Goal: Task Accomplishment & Management: Use online tool/utility

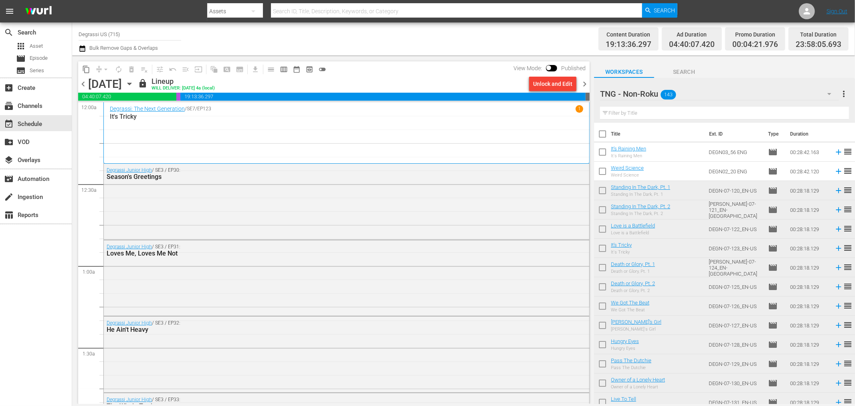
scroll to position [178, 0]
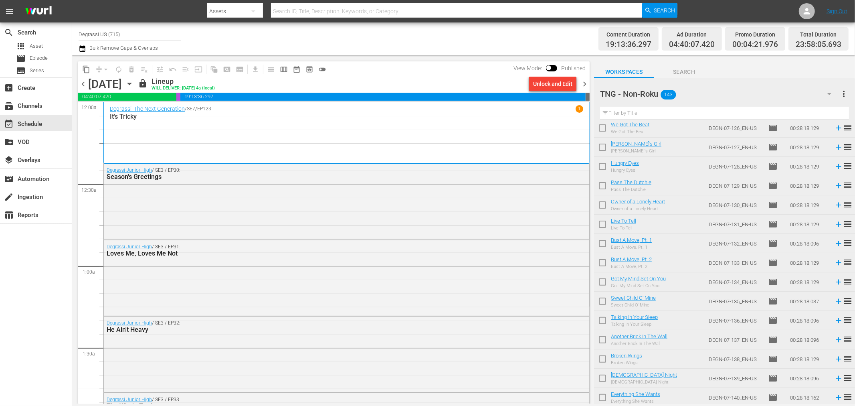
click at [134, 85] on icon "button" at bounding box center [129, 83] width 9 height 9
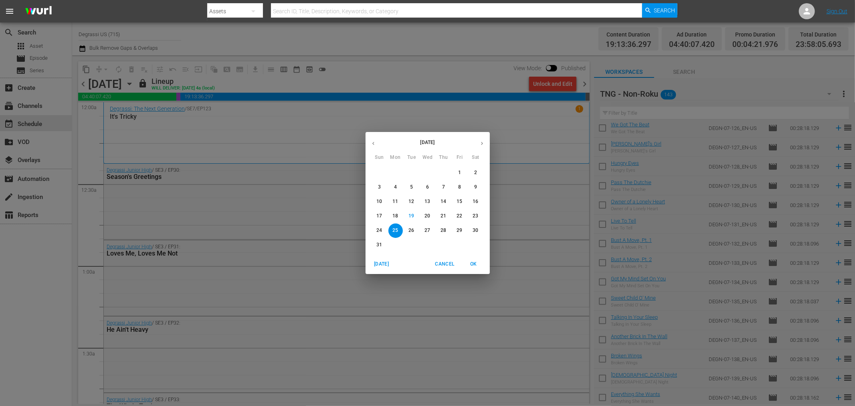
click at [414, 235] on button "26" at bounding box center [411, 230] width 14 height 14
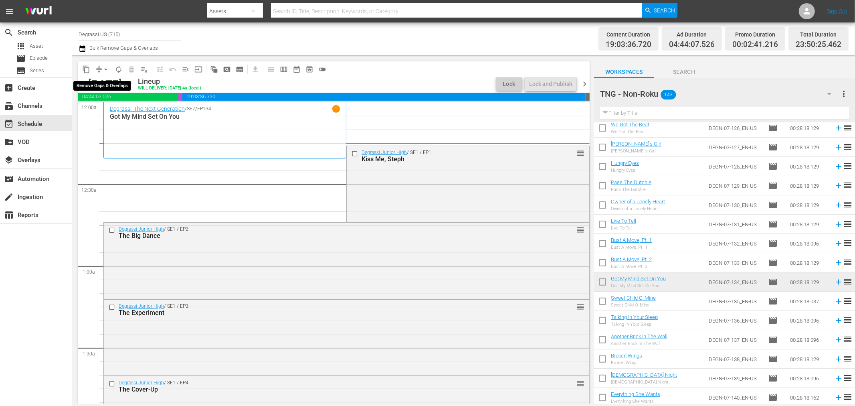
click at [102, 68] on span "arrow_drop_down" at bounding box center [106, 69] width 8 height 8
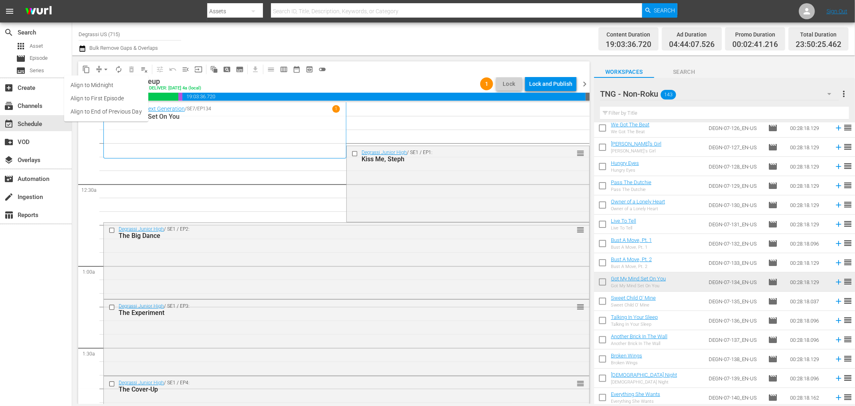
click at [135, 109] on li "Align to End of Previous Day" at bounding box center [106, 111] width 84 height 13
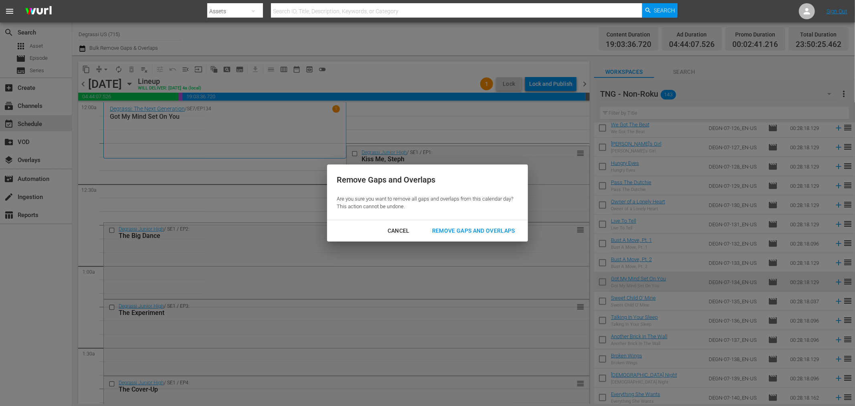
click at [495, 226] on div "Remove Gaps and Overlaps" at bounding box center [474, 231] width 96 height 10
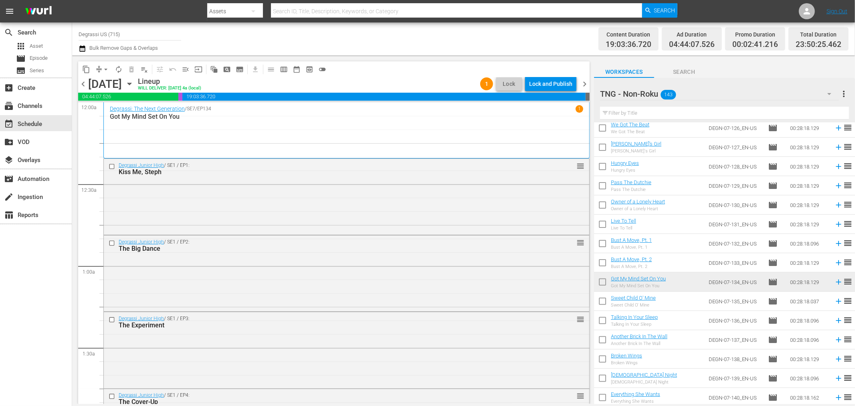
click at [583, 87] on span "chevron_right" at bounding box center [585, 84] width 10 height 10
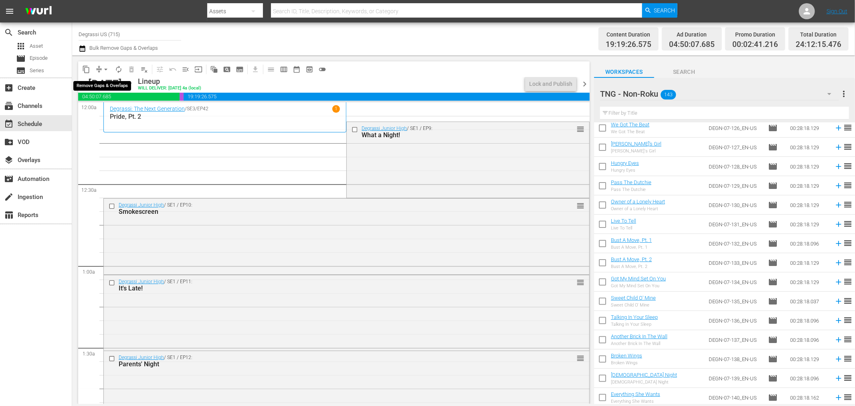
click at [105, 70] on span "arrow_drop_down" at bounding box center [106, 69] width 8 height 8
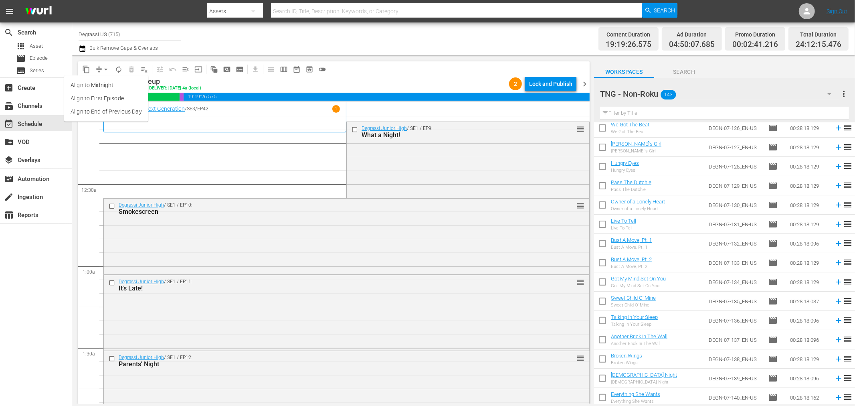
click at [107, 109] on li "Align to End of Previous Day" at bounding box center [106, 111] width 84 height 13
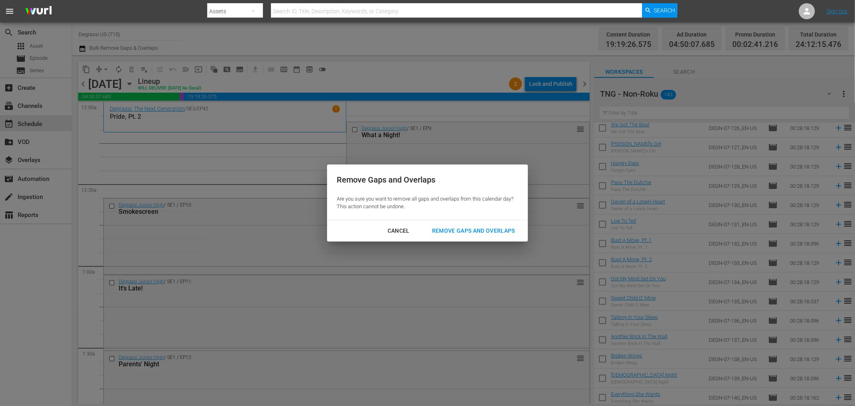
click at [474, 238] on button "Remove Gaps and Overlaps" at bounding box center [473, 230] width 102 height 15
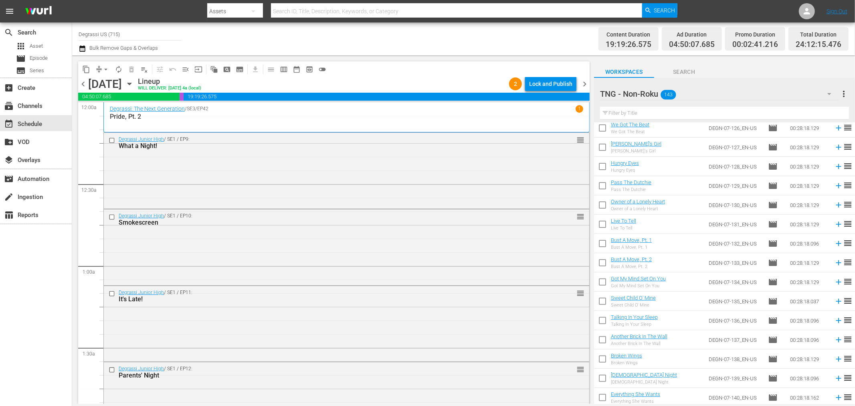
click at [588, 85] on span "chevron_right" at bounding box center [585, 84] width 10 height 10
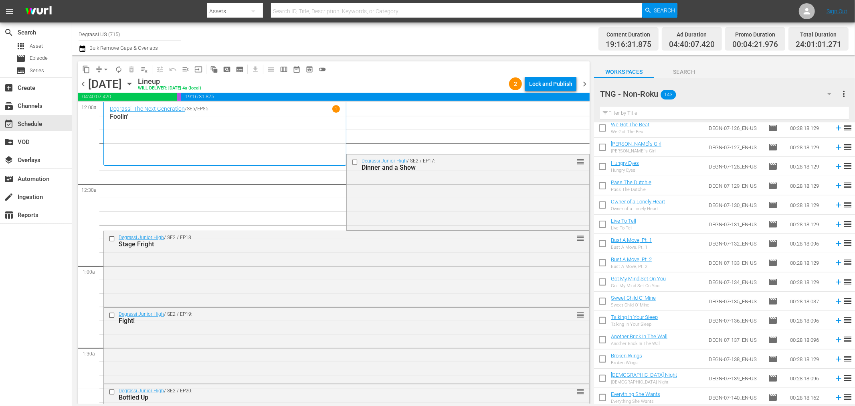
click at [81, 81] on span "chevron_left" at bounding box center [83, 84] width 10 height 10
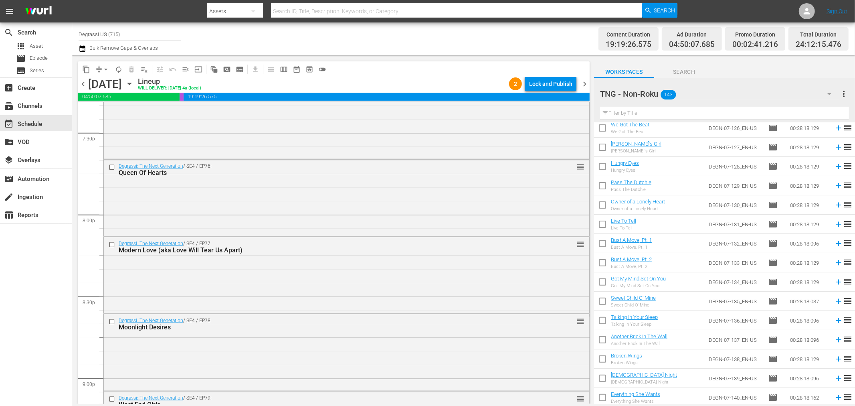
scroll to position [3687, 0]
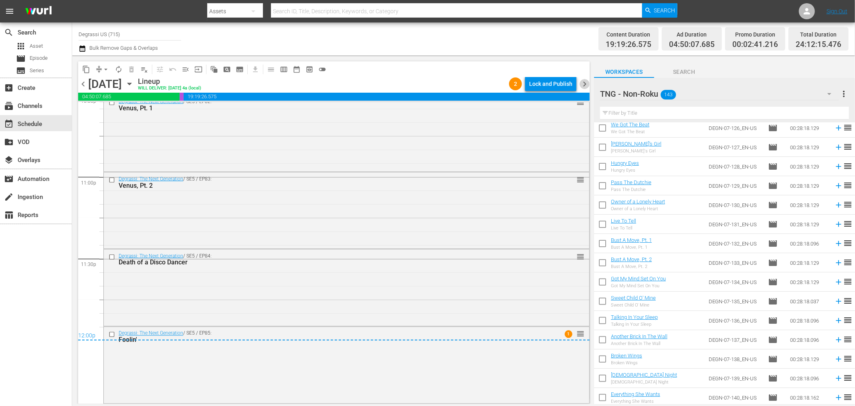
click at [584, 85] on span "chevron_right" at bounding box center [585, 84] width 10 height 10
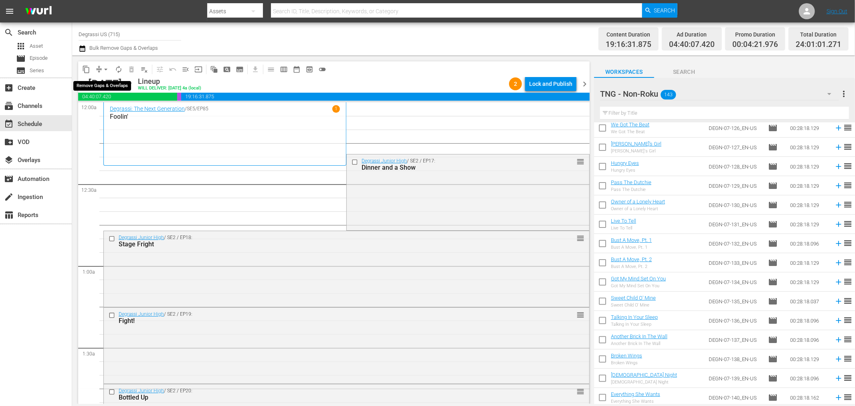
click at [106, 70] on span "arrow_drop_down" at bounding box center [106, 69] width 8 height 8
click at [115, 107] on li "Align to End of Previous Day" at bounding box center [106, 111] width 84 height 13
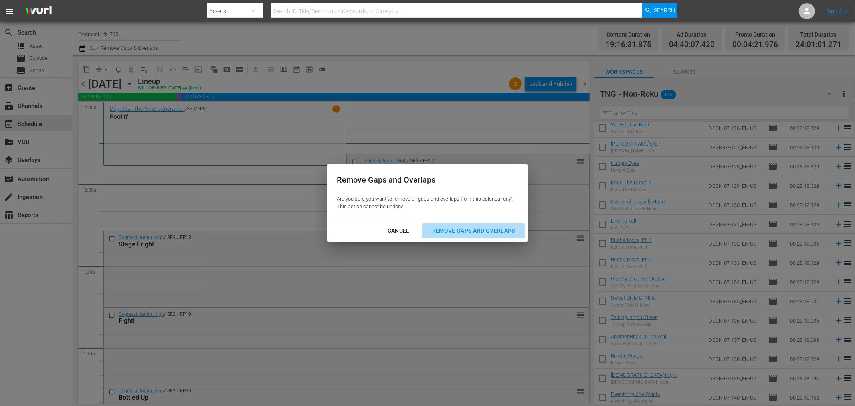
click at [448, 235] on div "Remove Gaps and Overlaps" at bounding box center [474, 231] width 96 height 10
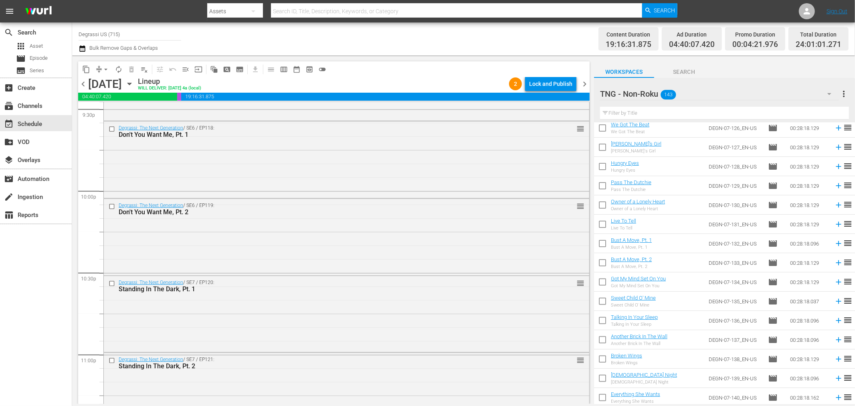
scroll to position [3690, 0]
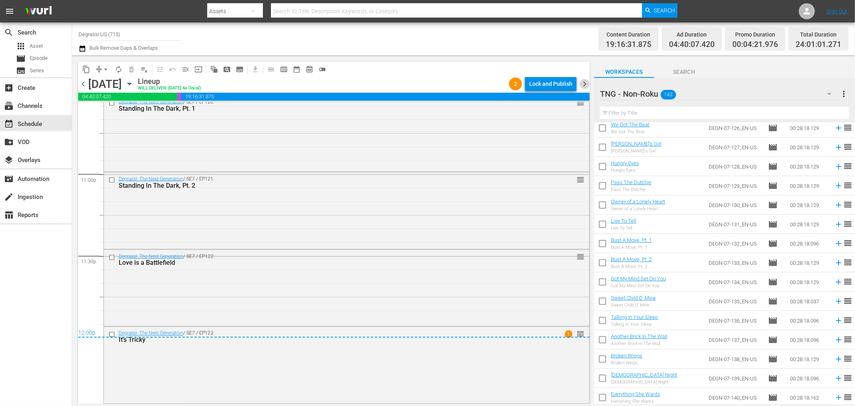
click at [587, 81] on span "chevron_right" at bounding box center [585, 84] width 10 height 10
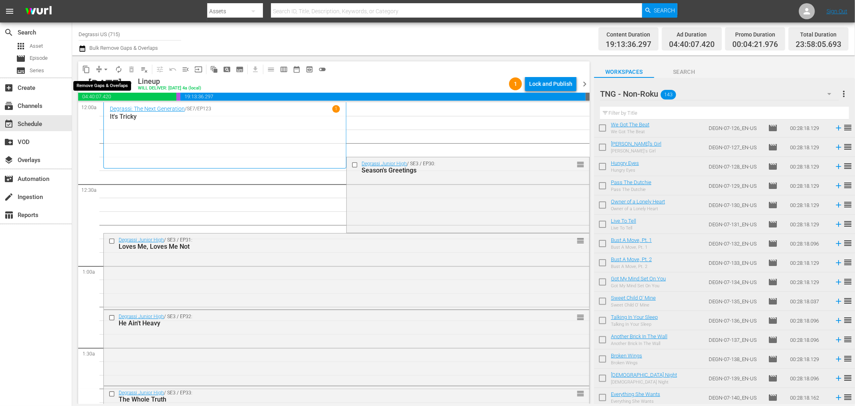
click at [107, 71] on span "arrow_drop_down" at bounding box center [106, 69] width 8 height 8
click at [585, 84] on span "chevron_right" at bounding box center [585, 84] width 10 height 10
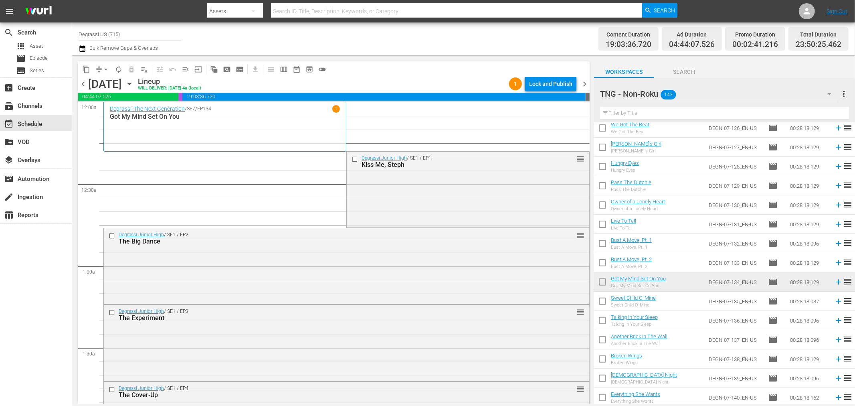
click at [81, 83] on span "chevron_left" at bounding box center [83, 84] width 10 height 10
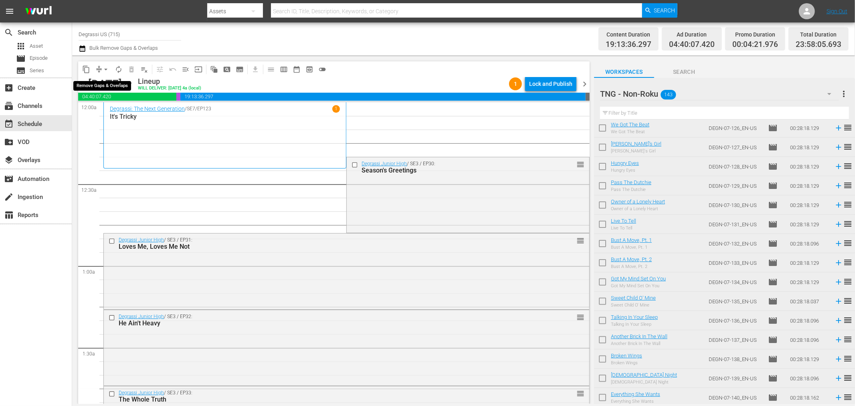
click at [105, 69] on span "arrow_drop_down" at bounding box center [106, 69] width 8 height 8
click at [110, 113] on li "Align to End of Previous Day" at bounding box center [106, 111] width 84 height 13
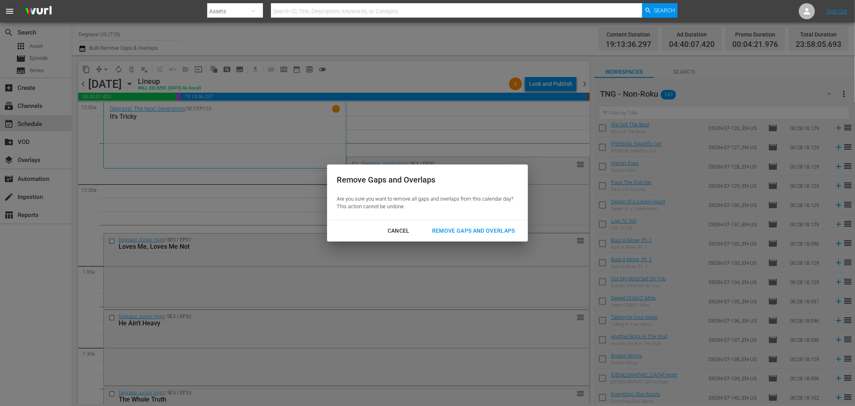
click at [485, 231] on div "Remove Gaps and Overlaps" at bounding box center [474, 231] width 96 height 10
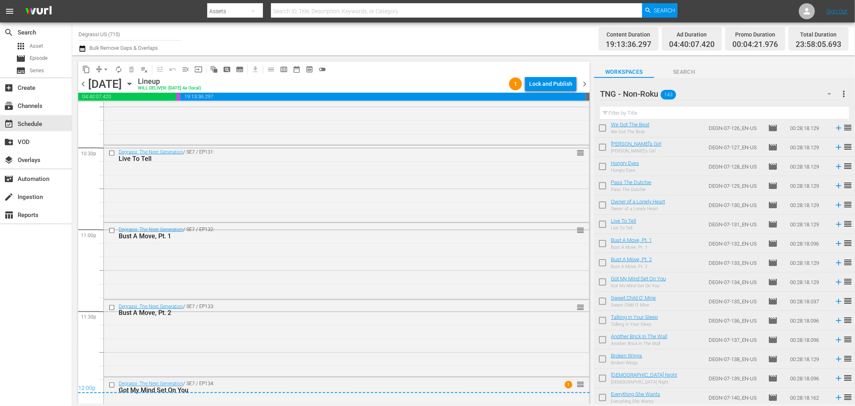
scroll to position [3684, 0]
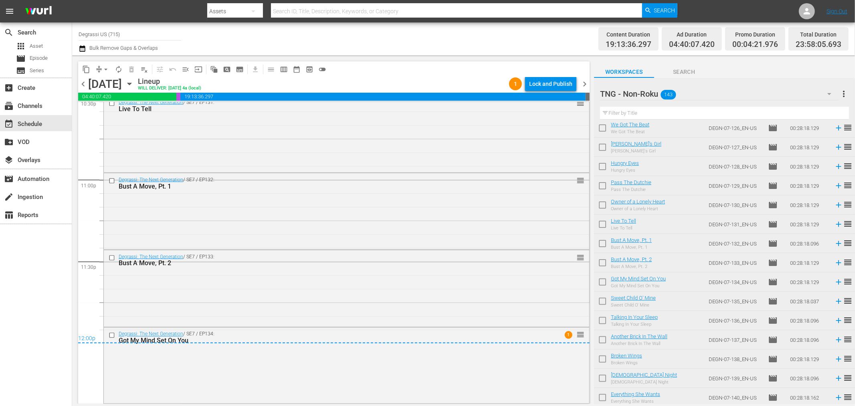
click at [580, 86] on span "chevron_right" at bounding box center [585, 84] width 10 height 10
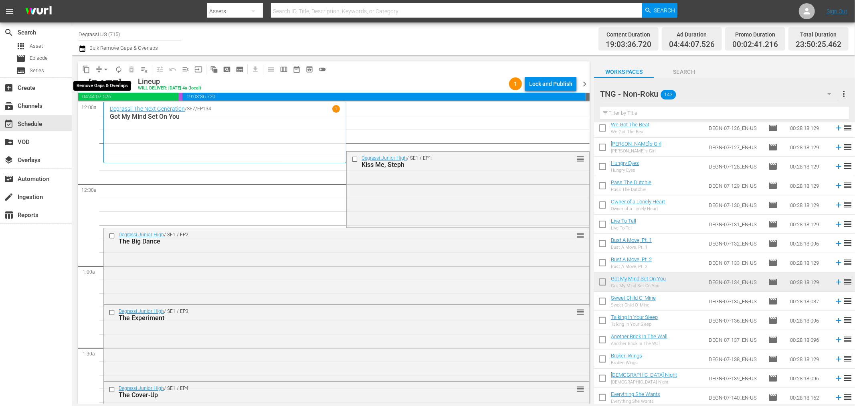
click at [106, 71] on span "arrow_drop_down" at bounding box center [106, 69] width 8 height 8
click at [97, 110] on li "Align to End of Previous Day" at bounding box center [106, 111] width 84 height 13
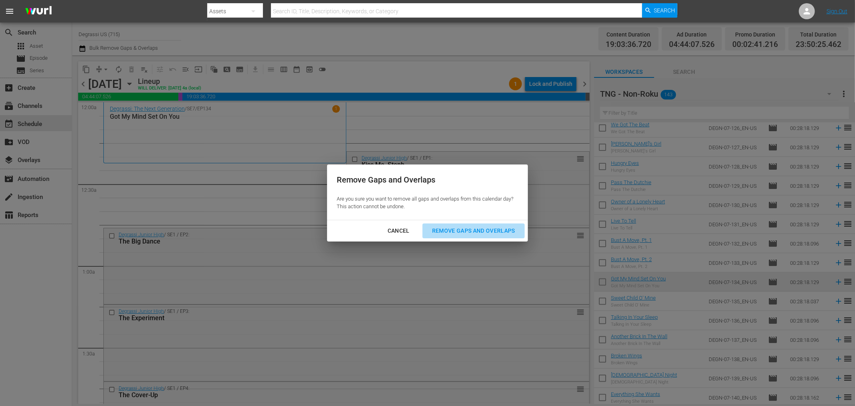
click at [449, 234] on div "Remove Gaps and Overlaps" at bounding box center [474, 231] width 96 height 10
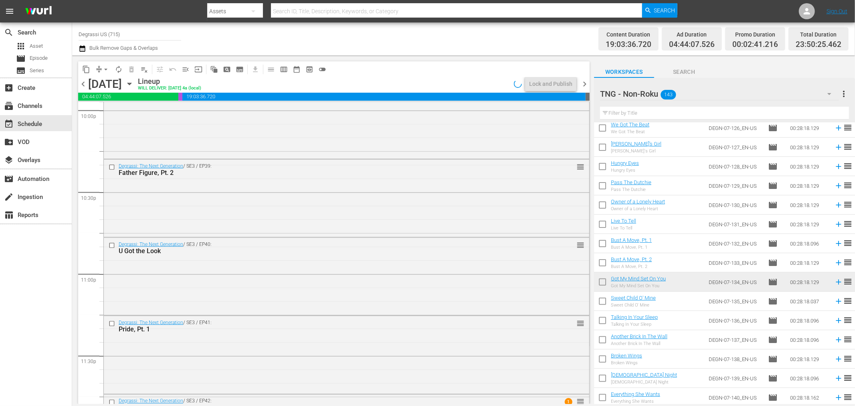
scroll to position [3658, 0]
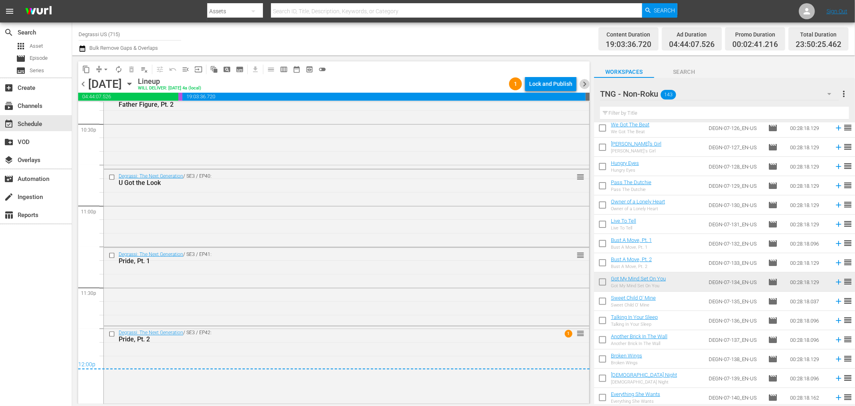
click at [581, 86] on span "chevron_right" at bounding box center [585, 84] width 10 height 10
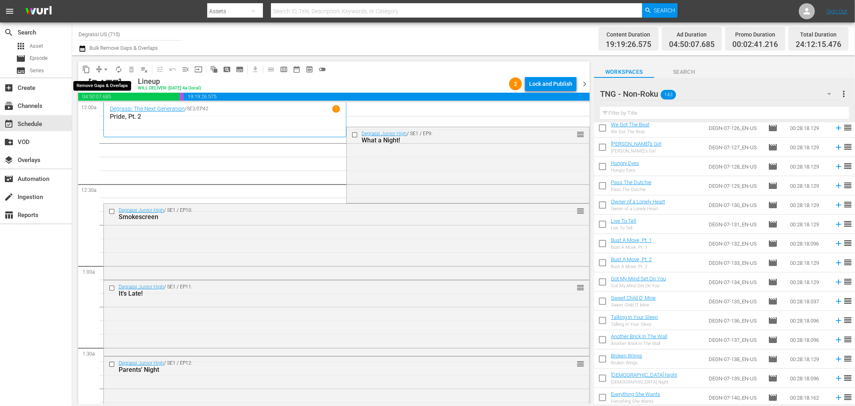
click at [107, 70] on span "arrow_drop_down" at bounding box center [106, 69] width 8 height 8
click at [115, 108] on li "Align to End of Previous Day" at bounding box center [106, 111] width 84 height 13
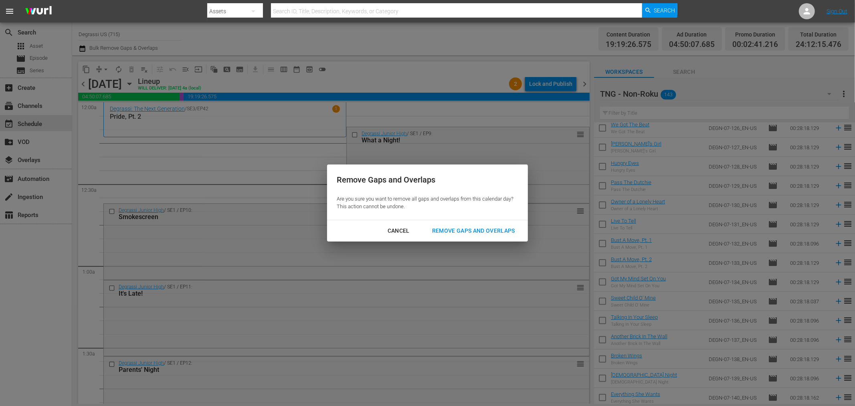
click at [456, 231] on div "Remove Gaps and Overlaps" at bounding box center [474, 231] width 96 height 10
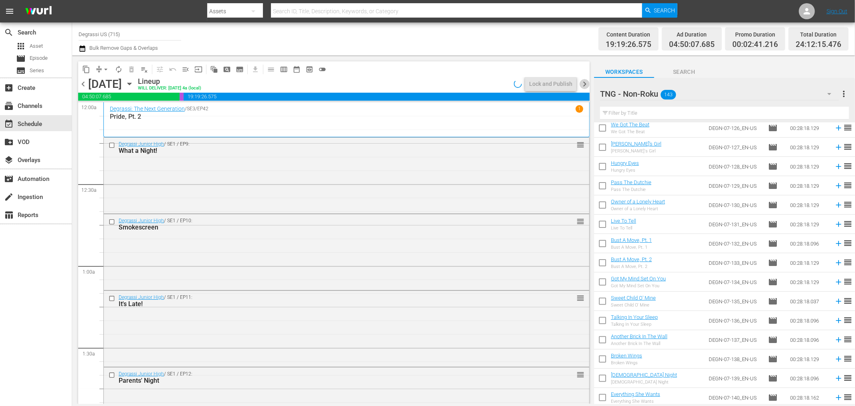
click at [587, 80] on span "chevron_right" at bounding box center [585, 84] width 10 height 10
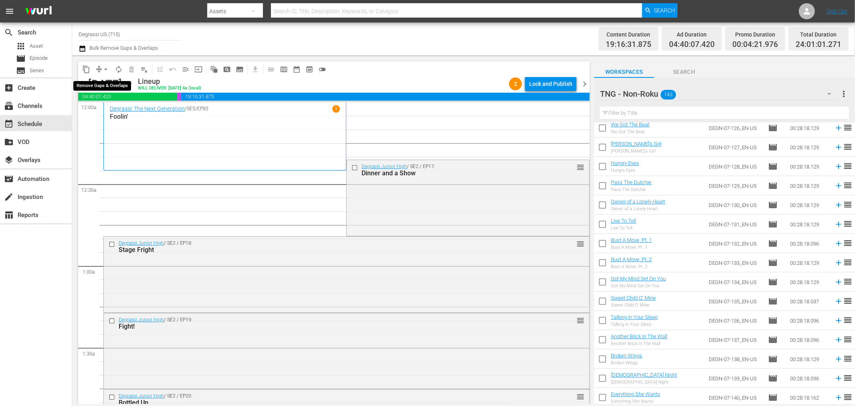
click at [103, 67] on span "arrow_drop_down" at bounding box center [106, 69] width 8 height 8
click at [114, 113] on li "Align to End of Previous Day" at bounding box center [106, 111] width 84 height 13
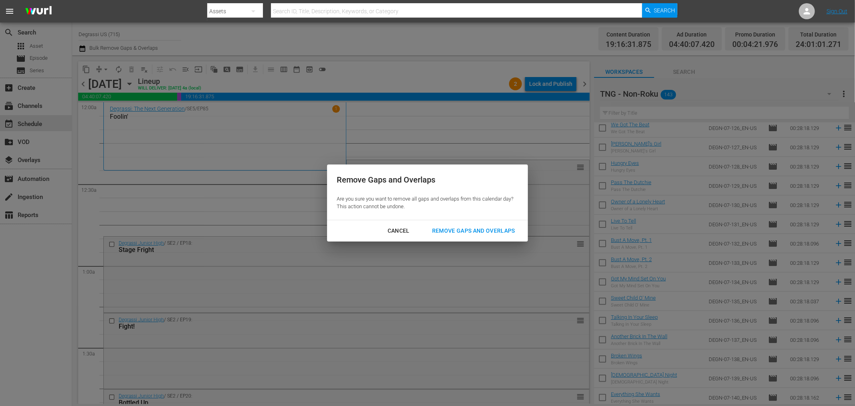
click at [480, 235] on div "Remove Gaps and Overlaps" at bounding box center [474, 231] width 96 height 10
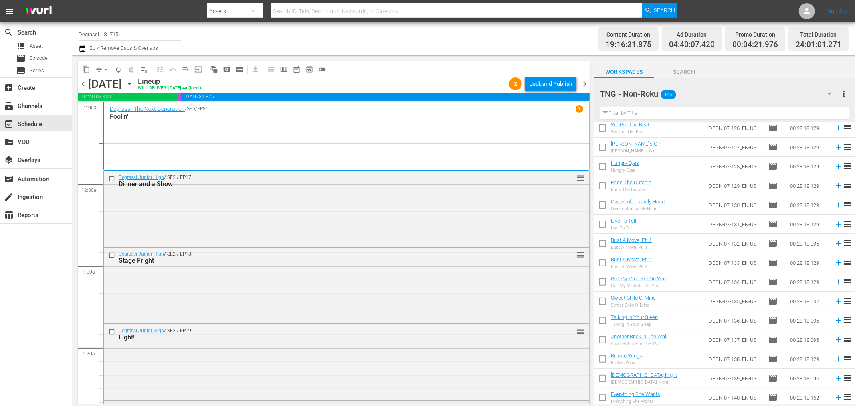
scroll to position [3694, 0]
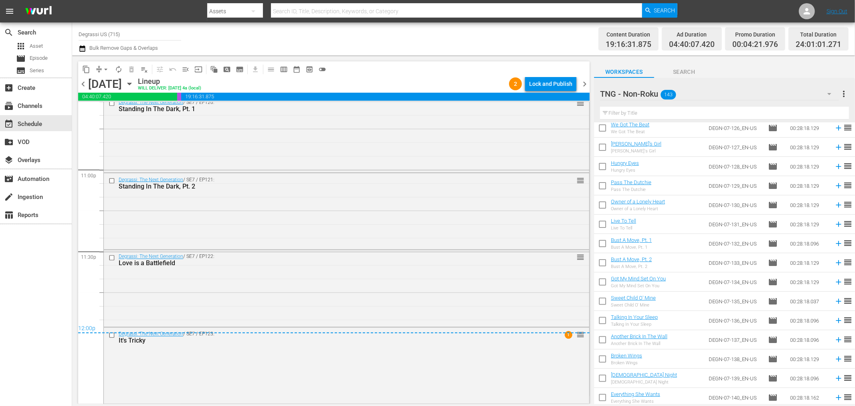
click at [581, 85] on span "chevron_right" at bounding box center [585, 84] width 10 height 10
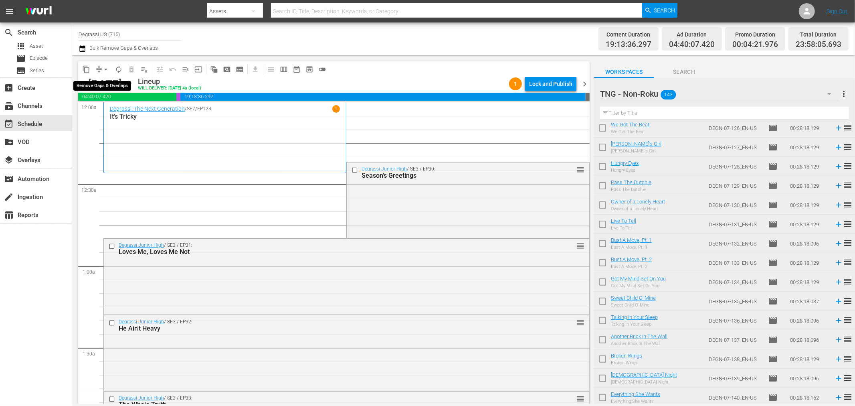
click at [106, 69] on span "arrow_drop_down" at bounding box center [106, 69] width 8 height 8
click at [97, 81] on li "Align to Midnight" at bounding box center [106, 85] width 84 height 13
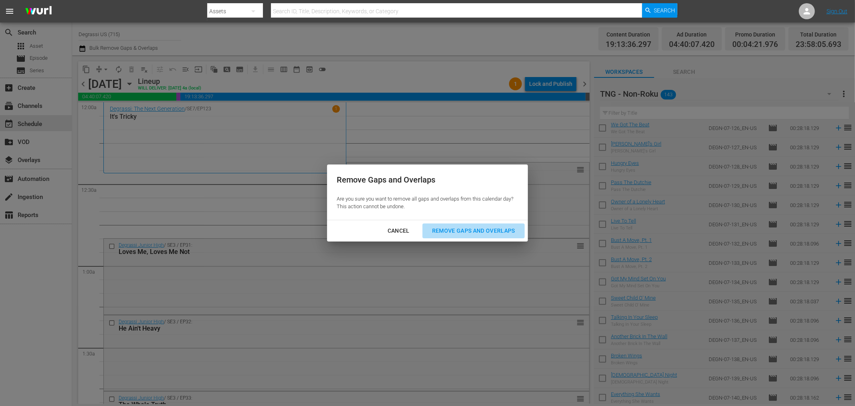
click at [480, 235] on div "Remove Gaps and Overlaps" at bounding box center [474, 231] width 96 height 10
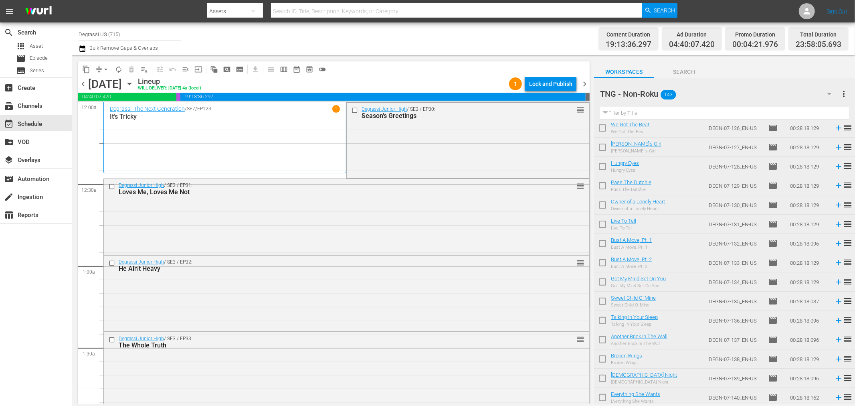
click at [85, 86] on span "chevron_left" at bounding box center [83, 84] width 10 height 10
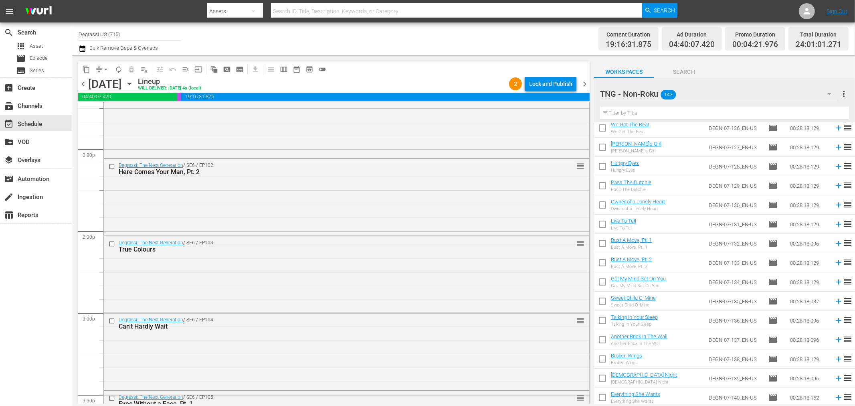
scroll to position [3694, 0]
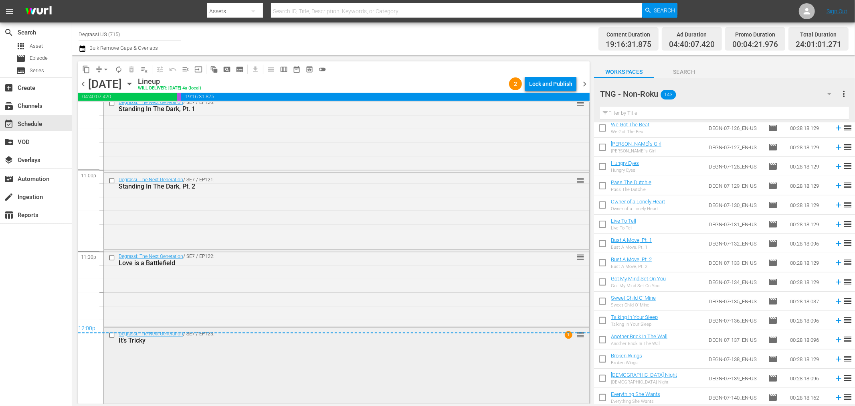
click at [111, 336] on input "checkbox" at bounding box center [113, 335] width 8 height 7
click at [131, 70] on span "delete_forever_outlined" at bounding box center [131, 69] width 8 height 8
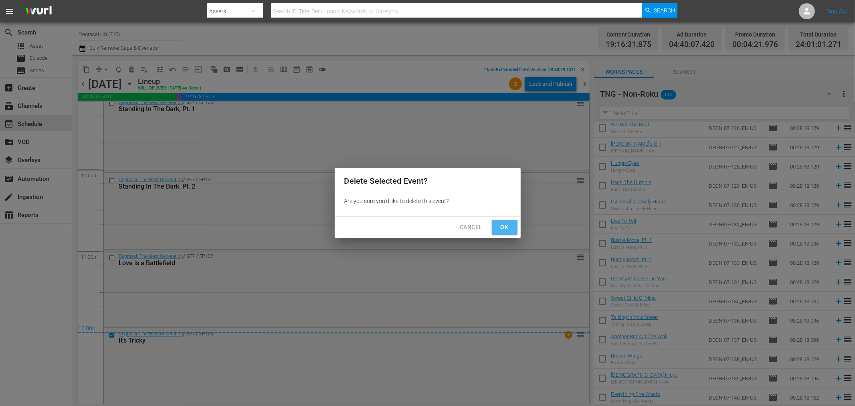
click at [515, 228] on button "Ok" at bounding box center [505, 227] width 26 height 15
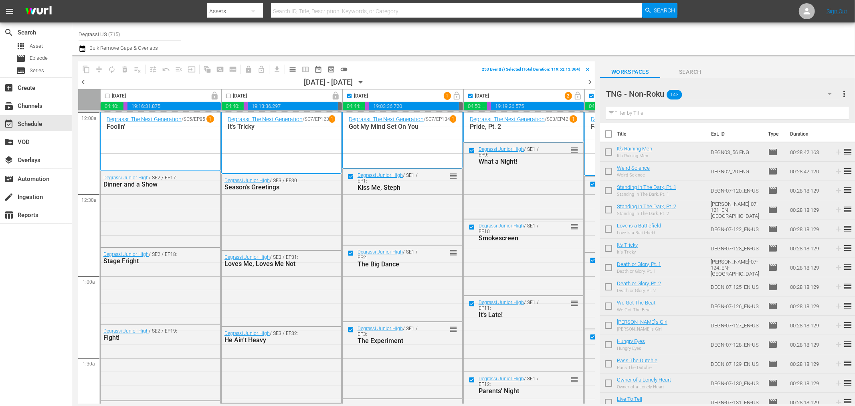
scroll to position [0, 356]
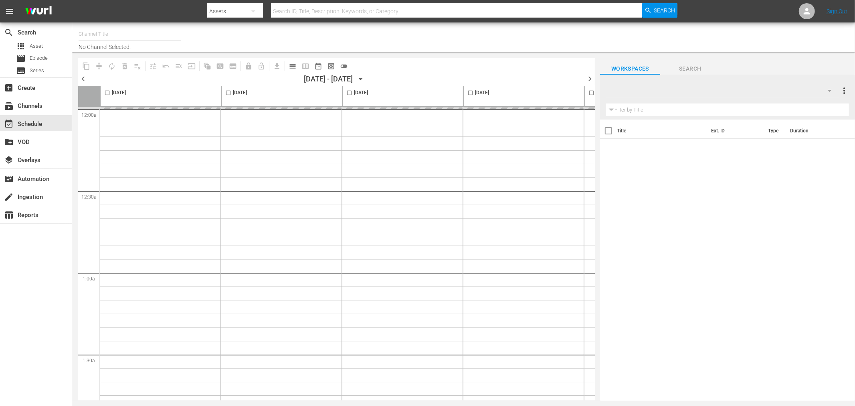
type input "Degrassi US (715)"
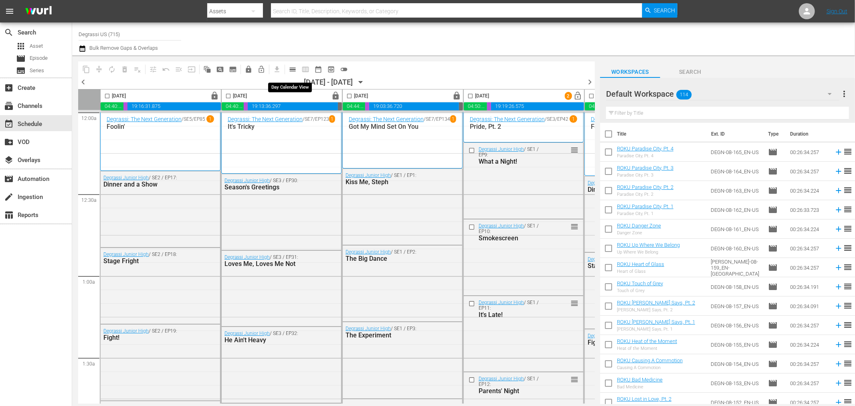
click at [293, 70] on span "calendar_view_day_outlined" at bounding box center [293, 69] width 8 height 8
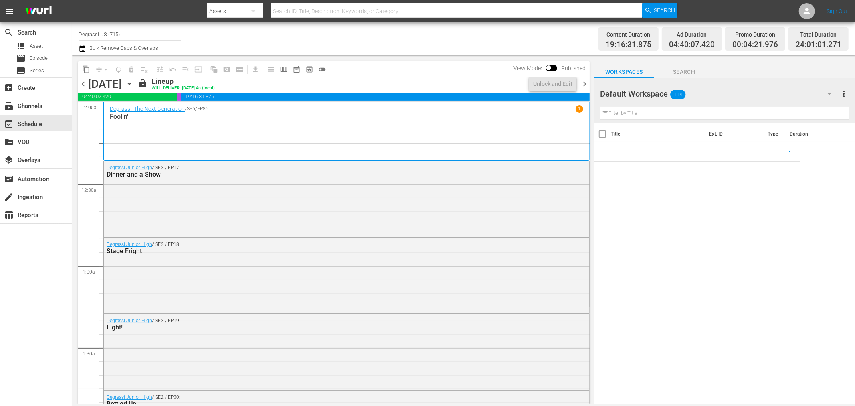
click at [134, 85] on icon "button" at bounding box center [129, 83] width 9 height 9
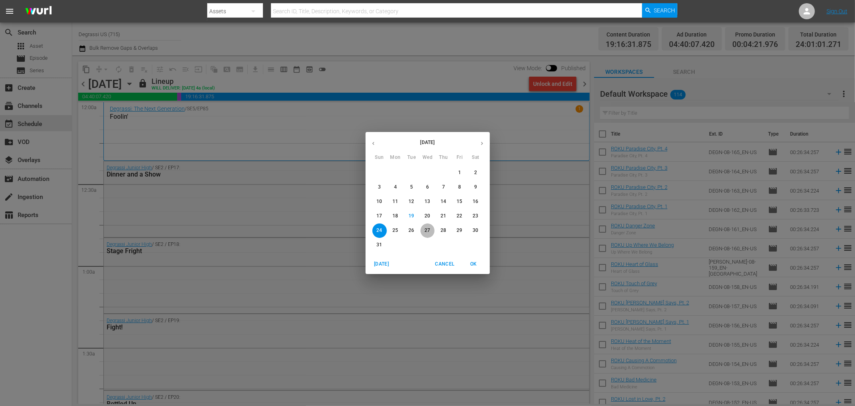
click at [427, 228] on p "27" at bounding box center [428, 230] width 6 height 7
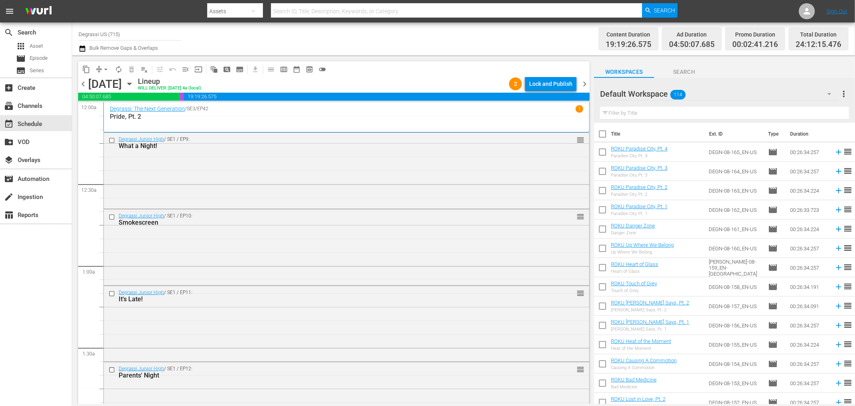
click at [546, 86] on div "Lock and Publish" at bounding box center [550, 84] width 43 height 14
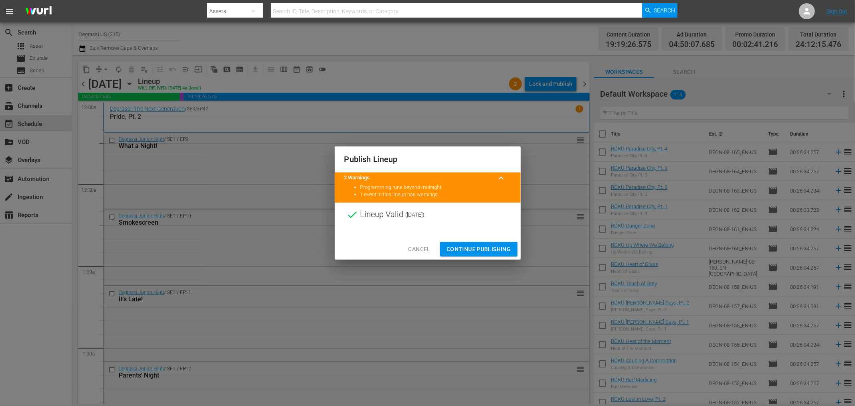
click at [468, 242] on button "Continue Publishing" at bounding box center [478, 249] width 77 height 15
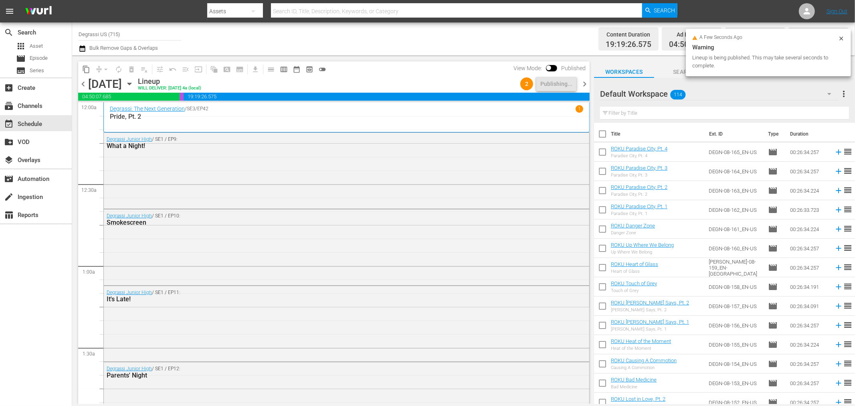
click at [588, 87] on span "chevron_right" at bounding box center [585, 84] width 10 height 10
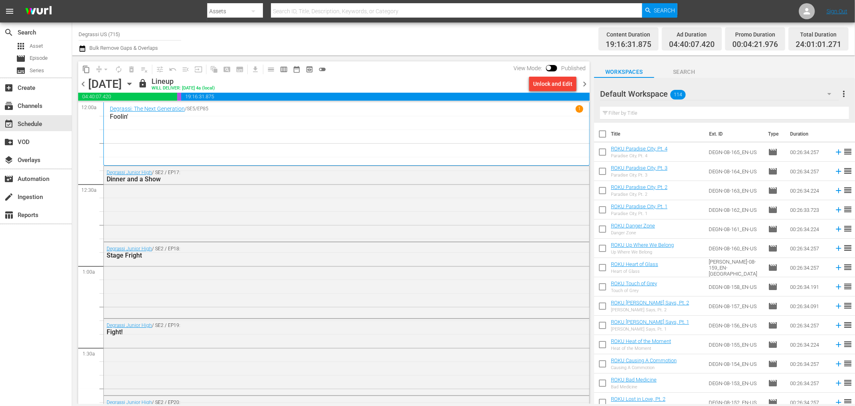
click at [558, 82] on div "Unlock and Edit" at bounding box center [552, 84] width 39 height 14
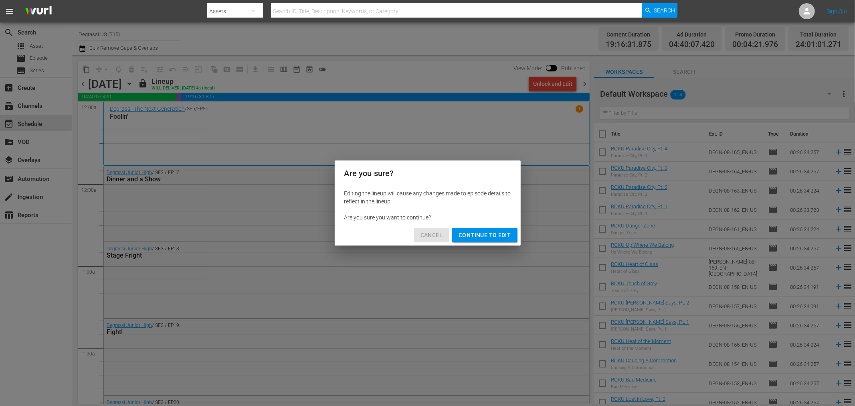
click at [427, 230] on span "Cancel" at bounding box center [431, 235] width 22 height 10
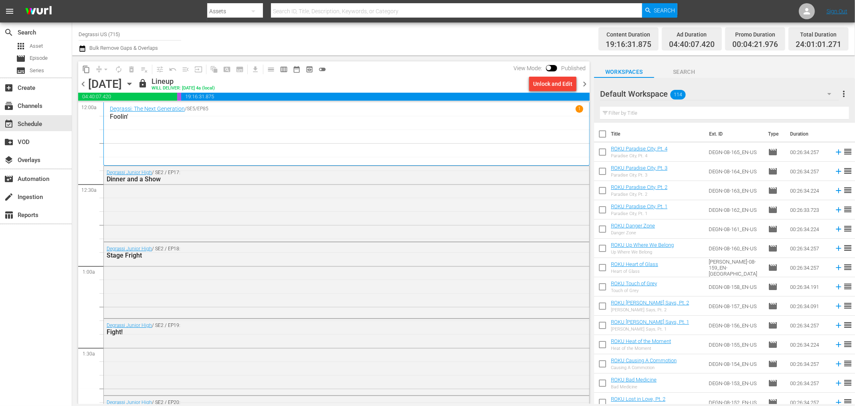
click at [587, 85] on span "chevron_right" at bounding box center [585, 84] width 10 height 10
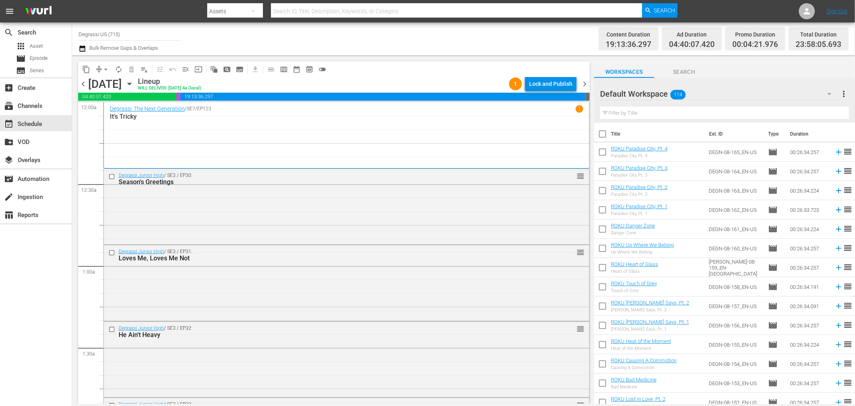
click at [563, 83] on div "Lock and Publish" at bounding box center [550, 84] width 43 height 14
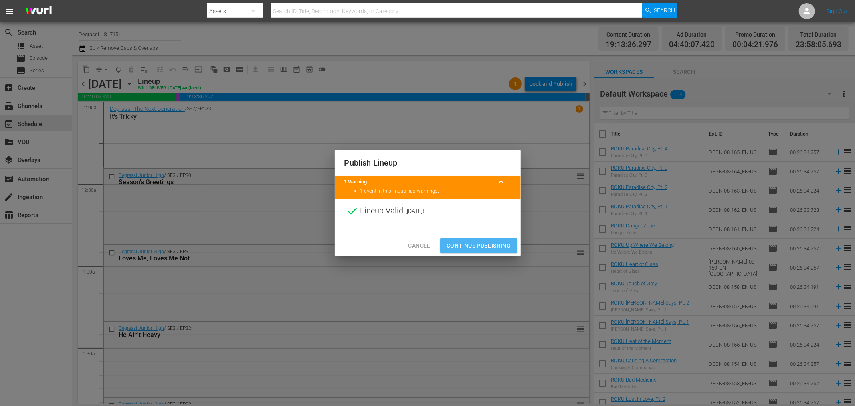
click at [481, 241] on span "Continue Publishing" at bounding box center [479, 246] width 65 height 10
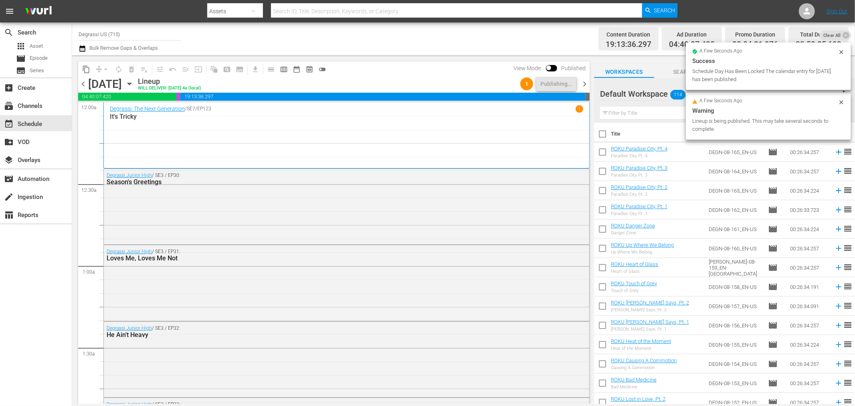
click at [584, 85] on span "chevron_right" at bounding box center [585, 84] width 10 height 10
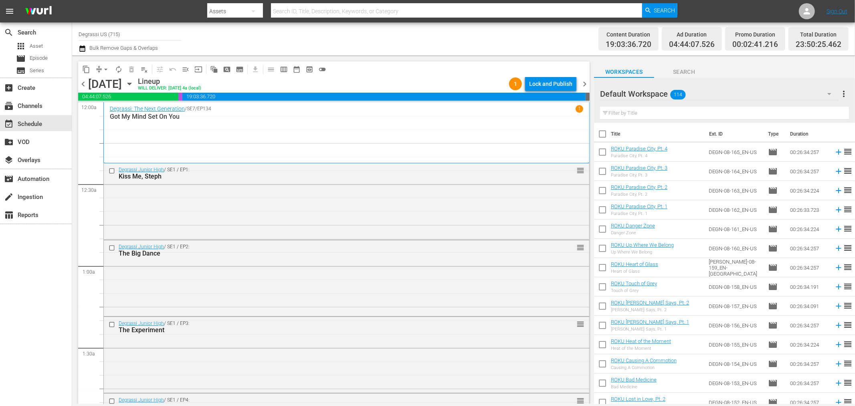
click at [540, 86] on div "Lock and Publish" at bounding box center [550, 84] width 43 height 14
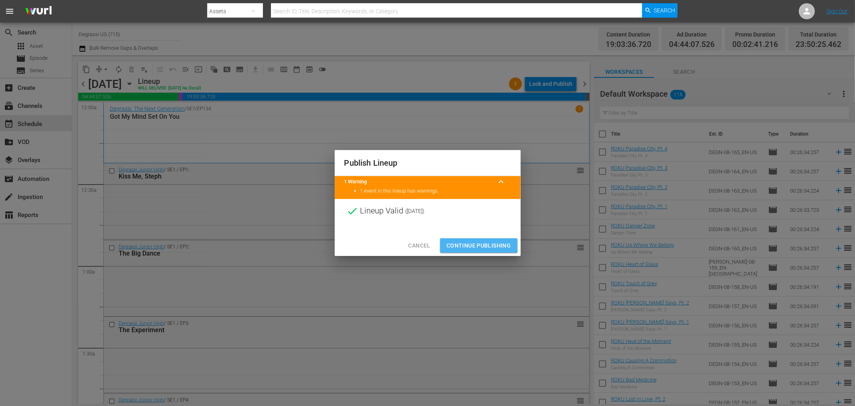
click at [466, 241] on span "Continue Publishing" at bounding box center [479, 246] width 65 height 10
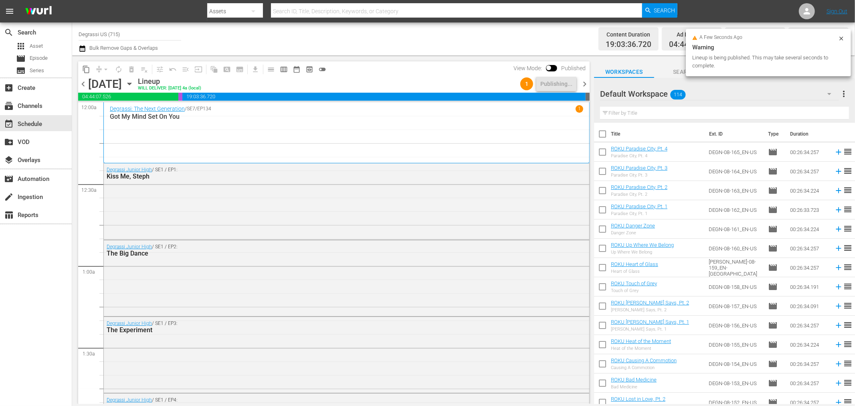
click at [587, 85] on span "chevron_right" at bounding box center [585, 84] width 10 height 10
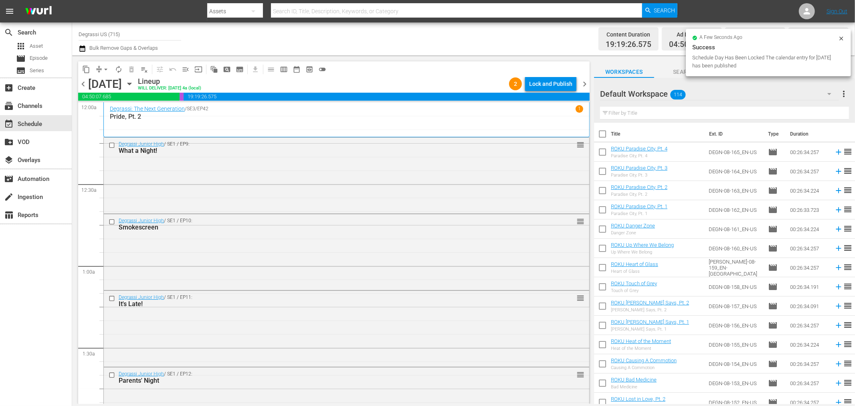
click at [561, 90] on div "Lock and Publish" at bounding box center [550, 84] width 43 height 14
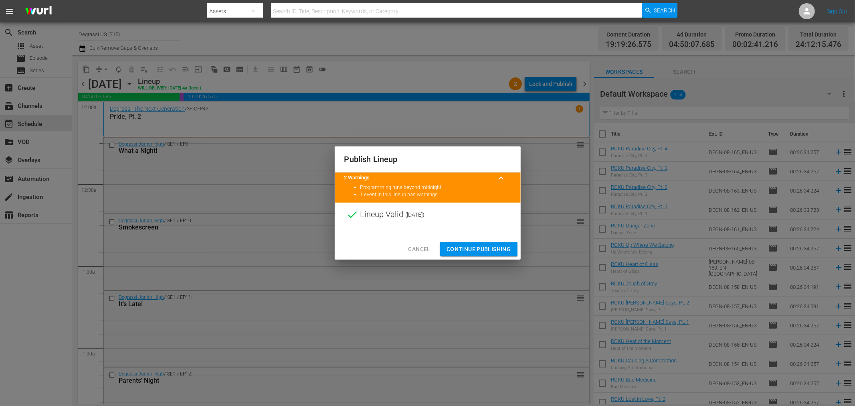
click at [479, 249] on span "Continue Publishing" at bounding box center [479, 249] width 65 height 10
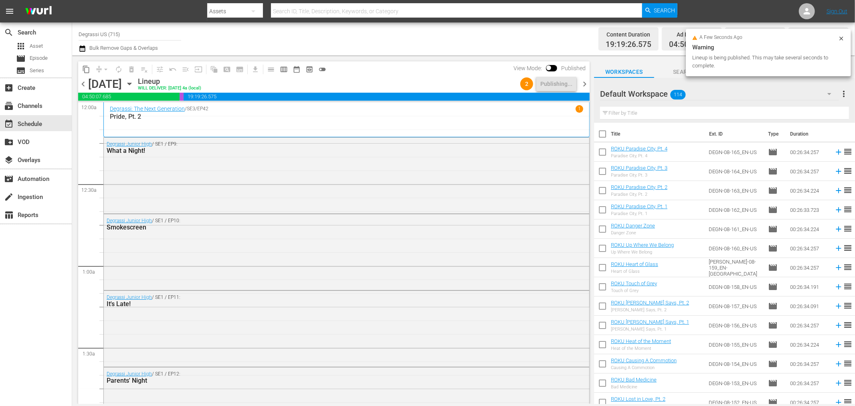
click at [585, 83] on span "chevron_right" at bounding box center [585, 84] width 10 height 10
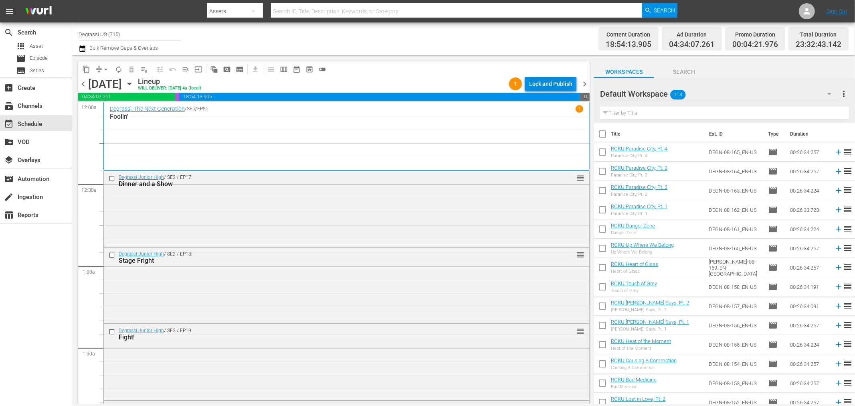
click at [536, 79] on div "Lock and Publish" at bounding box center [550, 84] width 43 height 14
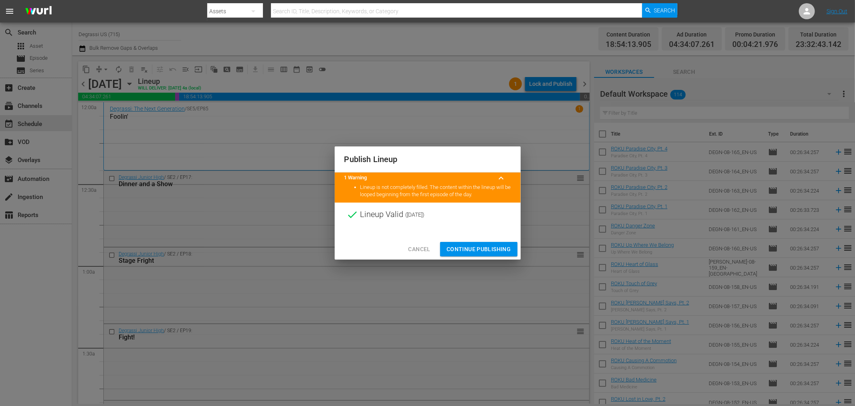
click at [470, 250] on span "Continue Publishing" at bounding box center [479, 249] width 65 height 10
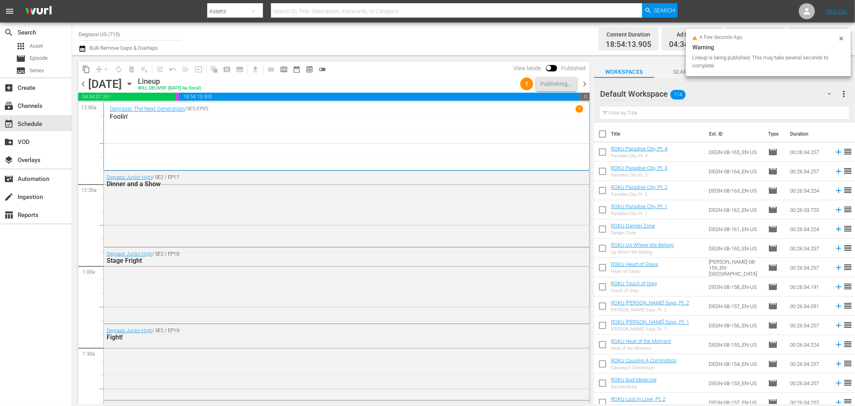
click at [586, 82] on span "chevron_right" at bounding box center [585, 84] width 10 height 10
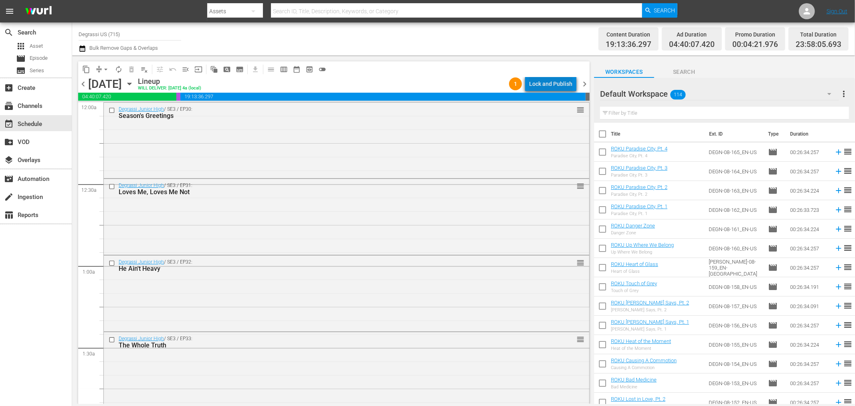
click at [558, 83] on div "Lock and Publish" at bounding box center [550, 84] width 43 height 14
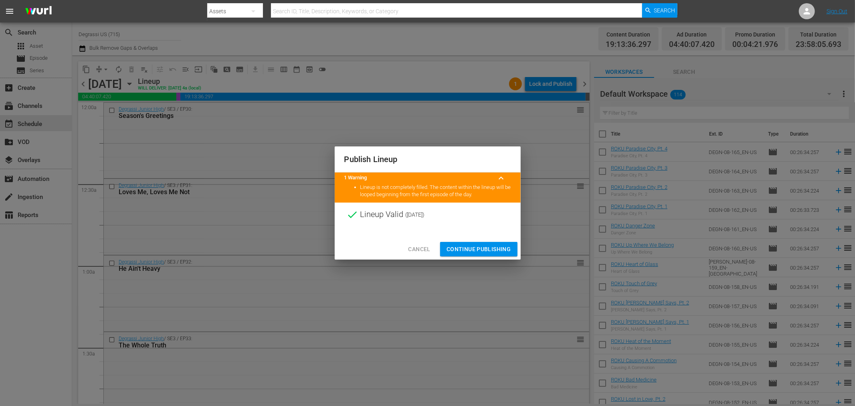
click at [501, 253] on span "Continue Publishing" at bounding box center [479, 249] width 65 height 10
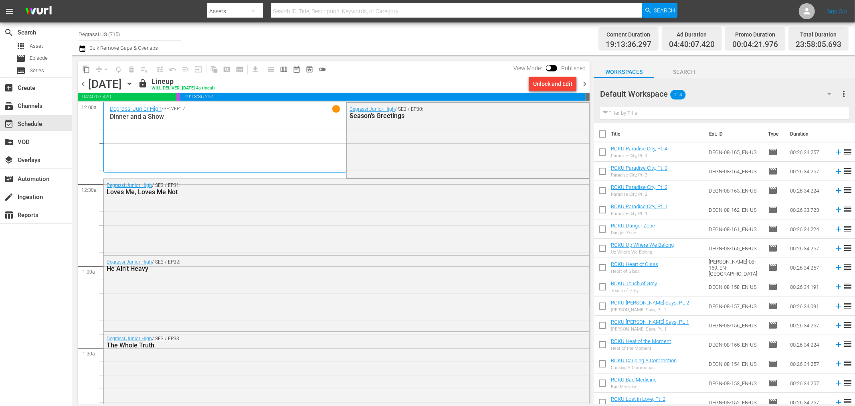
click at [82, 50] on icon "button" at bounding box center [83, 49] width 8 height 10
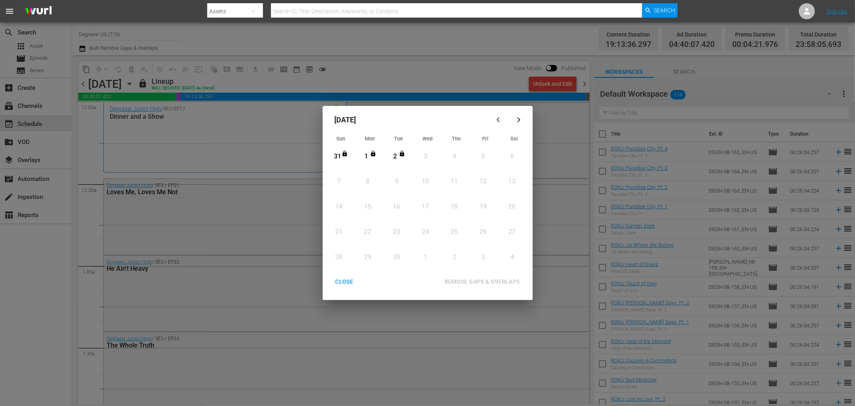
click at [496, 121] on div "button" at bounding box center [500, 120] width 10 height 6
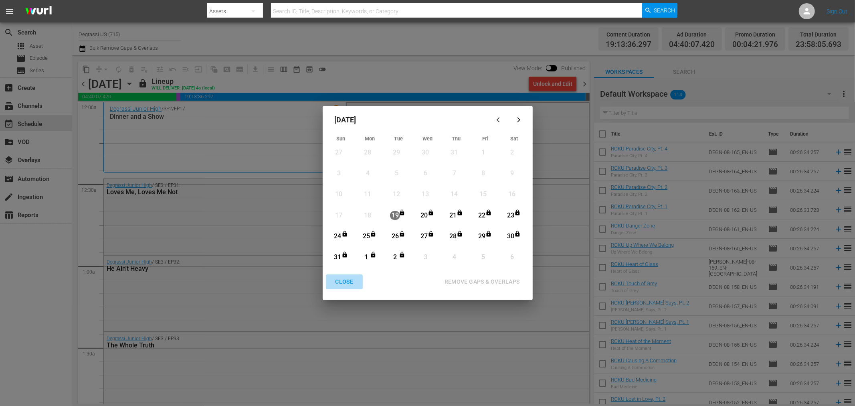
click at [356, 285] on div "CLOSE" at bounding box center [344, 282] width 31 height 10
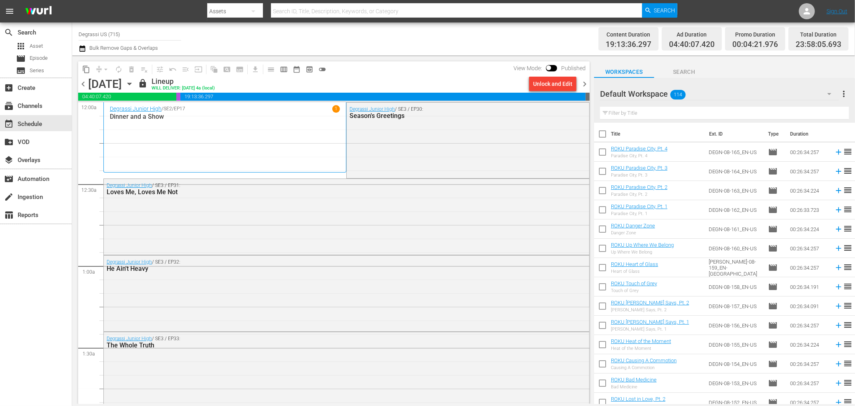
click at [584, 85] on span "chevron_right" at bounding box center [585, 84] width 10 height 10
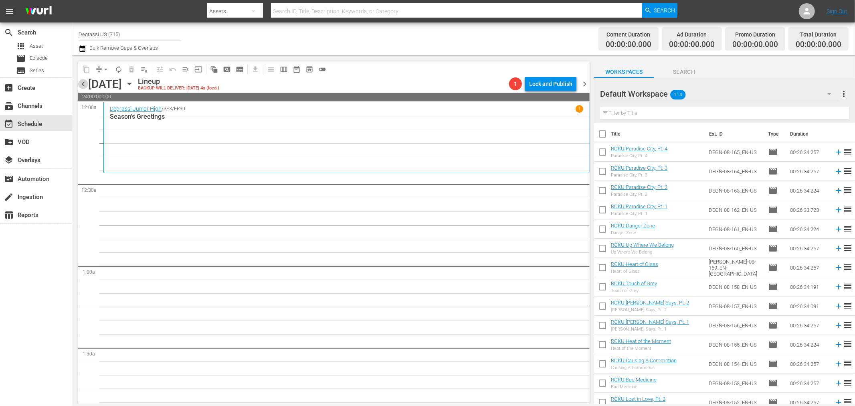
click at [85, 84] on span "chevron_left" at bounding box center [83, 84] width 10 height 10
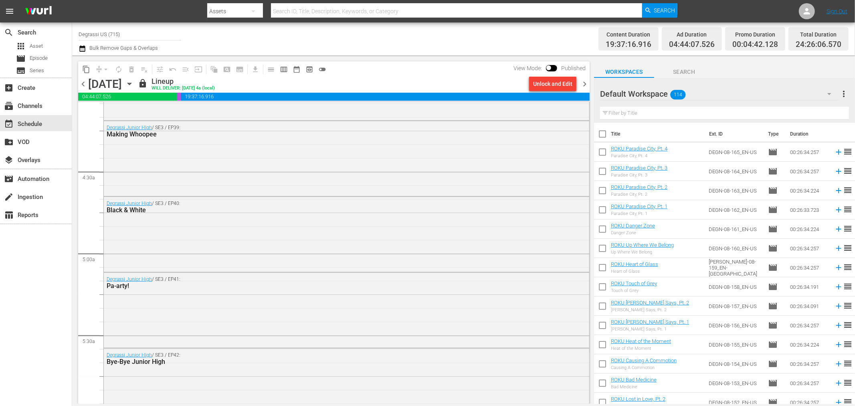
scroll to position [909, 0]
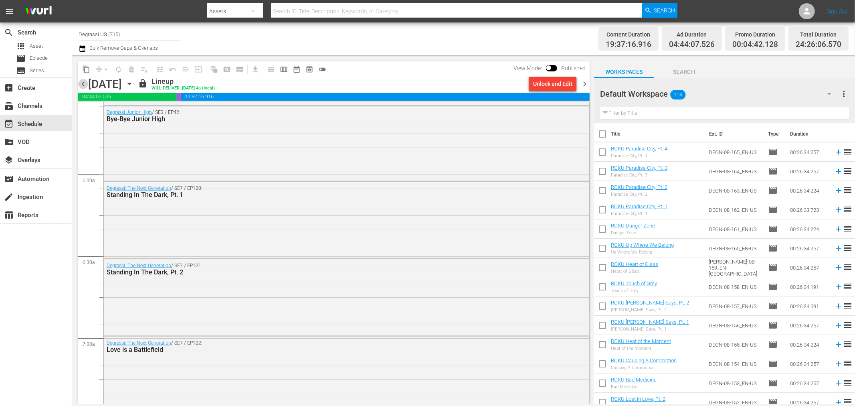
click at [79, 81] on span "chevron_left" at bounding box center [83, 84] width 10 height 10
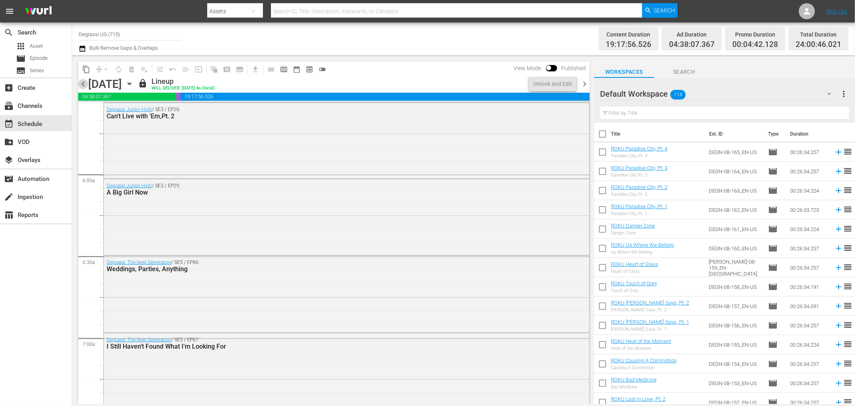
click at [79, 81] on span "chevron_left" at bounding box center [83, 84] width 10 height 10
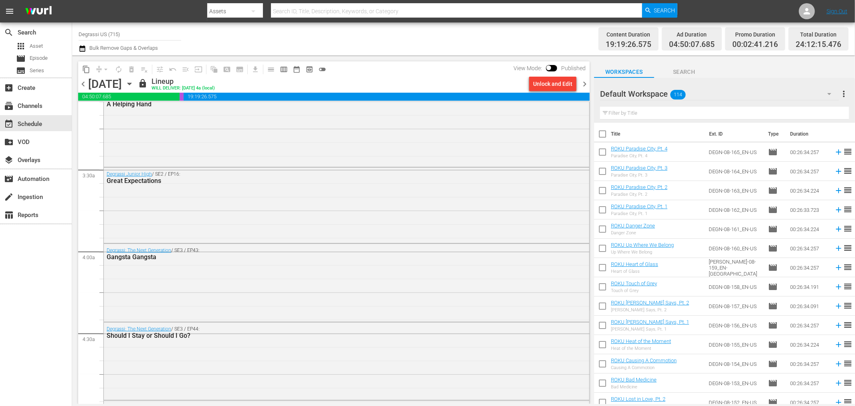
scroll to position [485, 0]
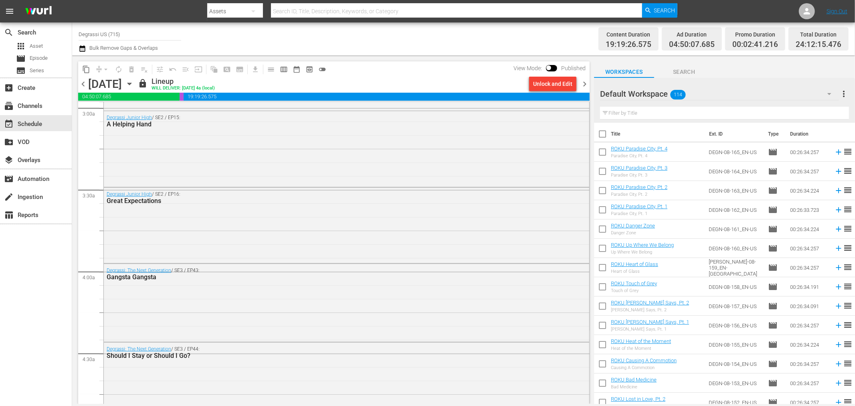
click at [85, 82] on span "chevron_left" at bounding box center [83, 84] width 10 height 10
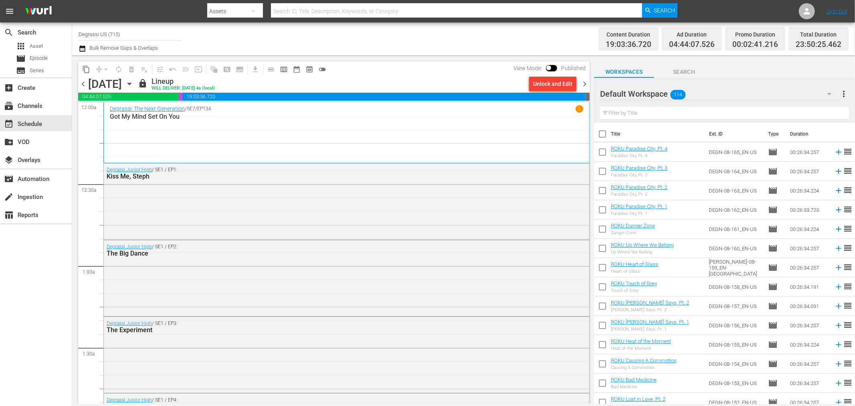
click at [131, 83] on icon "button" at bounding box center [129, 84] width 4 height 2
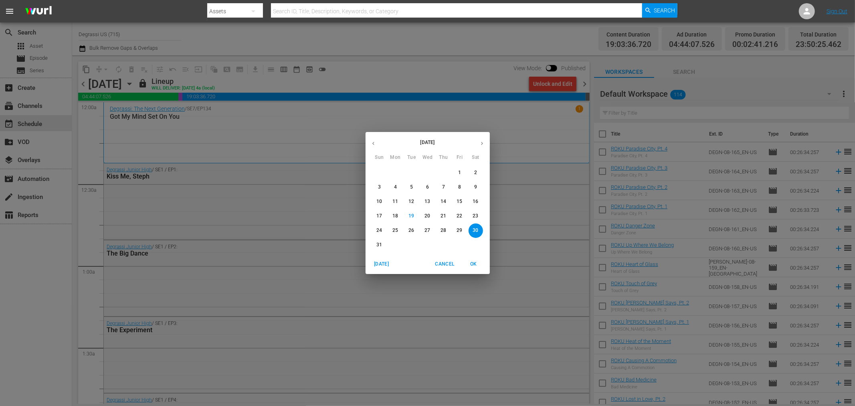
click at [436, 265] on span "Cancel" at bounding box center [444, 264] width 19 height 8
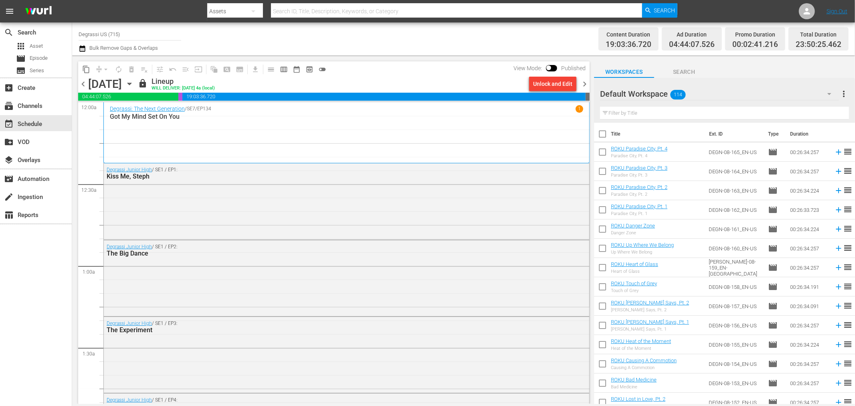
click at [81, 46] on icon "button" at bounding box center [83, 49] width 8 height 10
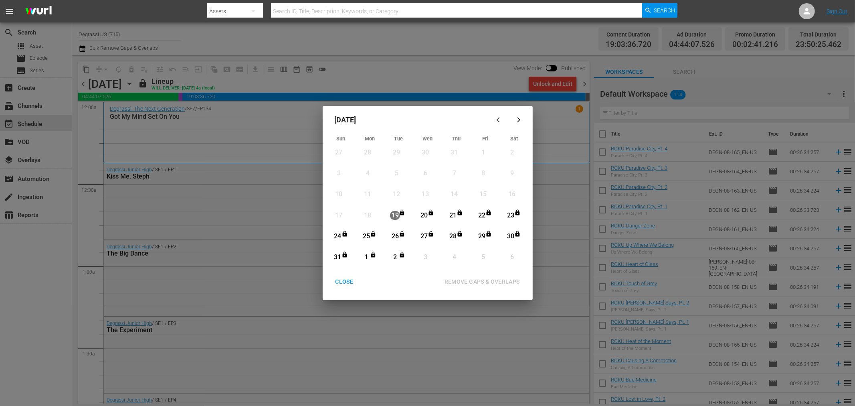
click at [344, 278] on div "CLOSE" at bounding box center [344, 282] width 31 height 10
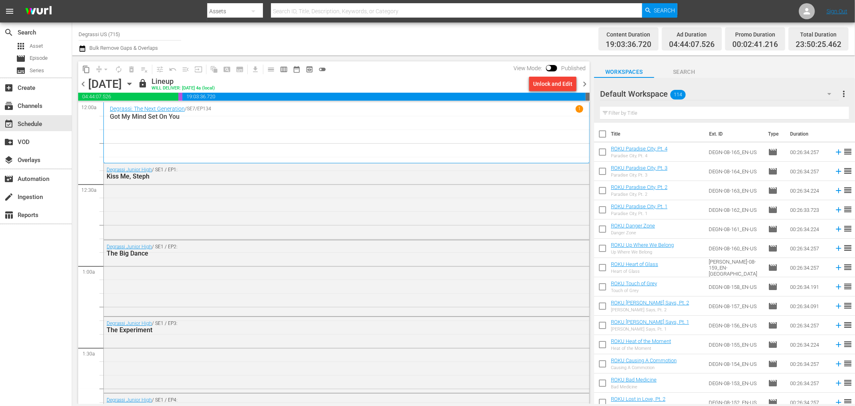
click at [85, 68] on span "content_copy" at bounding box center [86, 69] width 8 height 8
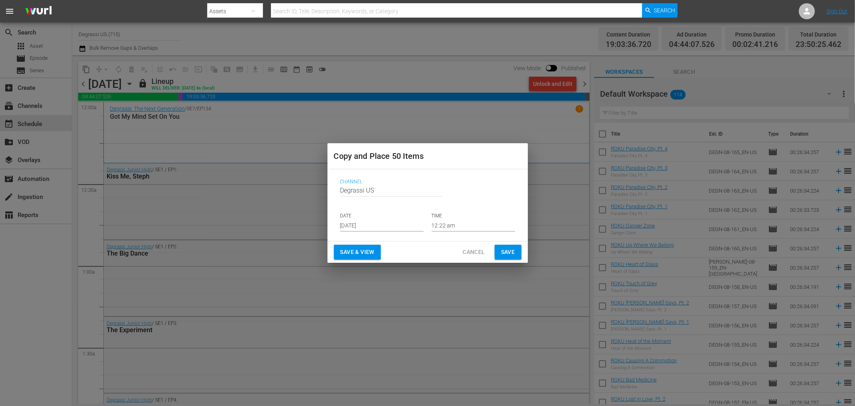
click at [398, 227] on input "[DATE]" at bounding box center [381, 225] width 83 height 12
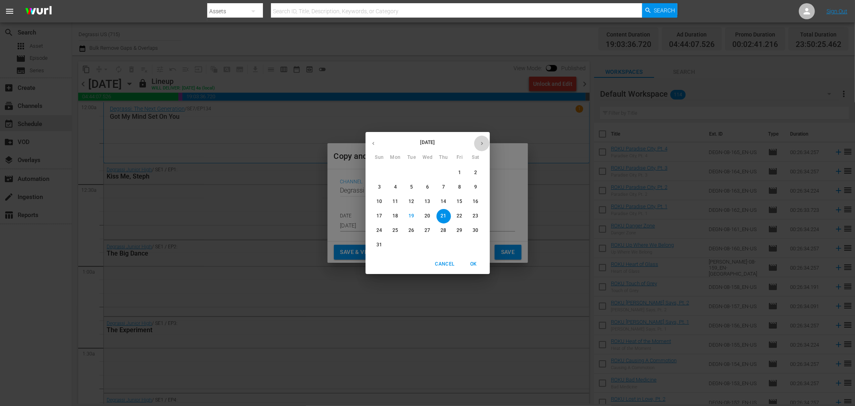
click at [479, 145] on icon "button" at bounding box center [482, 143] width 6 height 6
click at [447, 269] on button "Cancel" at bounding box center [445, 263] width 26 height 13
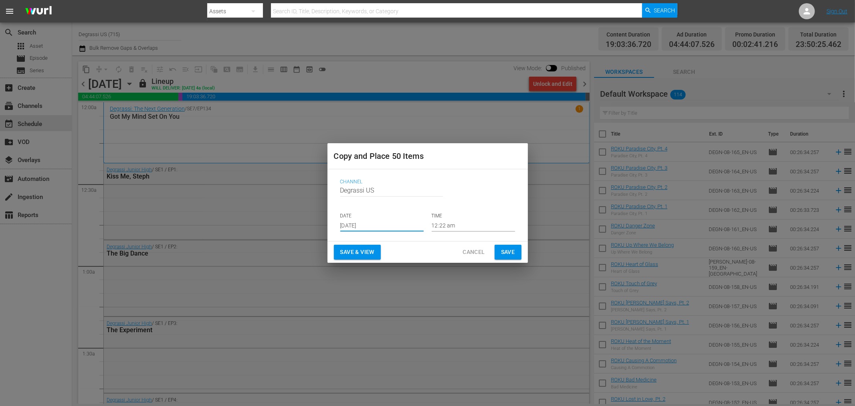
click at [481, 249] on span "Cancel" at bounding box center [474, 252] width 22 height 10
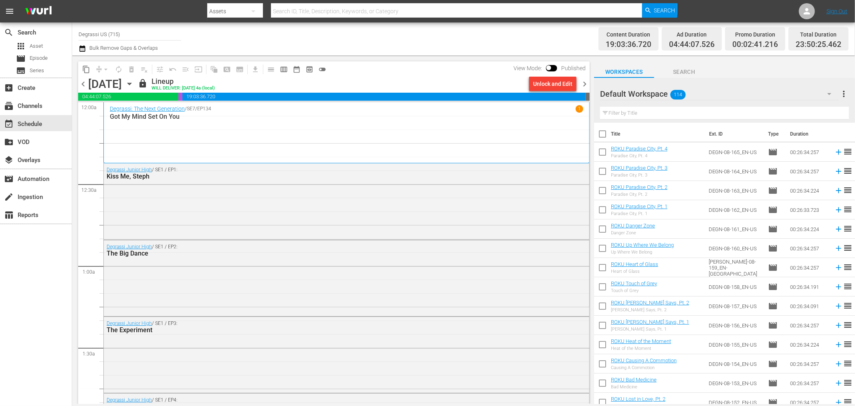
click at [134, 80] on icon "button" at bounding box center [129, 83] width 9 height 9
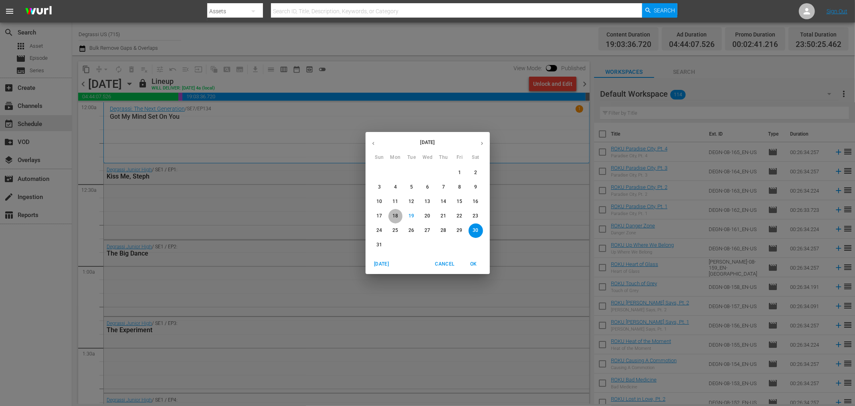
click at [390, 218] on span "18" at bounding box center [395, 215] width 14 height 7
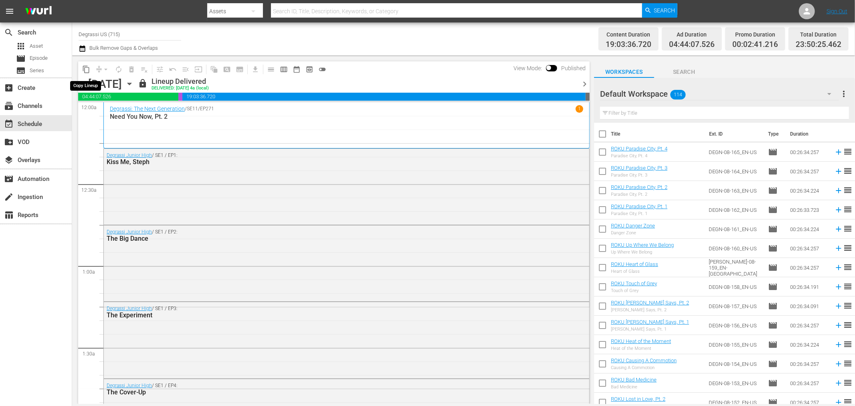
click at [88, 69] on span "content_copy" at bounding box center [86, 69] width 8 height 8
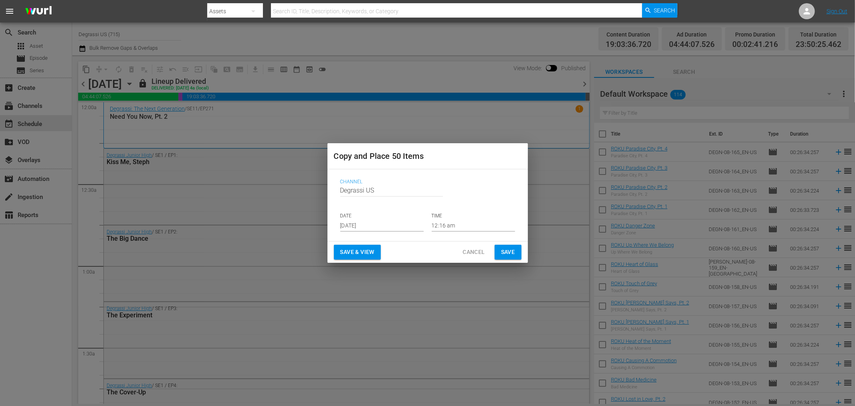
click at [407, 223] on input "[DATE]" at bounding box center [381, 225] width 83 height 12
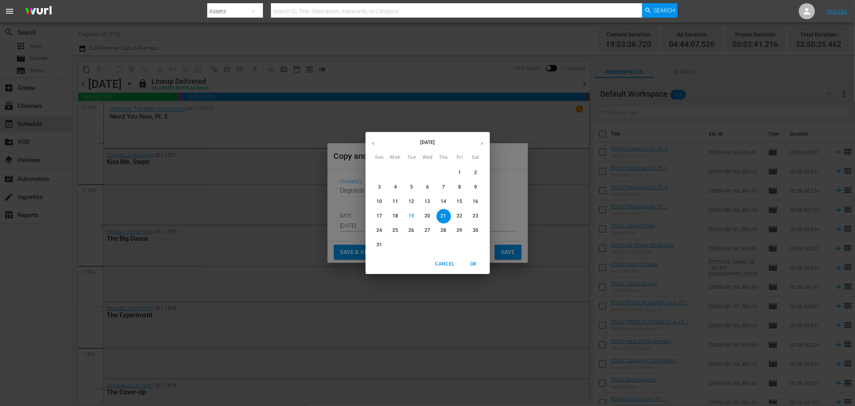
click at [487, 139] on button "button" at bounding box center [482, 143] width 16 height 16
click at [422, 173] on span "3" at bounding box center [427, 172] width 14 height 7
type input "Sep 3rd 2025"
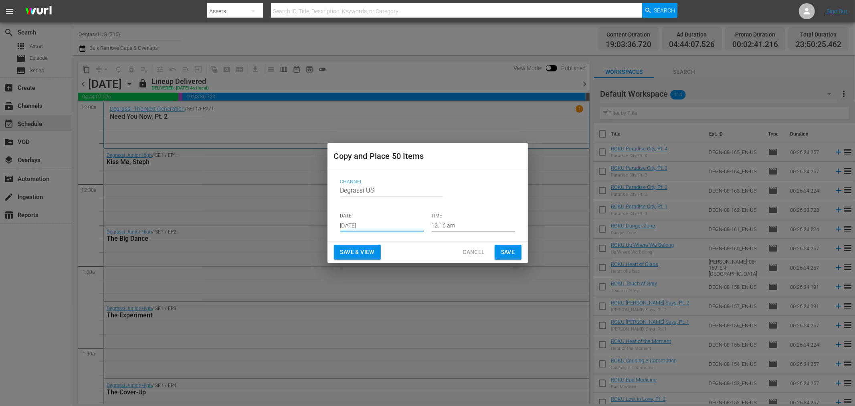
click at [508, 251] on span "Save" at bounding box center [508, 252] width 14 height 10
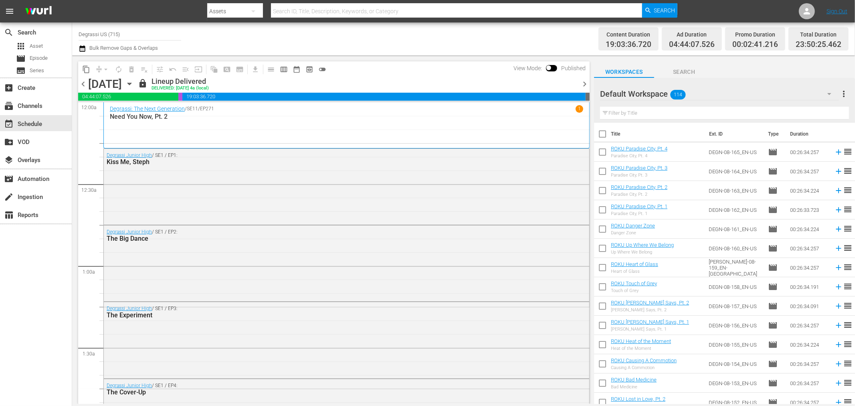
click at [582, 83] on span "chevron_right" at bounding box center [585, 84] width 10 height 10
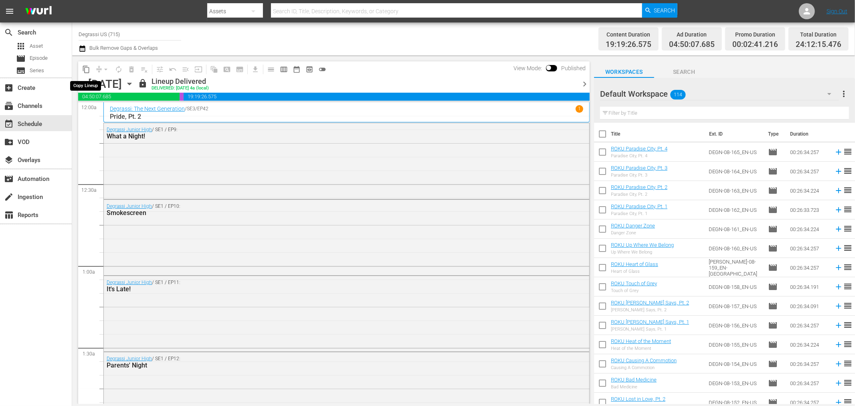
click at [82, 70] on span "content_copy" at bounding box center [86, 69] width 8 height 8
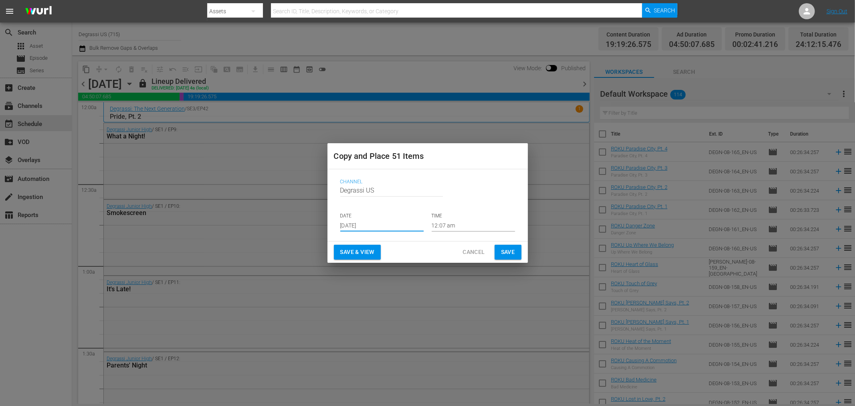
click at [416, 228] on input "[DATE]" at bounding box center [381, 225] width 83 height 12
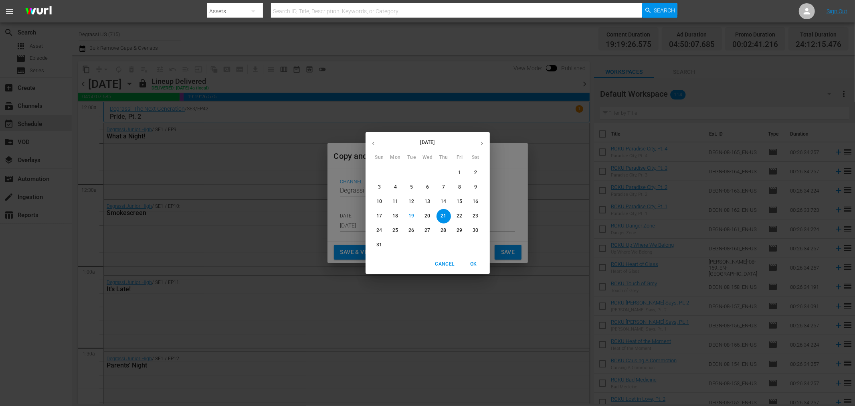
click at [487, 147] on button "button" at bounding box center [482, 143] width 16 height 16
click at [445, 167] on button "4" at bounding box center [444, 173] width 14 height 14
type input "Sep 4th 2025"
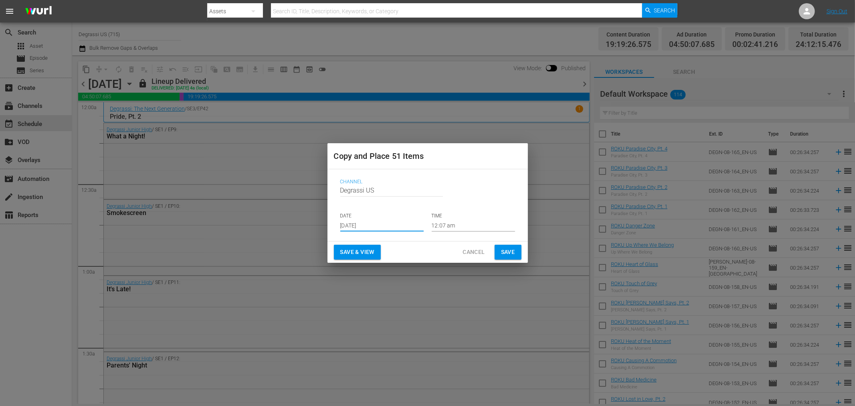
click at [510, 250] on span "Save" at bounding box center [508, 252] width 14 height 10
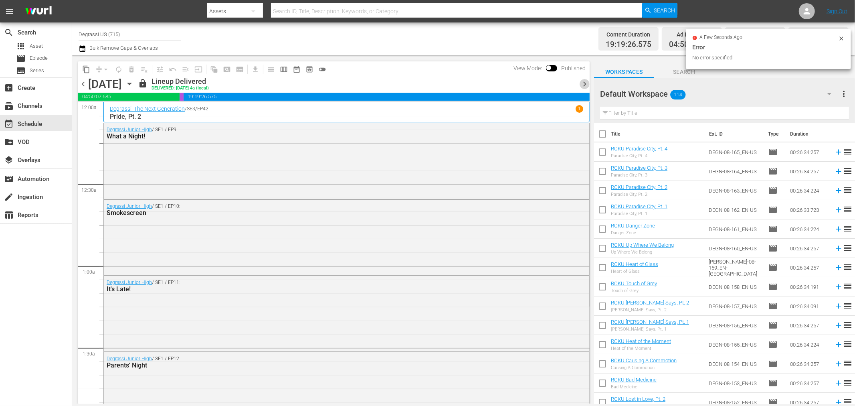
click at [588, 85] on span "chevron_right" at bounding box center [585, 84] width 10 height 10
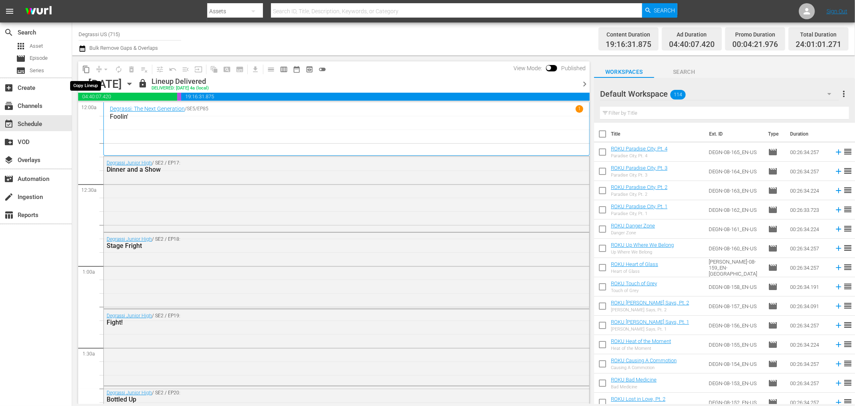
click at [86, 70] on span "content_copy" at bounding box center [86, 69] width 8 height 8
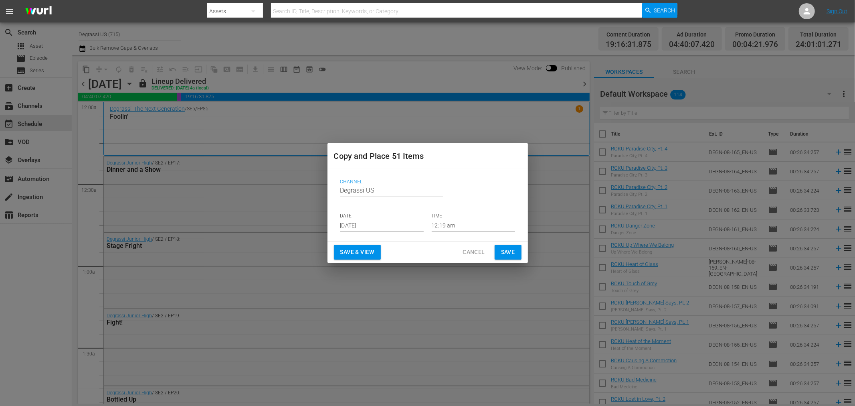
click at [403, 230] on input "[DATE]" at bounding box center [381, 225] width 83 height 12
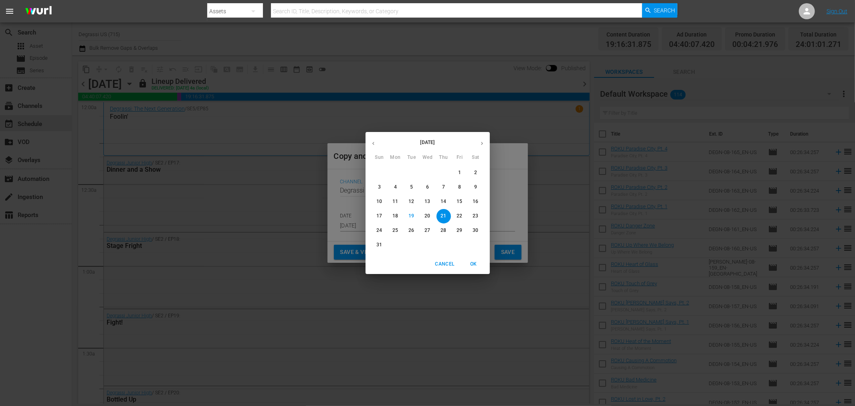
click at [484, 138] on button "button" at bounding box center [482, 143] width 16 height 16
click at [462, 173] on span "5" at bounding box center [460, 172] width 14 height 7
type input "Sep 5th 2025"
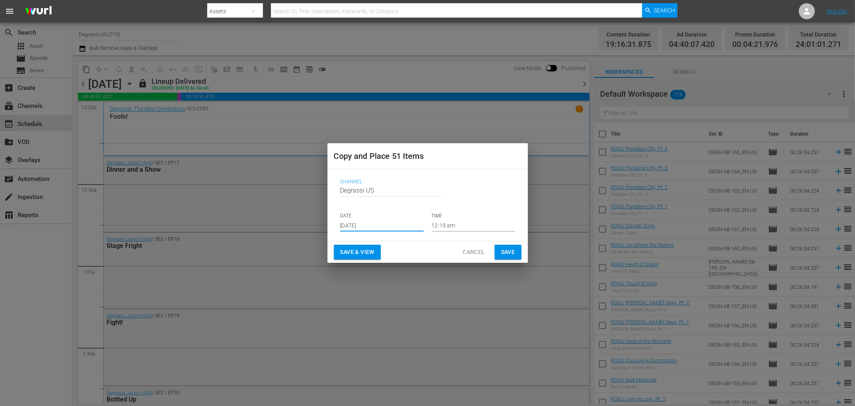
click at [507, 251] on span "Save" at bounding box center [508, 252] width 14 height 10
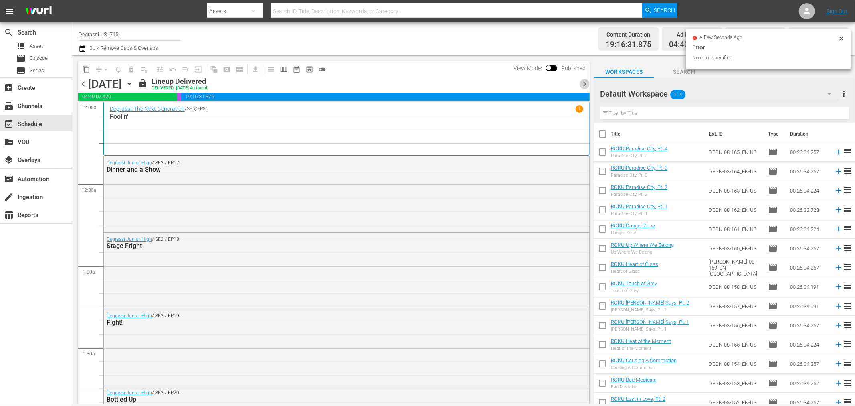
click at [581, 85] on span "chevron_right" at bounding box center [585, 84] width 10 height 10
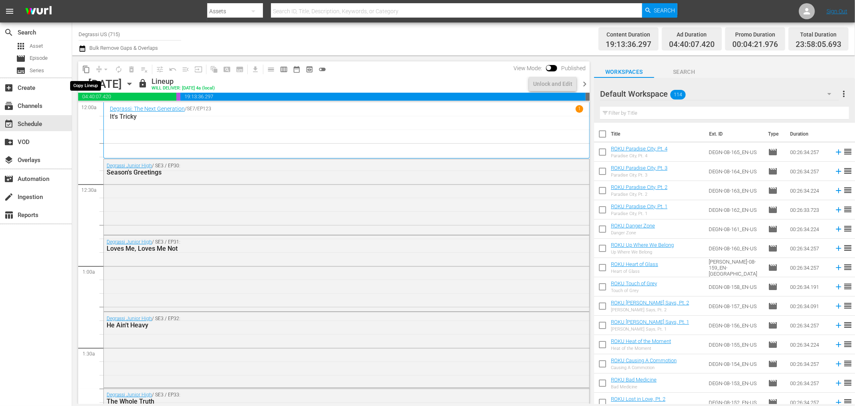
click at [82, 71] on span "content_copy" at bounding box center [86, 69] width 8 height 8
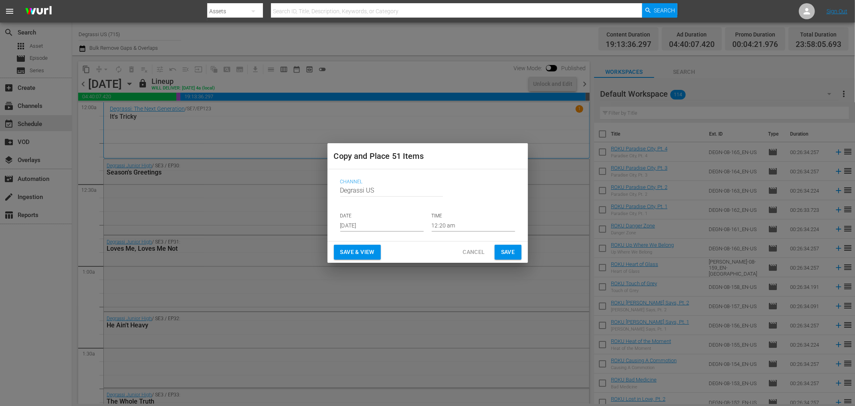
click at [399, 224] on input "[DATE]" at bounding box center [381, 225] width 83 height 12
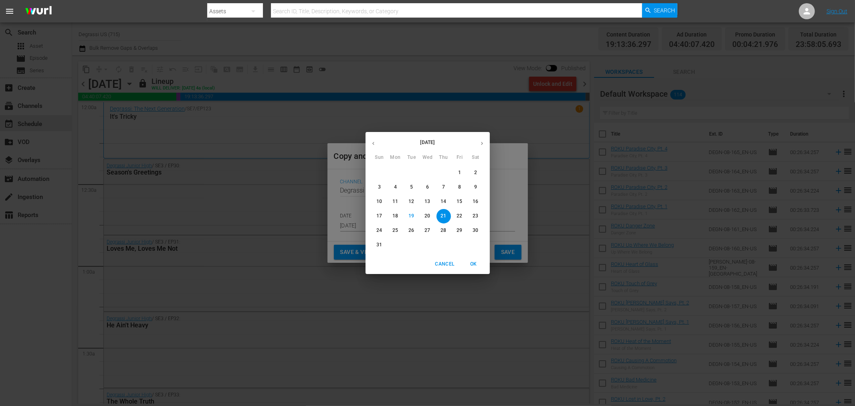
click at [478, 137] on button "button" at bounding box center [482, 143] width 16 height 16
click at [473, 173] on span "6" at bounding box center [476, 172] width 14 height 7
type input "Sep 6th 2025"
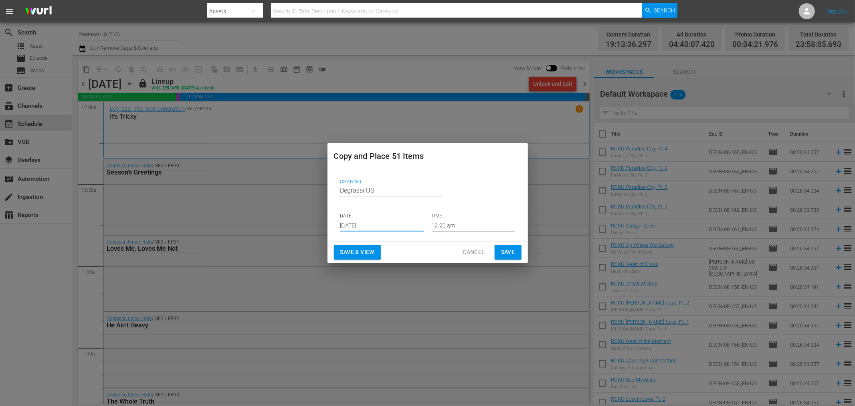
click at [518, 251] on button "Save" at bounding box center [508, 252] width 27 height 15
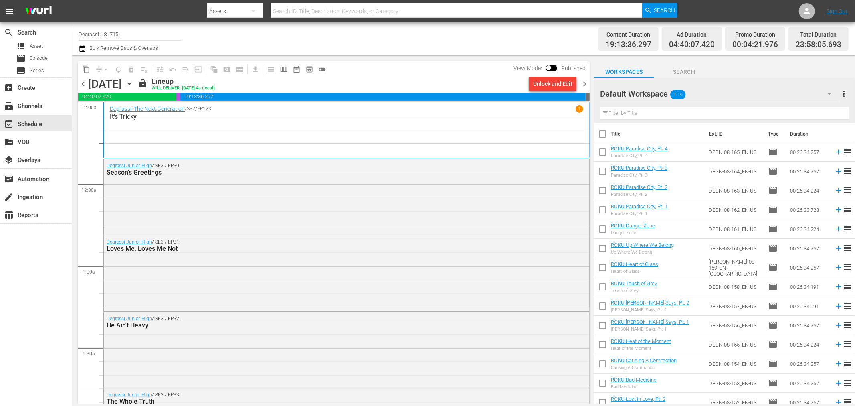
click at [582, 81] on span "chevron_right" at bounding box center [585, 84] width 10 height 10
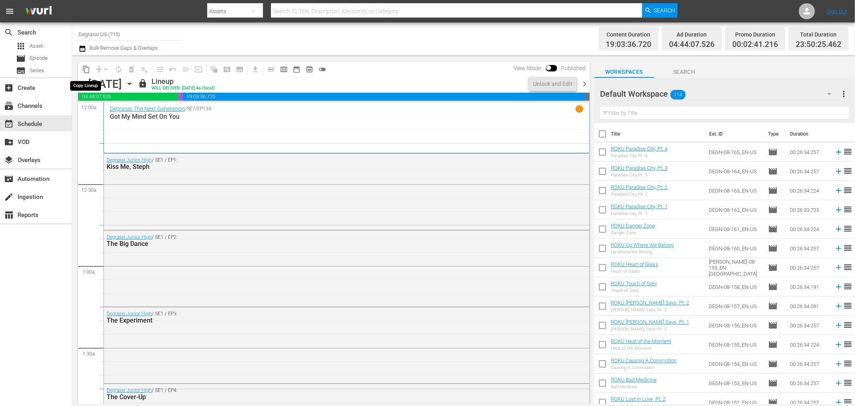
click at [83, 65] on span "content_copy" at bounding box center [86, 69] width 8 height 8
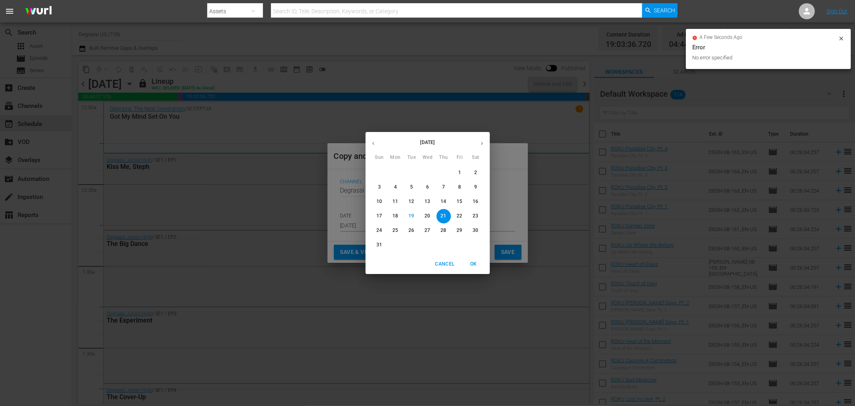
click at [486, 144] on button "button" at bounding box center [482, 143] width 16 height 16
click at [381, 184] on p "7" at bounding box center [379, 187] width 3 height 7
type input "Sep 7th 2025"
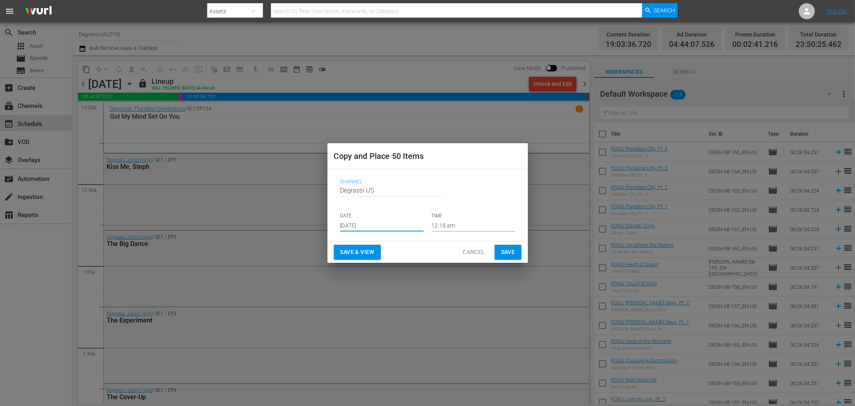
click at [515, 253] on button "Save" at bounding box center [508, 252] width 27 height 15
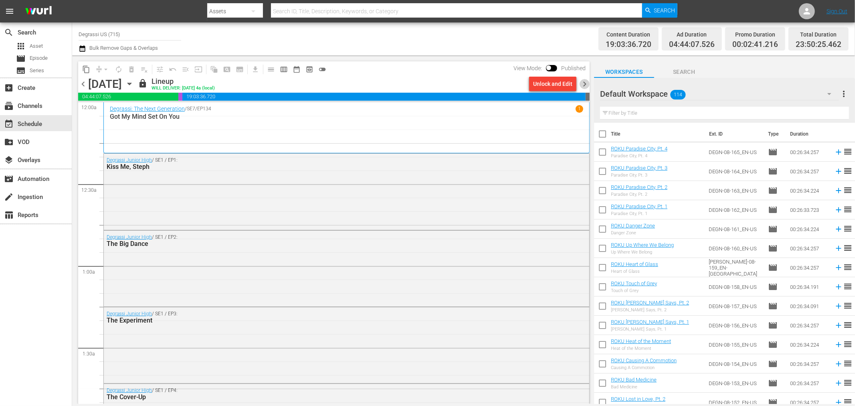
click at [586, 84] on span "chevron_right" at bounding box center [585, 84] width 10 height 10
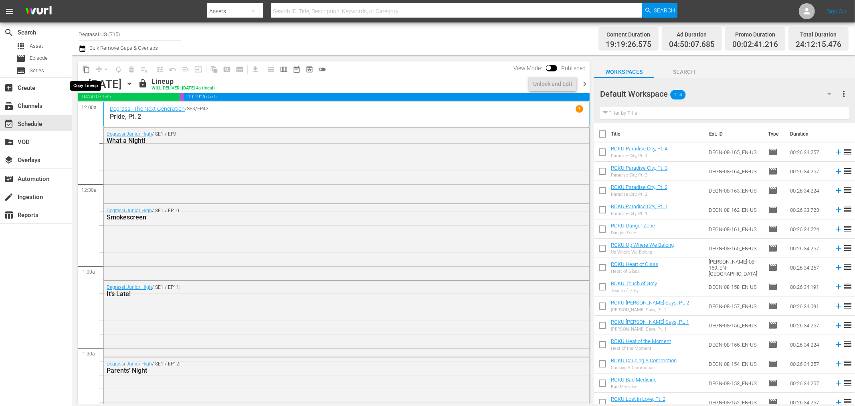
click at [85, 75] on button "content_copy" at bounding box center [86, 69] width 13 height 13
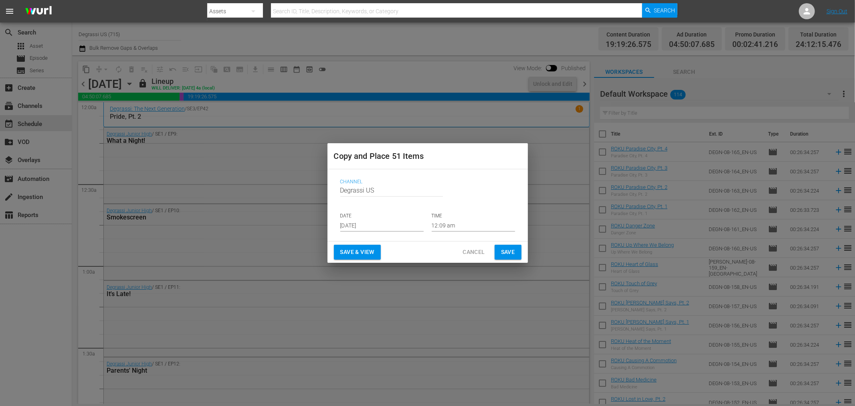
click at [393, 229] on input "[DATE]" at bounding box center [381, 225] width 83 height 12
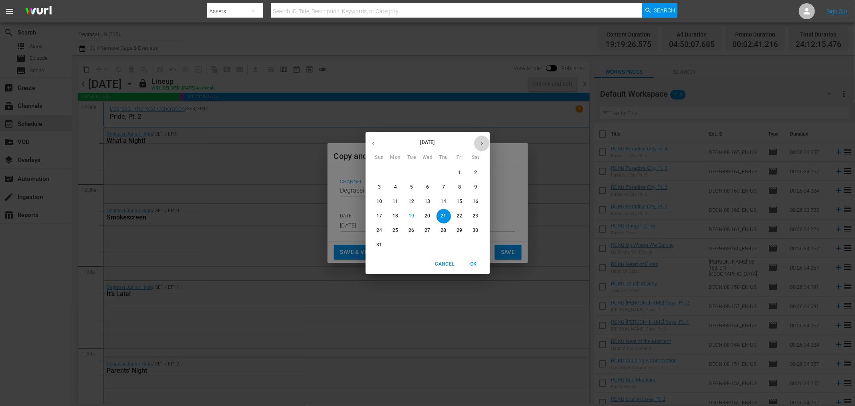
click at [479, 147] on button "button" at bounding box center [482, 143] width 16 height 16
click at [398, 186] on span "8" at bounding box center [395, 187] width 14 height 7
type input "Sep 8th 2025"
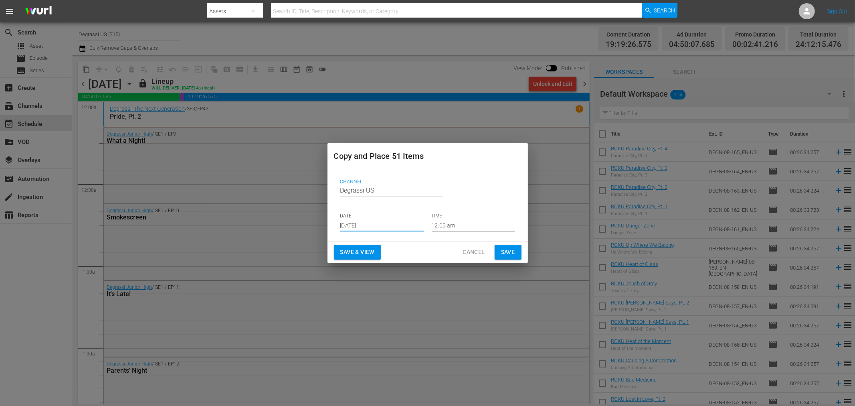
click at [505, 253] on span "Save" at bounding box center [508, 252] width 14 height 10
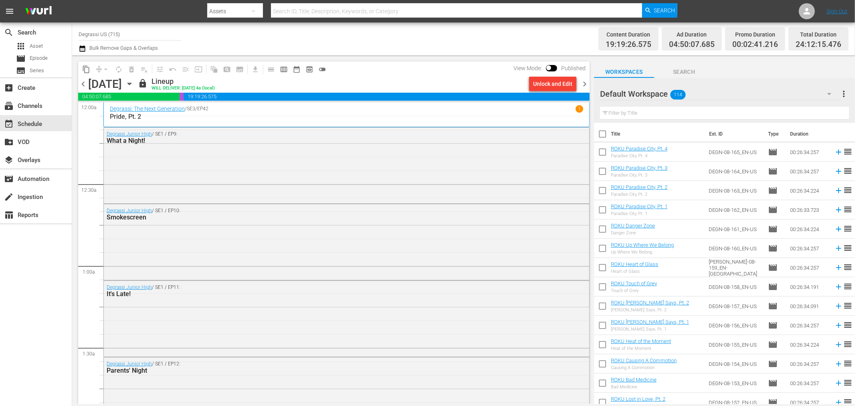
click at [588, 83] on span "chevron_right" at bounding box center [585, 84] width 10 height 10
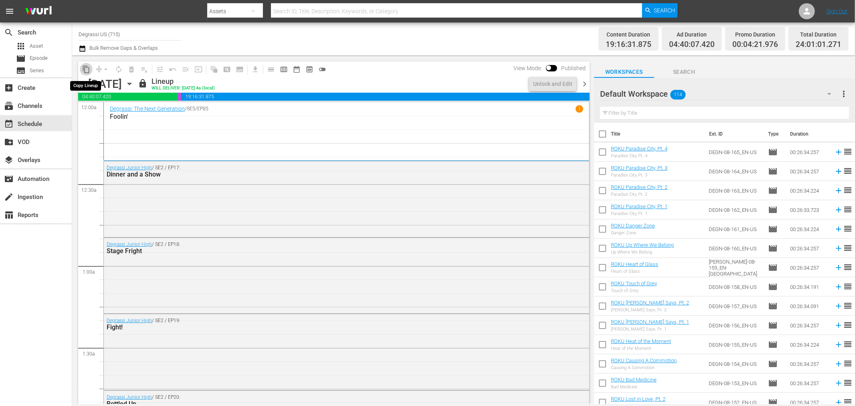
click at [83, 71] on span "content_copy" at bounding box center [86, 69] width 8 height 8
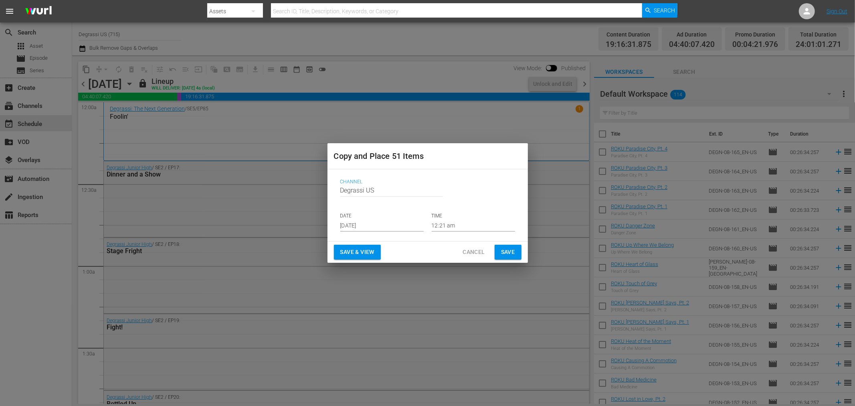
click at [385, 227] on input "[DATE]" at bounding box center [381, 225] width 83 height 12
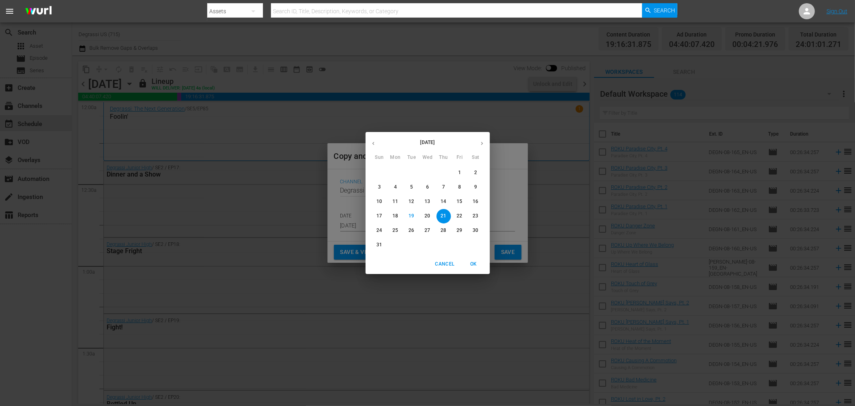
click at [481, 140] on icon "button" at bounding box center [482, 143] width 6 height 6
click at [414, 188] on span "9" at bounding box center [411, 187] width 14 height 7
type input "Sep 9th 2025"
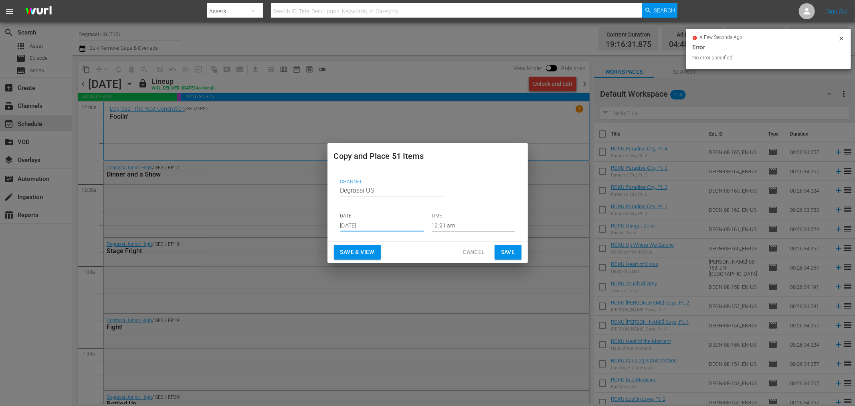
click at [504, 253] on span "Save" at bounding box center [508, 252] width 14 height 10
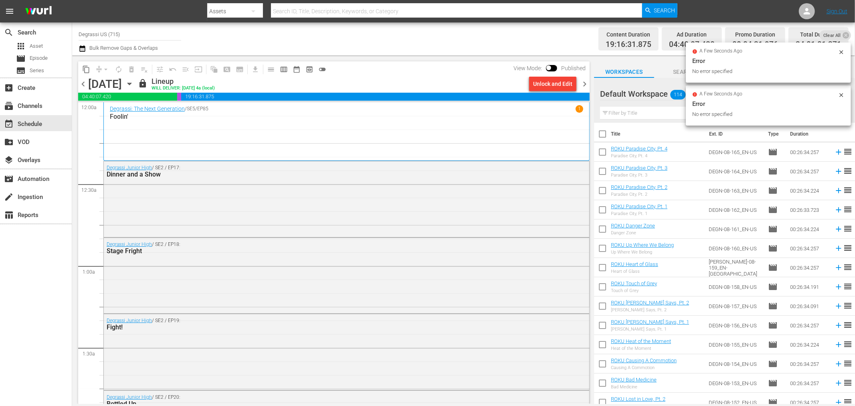
click at [583, 87] on span "chevron_right" at bounding box center [585, 84] width 10 height 10
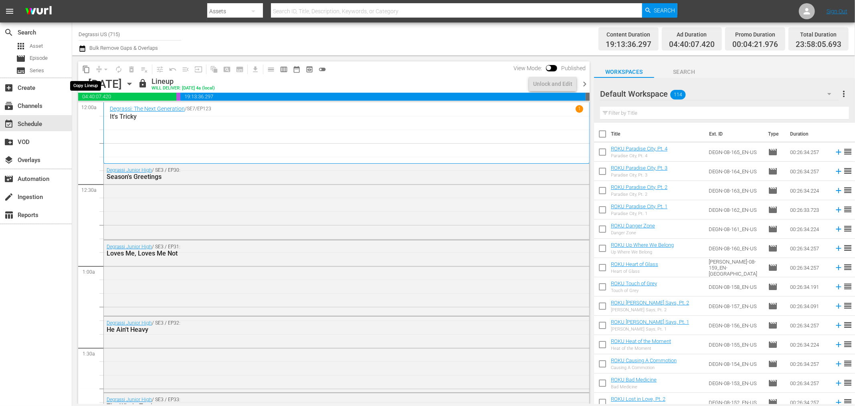
click at [86, 69] on span "content_copy" at bounding box center [86, 69] width 8 height 8
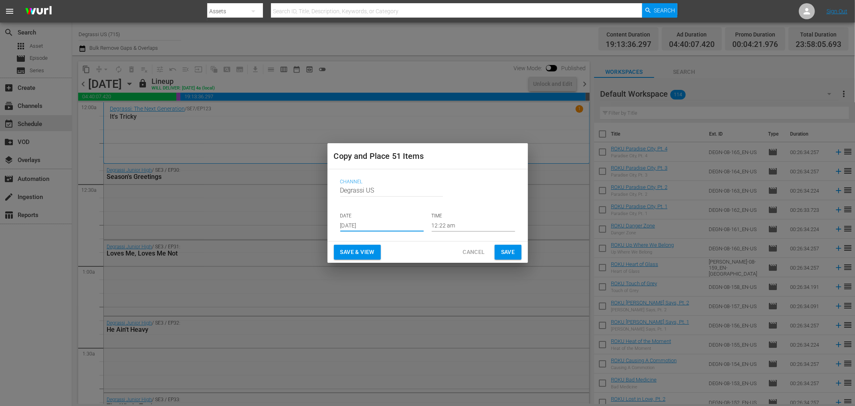
click at [393, 226] on input "[DATE]" at bounding box center [381, 225] width 83 height 12
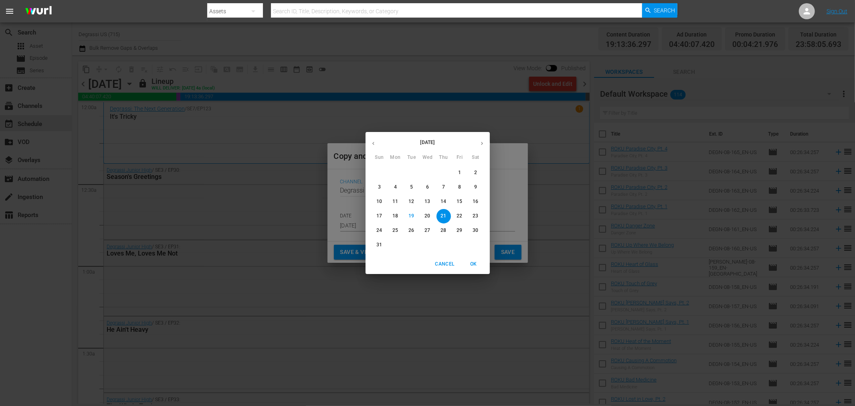
click at [487, 142] on button "button" at bounding box center [482, 143] width 16 height 16
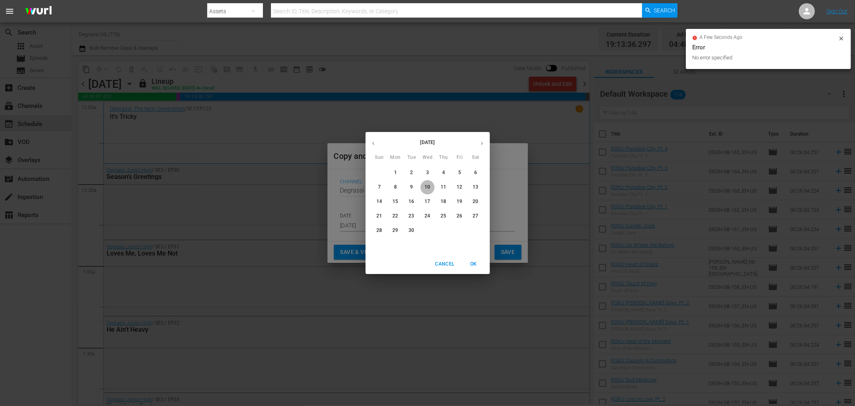
click at [431, 188] on span "10" at bounding box center [427, 187] width 14 height 7
type input "Sep 10th 2025"
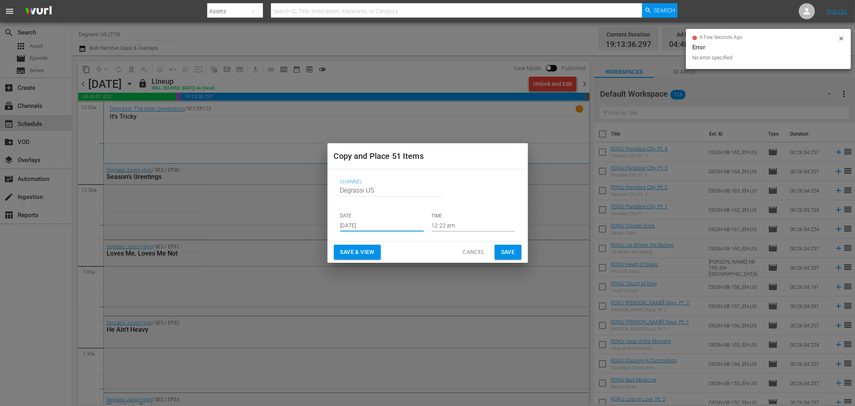
click at [517, 251] on button "Save" at bounding box center [508, 252] width 27 height 15
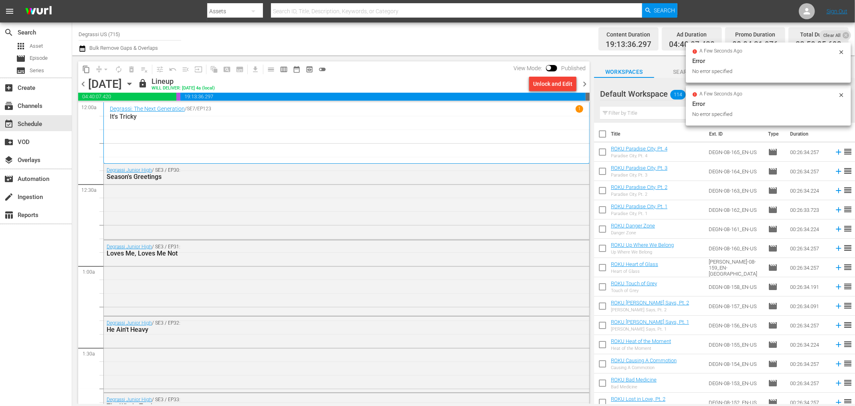
click at [586, 81] on span "chevron_right" at bounding box center [585, 84] width 10 height 10
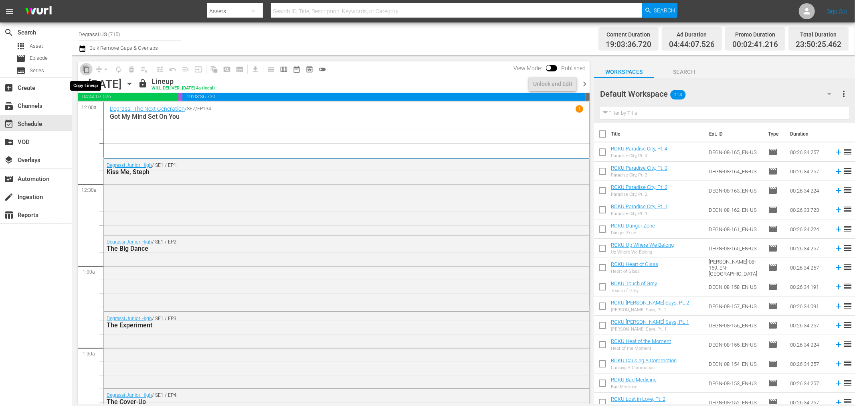
click at [84, 67] on span "content_copy" at bounding box center [86, 69] width 8 height 8
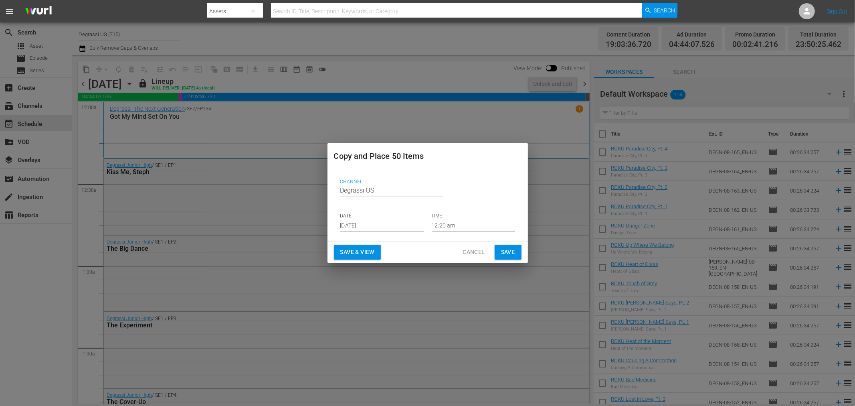
click at [407, 223] on input "[DATE]" at bounding box center [381, 225] width 83 height 12
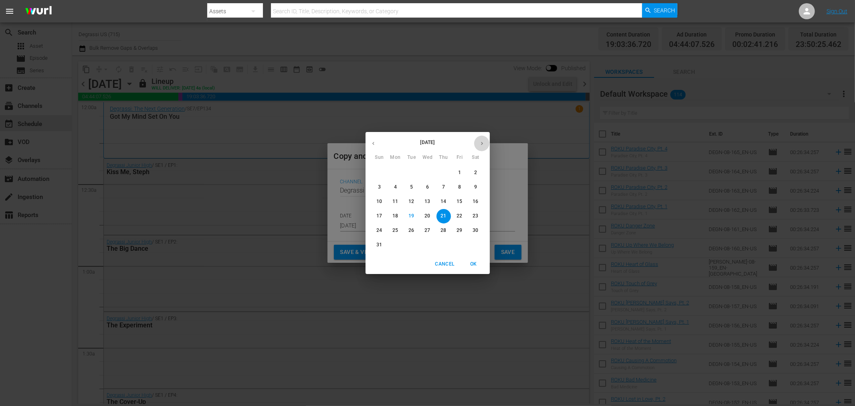
click at [482, 145] on icon "button" at bounding box center [482, 143] width 6 height 6
click at [441, 186] on p "11" at bounding box center [444, 187] width 6 height 7
type input "Sep 11th 2025"
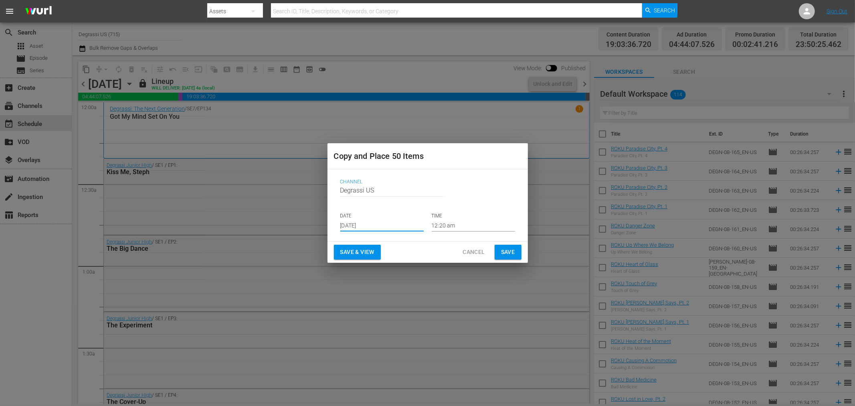
click at [508, 252] on span "Save" at bounding box center [508, 252] width 14 height 10
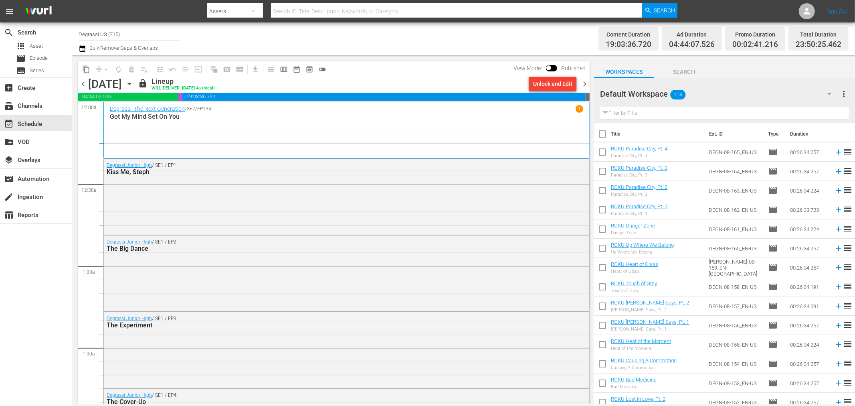
click at [586, 84] on span "chevron_right" at bounding box center [585, 84] width 10 height 10
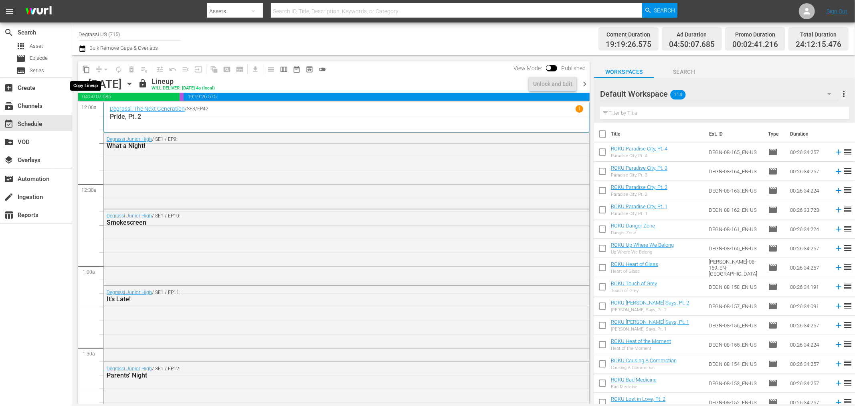
click at [86, 72] on span "content_copy" at bounding box center [86, 69] width 8 height 8
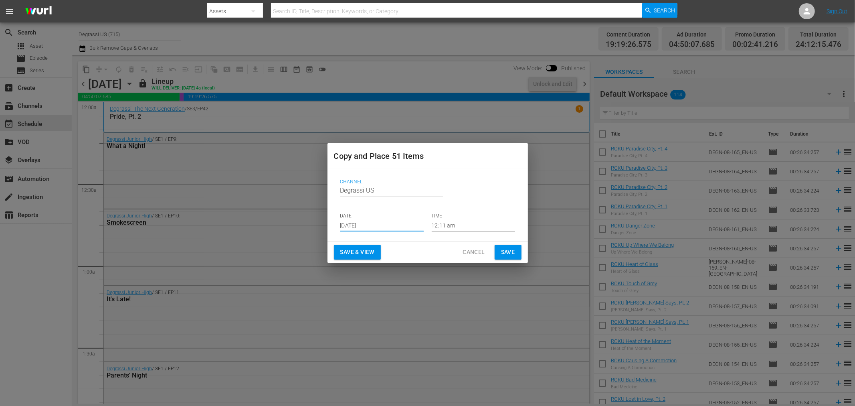
click at [402, 227] on input "[DATE]" at bounding box center [381, 225] width 83 height 12
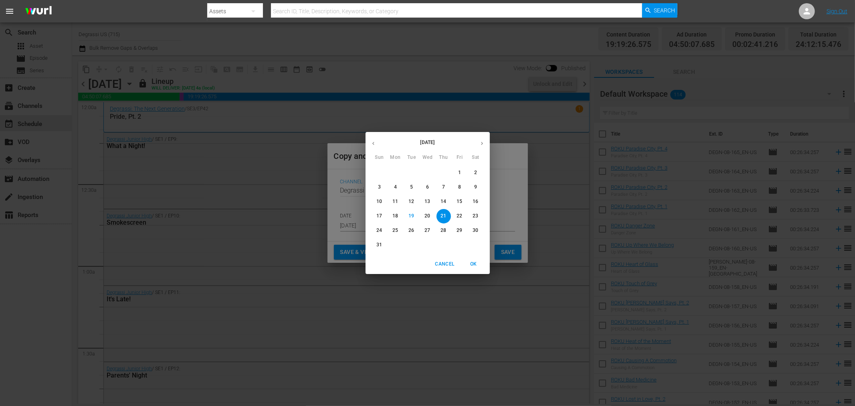
click at [484, 142] on icon "button" at bounding box center [482, 143] width 6 height 6
click at [461, 190] on p "12" at bounding box center [460, 187] width 6 height 7
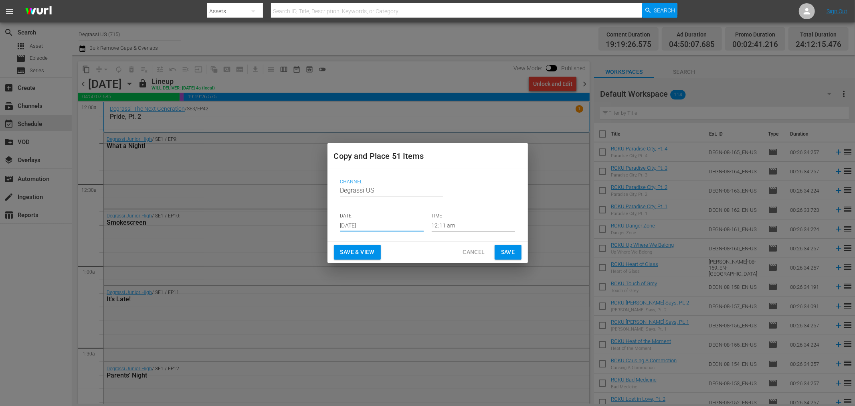
type input "Sep 12th 2025"
click at [509, 254] on span "Save" at bounding box center [508, 252] width 14 height 10
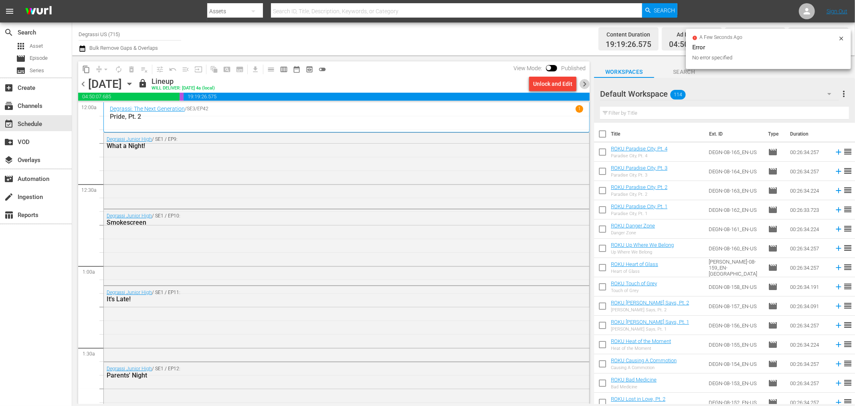
click at [587, 83] on span "chevron_right" at bounding box center [585, 84] width 10 height 10
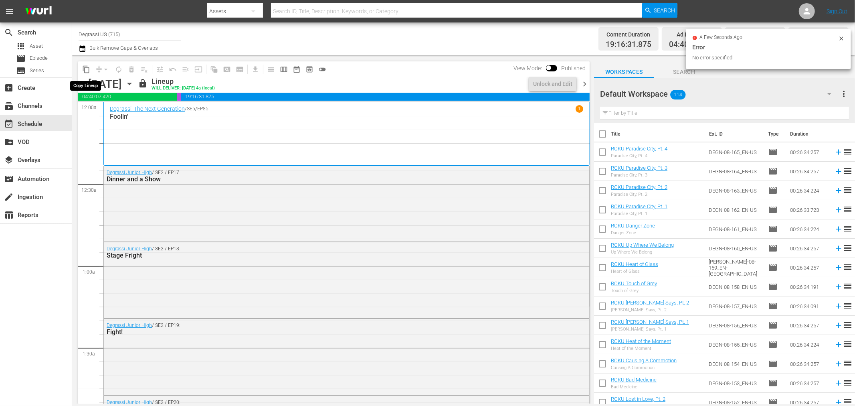
click at [86, 71] on span "content_copy" at bounding box center [86, 69] width 8 height 8
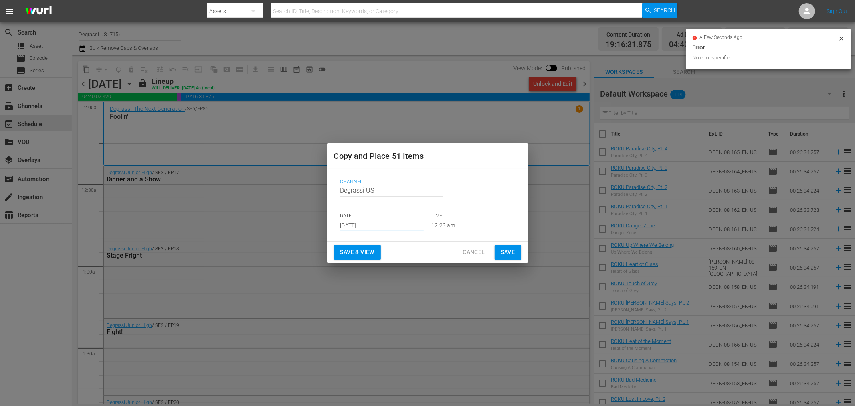
click at [387, 226] on input "[DATE]" at bounding box center [381, 225] width 83 height 12
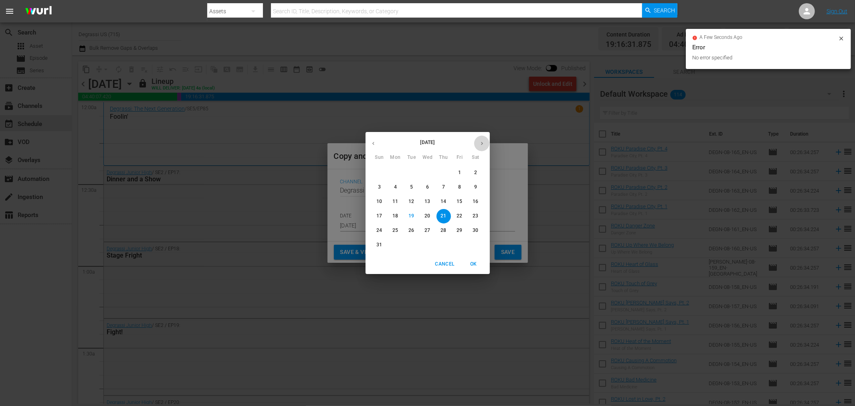
click at [479, 143] on icon "button" at bounding box center [482, 143] width 6 height 6
click at [476, 186] on p "13" at bounding box center [476, 187] width 6 height 7
type input "Sep 13th 2025"
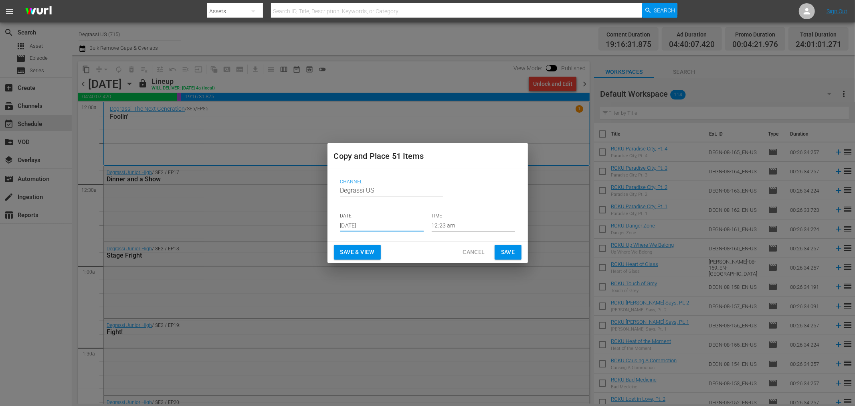
click at [504, 253] on span "Save" at bounding box center [508, 252] width 14 height 10
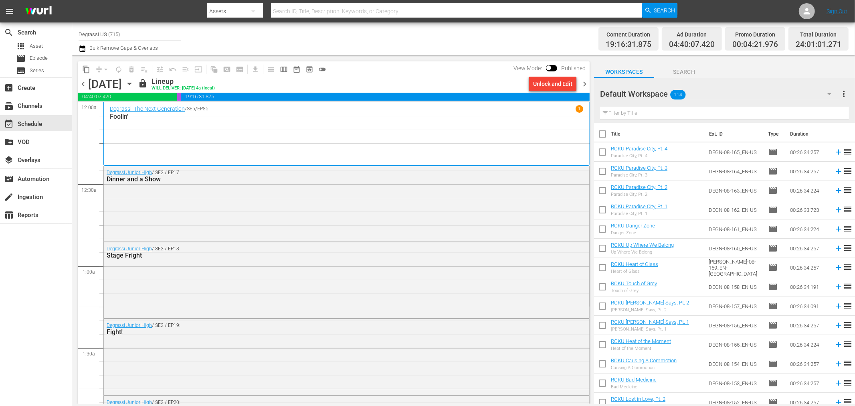
click at [582, 85] on span "chevron_right" at bounding box center [585, 84] width 10 height 10
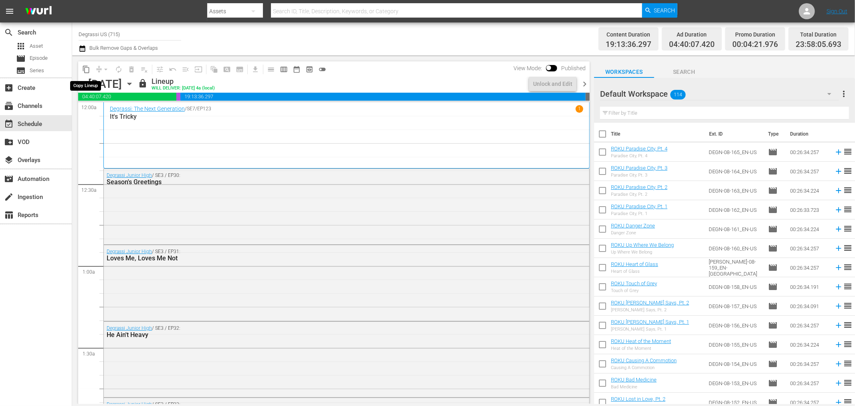
click at [86, 70] on span "content_copy" at bounding box center [86, 69] width 8 height 8
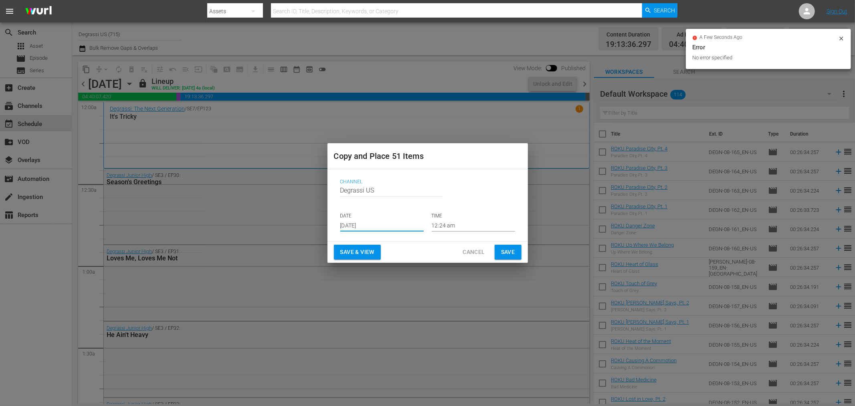
click at [401, 222] on input "[DATE]" at bounding box center [381, 225] width 83 height 12
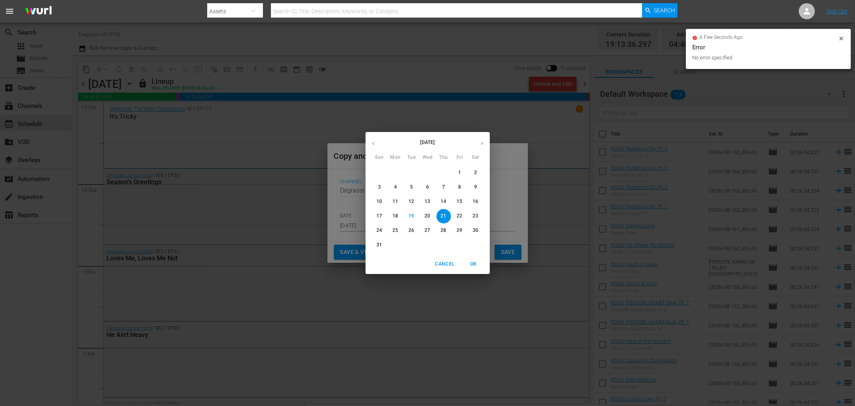
click at [485, 141] on button "button" at bounding box center [482, 143] width 16 height 16
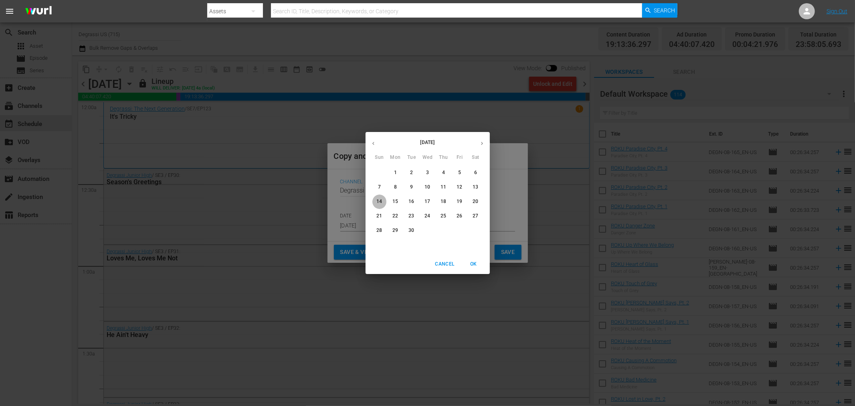
click at [378, 203] on p "14" at bounding box center [379, 201] width 6 height 7
type input "Sep 14th 2025"
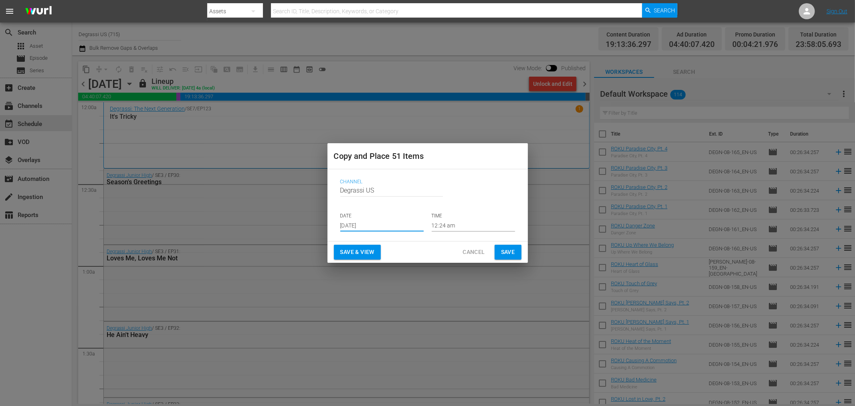
click at [522, 255] on div "Save & View Cancel Save" at bounding box center [427, 251] width 200 height 21
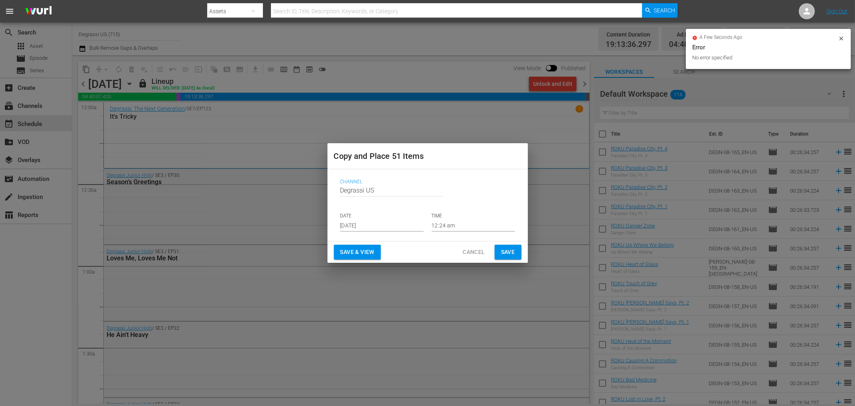
click at [515, 253] on span "Save" at bounding box center [508, 252] width 14 height 10
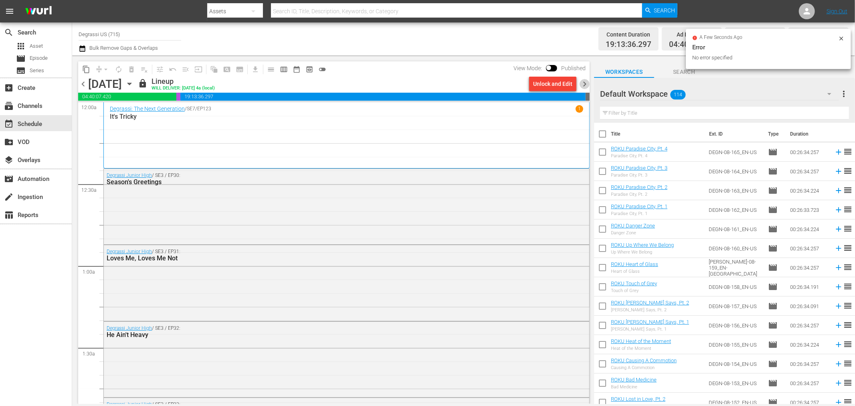
click at [588, 86] on span "chevron_right" at bounding box center [585, 84] width 10 height 10
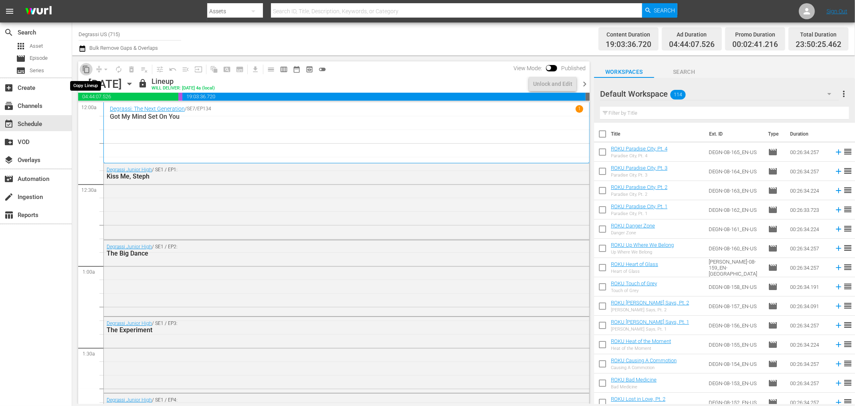
click at [83, 72] on span "content_copy" at bounding box center [86, 69] width 8 height 8
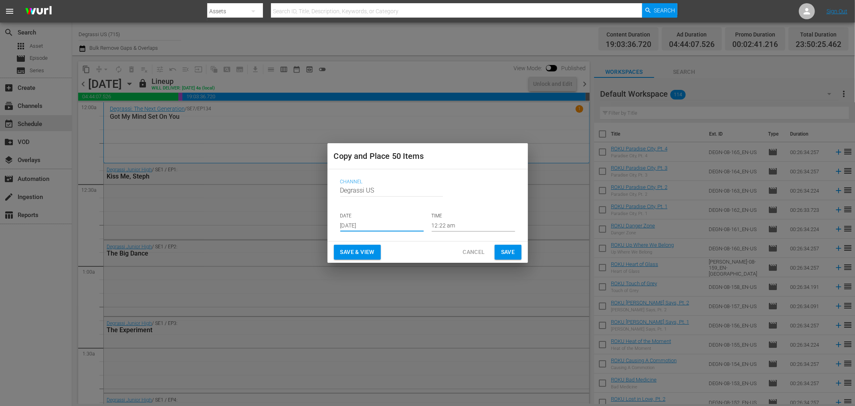
click at [394, 229] on input "[DATE]" at bounding box center [381, 225] width 83 height 12
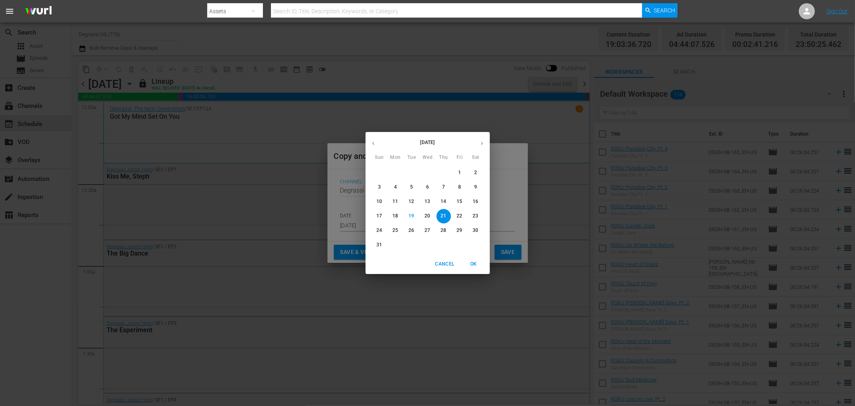
click at [484, 138] on button "button" at bounding box center [482, 143] width 16 height 16
click at [394, 201] on p "15" at bounding box center [395, 201] width 6 height 7
type input "Sep 15th 2025"
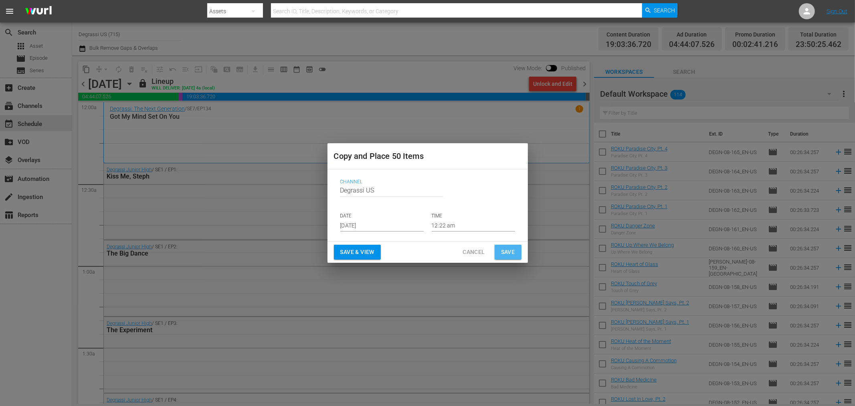
click at [511, 247] on span "Save" at bounding box center [508, 252] width 14 height 10
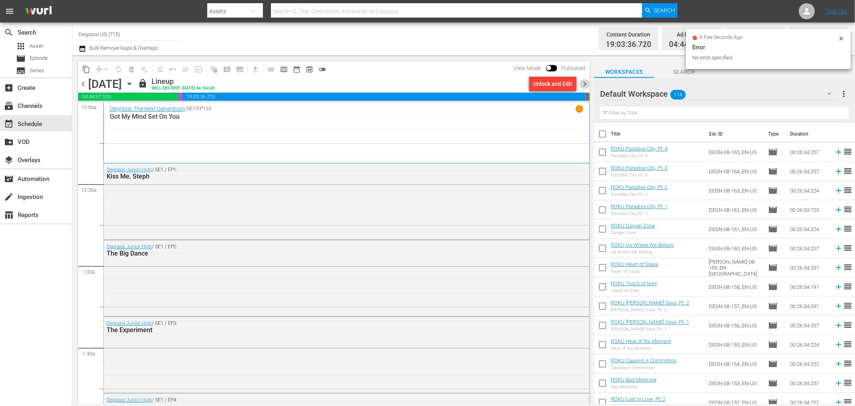
click at [585, 80] on span "chevron_right" at bounding box center [585, 84] width 10 height 10
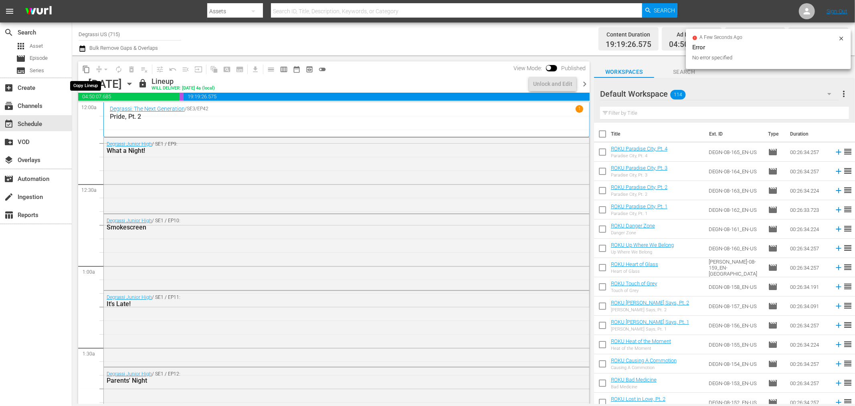
click at [87, 69] on span "content_copy" at bounding box center [86, 69] width 8 height 8
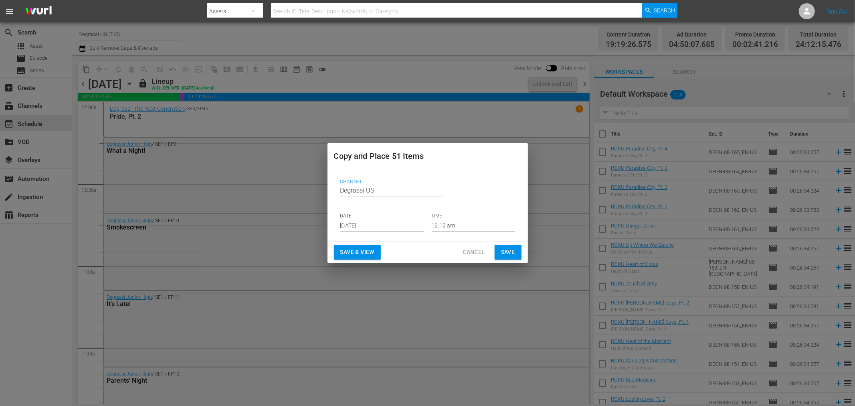
click at [401, 229] on input "[DATE]" at bounding box center [381, 225] width 83 height 12
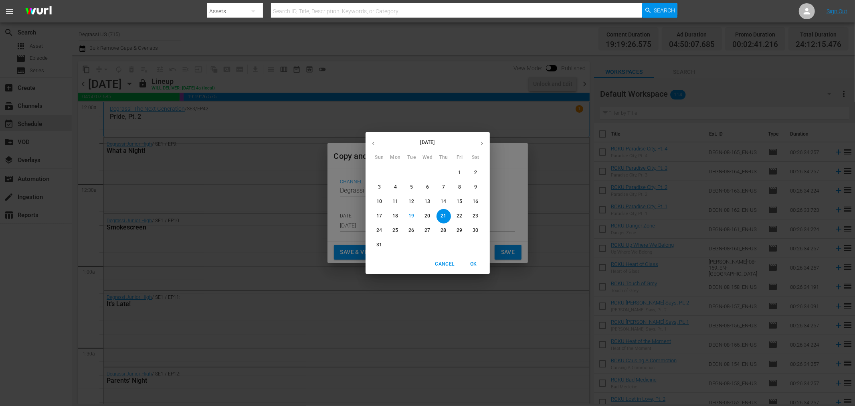
click at [484, 142] on icon "button" at bounding box center [482, 143] width 6 height 6
click at [415, 201] on span "16" at bounding box center [411, 201] width 14 height 7
type input "Sep 16th 2025"
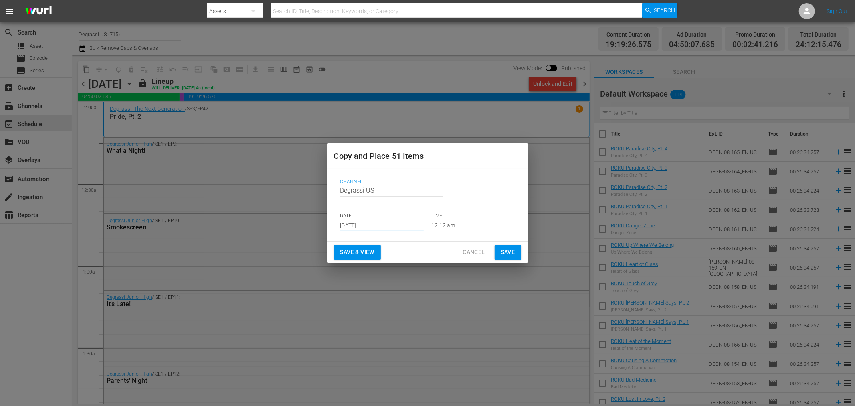
click at [500, 247] on button "Save" at bounding box center [508, 252] width 27 height 15
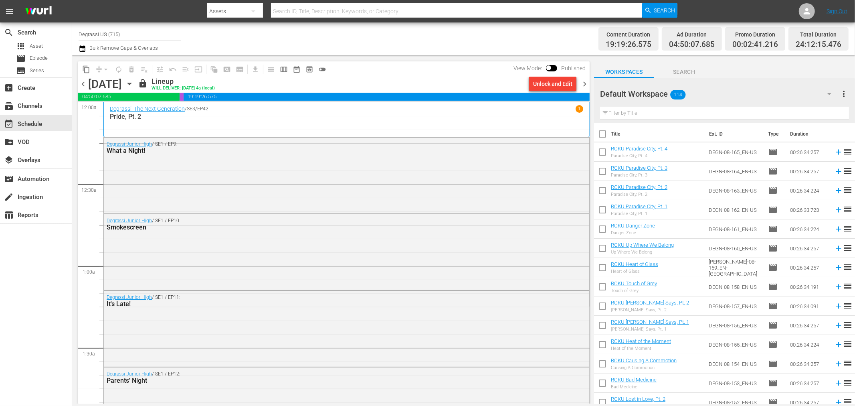
click at [582, 88] on span "chevron_right" at bounding box center [585, 84] width 10 height 10
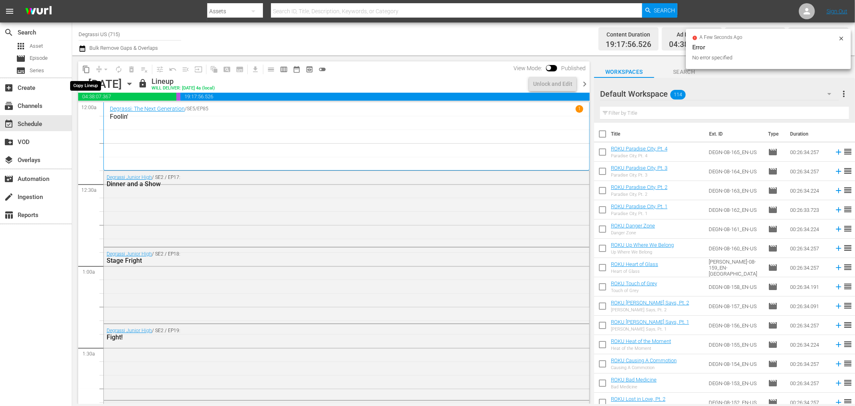
click at [87, 71] on span "content_copy" at bounding box center [86, 69] width 8 height 8
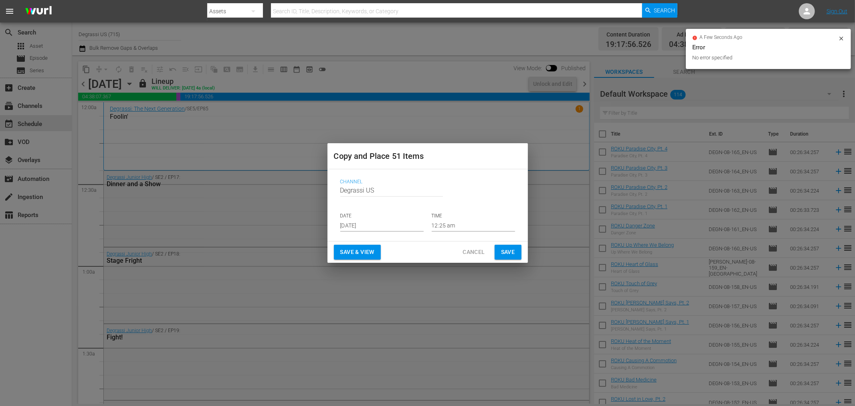
click at [400, 226] on input "[DATE]" at bounding box center [381, 225] width 83 height 12
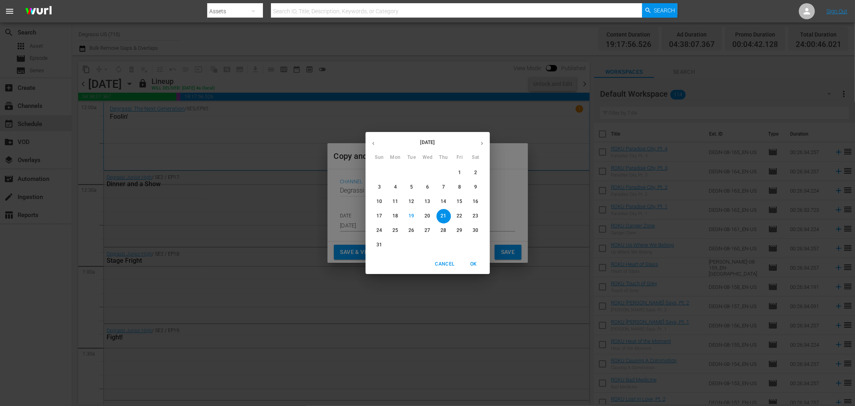
click at [482, 142] on icon "button" at bounding box center [482, 143] width 6 height 6
click at [427, 202] on p "17" at bounding box center [428, 201] width 6 height 7
type input "Sep 17th 2025"
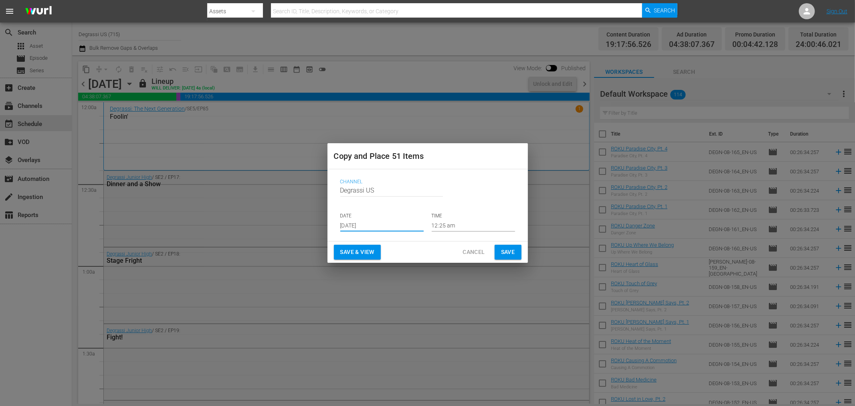
click at [518, 251] on button "Save" at bounding box center [508, 252] width 27 height 15
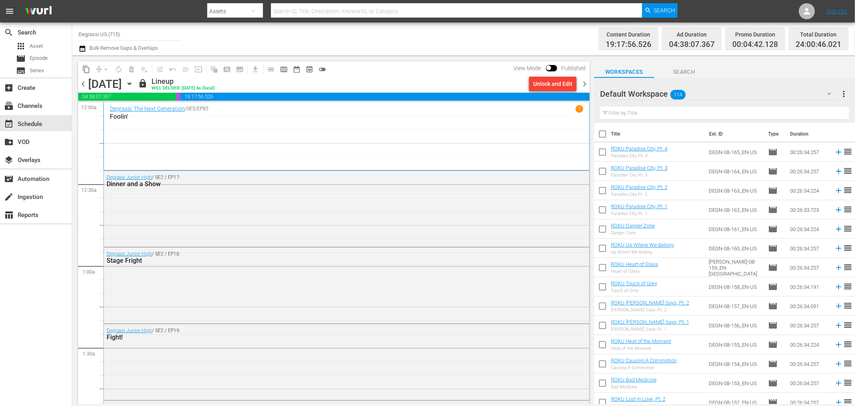
click at [583, 83] on span "chevron_right" at bounding box center [585, 84] width 10 height 10
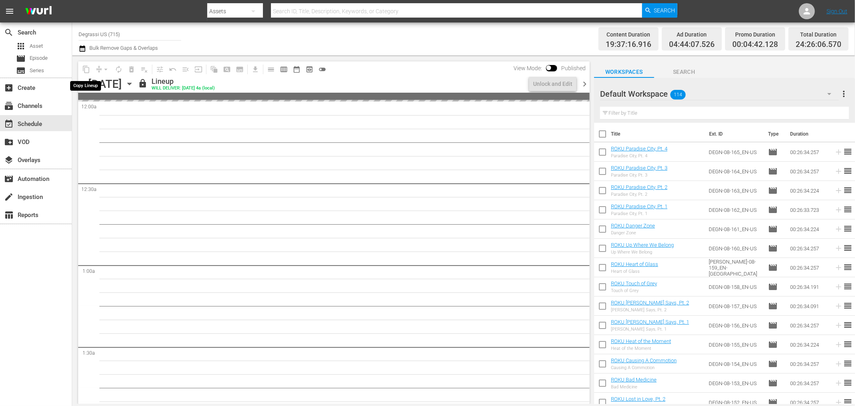
click at [85, 70] on span "content_copy" at bounding box center [86, 69] width 13 height 13
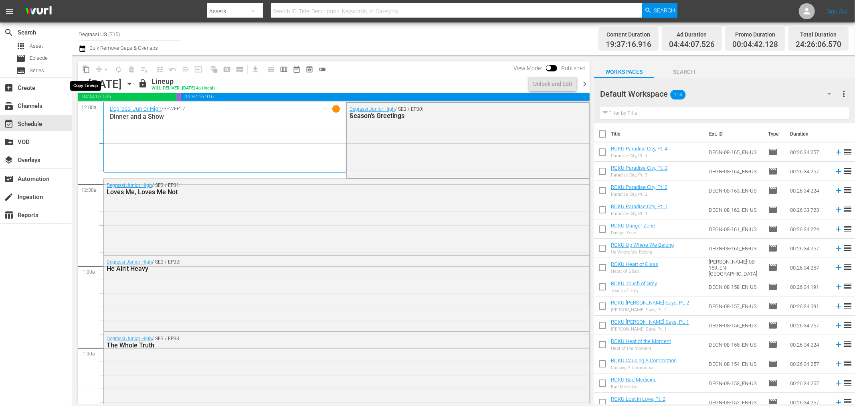
click at [85, 70] on span "content_copy" at bounding box center [86, 69] width 8 height 8
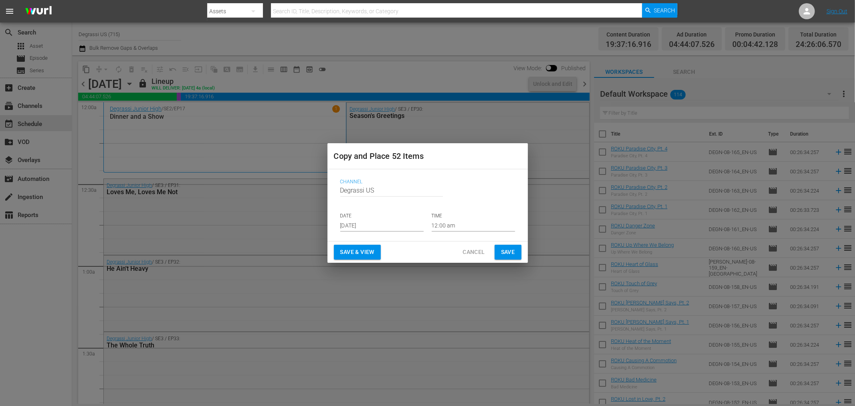
click at [400, 225] on input "[DATE]" at bounding box center [381, 225] width 83 height 12
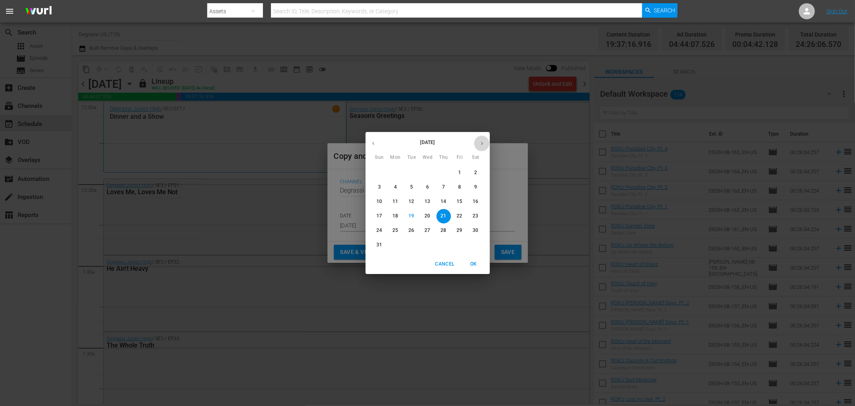
click at [480, 139] on button "button" at bounding box center [482, 143] width 16 height 16
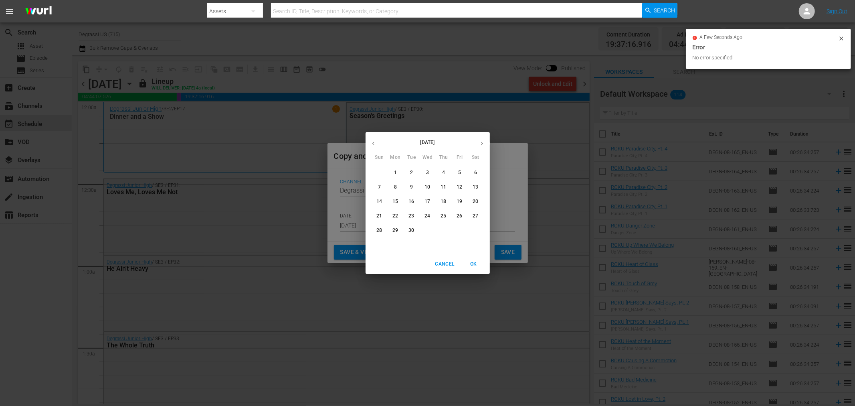
click at [446, 201] on p "18" at bounding box center [444, 201] width 6 height 7
type input "Sep 18th 2025"
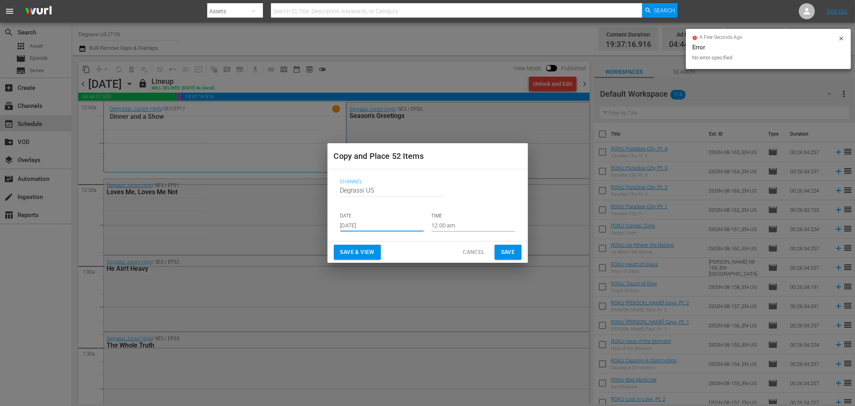
click at [513, 250] on span "Save" at bounding box center [508, 252] width 14 height 10
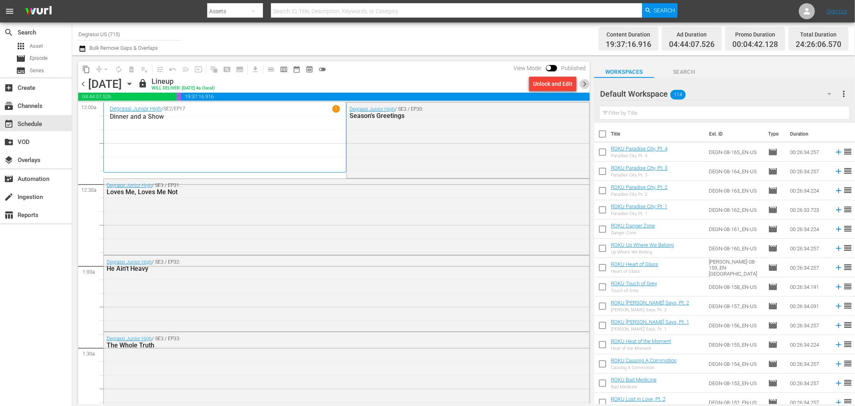
click at [588, 82] on span "chevron_right" at bounding box center [585, 84] width 10 height 10
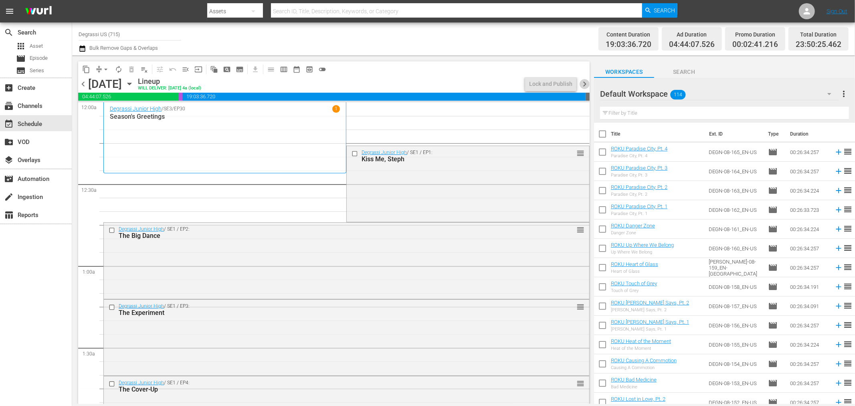
click at [588, 83] on span "chevron_right" at bounding box center [585, 84] width 10 height 10
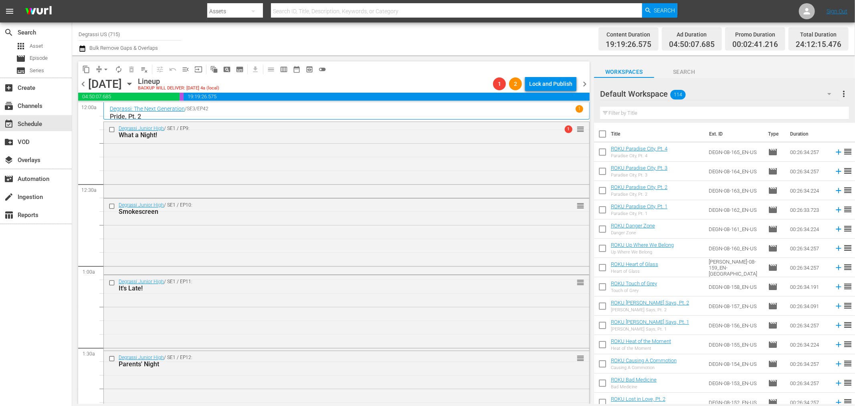
click at [588, 83] on span "chevron_right" at bounding box center [585, 84] width 10 height 10
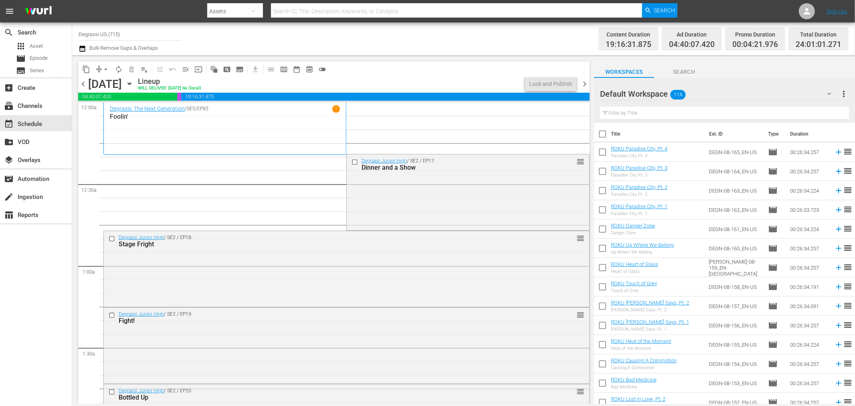
click at [588, 83] on span "chevron_right" at bounding box center [585, 84] width 10 height 10
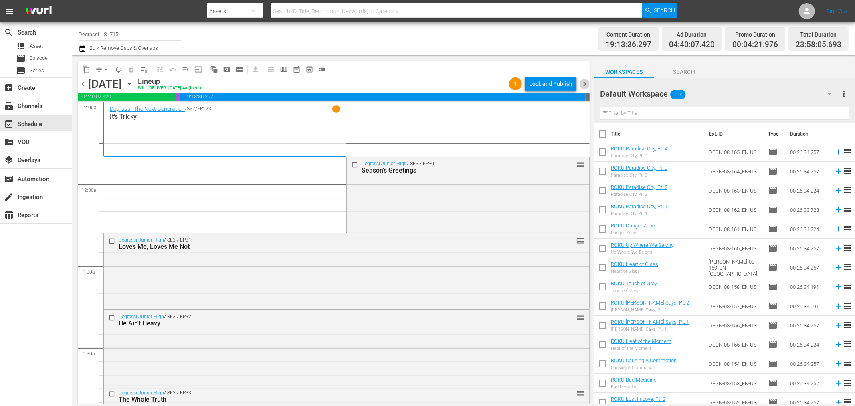
click at [588, 83] on span "chevron_right" at bounding box center [585, 84] width 10 height 10
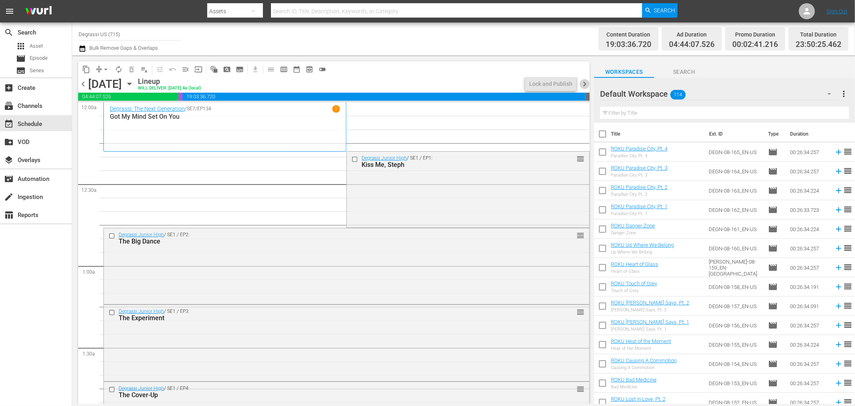
click at [588, 83] on span "chevron_right" at bounding box center [585, 84] width 10 height 10
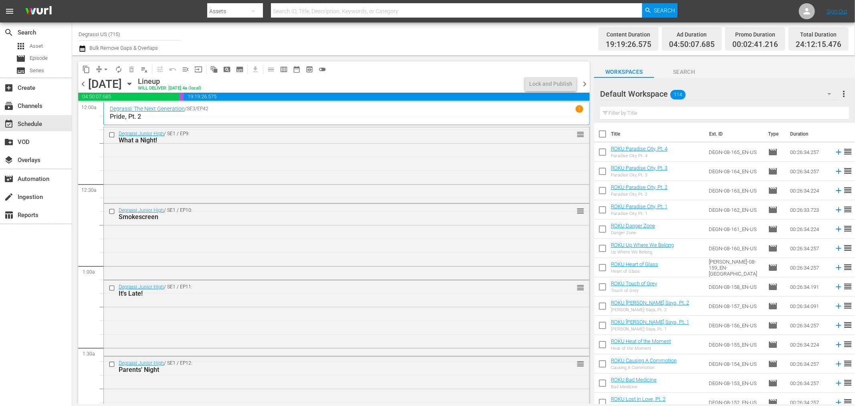
click at [588, 83] on span "chevron_right" at bounding box center [585, 84] width 10 height 10
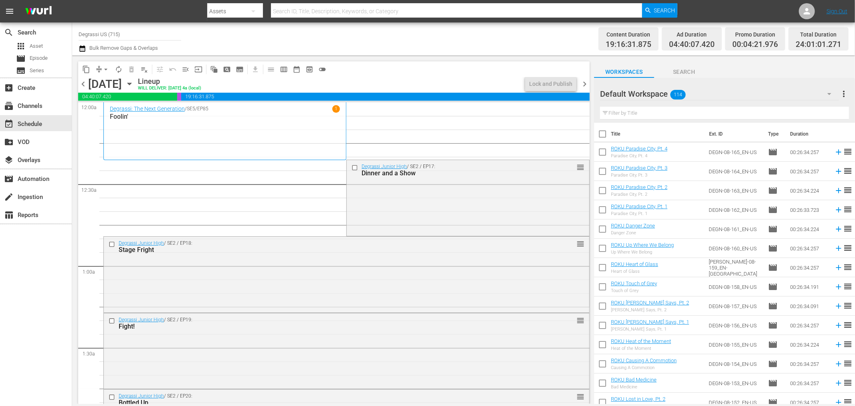
click at [588, 83] on span "chevron_right" at bounding box center [585, 84] width 10 height 10
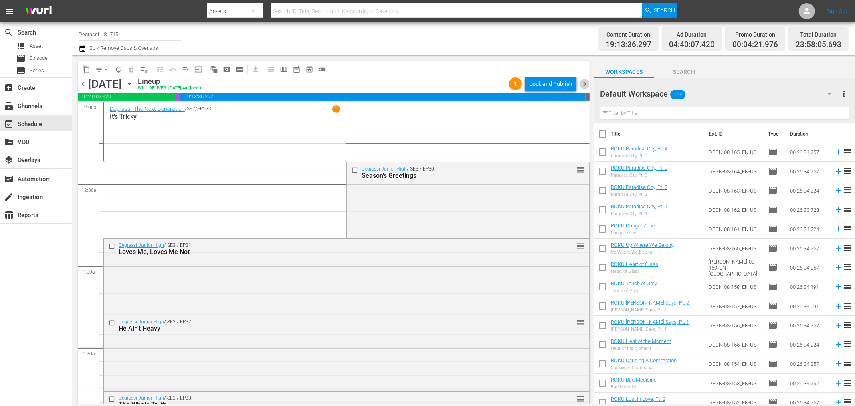
click at [588, 83] on span "chevron_right" at bounding box center [585, 84] width 10 height 10
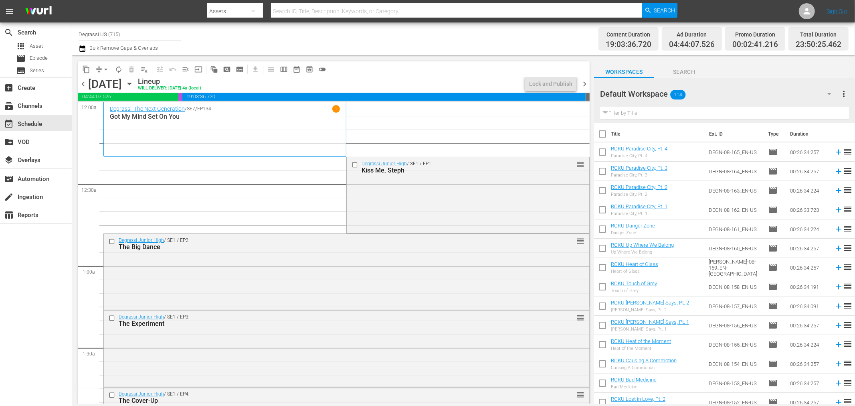
click at [588, 83] on span "chevron_right" at bounding box center [585, 84] width 10 height 10
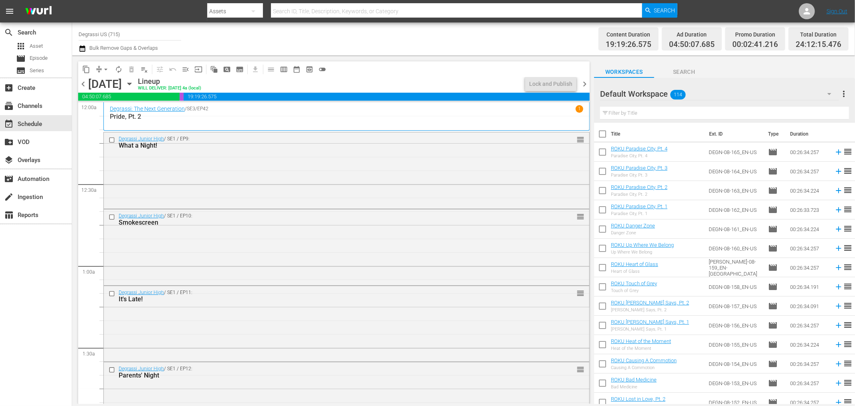
click at [588, 83] on span "chevron_right" at bounding box center [585, 84] width 10 height 10
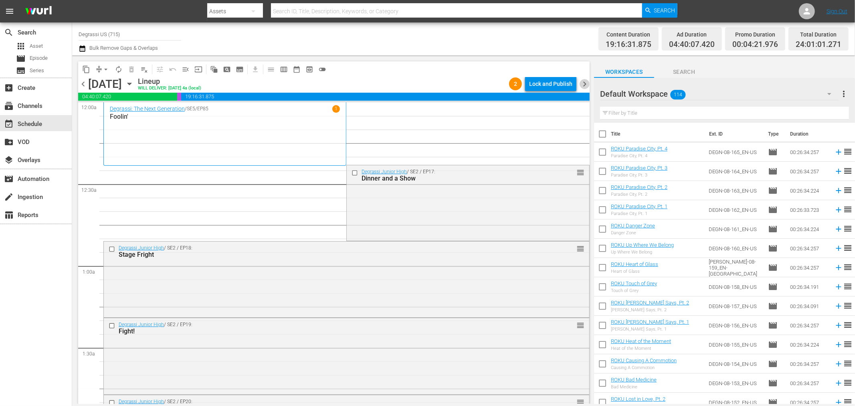
click at [588, 83] on span "chevron_right" at bounding box center [585, 84] width 10 height 10
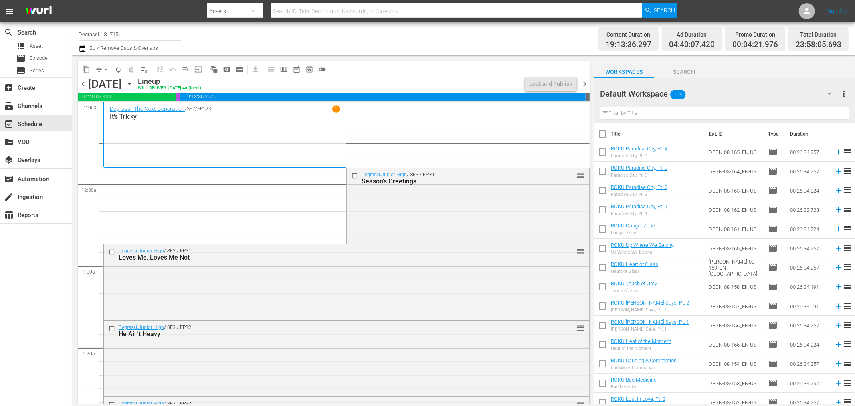
click at [588, 83] on span "chevron_right" at bounding box center [585, 84] width 10 height 10
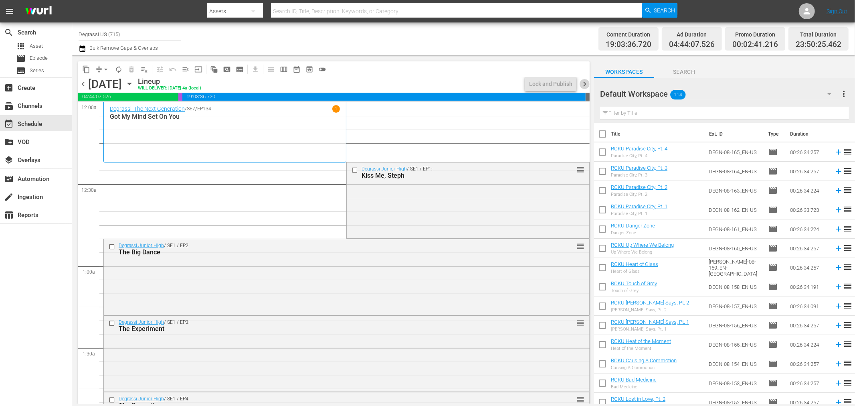
click at [588, 83] on span "chevron_right" at bounding box center [585, 84] width 10 height 10
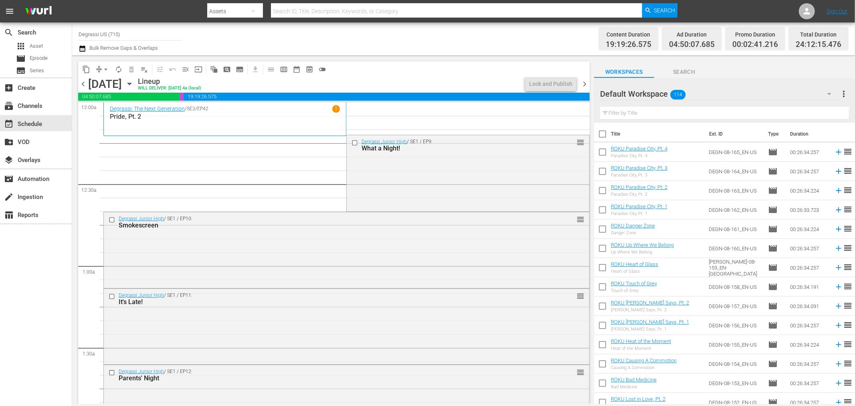
click at [588, 83] on span "chevron_right" at bounding box center [585, 84] width 10 height 10
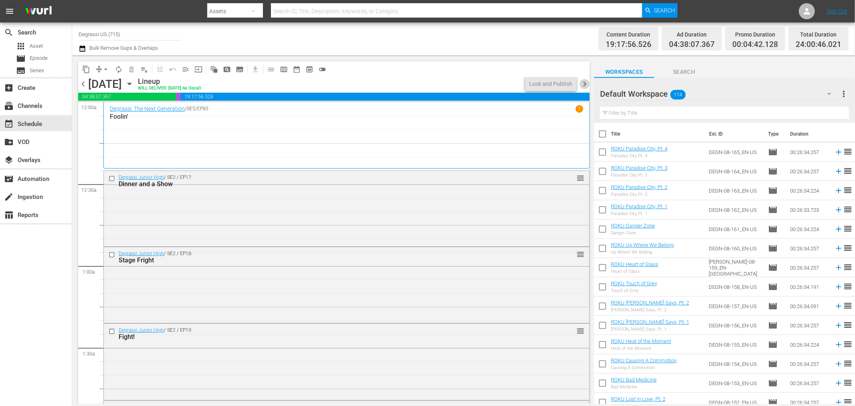
click at [588, 83] on span "chevron_right" at bounding box center [585, 84] width 10 height 10
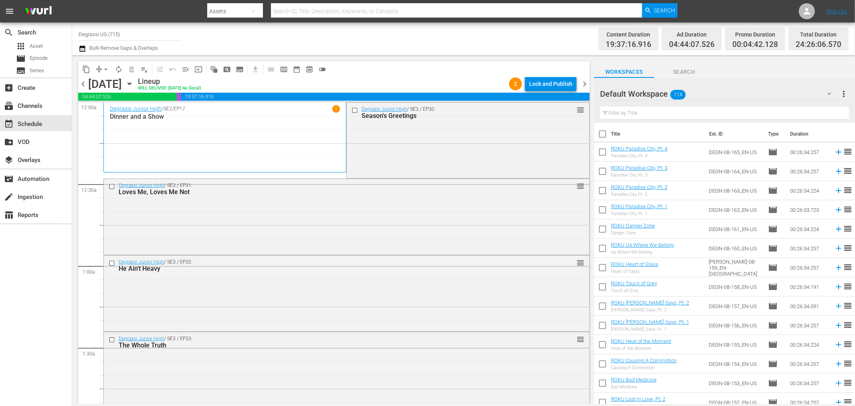
click at [588, 83] on span "chevron_right" at bounding box center [585, 84] width 10 height 10
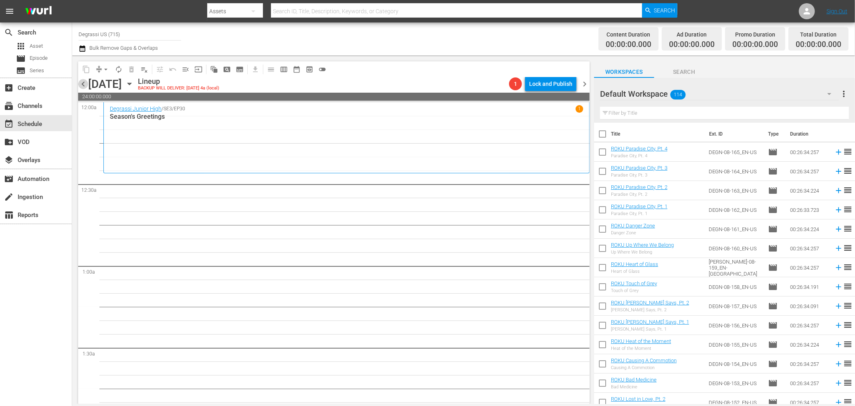
click at [85, 86] on span "chevron_left" at bounding box center [83, 84] width 10 height 10
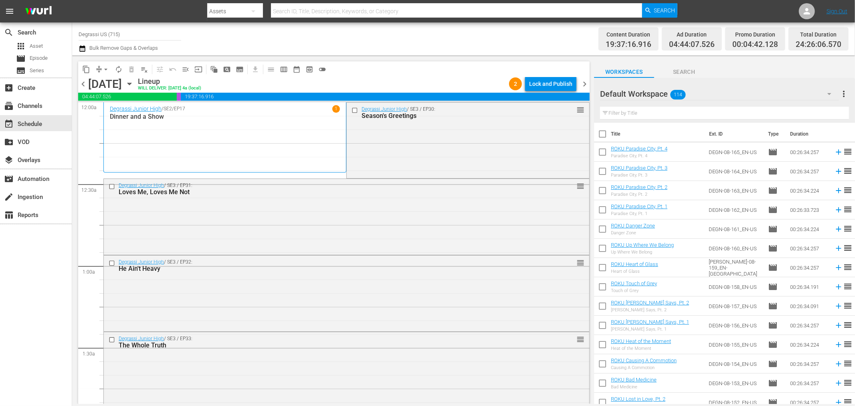
click at [131, 83] on icon "button" at bounding box center [129, 84] width 4 height 2
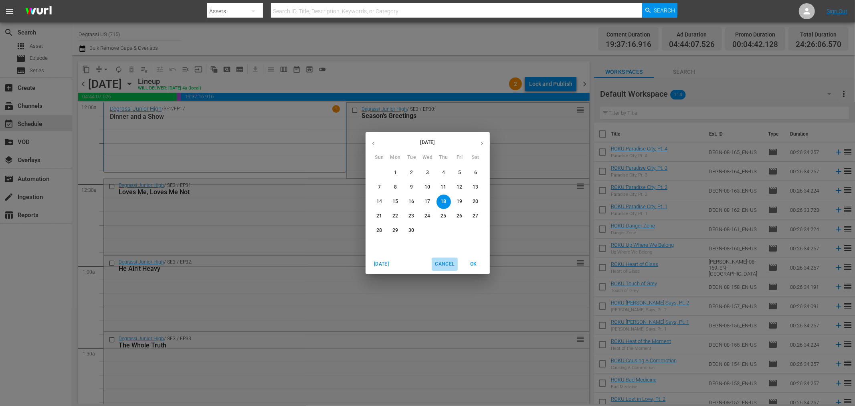
click at [450, 261] on span "Cancel" at bounding box center [444, 264] width 19 height 8
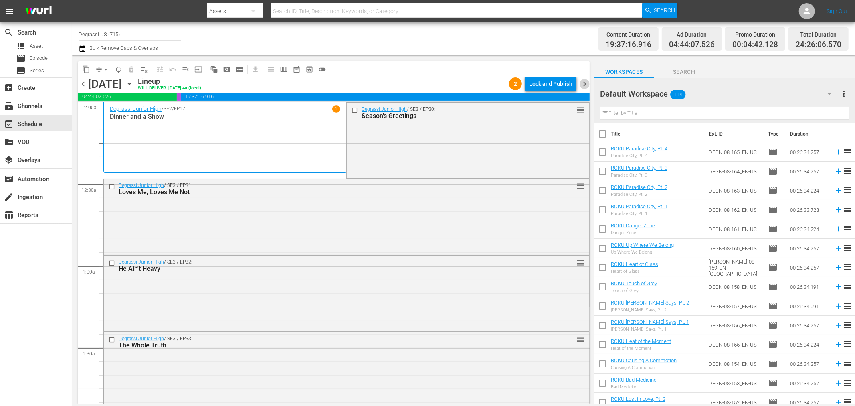
click at [585, 82] on span "chevron_right" at bounding box center [585, 84] width 10 height 10
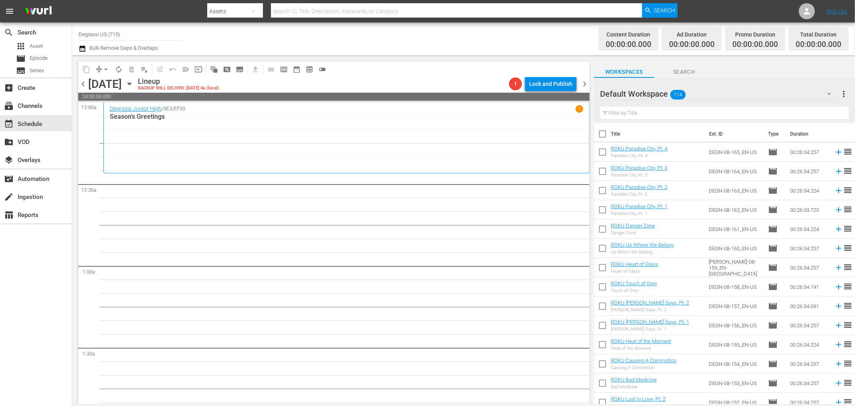
click at [131, 83] on icon "button" at bounding box center [129, 84] width 4 height 2
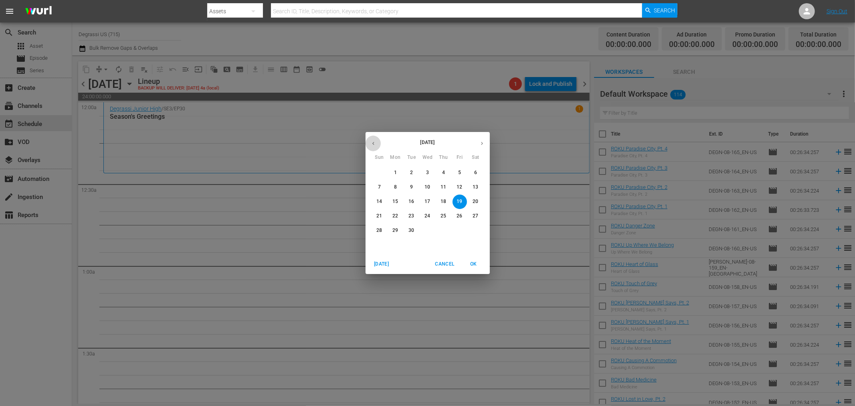
click at [374, 150] on button "button" at bounding box center [374, 143] width 16 height 16
click at [391, 215] on span "18" at bounding box center [395, 215] width 14 height 7
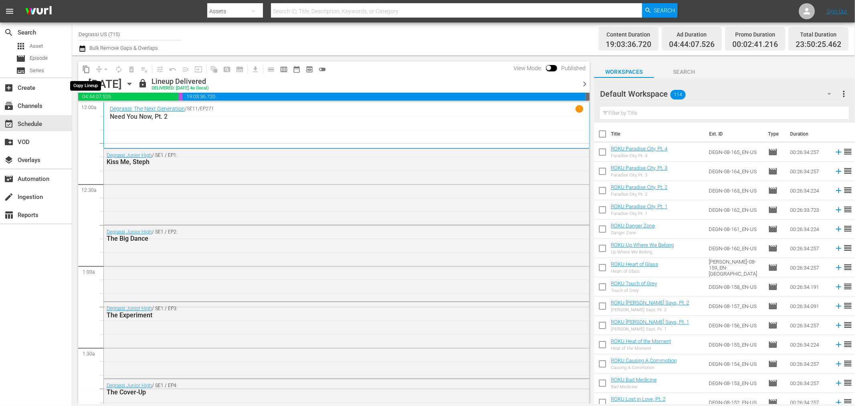
click at [87, 67] on span "content_copy" at bounding box center [86, 69] width 8 height 8
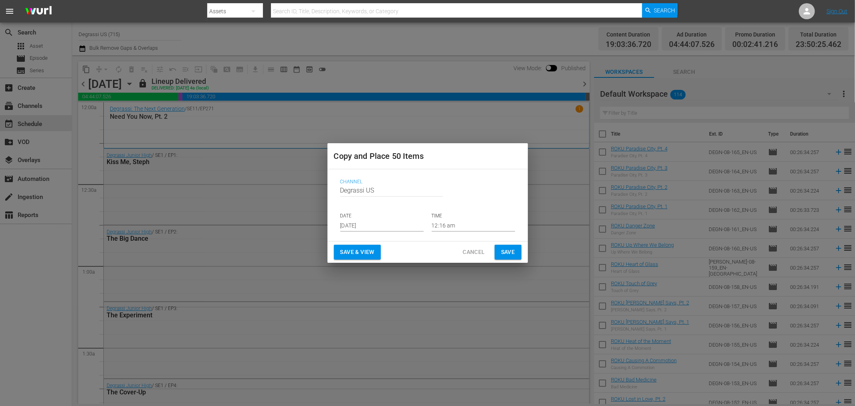
click at [398, 226] on input "Aug 21st 2025" at bounding box center [381, 225] width 83 height 12
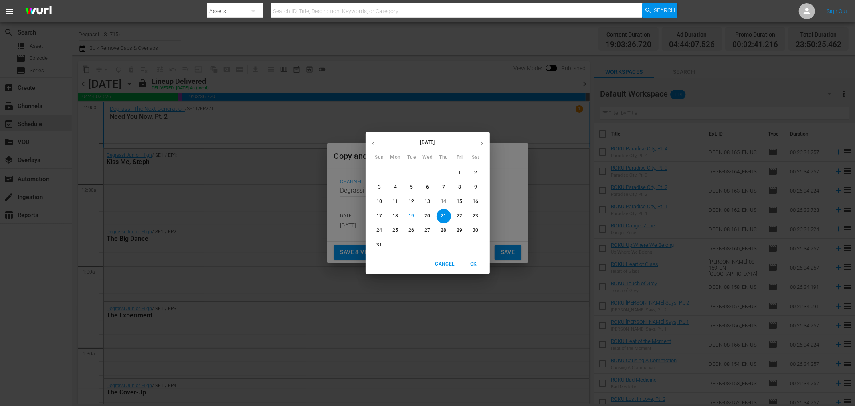
click at [476, 138] on button "button" at bounding box center [482, 143] width 16 height 16
click at [458, 200] on p "19" at bounding box center [460, 201] width 6 height 7
type input "Sep 19th 2025"
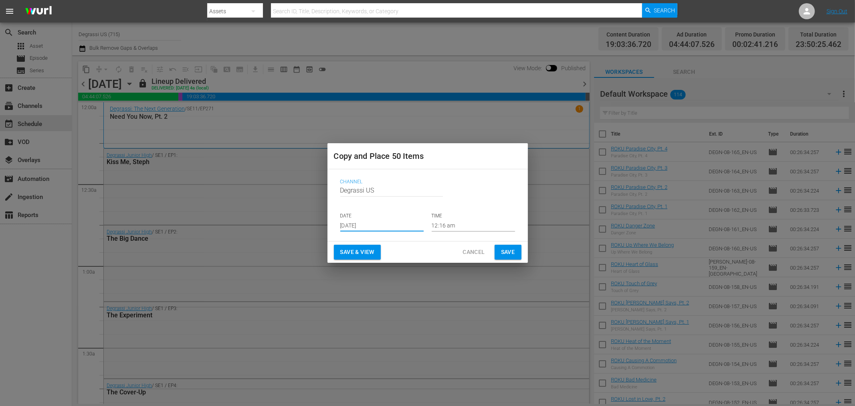
click at [509, 251] on span "Save" at bounding box center [508, 252] width 14 height 10
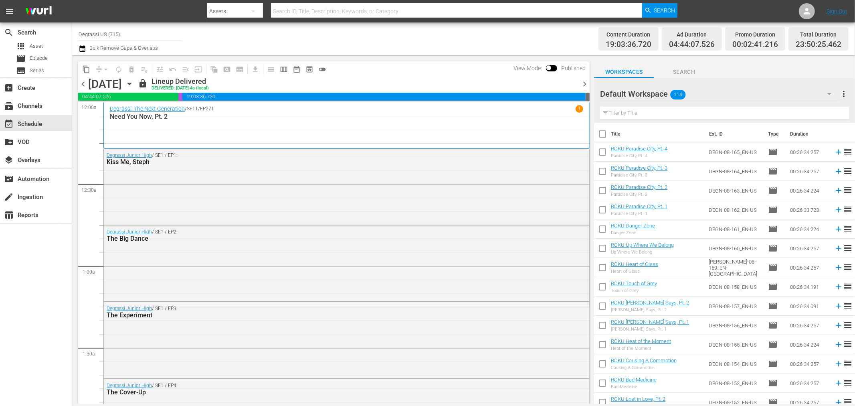
click at [583, 87] on span "chevron_right" at bounding box center [585, 84] width 10 height 10
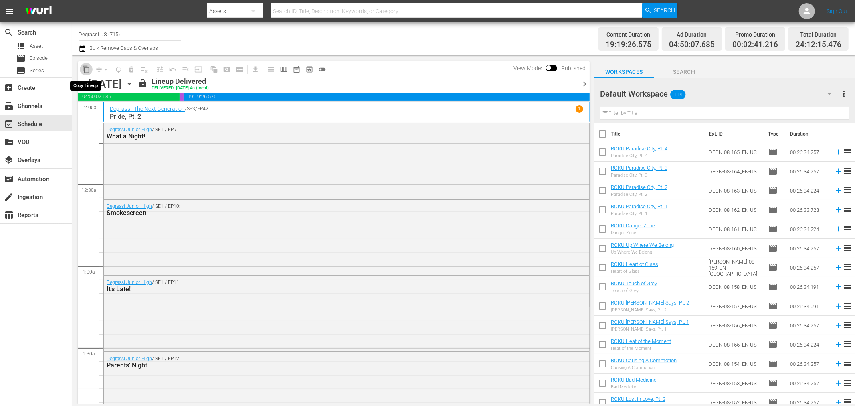
click at [90, 70] on button "content_copy" at bounding box center [86, 69] width 13 height 13
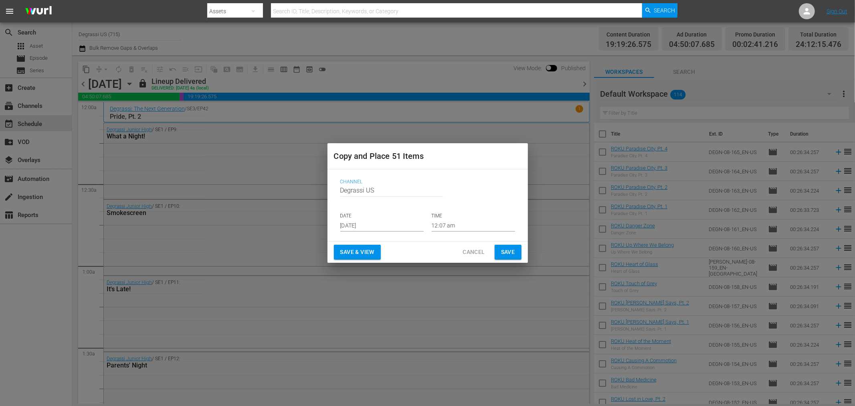
click at [407, 226] on input "Aug 21st 2025" at bounding box center [381, 225] width 83 height 12
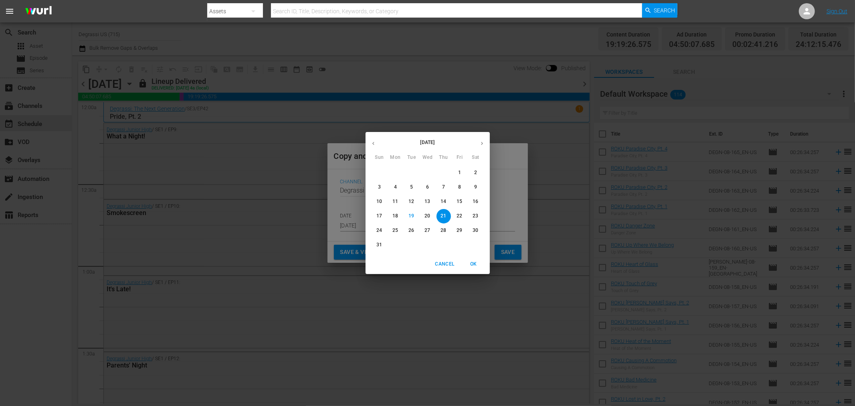
click at [488, 142] on button "button" at bounding box center [482, 143] width 16 height 16
click at [479, 202] on span "20" at bounding box center [476, 201] width 14 height 7
type input "Sep 20th 2025"
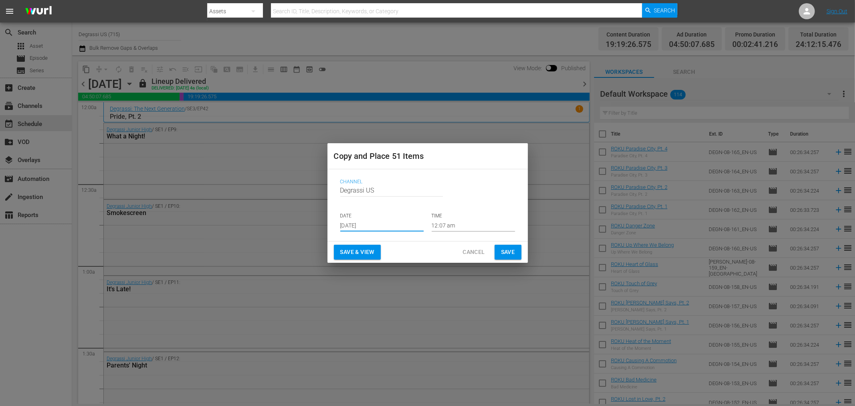
click at [500, 248] on button "Save" at bounding box center [508, 252] width 27 height 15
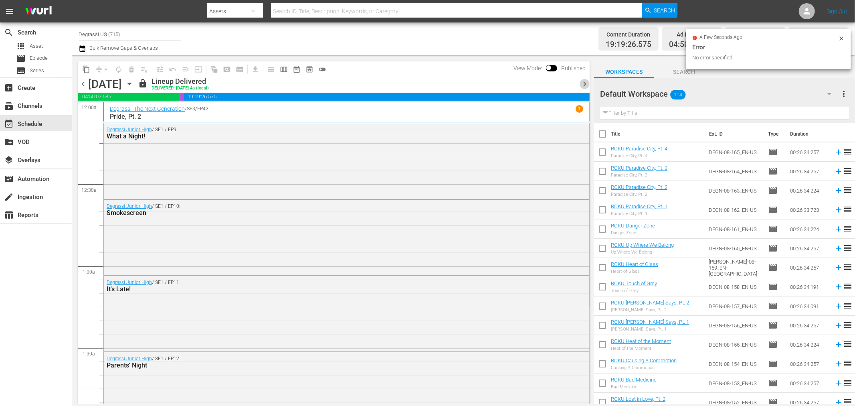
click at [585, 83] on span "chevron_right" at bounding box center [585, 84] width 10 height 10
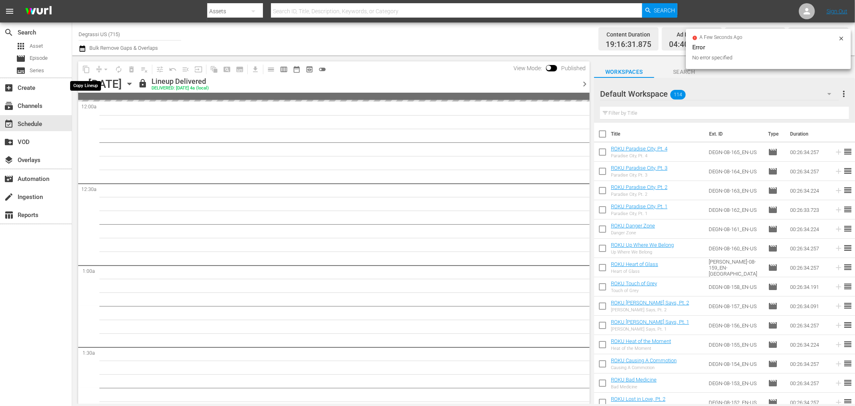
click at [86, 69] on span "content_copy" at bounding box center [86, 69] width 13 height 13
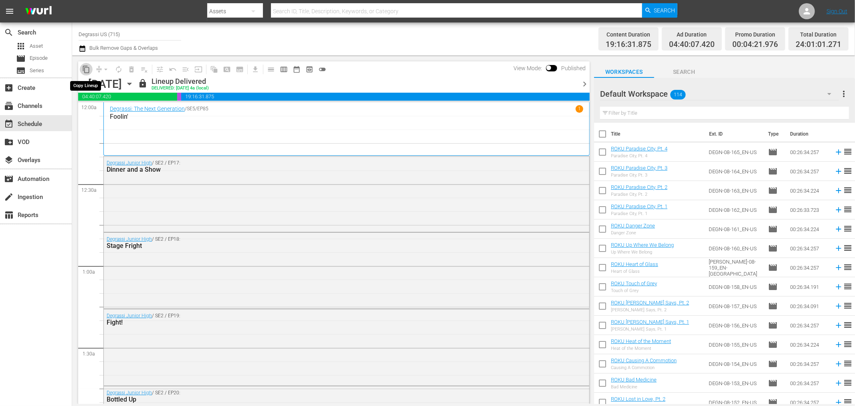
click at [85, 72] on span "content_copy" at bounding box center [86, 69] width 8 height 8
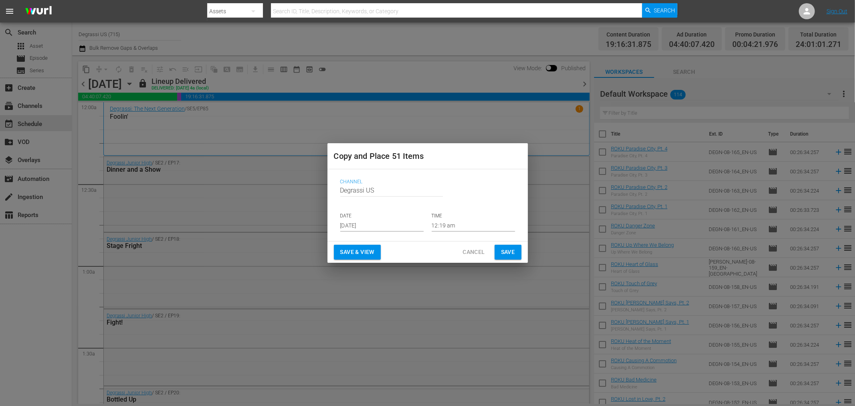
click at [410, 224] on input "Aug 21st 2025" at bounding box center [381, 225] width 83 height 12
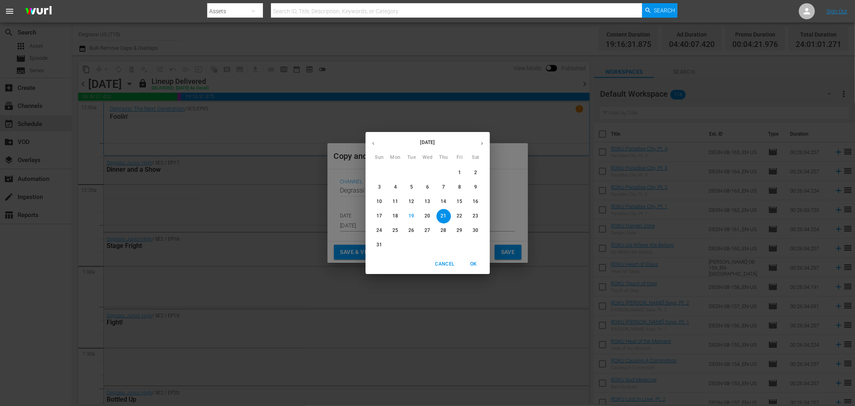
click at [480, 146] on icon "button" at bounding box center [482, 143] width 6 height 6
click at [377, 215] on p "21" at bounding box center [379, 215] width 6 height 7
type input "Sep 21st 2025"
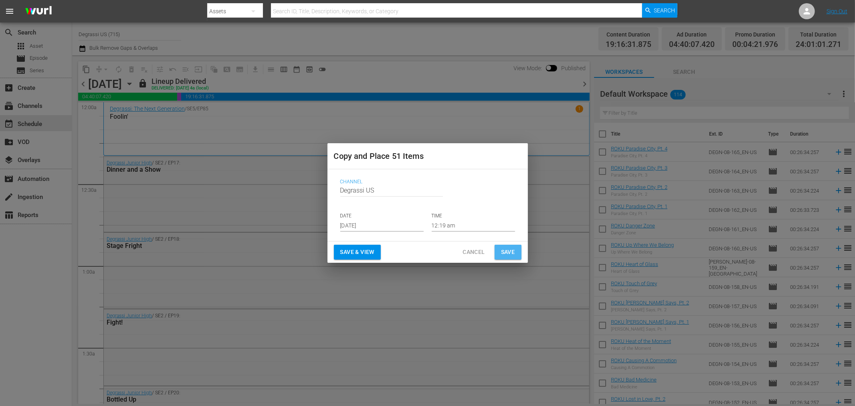
click at [516, 249] on button "Save" at bounding box center [508, 252] width 27 height 15
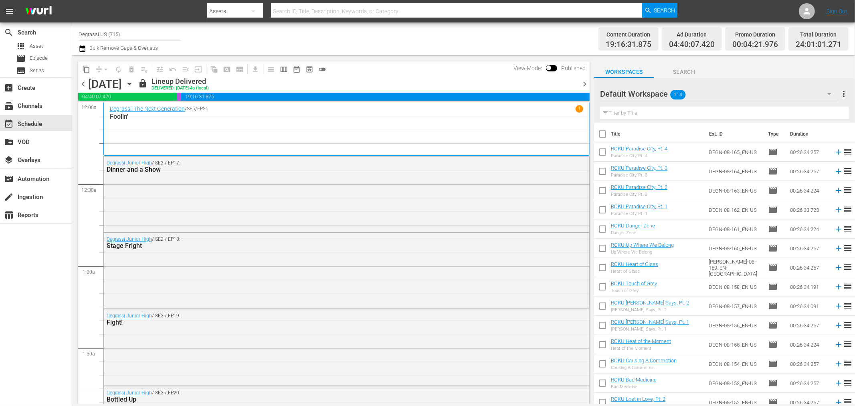
click at [586, 85] on span "chevron_right" at bounding box center [585, 84] width 10 height 10
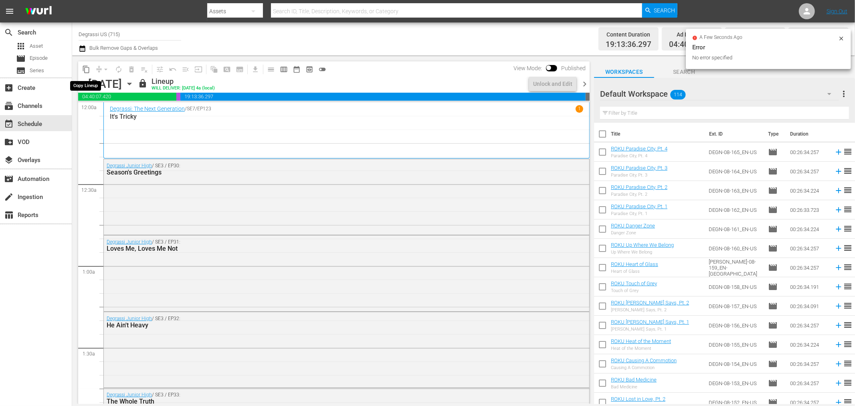
click at [85, 70] on span "content_copy" at bounding box center [86, 69] width 8 height 8
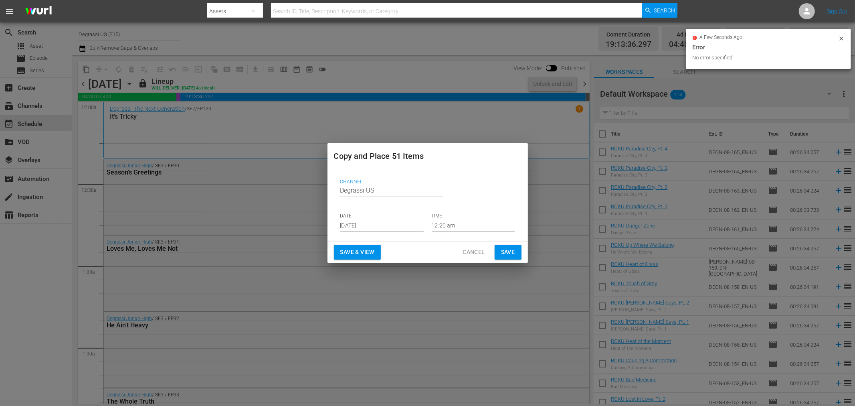
click at [399, 226] on input "Aug 21st 2025" at bounding box center [381, 225] width 83 height 12
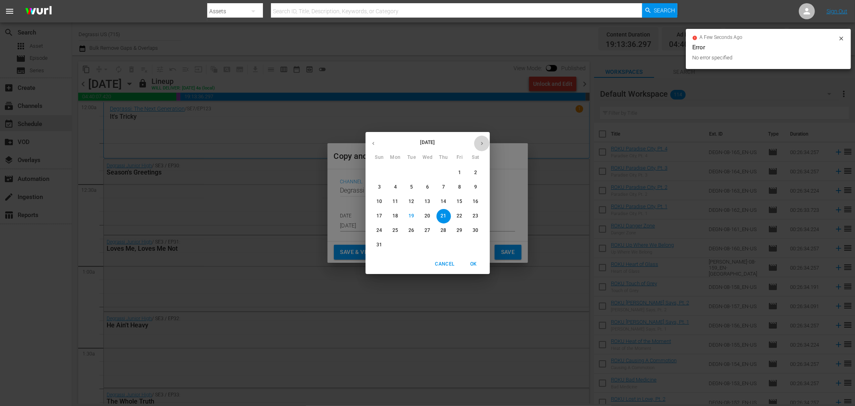
click at [482, 142] on icon "button" at bounding box center [482, 143] width 6 height 6
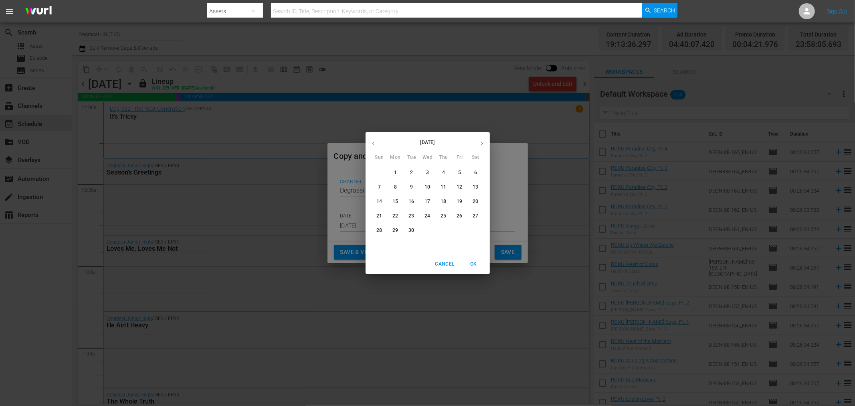
click at [393, 214] on p "22" at bounding box center [395, 215] width 6 height 7
type input "Sep 22nd 2025"
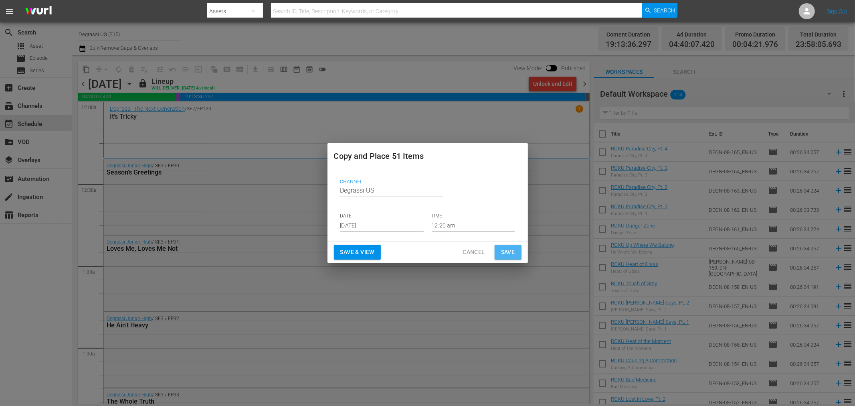
click at [509, 253] on span "Save" at bounding box center [508, 252] width 14 height 10
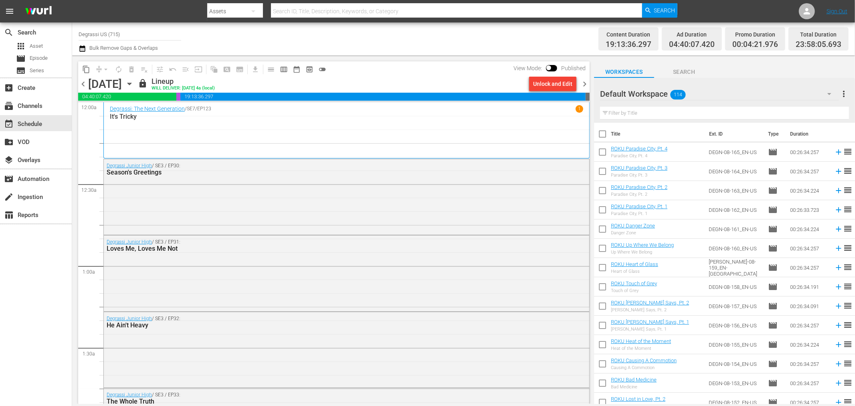
click at [580, 81] on span "chevron_right" at bounding box center [585, 84] width 10 height 10
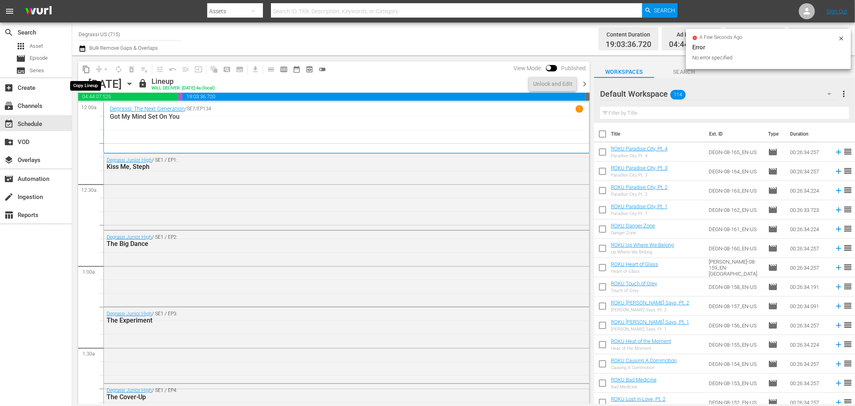
click at [85, 73] on span "content_copy" at bounding box center [86, 69] width 8 height 8
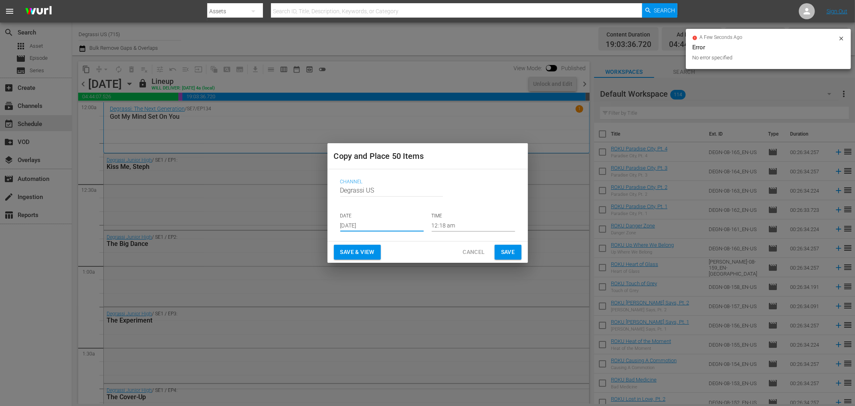
click at [376, 226] on input "Aug 21st 2025" at bounding box center [381, 225] width 83 height 12
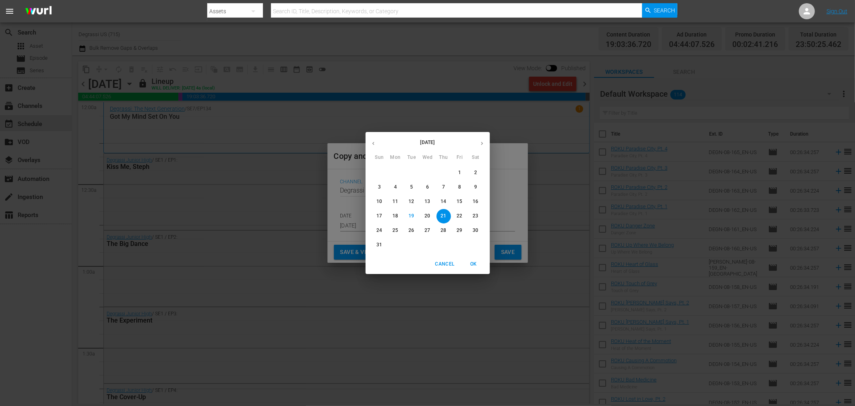
click at [481, 141] on icon "button" at bounding box center [482, 143] width 6 height 6
click at [406, 214] on span "23" at bounding box center [411, 215] width 14 height 7
type input "Sep 23rd 2025"
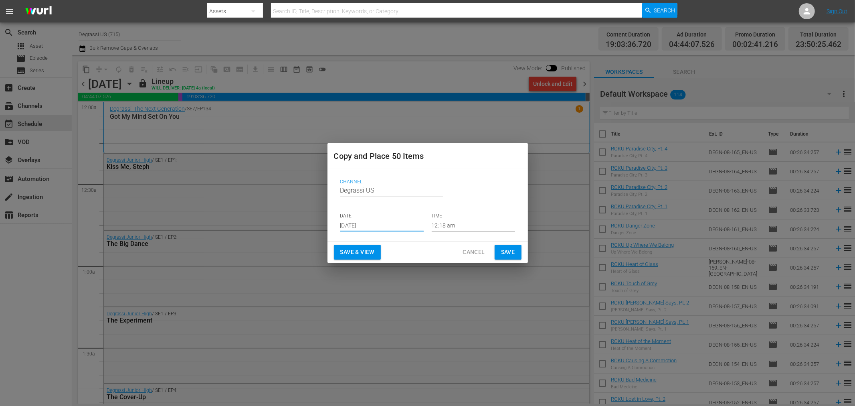
click at [503, 249] on span "Save" at bounding box center [508, 252] width 14 height 10
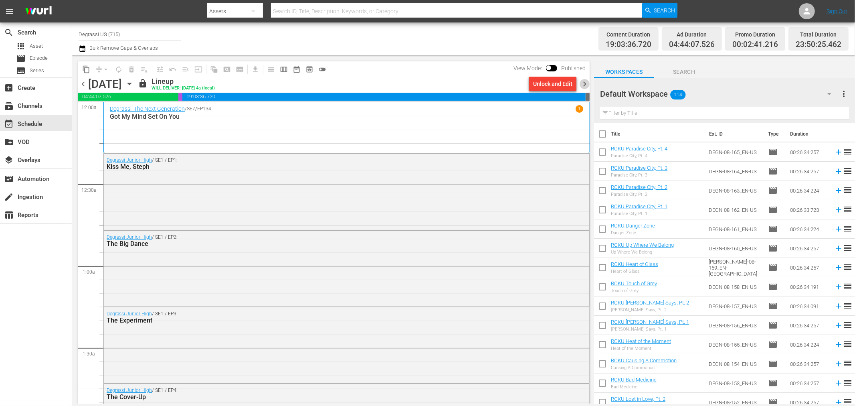
click at [588, 84] on span "chevron_right" at bounding box center [585, 84] width 10 height 10
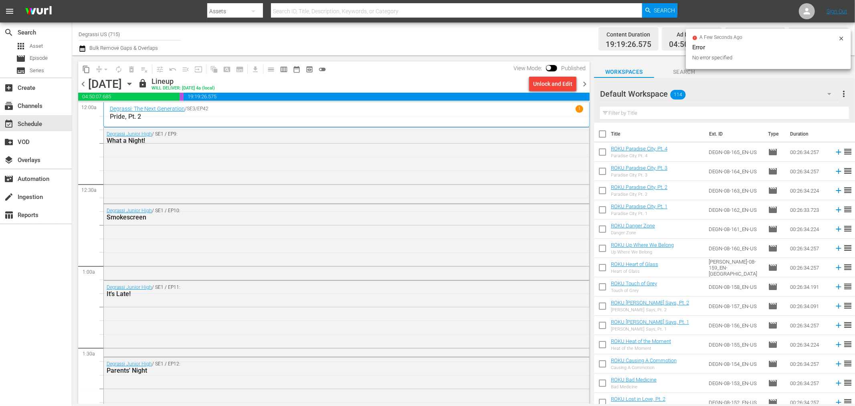
click at [589, 86] on span "chevron_right" at bounding box center [585, 84] width 10 height 10
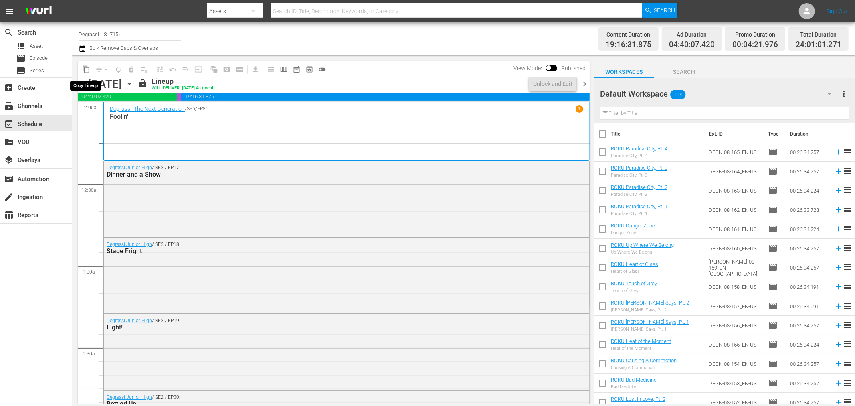
click at [87, 71] on span "content_copy" at bounding box center [86, 69] width 8 height 8
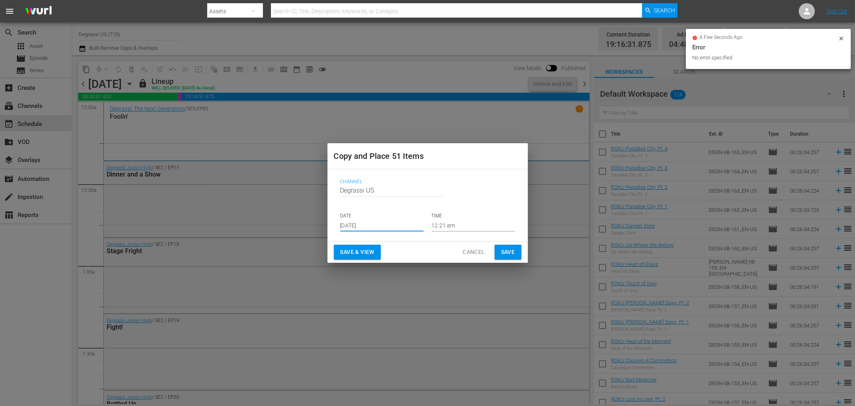
click at [399, 226] on input "Aug 21st 2025" at bounding box center [381, 225] width 83 height 12
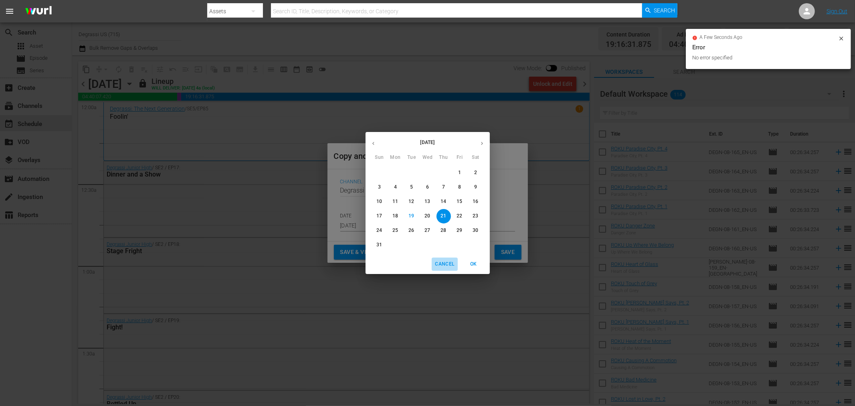
click at [439, 259] on button "Cancel" at bounding box center [445, 263] width 26 height 13
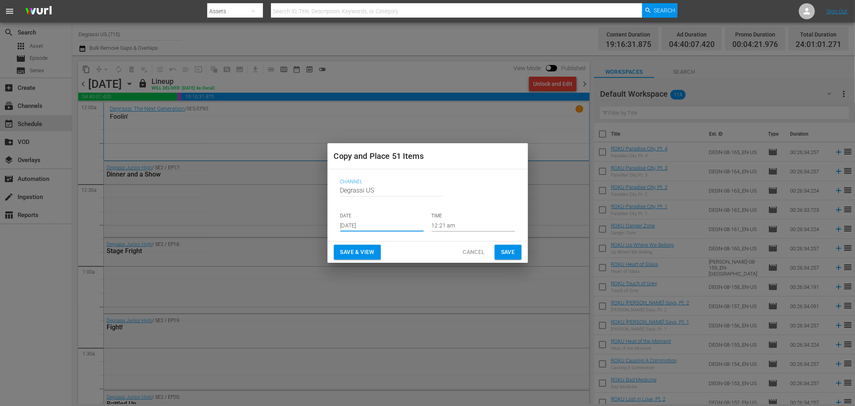
click at [480, 257] on span "Cancel" at bounding box center [474, 252] width 22 height 10
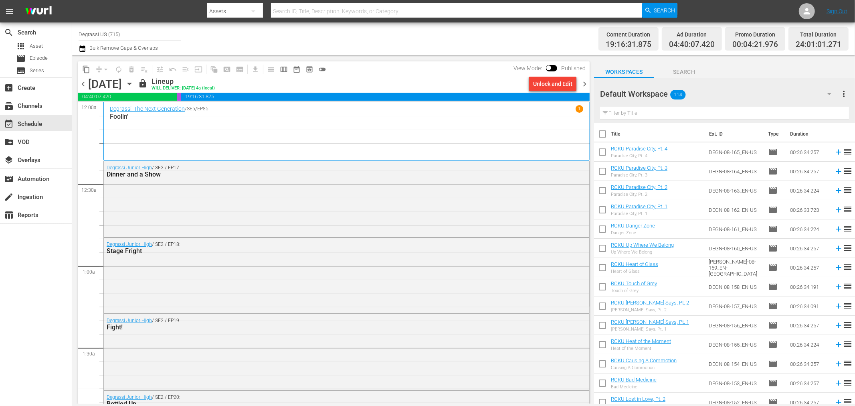
click at [131, 83] on icon "button" at bounding box center [129, 84] width 4 height 2
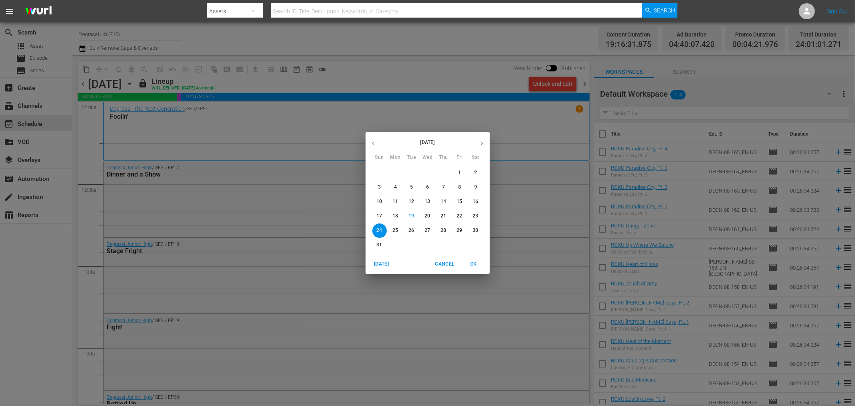
click at [482, 139] on button "button" at bounding box center [482, 143] width 16 height 16
click at [438, 203] on span "18" at bounding box center [444, 201] width 14 height 7
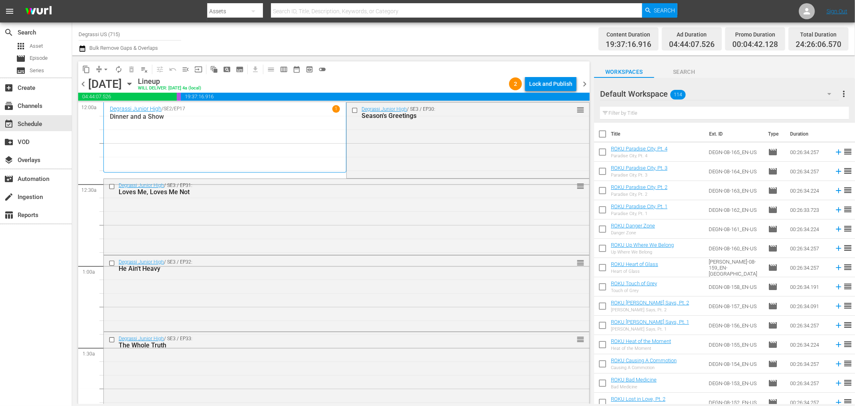
click at [585, 83] on span "chevron_right" at bounding box center [585, 84] width 10 height 10
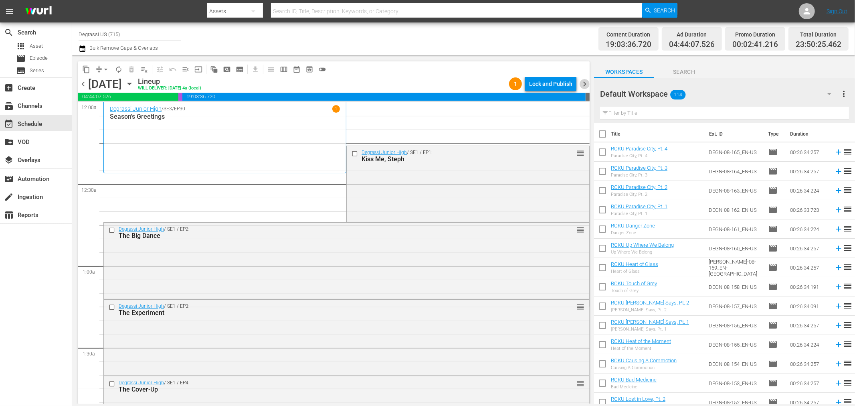
click at [585, 83] on span "chevron_right" at bounding box center [585, 84] width 10 height 10
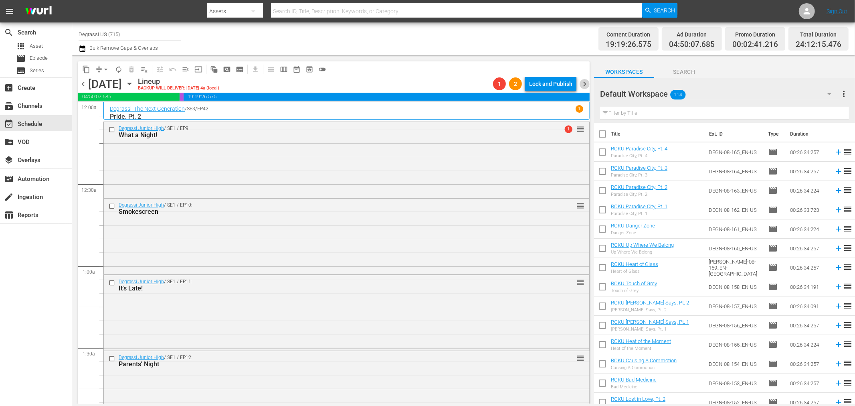
click at [585, 83] on span "chevron_right" at bounding box center [585, 84] width 10 height 10
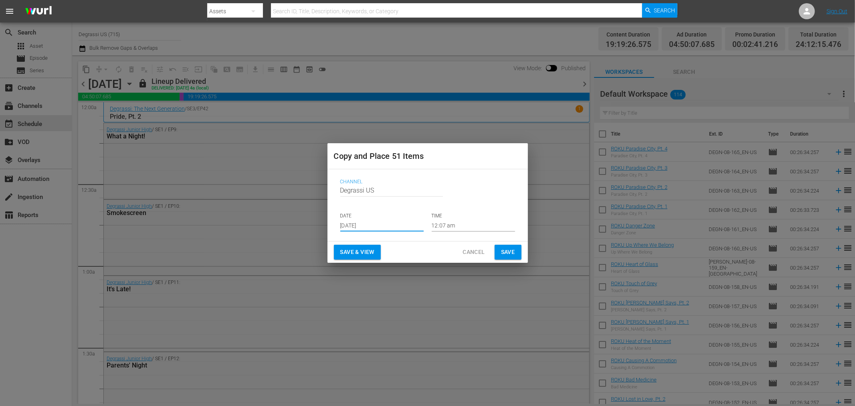
click at [504, 253] on span "Save" at bounding box center [508, 252] width 14 height 10
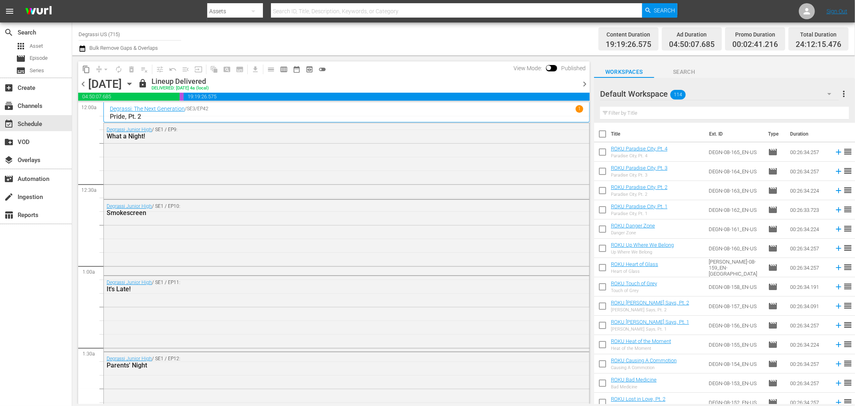
click at [584, 82] on span "chevron_right" at bounding box center [585, 84] width 10 height 10
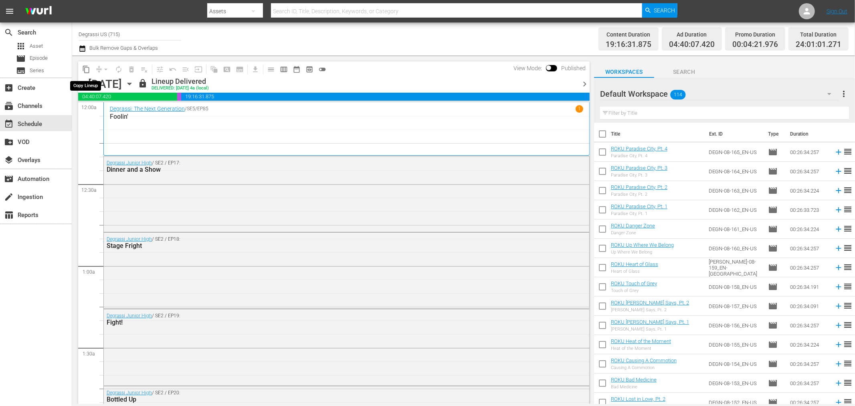
click at [87, 71] on span "content_copy" at bounding box center [86, 69] width 8 height 8
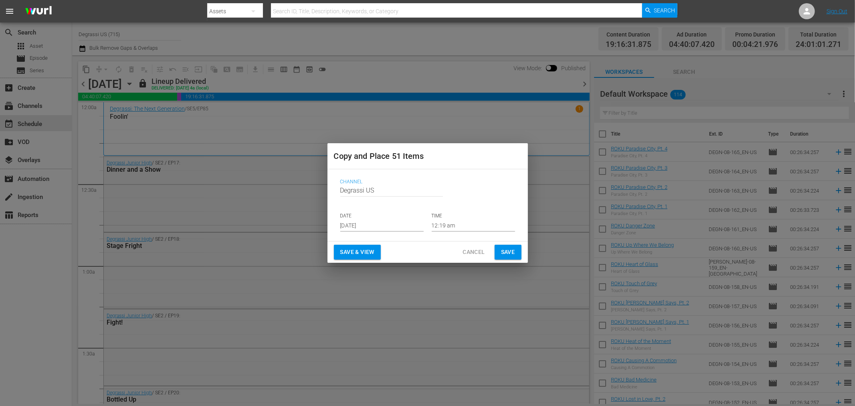
click at [412, 227] on input "[DATE]" at bounding box center [381, 225] width 83 height 12
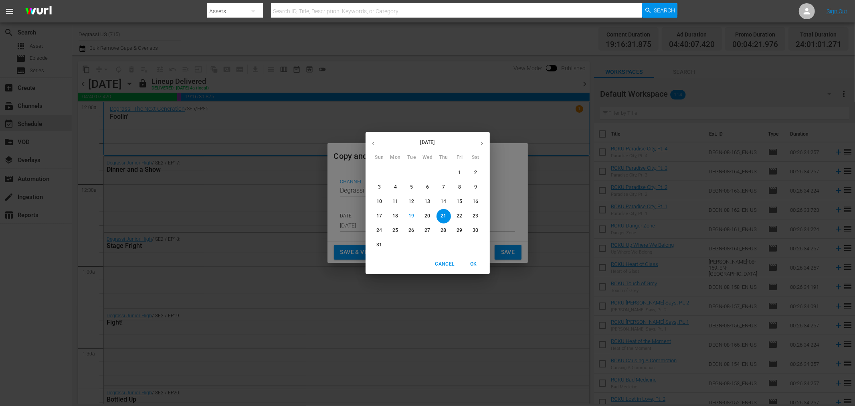
click at [480, 144] on icon "button" at bounding box center [482, 143] width 6 height 6
click at [443, 216] on p "25" at bounding box center [444, 215] width 6 height 7
type input "[DATE]"
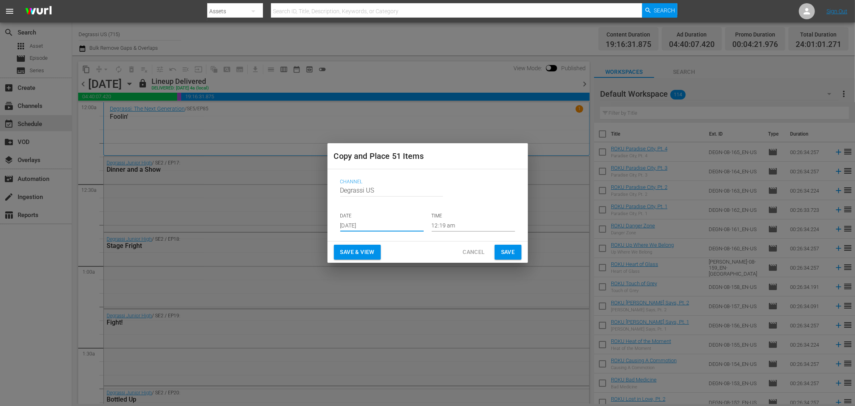
click at [506, 250] on span "Save" at bounding box center [508, 252] width 14 height 10
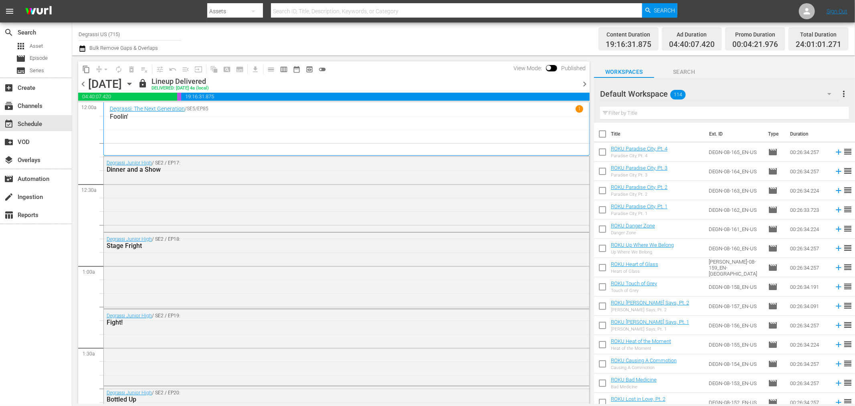
click at [584, 83] on span "chevron_right" at bounding box center [585, 84] width 10 height 10
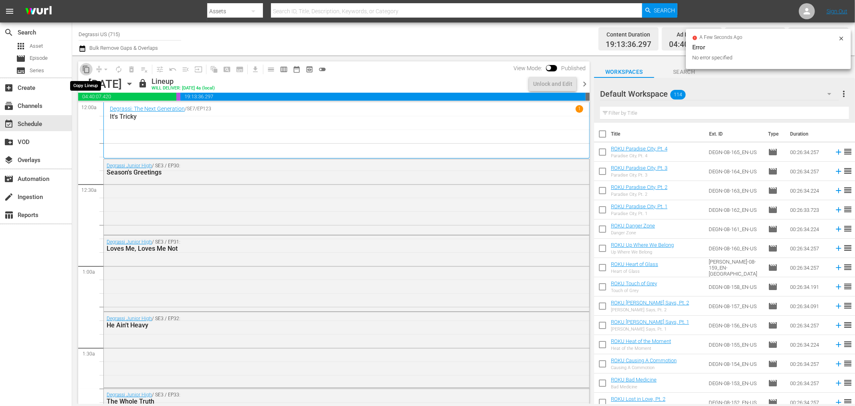
click at [86, 67] on span "content_copy" at bounding box center [86, 69] width 8 height 8
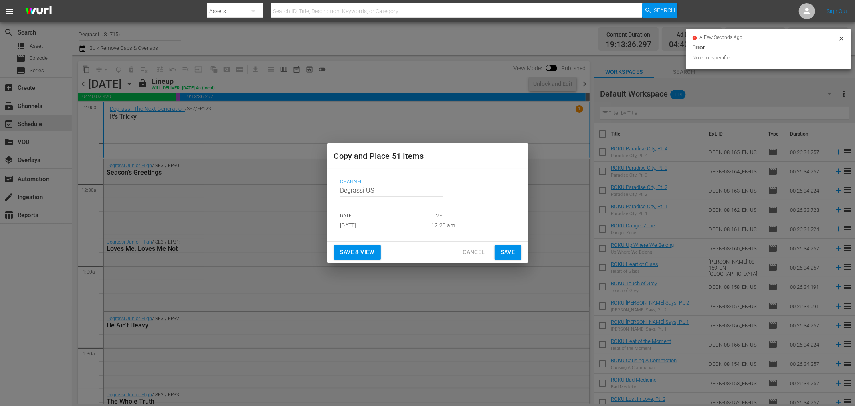
click at [382, 227] on input "[DATE]" at bounding box center [381, 225] width 83 height 12
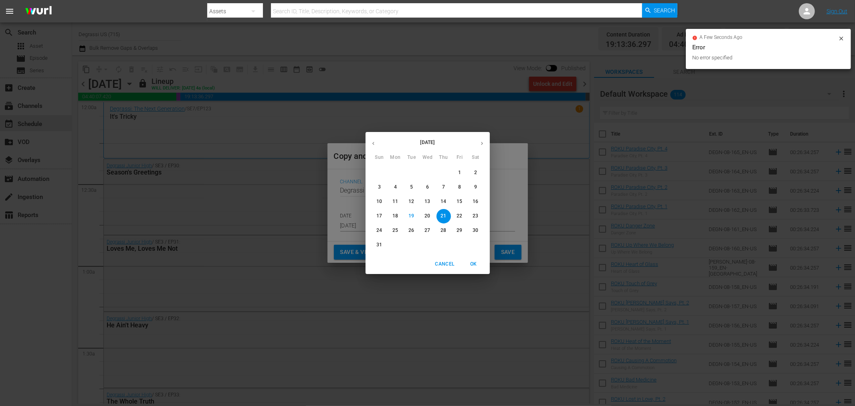
click at [478, 142] on button "button" at bounding box center [482, 143] width 16 height 16
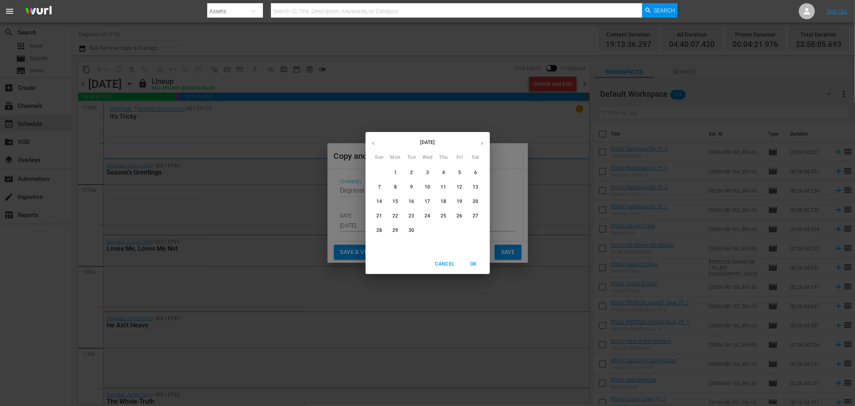
click at [463, 217] on span "26" at bounding box center [460, 215] width 14 height 7
type input "[DATE]"
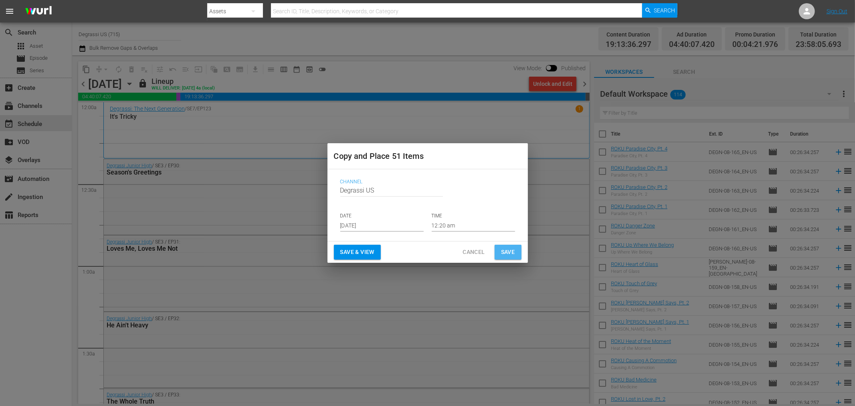
click at [511, 254] on span "Save" at bounding box center [508, 252] width 14 height 10
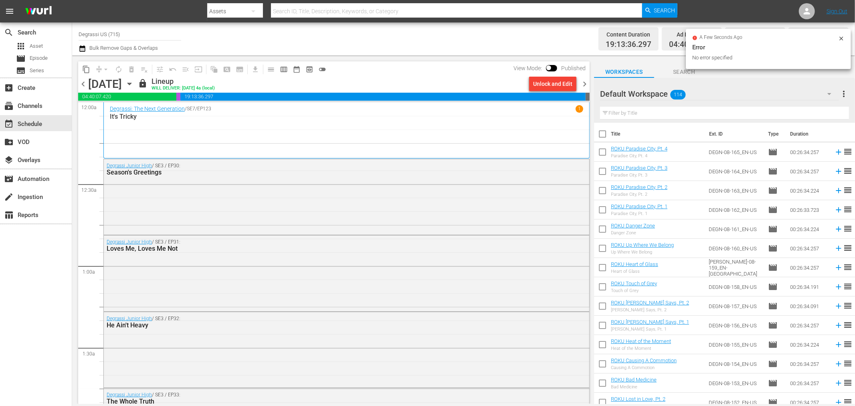
click at [584, 81] on span "chevron_right" at bounding box center [585, 84] width 10 height 10
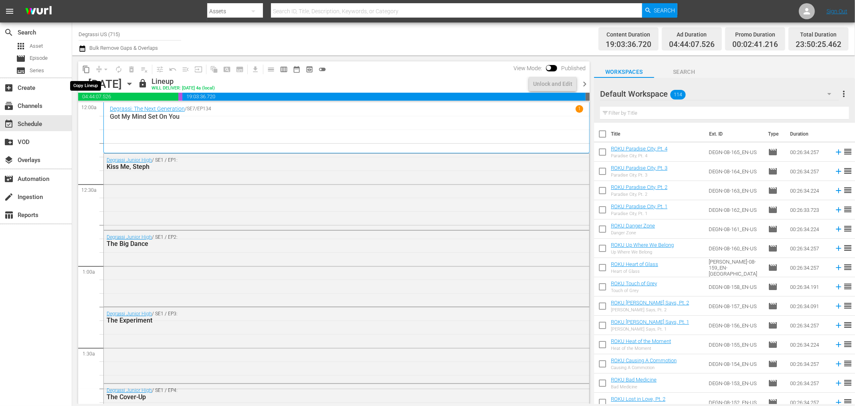
click at [83, 69] on span "content_copy" at bounding box center [86, 69] width 8 height 8
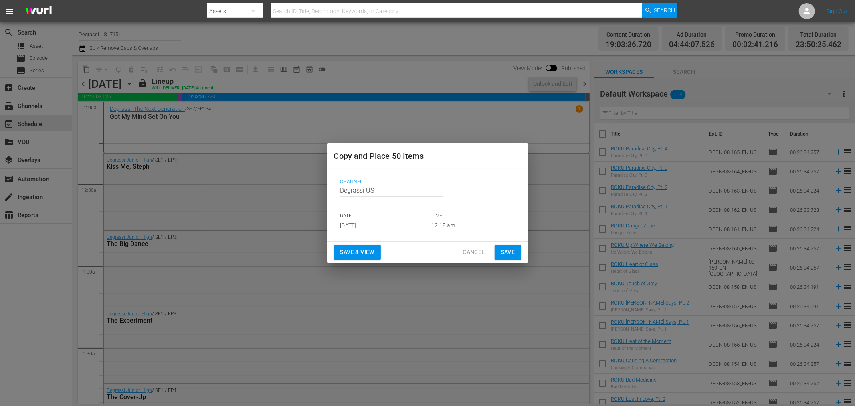
click at [390, 225] on input "[DATE]" at bounding box center [381, 225] width 83 height 12
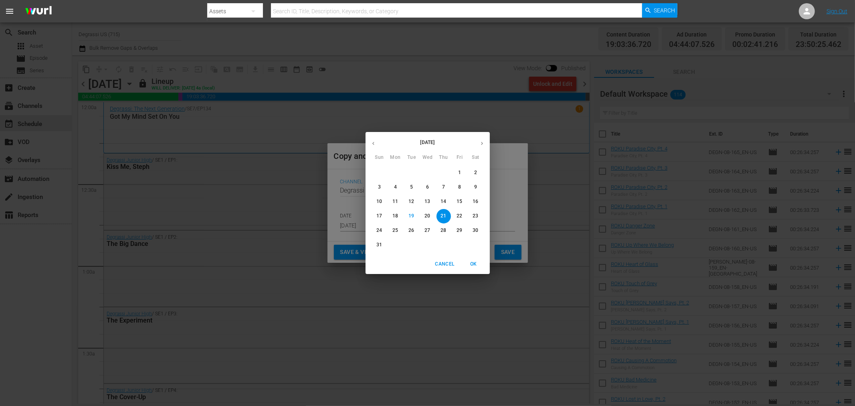
click at [489, 140] on button "button" at bounding box center [482, 143] width 16 height 16
click at [474, 214] on p "27" at bounding box center [476, 215] width 6 height 7
type input "[DATE]"
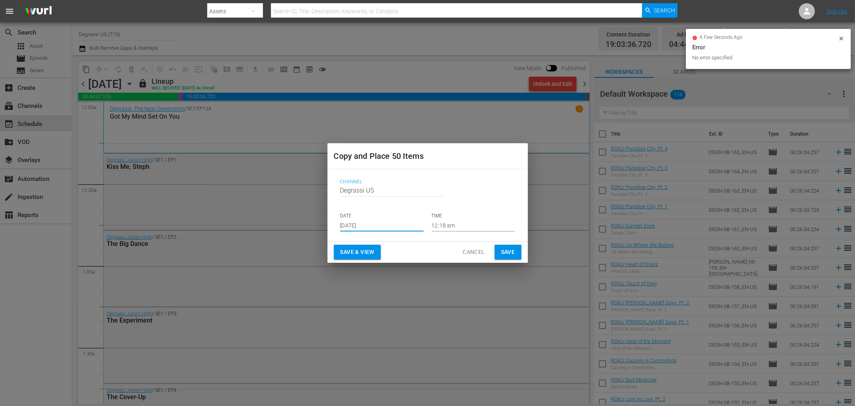
click at [524, 249] on div "Save & View Cancel Save" at bounding box center [427, 251] width 200 height 21
click at [510, 249] on span "Save" at bounding box center [508, 252] width 14 height 10
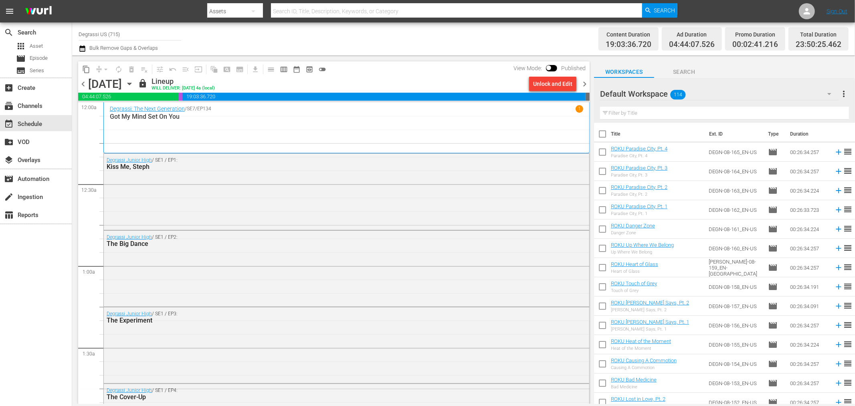
click at [134, 86] on icon "button" at bounding box center [129, 83] width 9 height 9
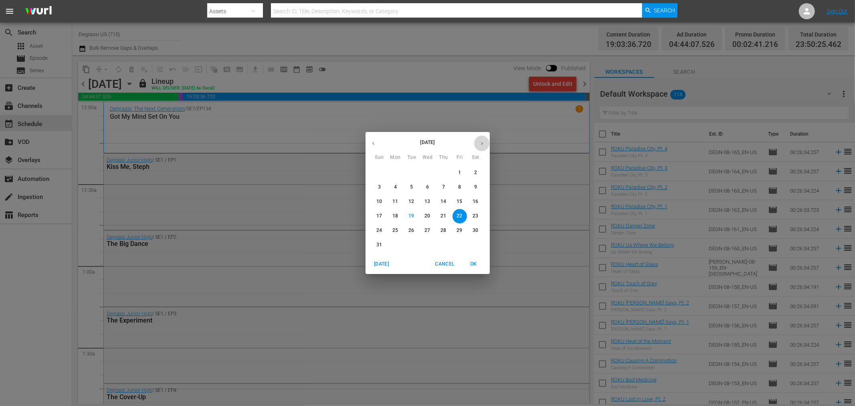
click at [480, 146] on icon "button" at bounding box center [482, 143] width 6 height 6
click at [412, 216] on p "23" at bounding box center [411, 215] width 6 height 7
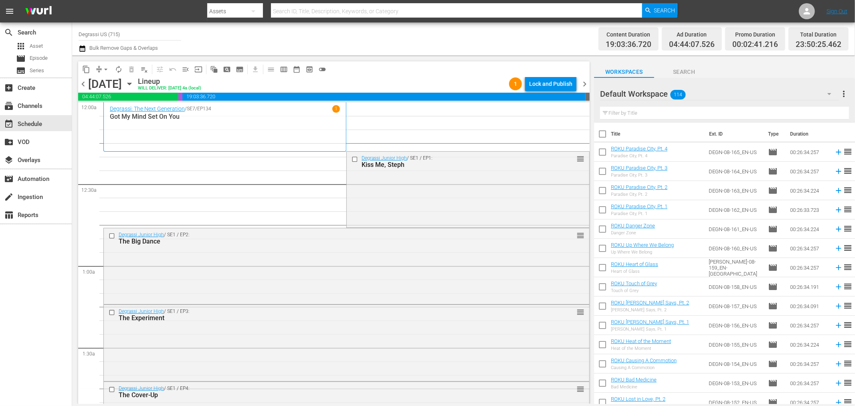
click at [582, 85] on span "chevron_right" at bounding box center [585, 84] width 10 height 10
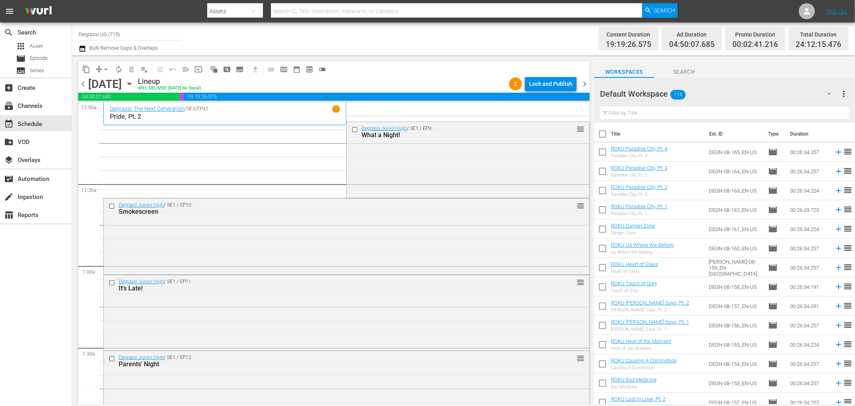
click at [582, 84] on span "chevron_right" at bounding box center [585, 84] width 10 height 10
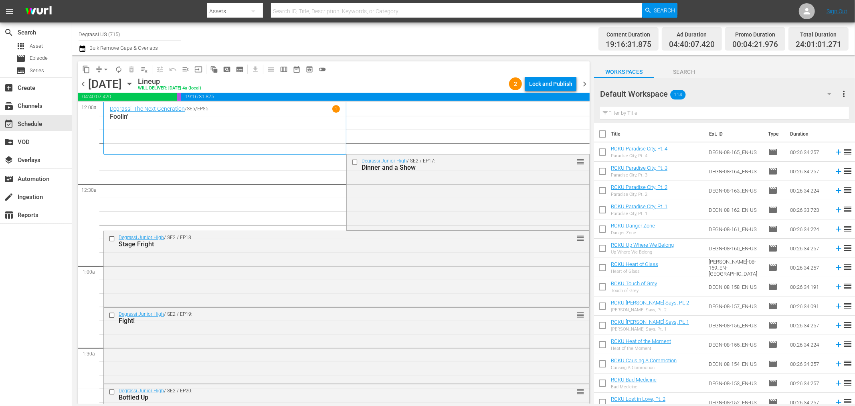
click at [587, 86] on span "chevron_right" at bounding box center [585, 84] width 10 height 10
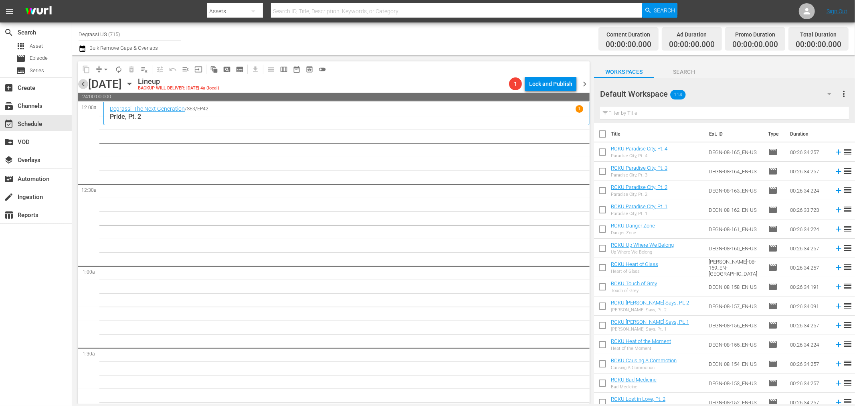
click at [83, 85] on span "chevron_left" at bounding box center [83, 84] width 10 height 10
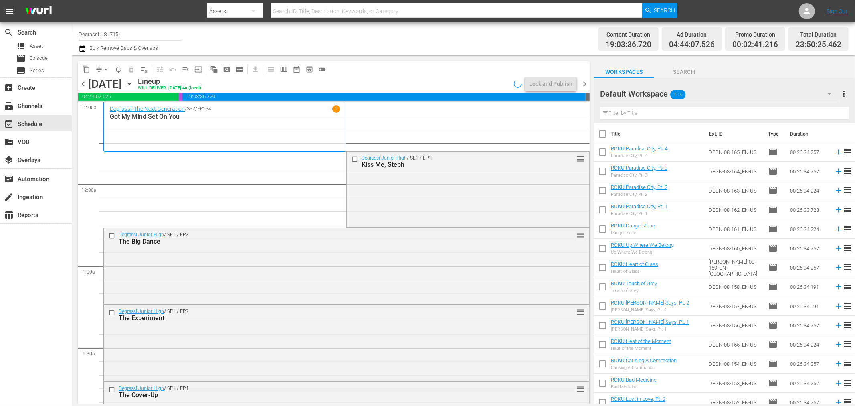
click at [83, 85] on span "chevron_left" at bounding box center [83, 84] width 10 height 10
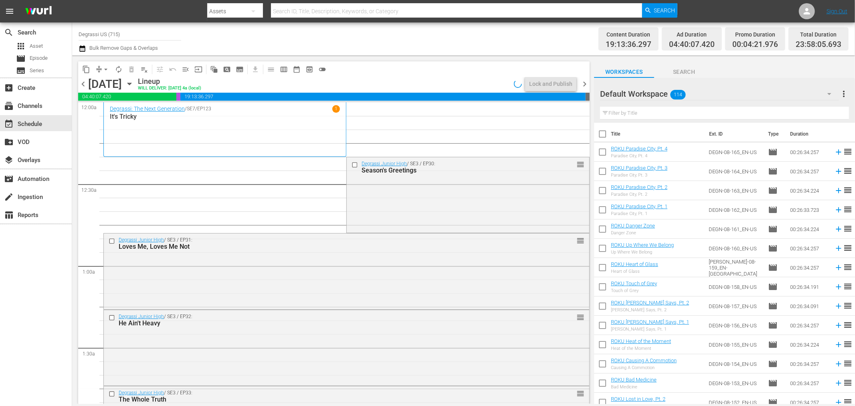
click at [83, 85] on span "chevron_left" at bounding box center [83, 84] width 10 height 10
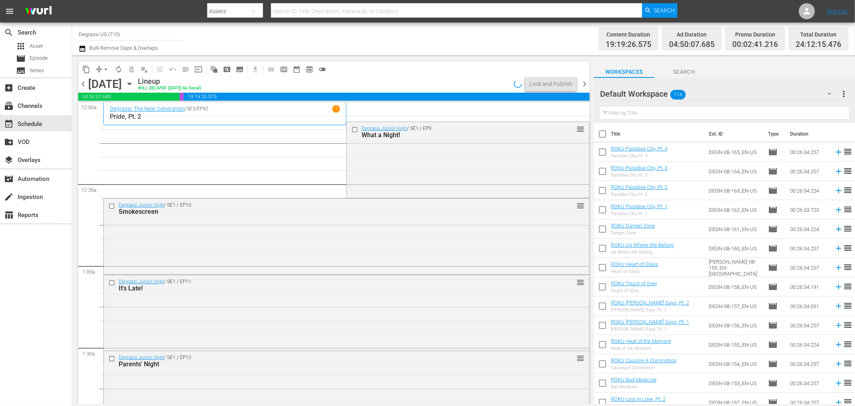
click at [83, 85] on span "chevron_left" at bounding box center [83, 84] width 10 height 10
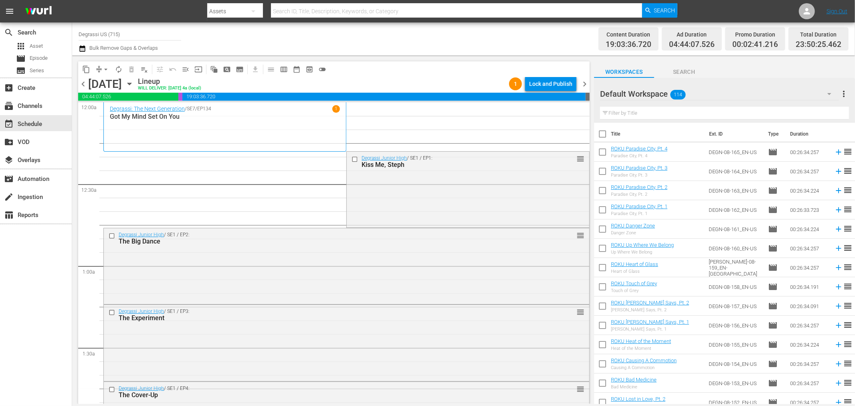
click at [134, 85] on icon "button" at bounding box center [129, 83] width 9 height 9
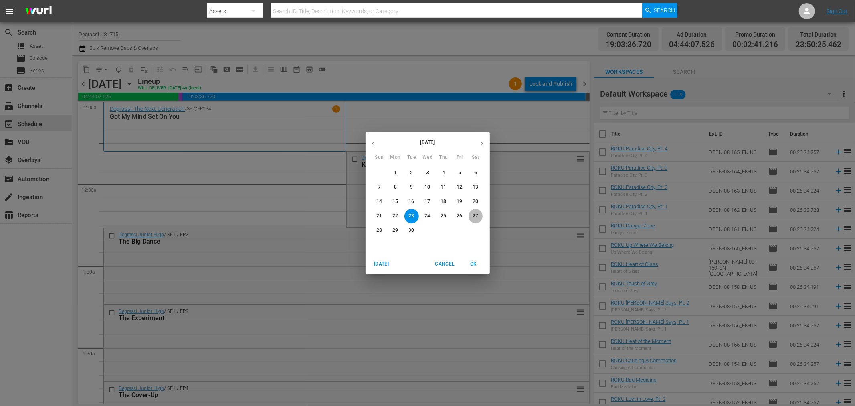
click at [473, 218] on p "27" at bounding box center [476, 215] width 6 height 7
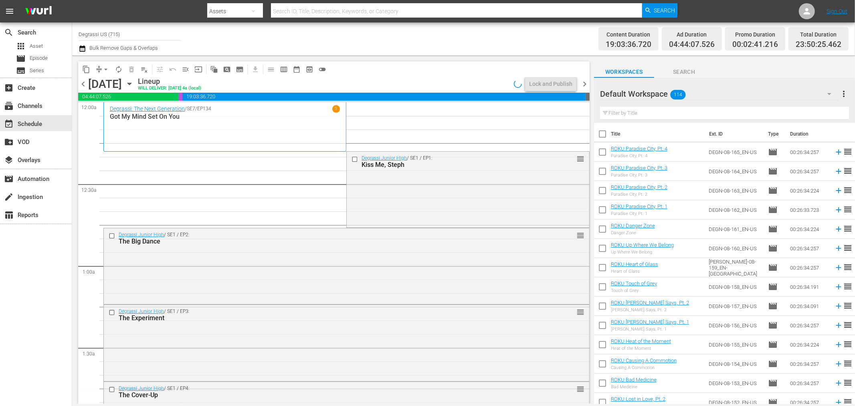
click at [585, 84] on span "chevron_right" at bounding box center [585, 84] width 10 height 10
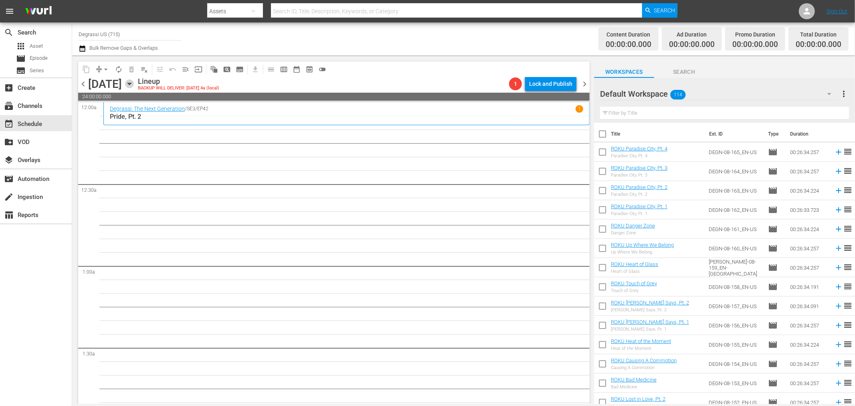
click at [134, 87] on icon "button" at bounding box center [129, 83] width 9 height 9
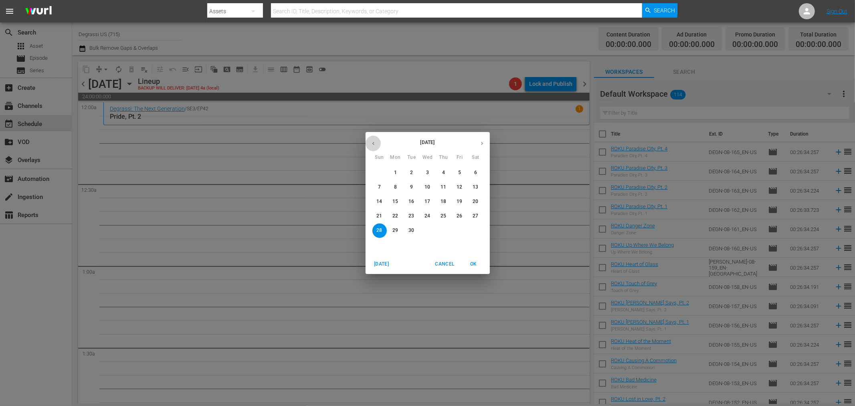
click at [378, 147] on button "button" at bounding box center [374, 143] width 16 height 16
click at [417, 217] on span "19" at bounding box center [411, 215] width 14 height 7
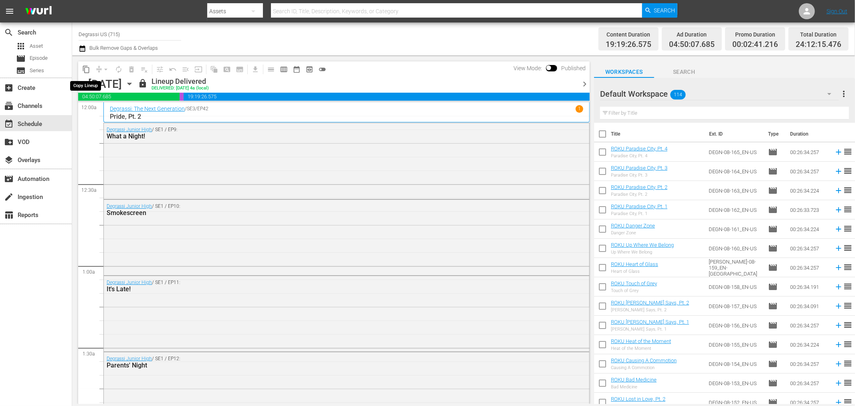
click at [87, 66] on span "content_copy" at bounding box center [86, 69] width 8 height 8
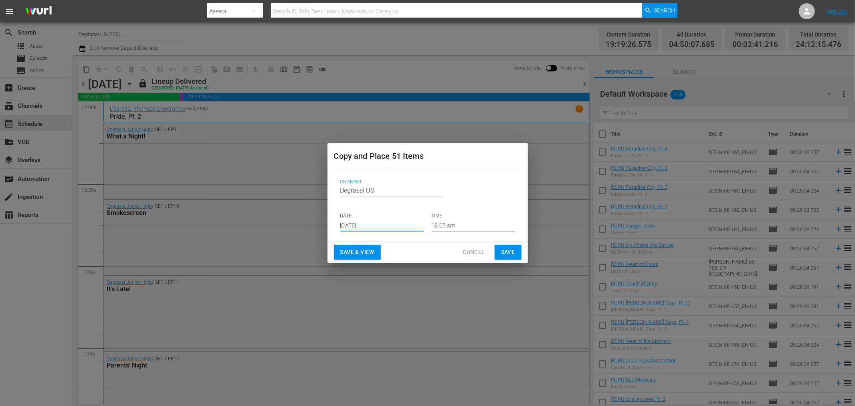
click at [383, 228] on input "[DATE]" at bounding box center [381, 225] width 83 height 12
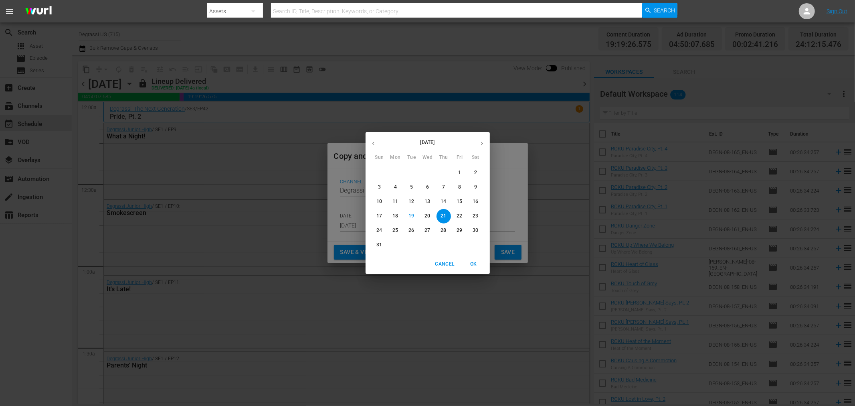
click at [483, 143] on icon "button" at bounding box center [482, 143] width 6 height 6
click at [442, 261] on span "Cancel" at bounding box center [444, 264] width 19 height 8
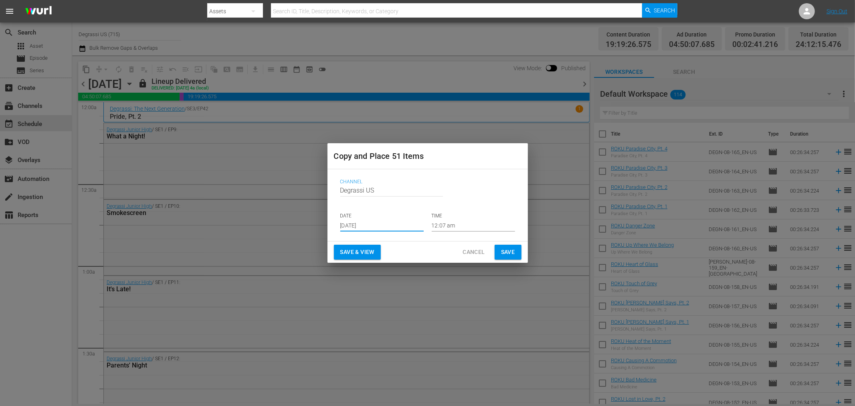
click at [469, 247] on span "Cancel" at bounding box center [474, 252] width 22 height 10
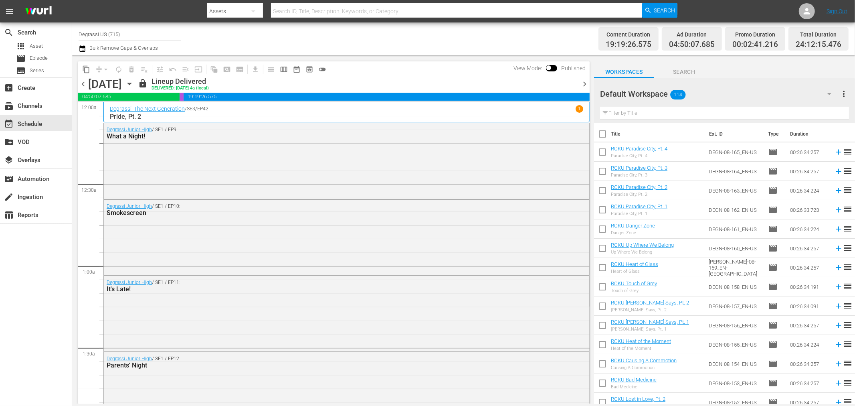
click at [134, 85] on icon "button" at bounding box center [129, 83] width 9 height 9
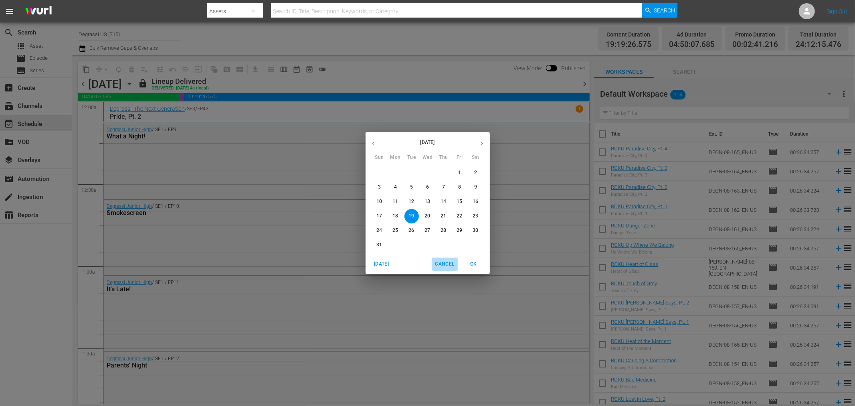
click at [452, 265] on span "Cancel" at bounding box center [444, 264] width 19 height 8
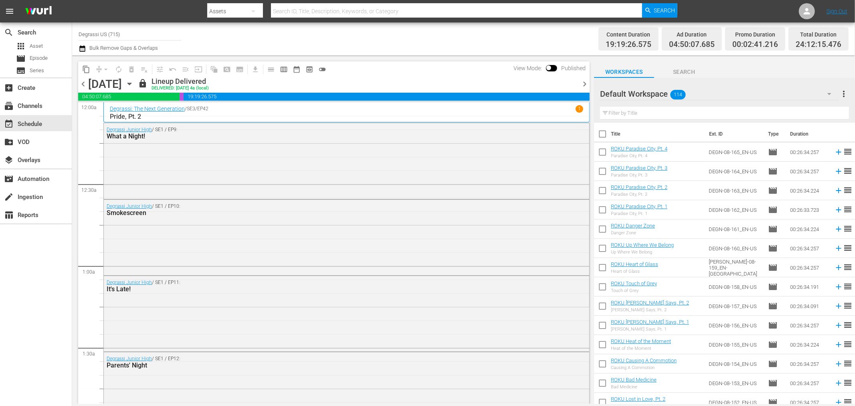
click at [131, 83] on icon "button" at bounding box center [129, 84] width 4 height 2
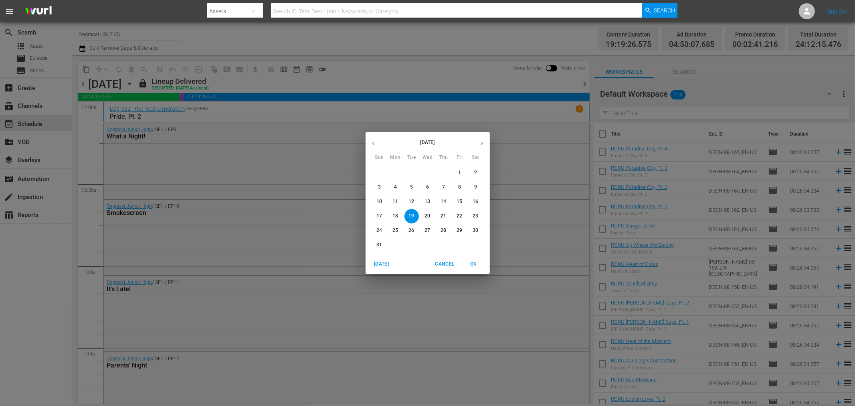
click at [481, 145] on icon "button" at bounding box center [482, 143] width 6 height 6
click at [473, 215] on p "27" at bounding box center [476, 215] width 6 height 7
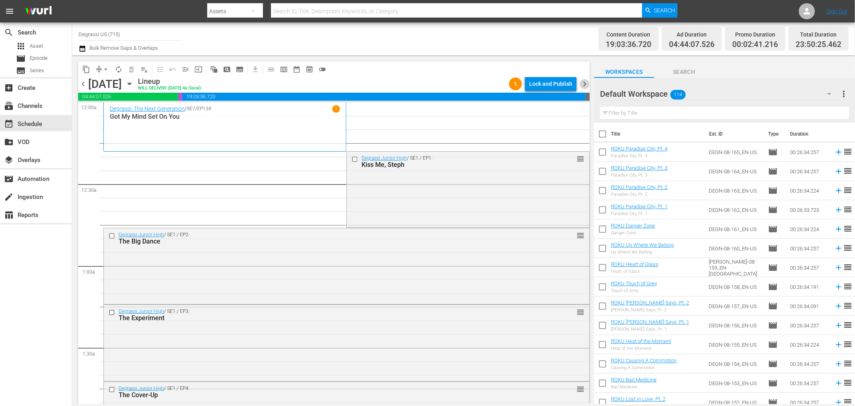
click at [586, 80] on span "chevron_right" at bounding box center [585, 84] width 10 height 10
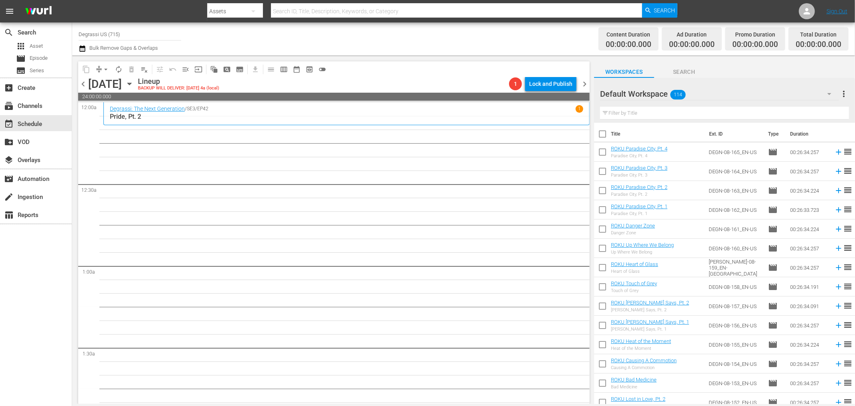
click at [134, 81] on icon "button" at bounding box center [129, 83] width 9 height 9
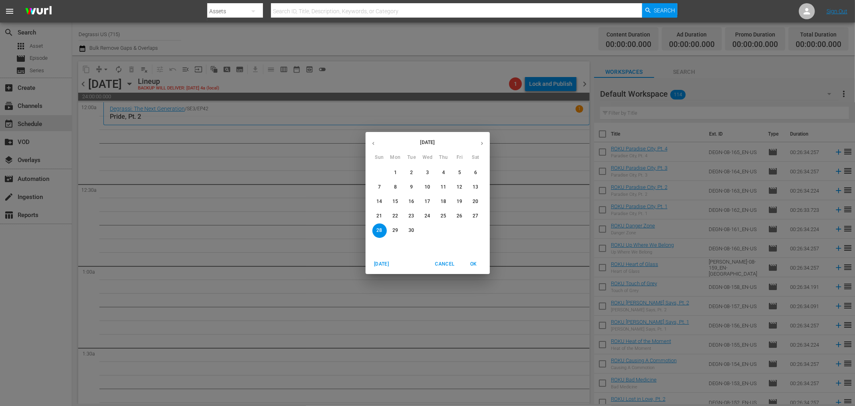
click at [377, 144] on button "button" at bounding box center [374, 143] width 16 height 16
click at [412, 217] on p "19" at bounding box center [411, 215] width 6 height 7
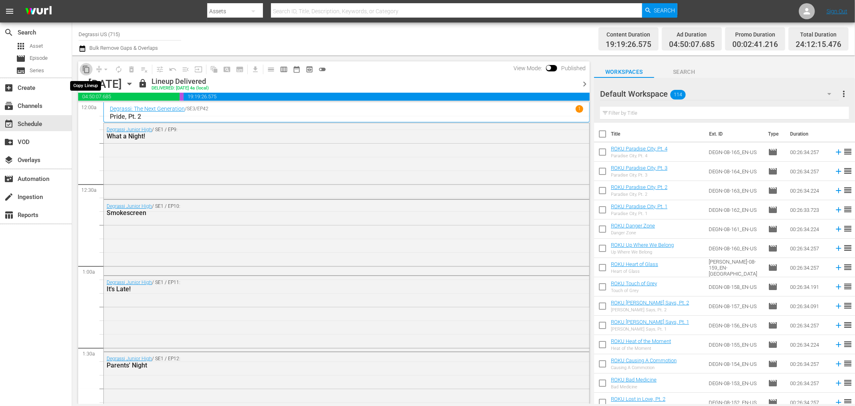
click at [85, 68] on span "content_copy" at bounding box center [86, 69] width 8 height 8
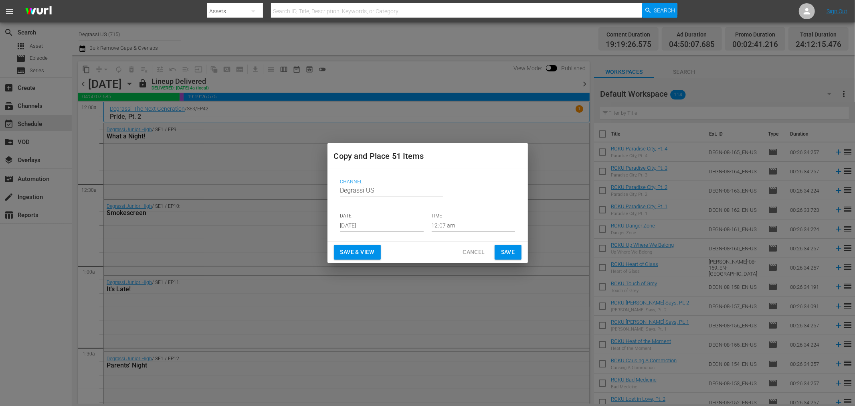
click at [390, 224] on input "[DATE]" at bounding box center [381, 225] width 83 height 12
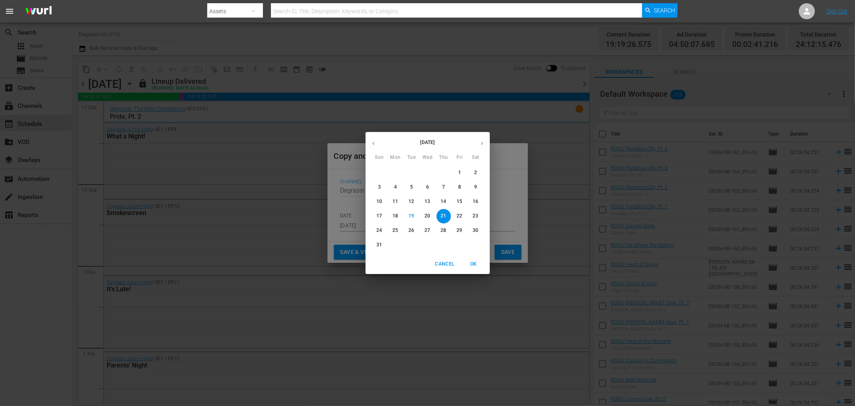
click at [442, 230] on p "28" at bounding box center [444, 230] width 6 height 7
type input "[DATE]"
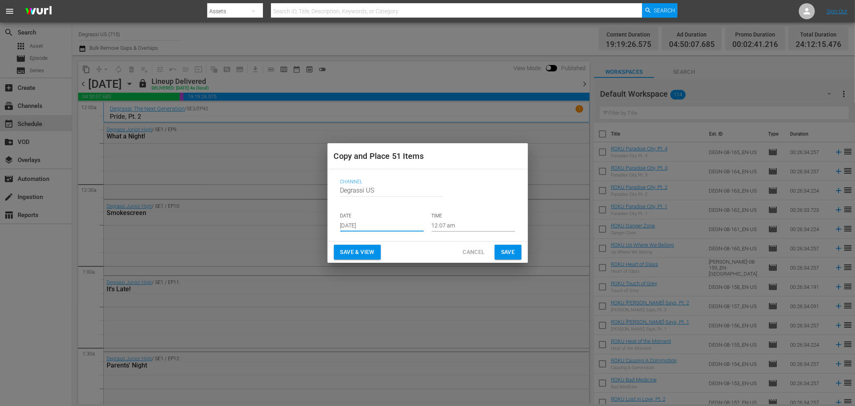
click at [520, 253] on button "Save" at bounding box center [508, 252] width 27 height 15
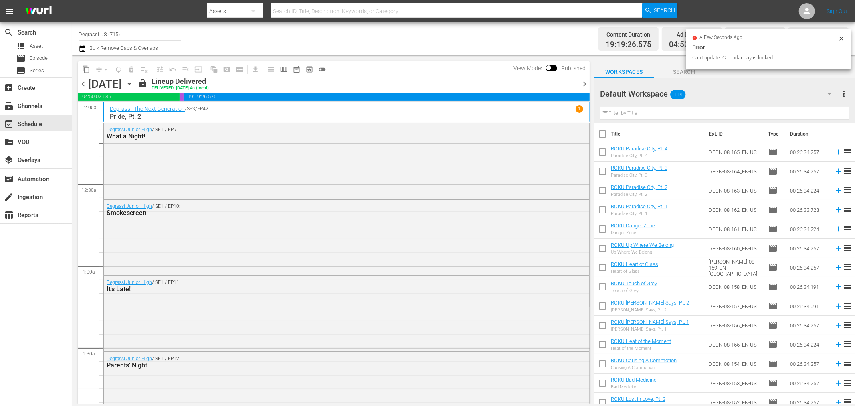
click at [588, 83] on span "chevron_right" at bounding box center [585, 84] width 10 height 10
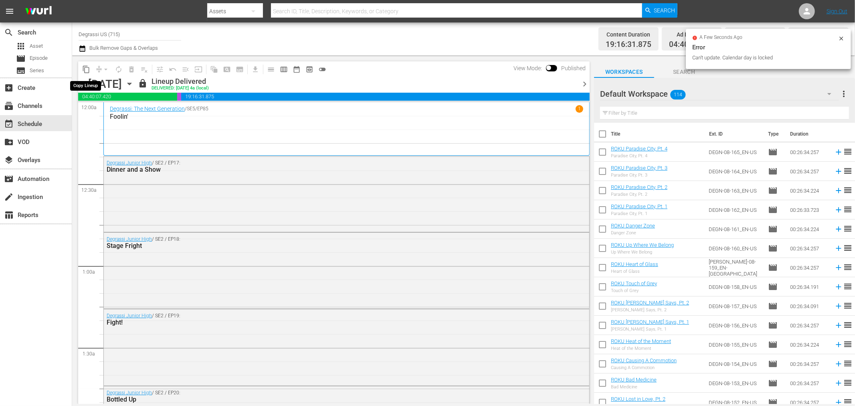
click at [86, 70] on span "content_copy" at bounding box center [86, 69] width 8 height 8
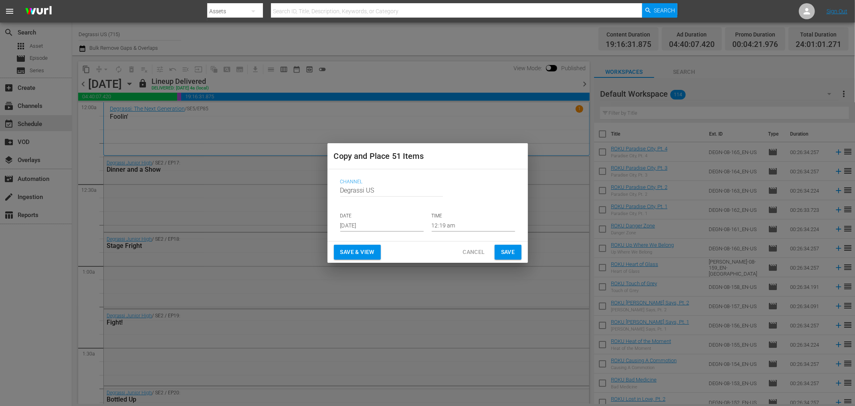
click at [414, 229] on input "[DATE]" at bounding box center [381, 225] width 83 height 12
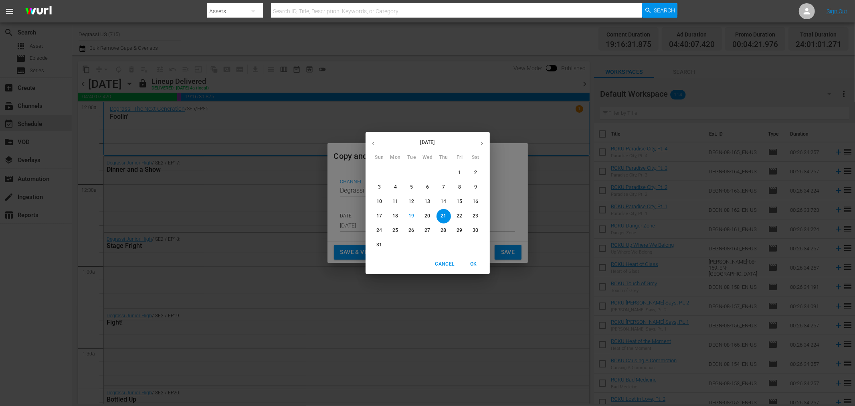
click at [485, 142] on button "button" at bounding box center [482, 143] width 16 height 16
click at [391, 233] on span "29" at bounding box center [395, 230] width 14 height 7
type input "[DATE]"
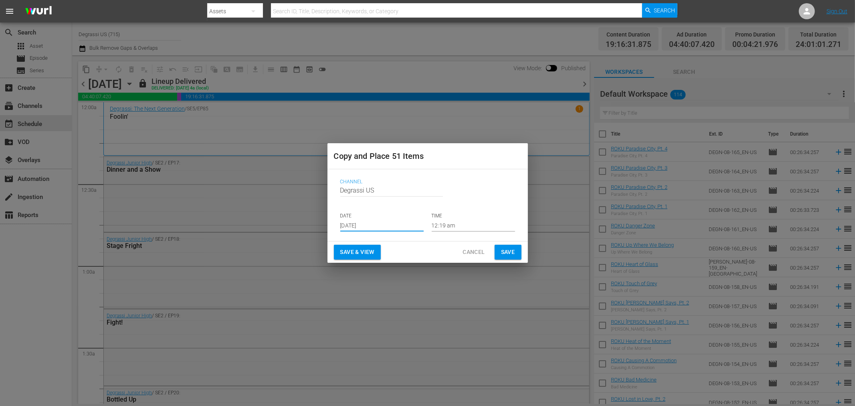
click at [514, 247] on span "Save" at bounding box center [508, 252] width 14 height 10
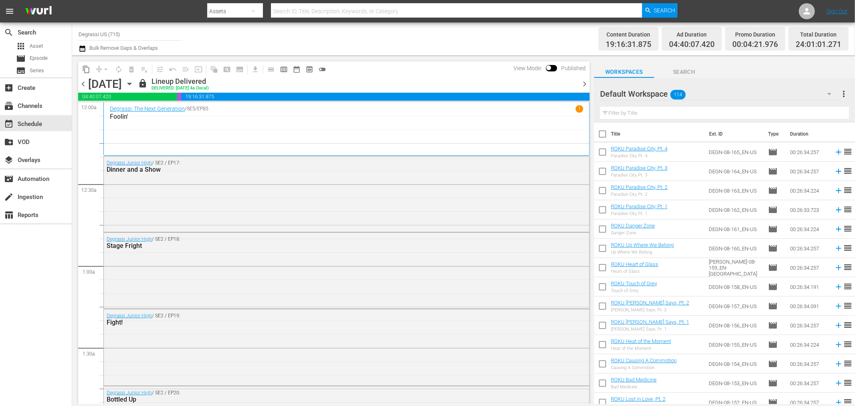
click at [582, 80] on span "chevron_right" at bounding box center [585, 84] width 10 height 10
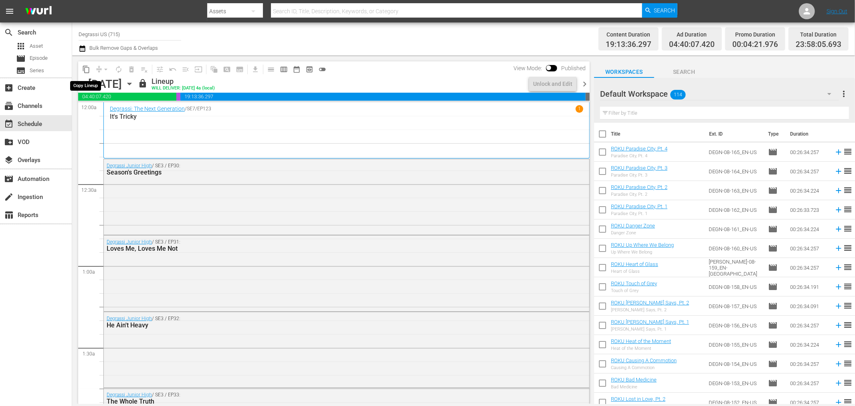
click at [85, 71] on span "content_copy" at bounding box center [86, 69] width 8 height 8
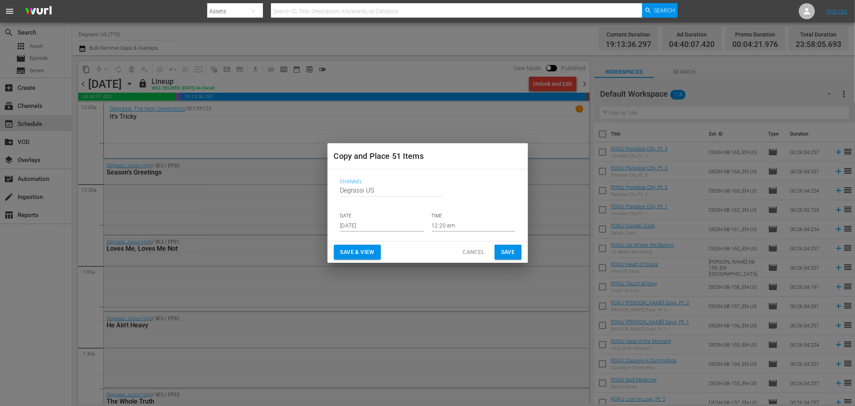
click at [406, 229] on input "[DATE]" at bounding box center [381, 225] width 83 height 12
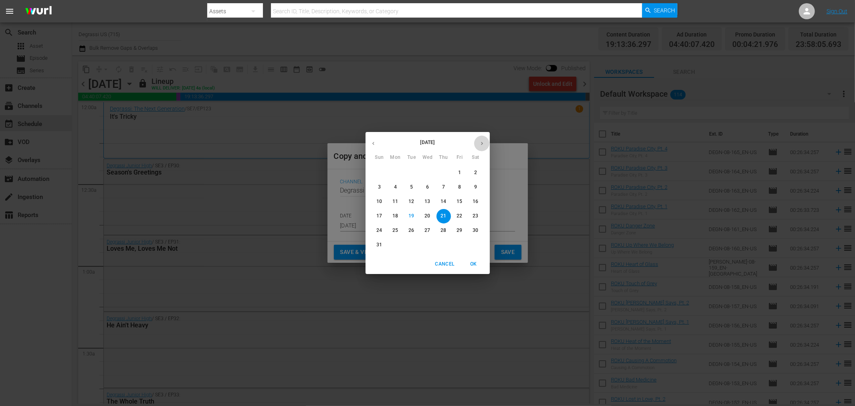
click at [482, 145] on icon "button" at bounding box center [482, 143] width 6 height 6
click at [411, 235] on button "30" at bounding box center [411, 230] width 14 height 14
type input "Sep 30th 2025"
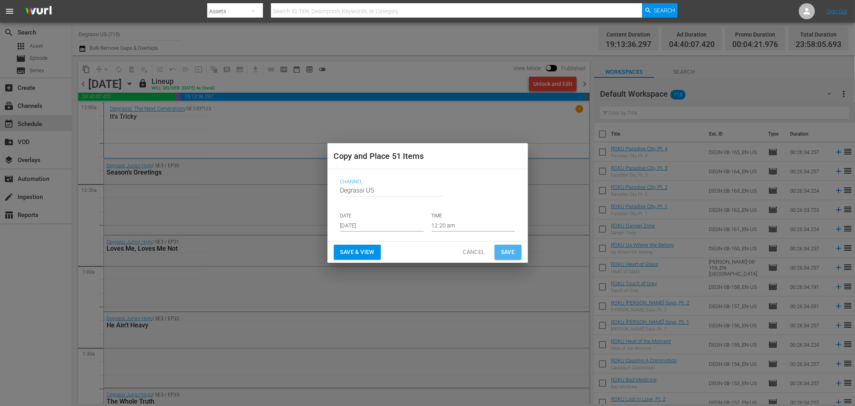
click at [512, 255] on span "Save" at bounding box center [508, 252] width 14 height 10
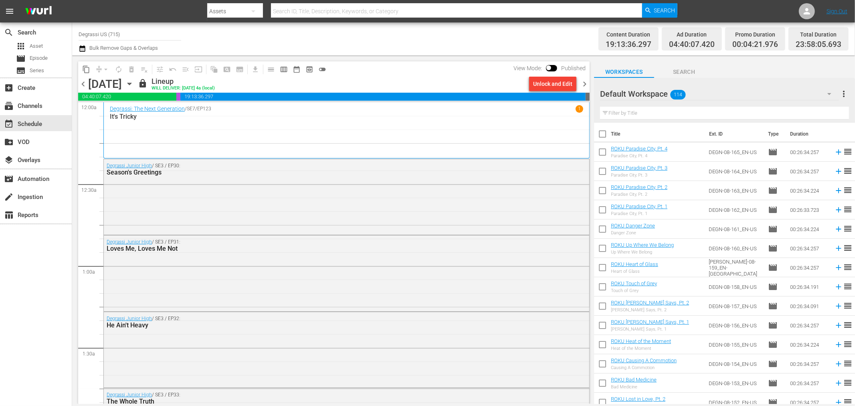
click at [136, 88] on div "Thursday, August 21st August 21st" at bounding box center [112, 83] width 48 height 13
click at [134, 83] on icon "button" at bounding box center [129, 83] width 9 height 9
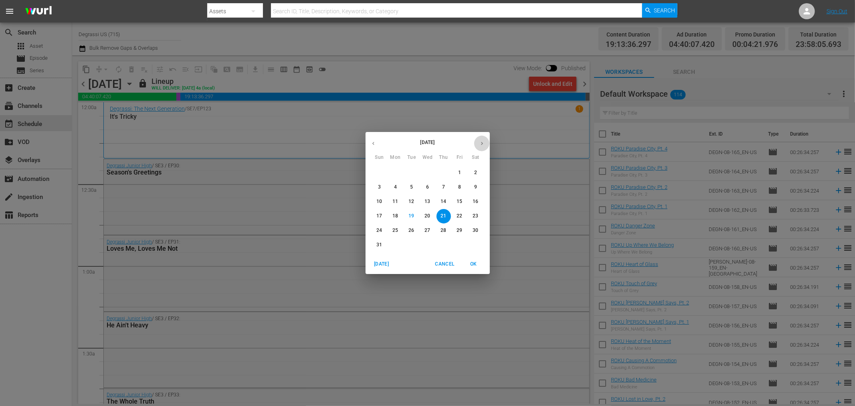
click at [478, 142] on button "button" at bounding box center [482, 143] width 16 height 16
click at [426, 168] on button "3" at bounding box center [427, 173] width 14 height 14
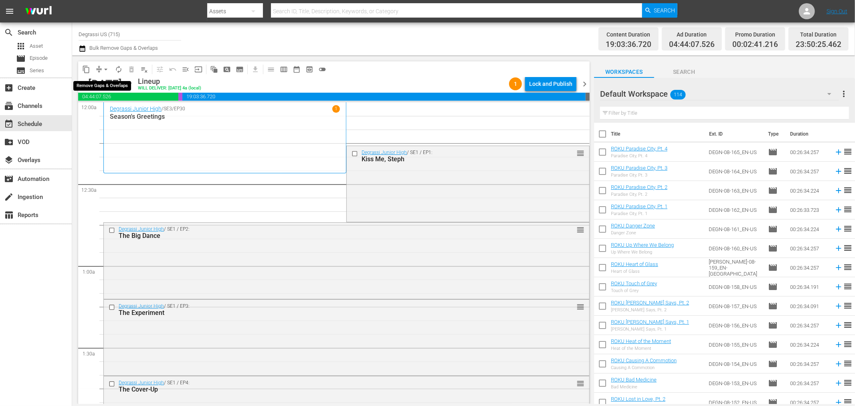
click at [107, 70] on span "arrow_drop_down" at bounding box center [106, 69] width 8 height 8
click at [107, 109] on li "Align to End of Previous Day" at bounding box center [106, 111] width 84 height 13
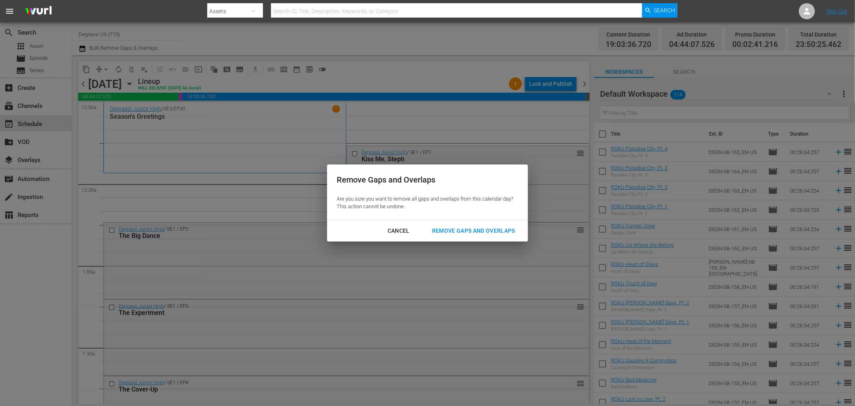
click at [450, 231] on div "Remove Gaps and Overlaps" at bounding box center [474, 231] width 96 height 10
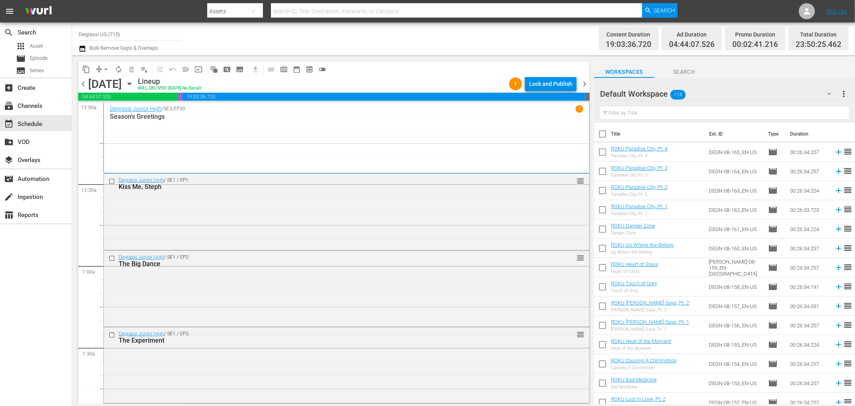
click at [81, 85] on span "chevron_left" at bounding box center [83, 84] width 10 height 10
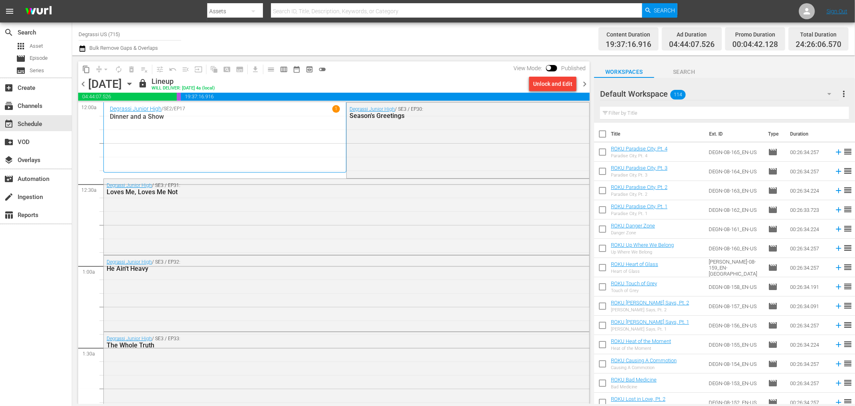
click at [582, 79] on span "chevron_right" at bounding box center [585, 84] width 10 height 10
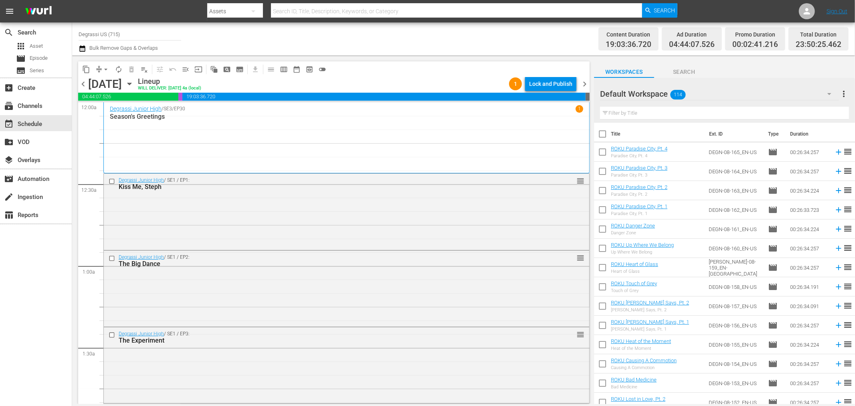
click at [85, 83] on span "chevron_left" at bounding box center [83, 84] width 10 height 10
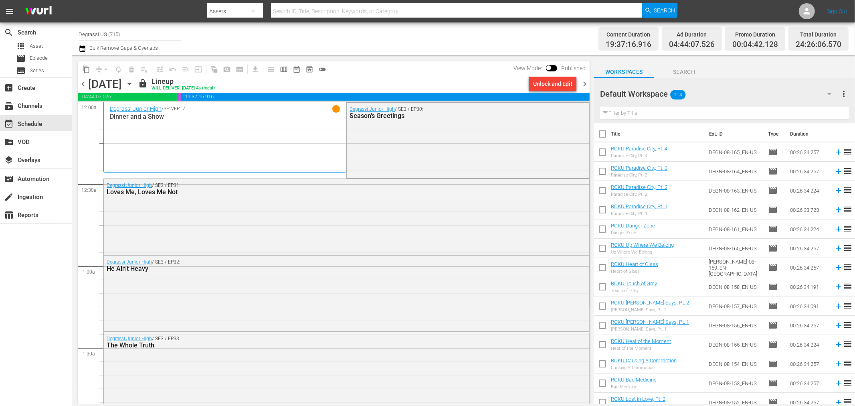
click at [587, 84] on span "chevron_right" at bounding box center [585, 84] width 10 height 10
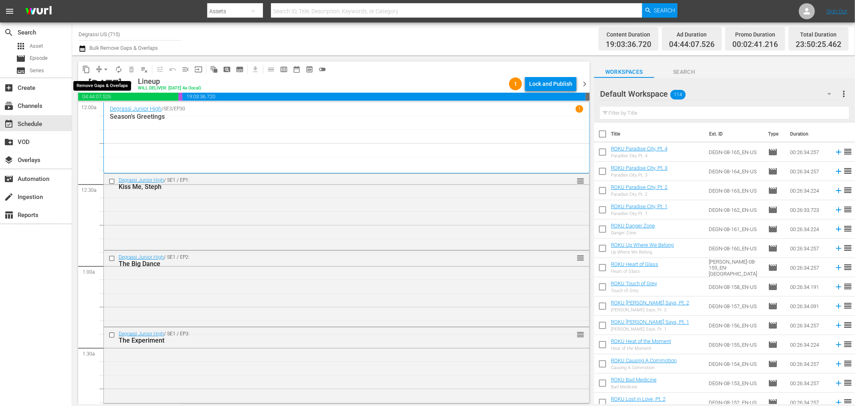
click at [103, 70] on span "arrow_drop_down" at bounding box center [106, 69] width 8 height 8
click at [103, 86] on li "Align to Midnight" at bounding box center [106, 85] width 84 height 13
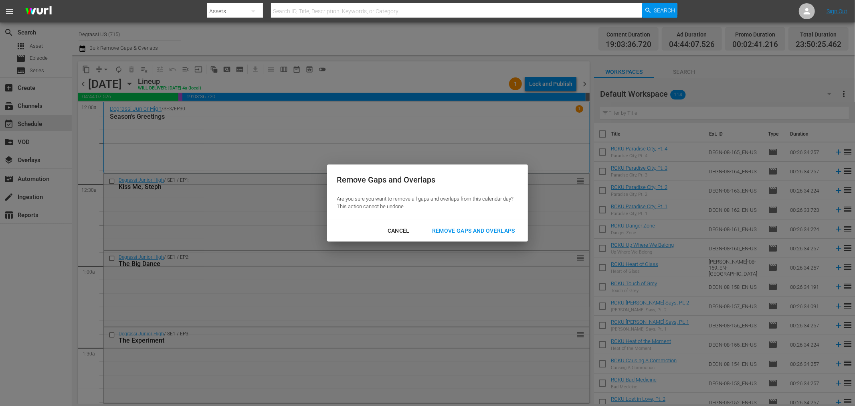
click at [461, 239] on div "Cancel Remove Gaps and Overlaps" at bounding box center [427, 230] width 201 height 21
click at [461, 228] on div "Remove Gaps and Overlaps" at bounding box center [474, 231] width 96 height 10
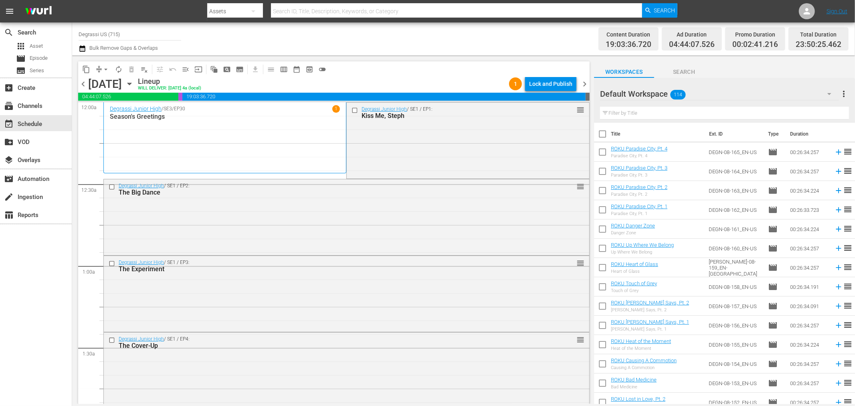
click at [585, 81] on span "chevron_right" at bounding box center [585, 84] width 10 height 10
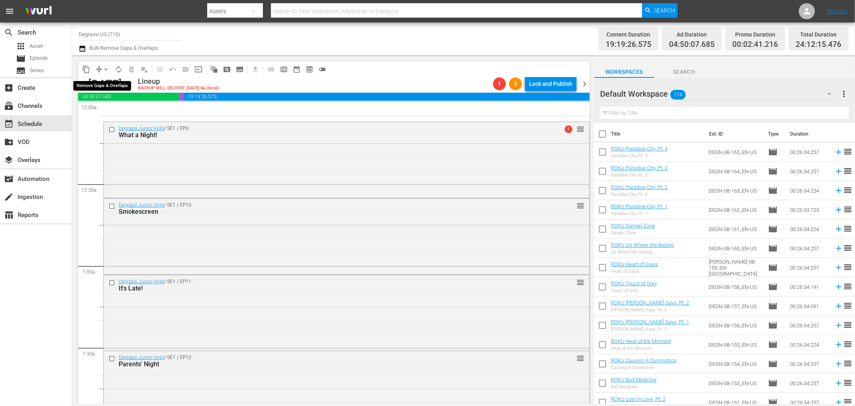
click at [104, 66] on span "arrow_drop_down" at bounding box center [106, 69] width 8 height 8
click at [115, 86] on li "Align to Midnight" at bounding box center [106, 85] width 66 height 13
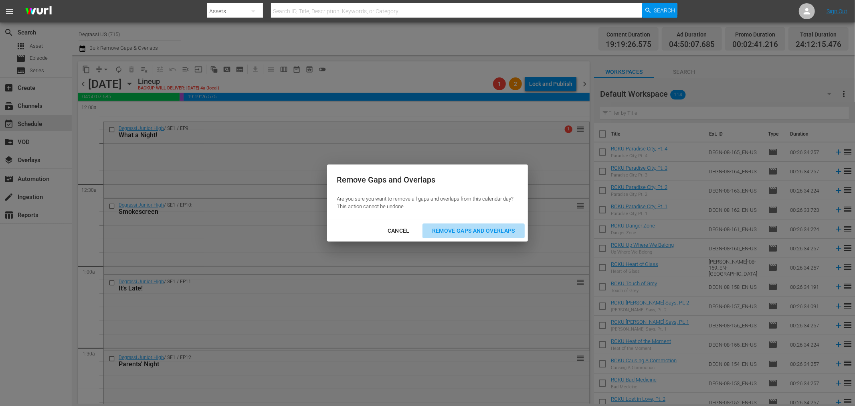
click at [500, 231] on div "Remove Gaps and Overlaps" at bounding box center [474, 231] width 96 height 10
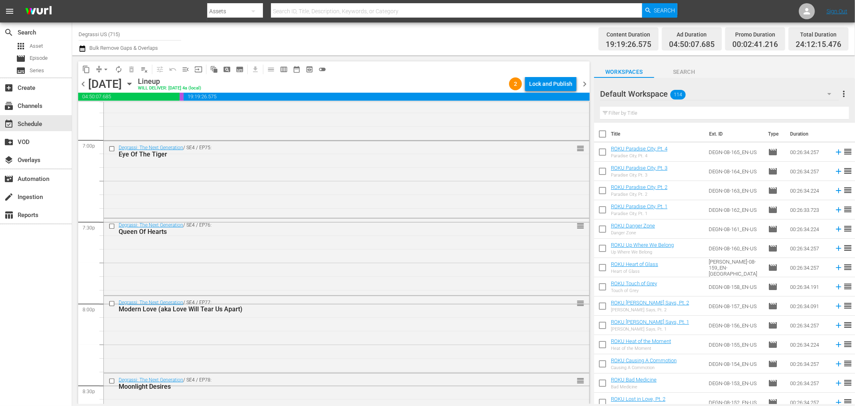
scroll to position [3657, 0]
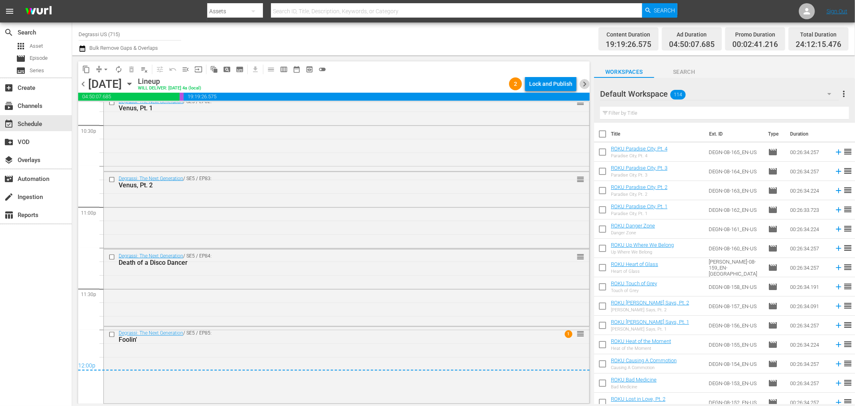
click at [582, 82] on span "chevron_right" at bounding box center [585, 84] width 10 height 10
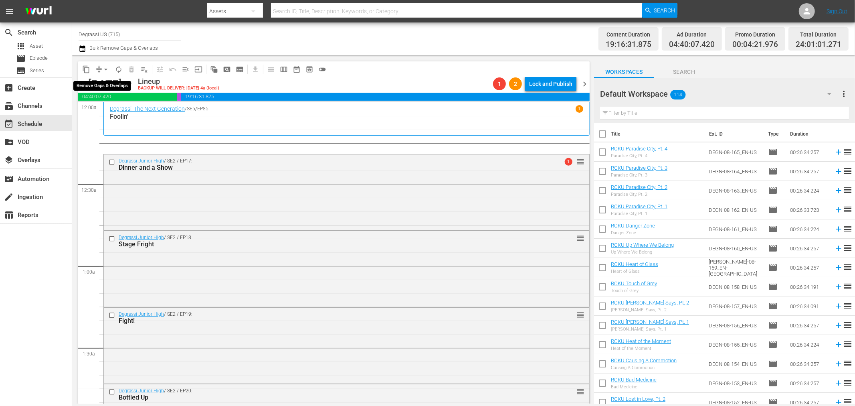
click at [106, 69] on span "arrow_drop_down" at bounding box center [106, 69] width 8 height 8
click at [111, 106] on li "Align to End of Previous Day" at bounding box center [106, 111] width 84 height 13
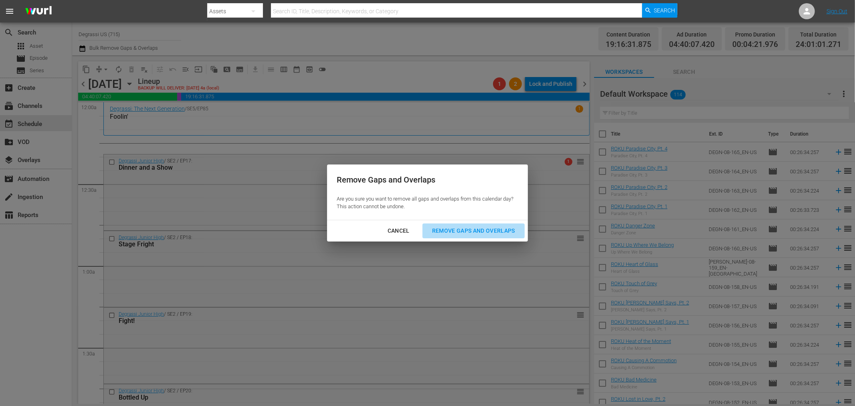
click at [503, 232] on div "Remove Gaps and Overlaps" at bounding box center [474, 231] width 96 height 10
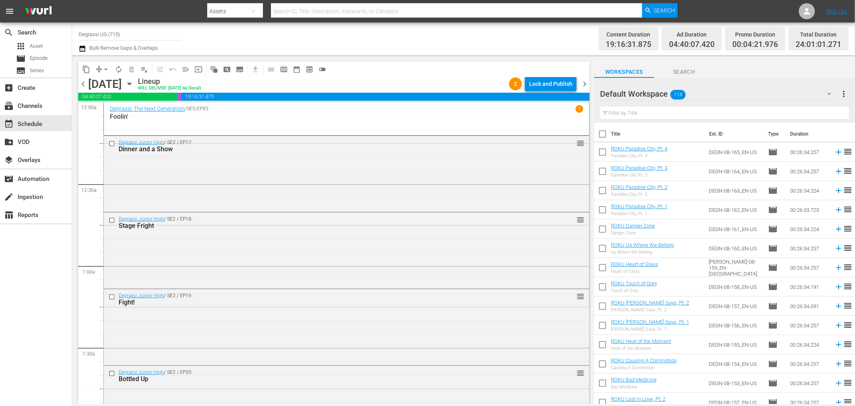
click at [585, 83] on span "chevron_right" at bounding box center [585, 84] width 10 height 10
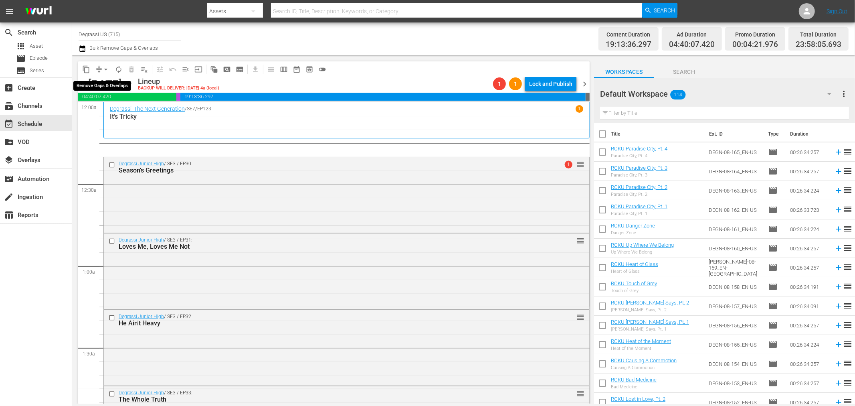
click at [106, 69] on span "arrow_drop_down" at bounding box center [106, 69] width 8 height 8
click at [105, 107] on li "Align to End of Previous Day" at bounding box center [106, 111] width 84 height 13
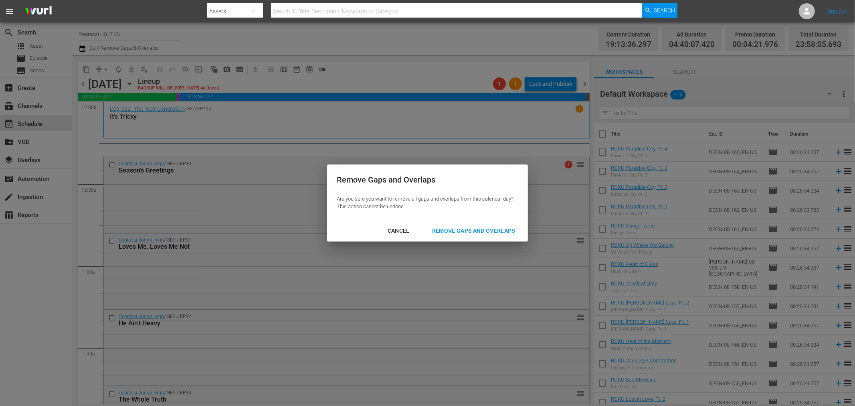
click at [457, 226] on div "Remove Gaps and Overlaps" at bounding box center [474, 231] width 96 height 10
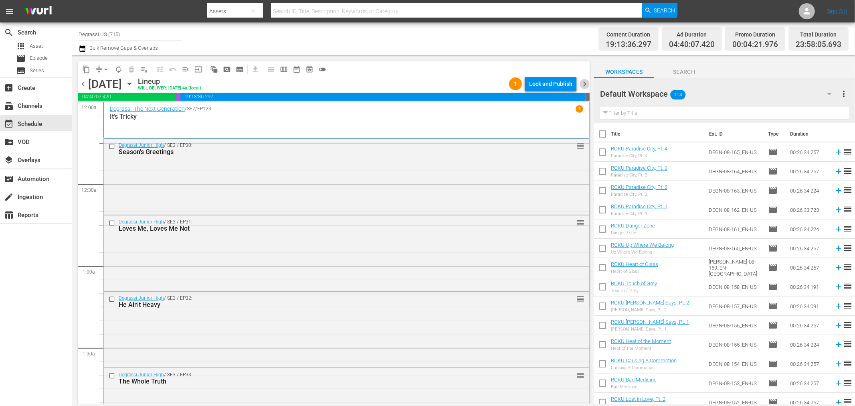
click at [587, 83] on span "chevron_right" at bounding box center [585, 84] width 10 height 10
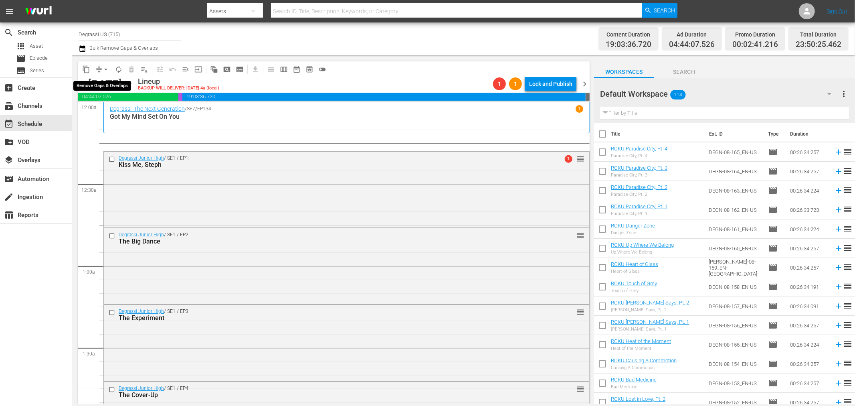
click at [105, 70] on span "arrow_drop_down" at bounding box center [106, 69] width 8 height 8
click at [119, 111] on li "Align to End of Previous Day" at bounding box center [106, 111] width 84 height 13
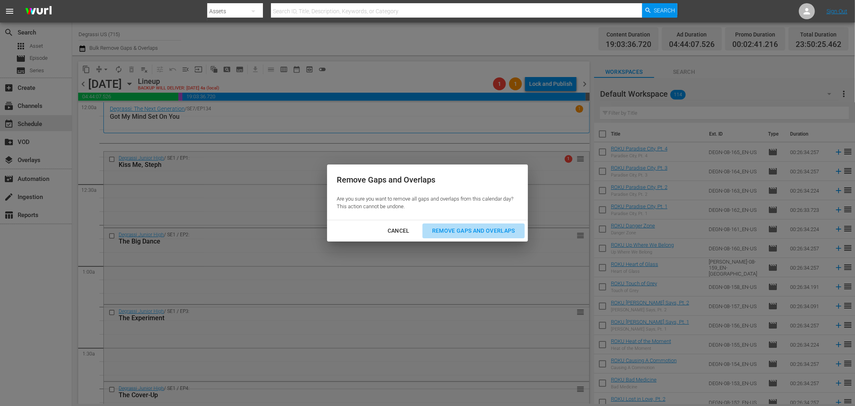
click at [496, 230] on div "Remove Gaps and Overlaps" at bounding box center [474, 231] width 96 height 10
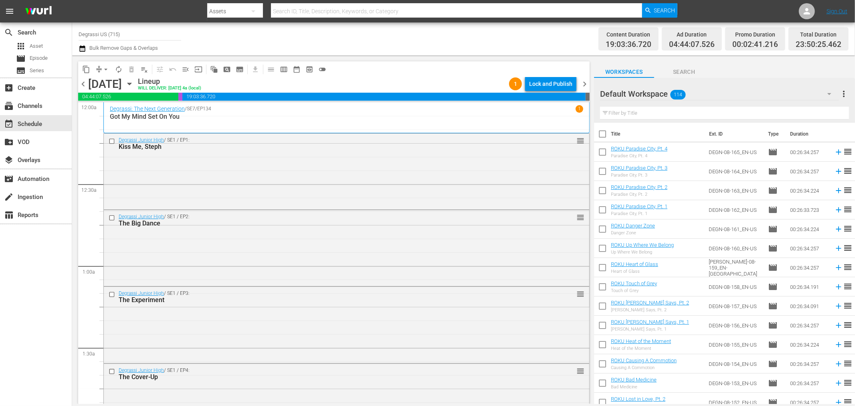
scroll to position [3628, 0]
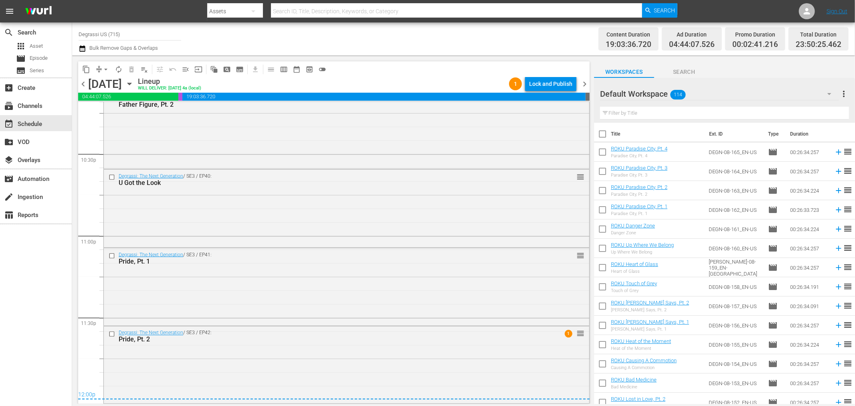
click at [582, 82] on span "chevron_right" at bounding box center [585, 84] width 10 height 10
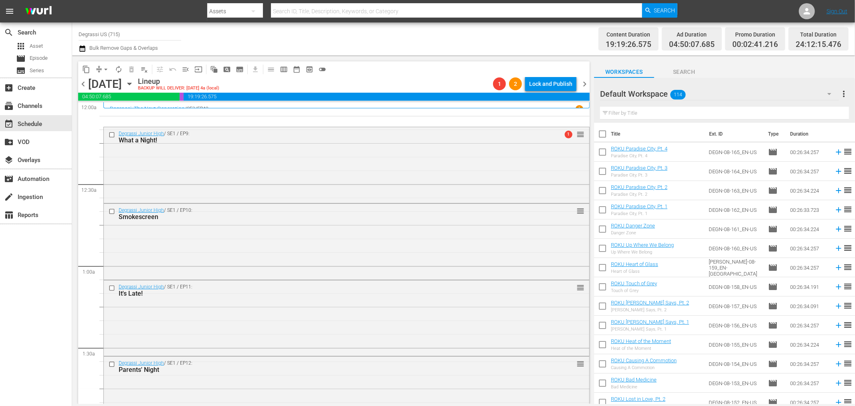
click at [106, 71] on span "arrow_drop_down" at bounding box center [106, 69] width 8 height 8
click at [107, 110] on li "Align to End of Previous Day" at bounding box center [106, 111] width 84 height 13
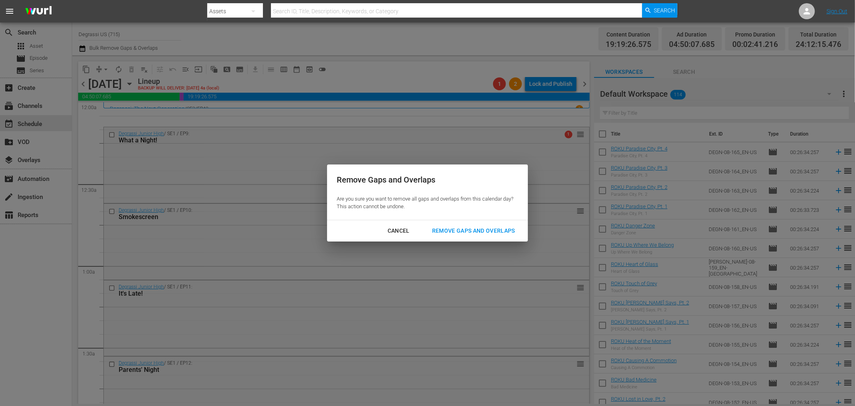
click at [471, 229] on div "Remove Gaps and Overlaps" at bounding box center [474, 231] width 96 height 10
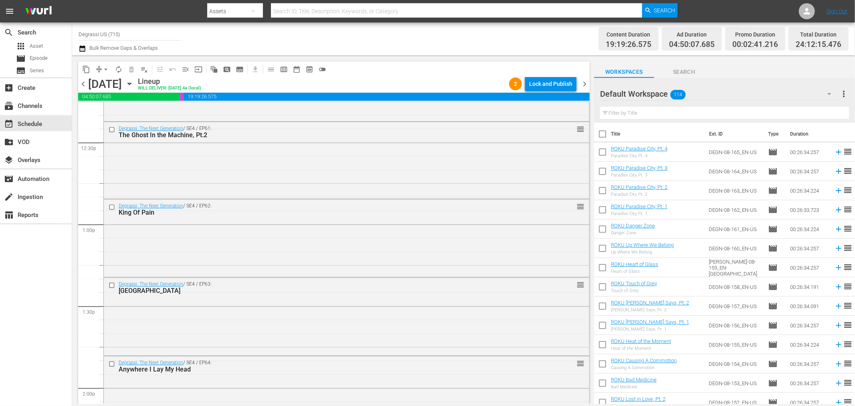
scroll to position [3662, 0]
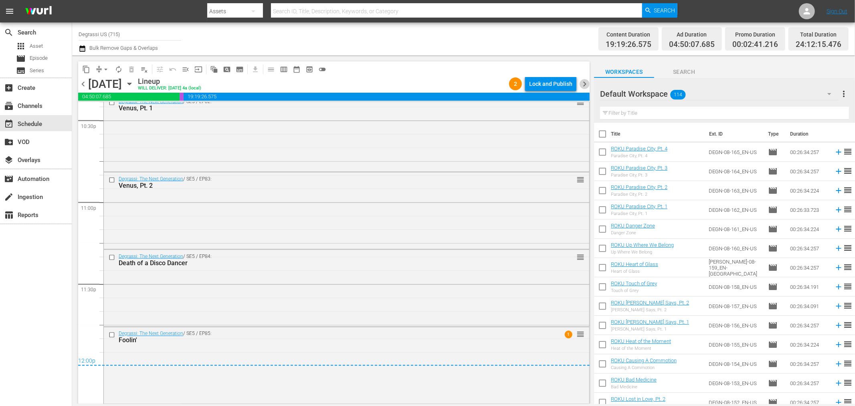
click at [586, 86] on span "chevron_right" at bounding box center [585, 84] width 10 height 10
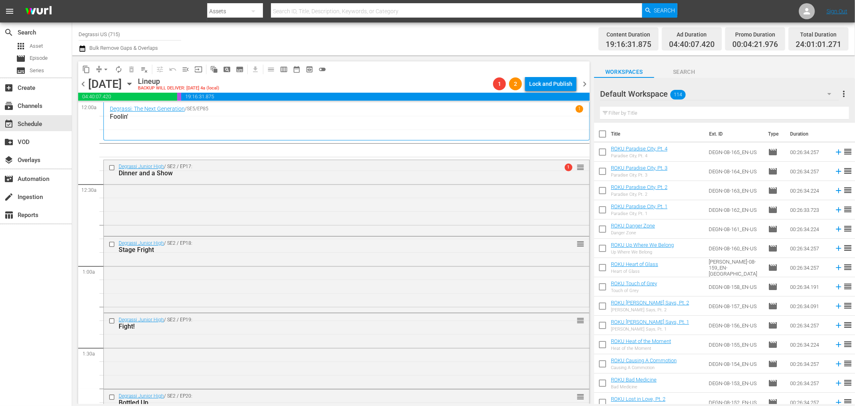
click at [103, 68] on span "arrow_drop_down" at bounding box center [106, 69] width 8 height 8
click at [133, 110] on li "Align to End of Previous Day" at bounding box center [106, 111] width 84 height 13
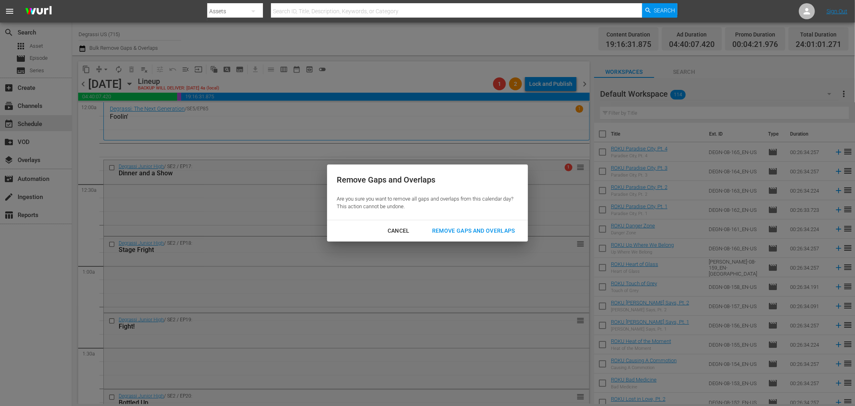
click at [505, 237] on button "Remove Gaps and Overlaps" at bounding box center [473, 230] width 102 height 15
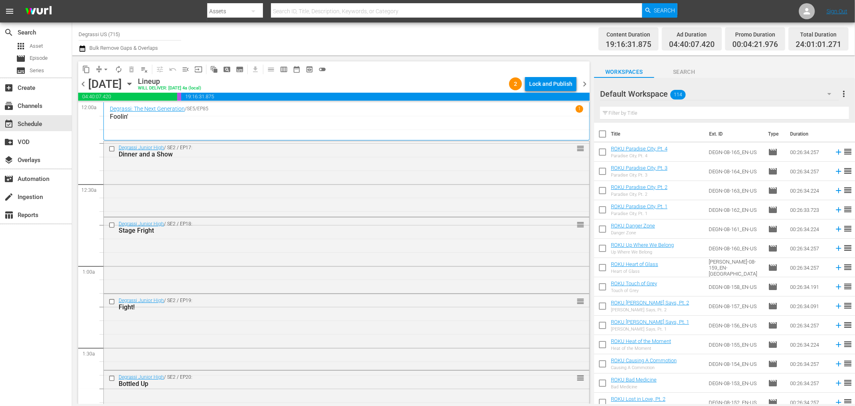
click at [585, 85] on span "chevron_right" at bounding box center [585, 84] width 10 height 10
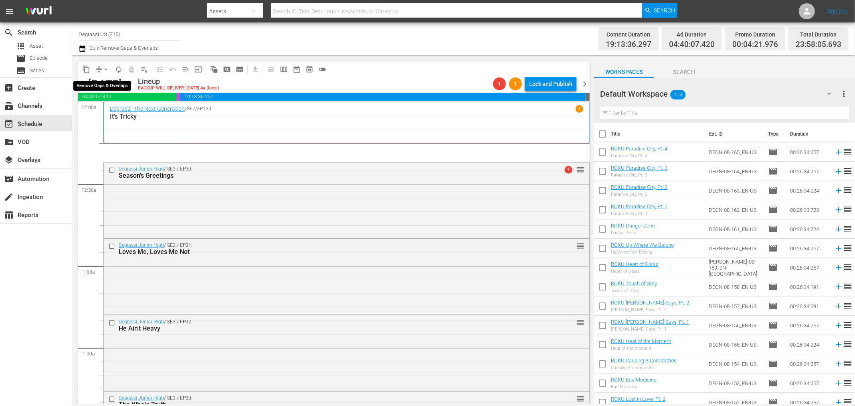
click at [107, 71] on span "arrow_drop_down" at bounding box center [106, 69] width 8 height 8
click at [125, 112] on li "Align to End of Previous Day" at bounding box center [106, 111] width 84 height 13
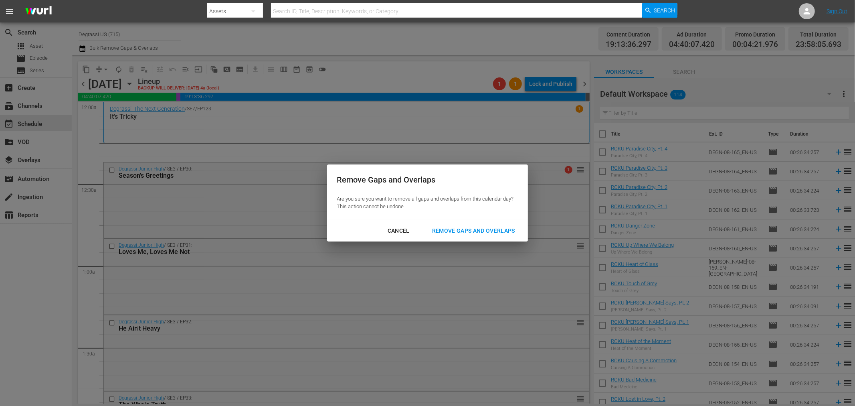
click at [473, 231] on div "Remove Gaps and Overlaps" at bounding box center [474, 231] width 96 height 10
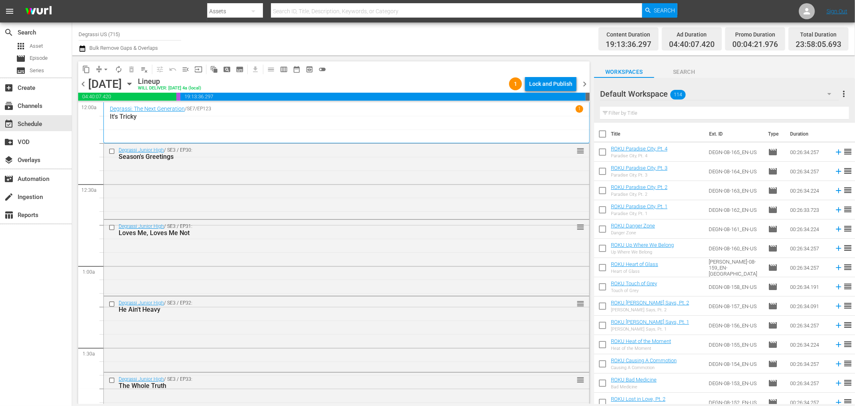
click at [583, 85] on span "chevron_right" at bounding box center [585, 84] width 10 height 10
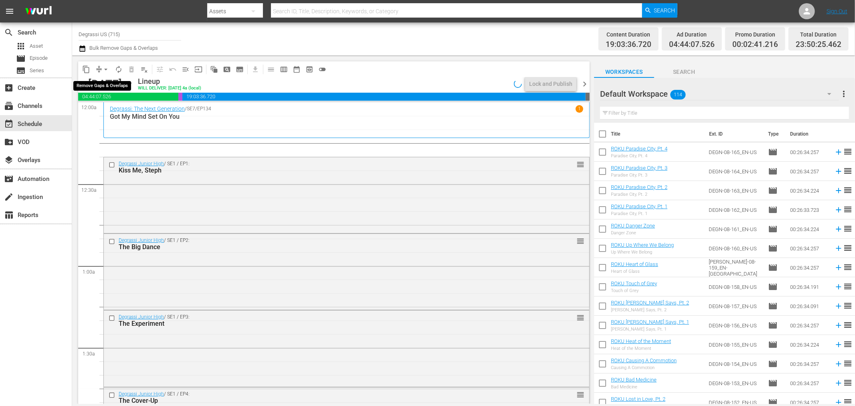
click at [102, 71] on span "arrow_drop_down" at bounding box center [106, 69] width 8 height 8
click at [99, 112] on li "Align to End of Previous Day" at bounding box center [106, 111] width 84 height 13
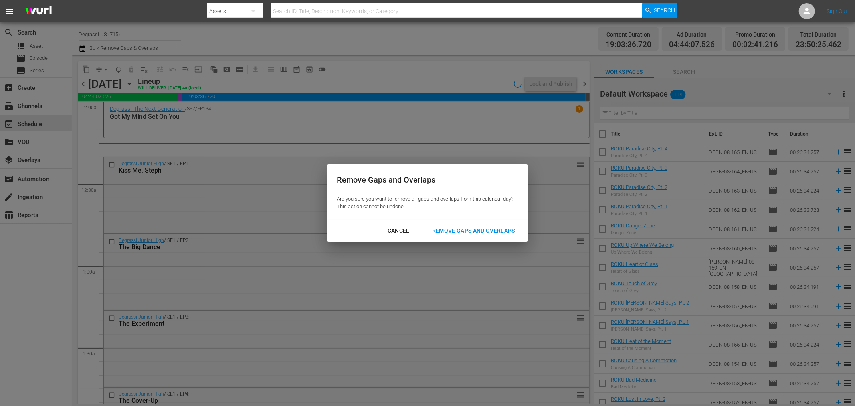
click at [449, 229] on div "Remove Gaps and Overlaps" at bounding box center [474, 231] width 96 height 10
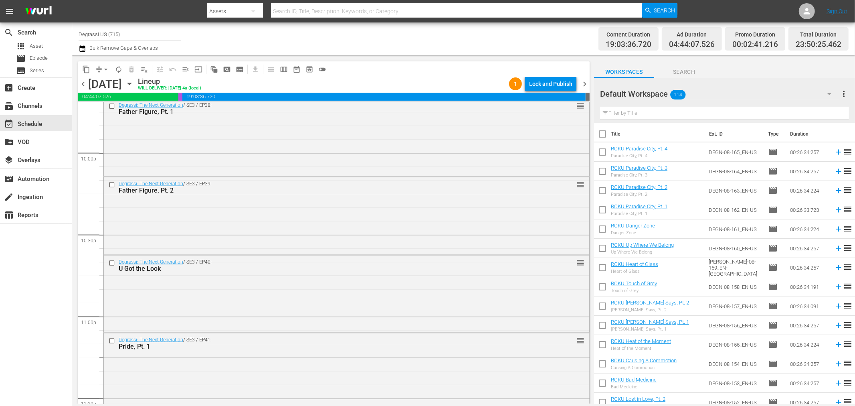
scroll to position [3633, 0]
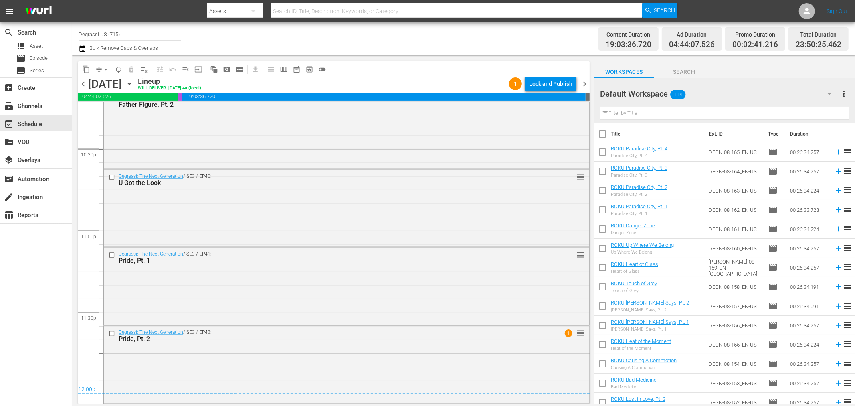
click at [583, 81] on span "chevron_right" at bounding box center [585, 84] width 10 height 10
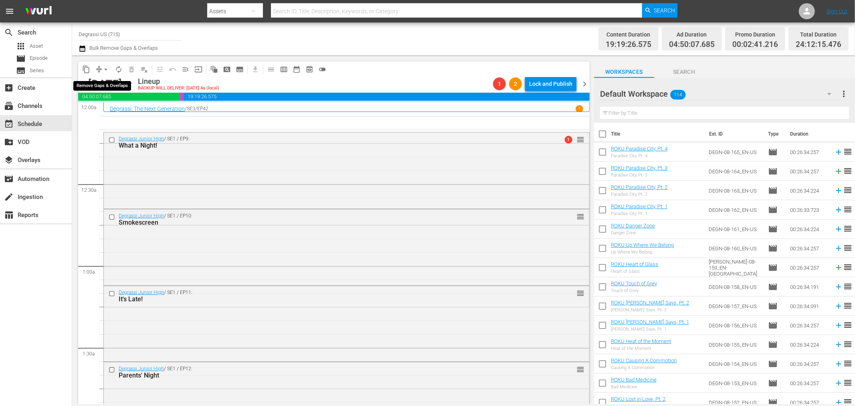
click at [108, 71] on span "arrow_drop_down" at bounding box center [106, 69] width 8 height 8
click at [109, 111] on li "Align to End of Previous Day" at bounding box center [106, 111] width 84 height 13
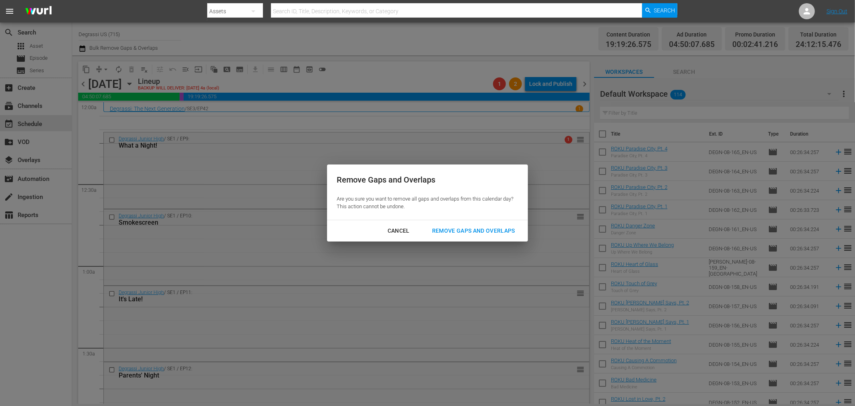
click at [473, 229] on div "Remove Gaps and Overlaps" at bounding box center [474, 231] width 96 height 10
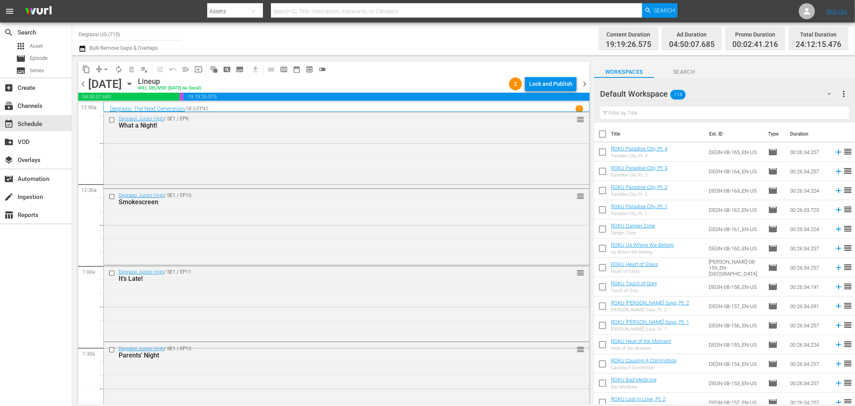
click at [587, 83] on span "chevron_right" at bounding box center [585, 84] width 10 height 10
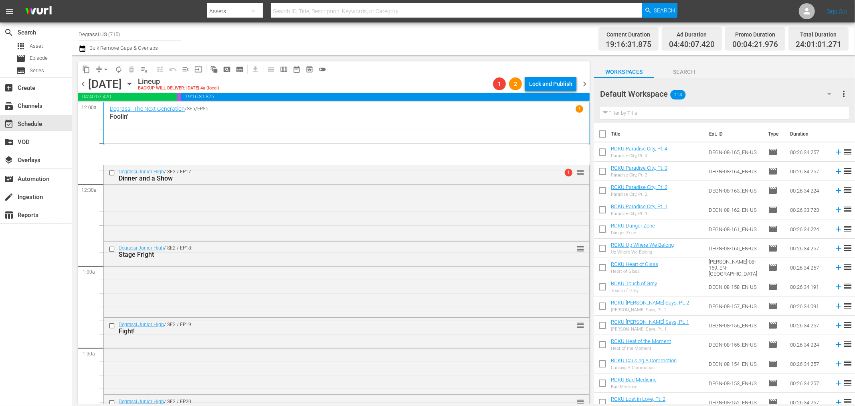
click at [106, 69] on span "arrow_drop_down" at bounding box center [106, 69] width 8 height 8
click at [123, 115] on li "Align to End of Previous Day" at bounding box center [106, 111] width 84 height 13
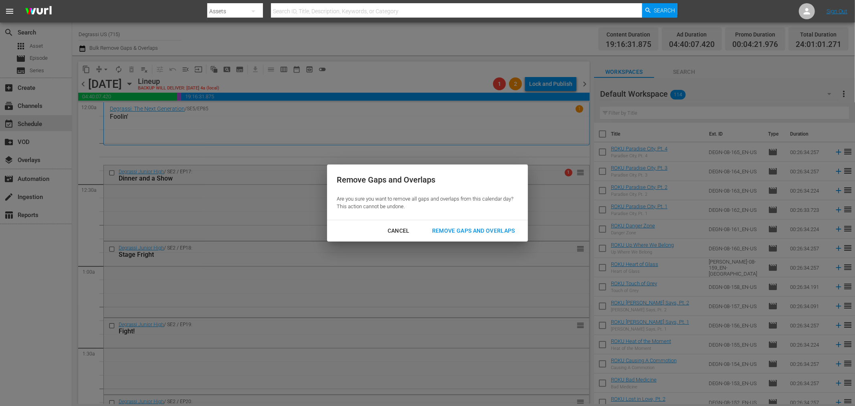
click at [501, 223] on button "Remove Gaps and Overlaps" at bounding box center [473, 230] width 102 height 15
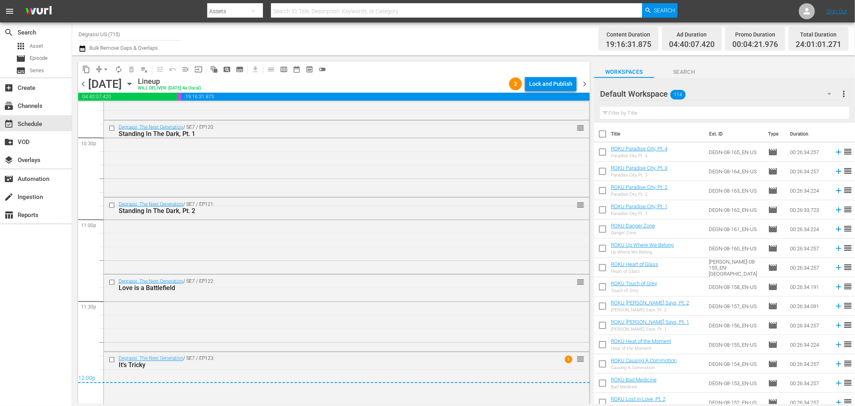
scroll to position [3669, 0]
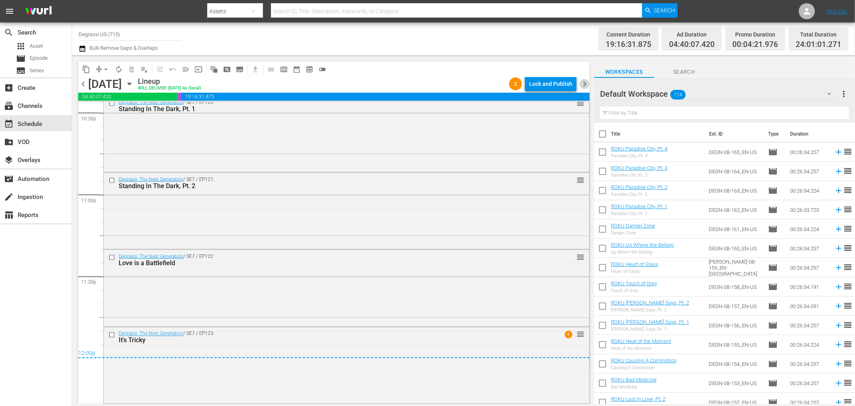
click at [588, 83] on span "chevron_right" at bounding box center [585, 84] width 10 height 10
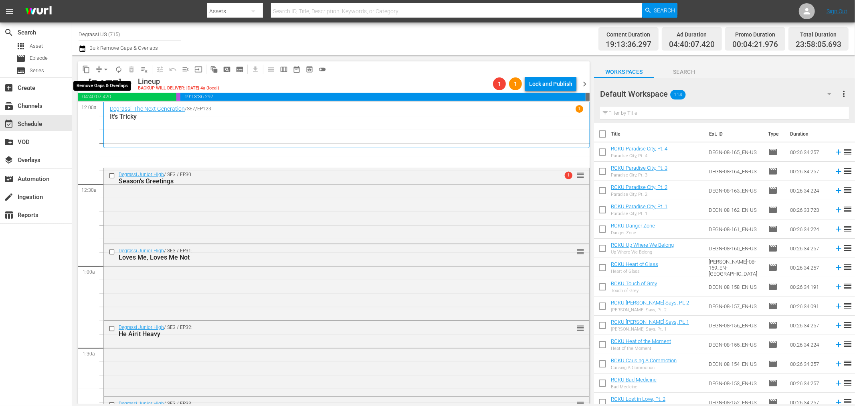
click at [106, 69] on span "arrow_drop_down" at bounding box center [106, 69] width 8 height 8
click at [128, 112] on li "Align to End of Previous Day" at bounding box center [106, 111] width 84 height 13
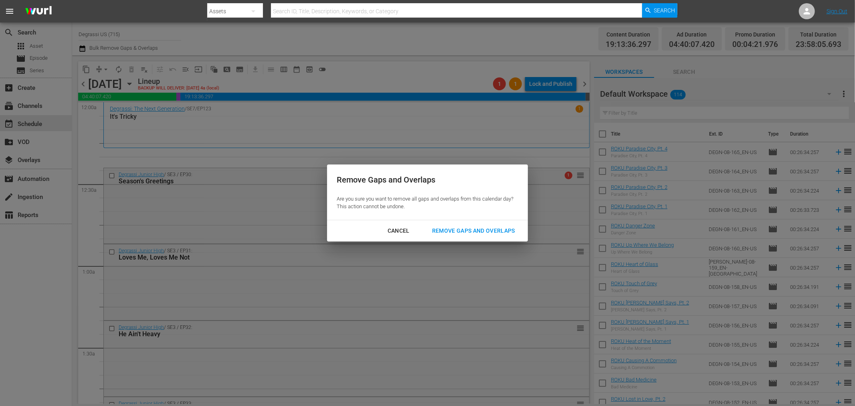
click at [470, 232] on div "Remove Gaps and Overlaps" at bounding box center [474, 231] width 96 height 10
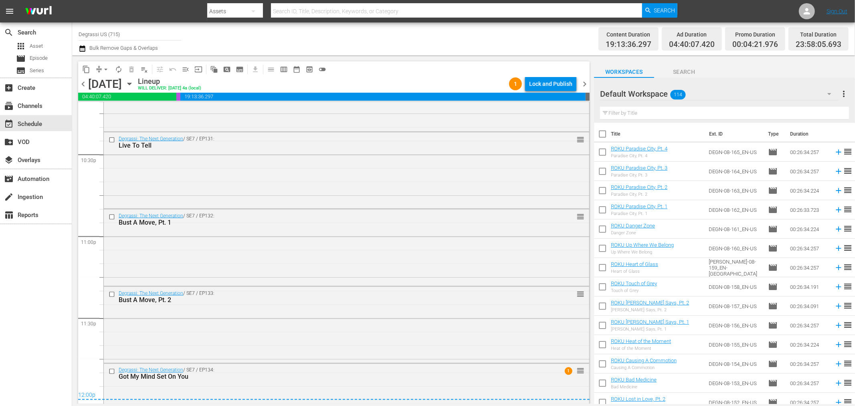
scroll to position [3664, 0]
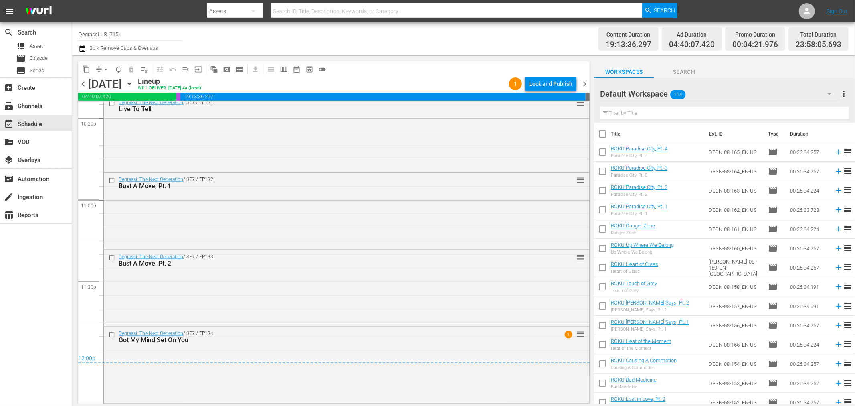
click at [584, 87] on span "chevron_right" at bounding box center [585, 84] width 10 height 10
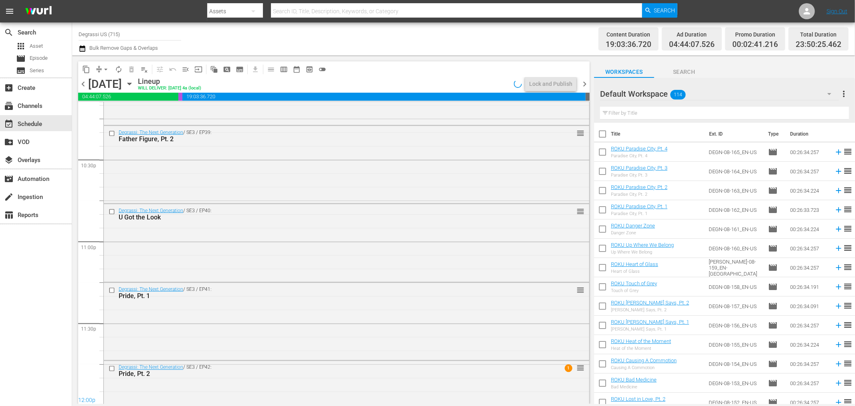
scroll to position [3657, 0]
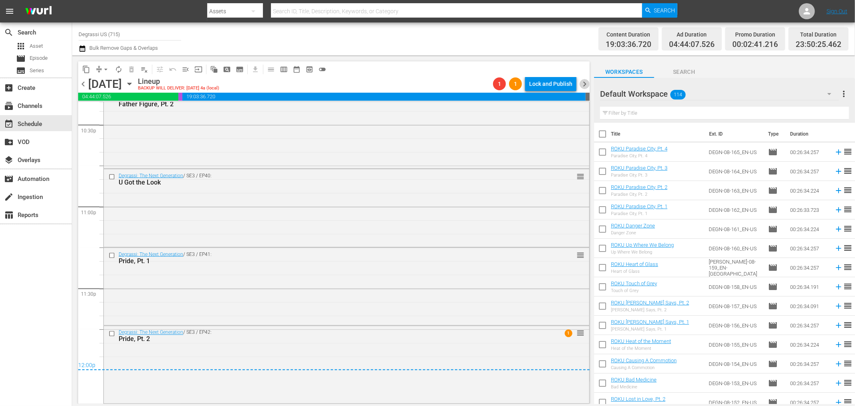
click at [586, 79] on span "chevron_right" at bounding box center [585, 84] width 10 height 10
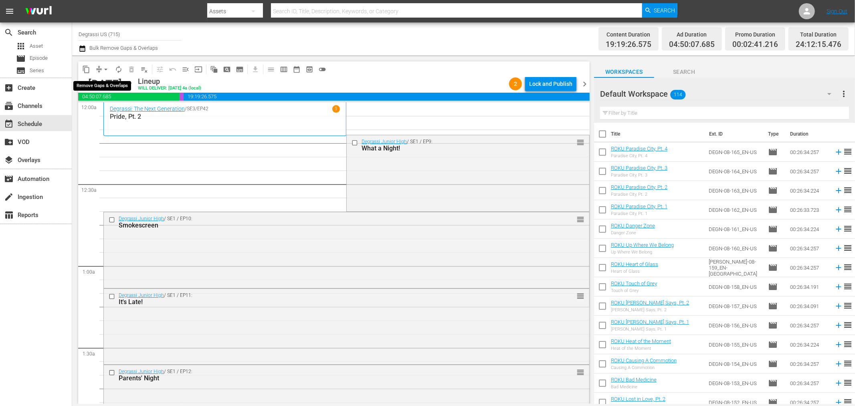
click at [107, 69] on span "arrow_drop_down" at bounding box center [106, 69] width 8 height 8
click at [127, 111] on li "Align to End of Previous Day" at bounding box center [106, 111] width 84 height 13
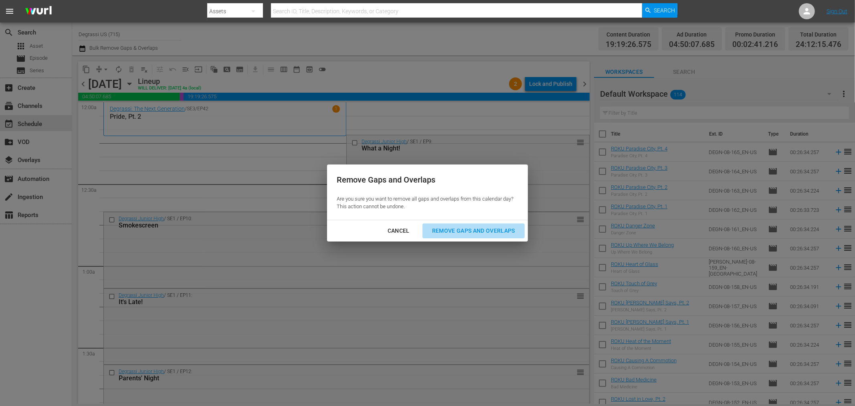
click at [455, 228] on div "Remove Gaps and Overlaps" at bounding box center [474, 231] width 96 height 10
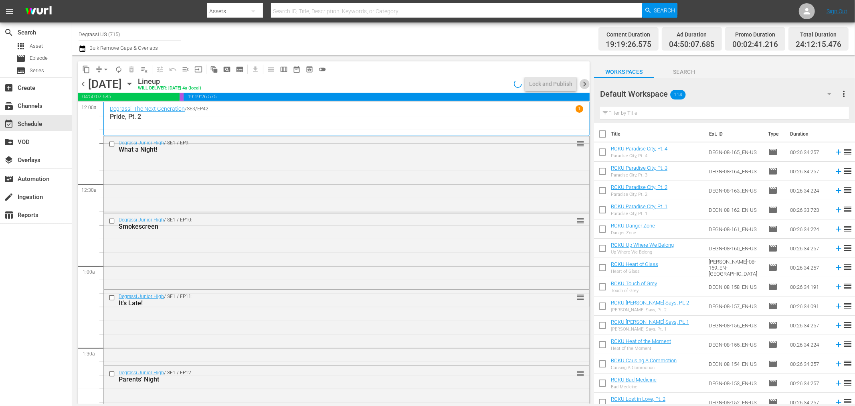
click at [588, 85] on span "chevron_right" at bounding box center [585, 84] width 10 height 10
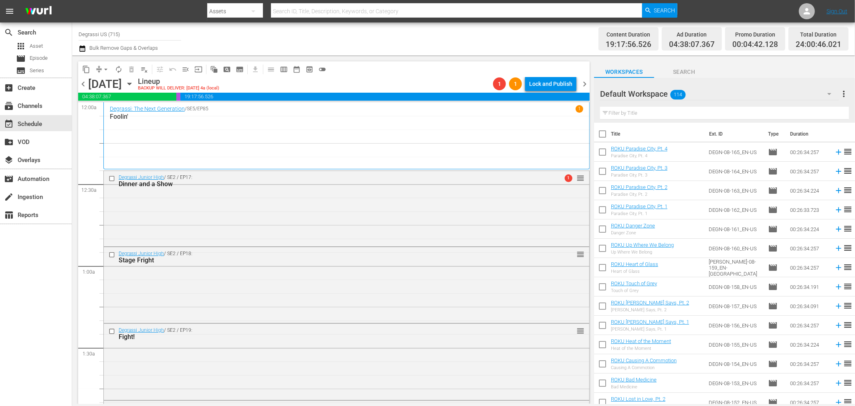
click at [107, 65] on span "arrow_drop_down" at bounding box center [106, 69] width 8 height 8
click at [122, 112] on li "Align to End of Previous Day" at bounding box center [106, 111] width 84 height 13
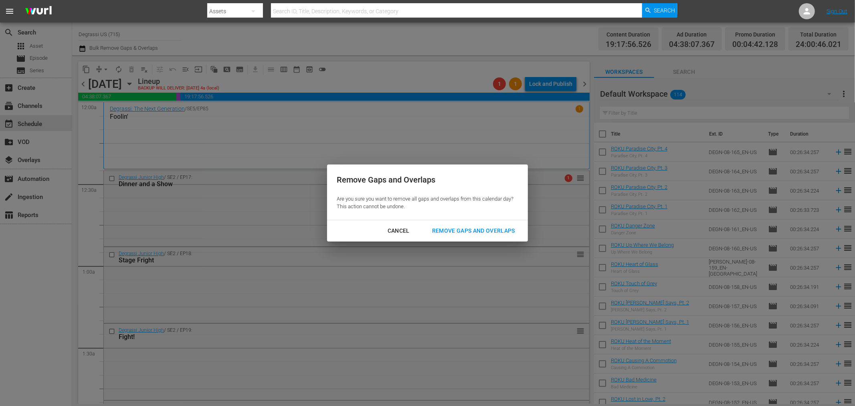
click at [475, 229] on div "Remove Gaps and Overlaps" at bounding box center [474, 231] width 96 height 10
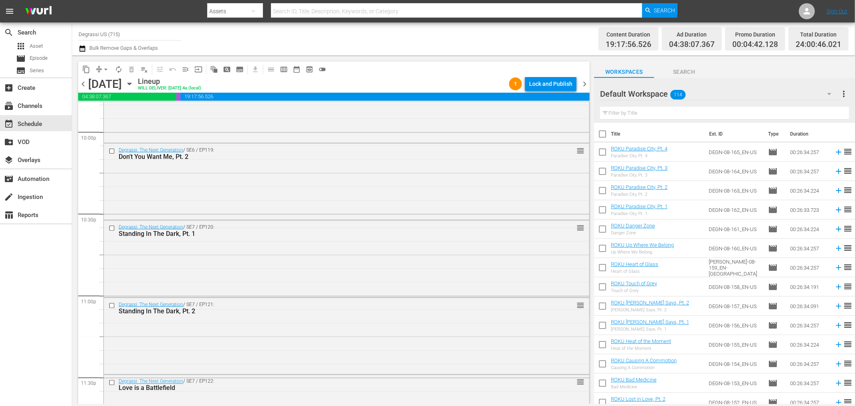
scroll to position [3693, 0]
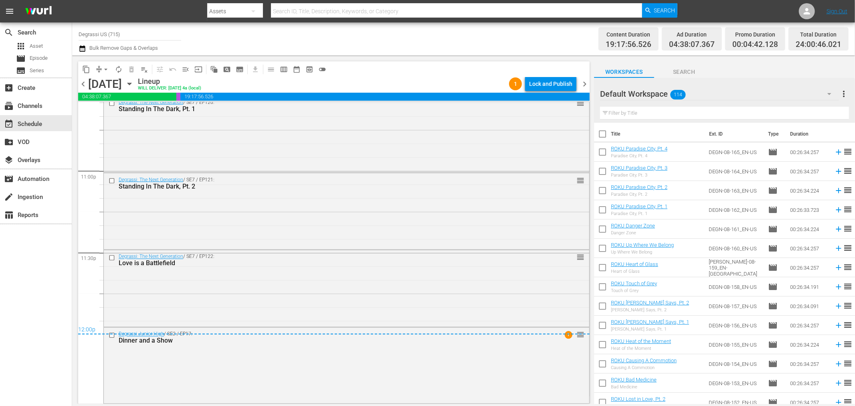
click at [588, 85] on span "chevron_right" at bounding box center [585, 84] width 10 height 10
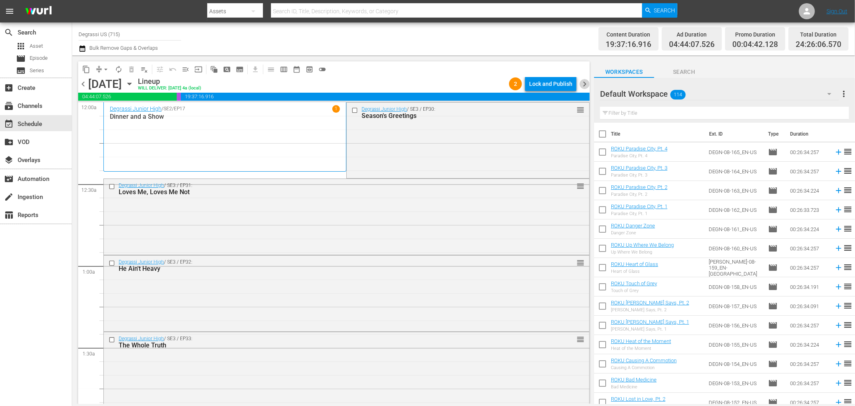
click at [586, 87] on span "chevron_right" at bounding box center [585, 84] width 10 height 10
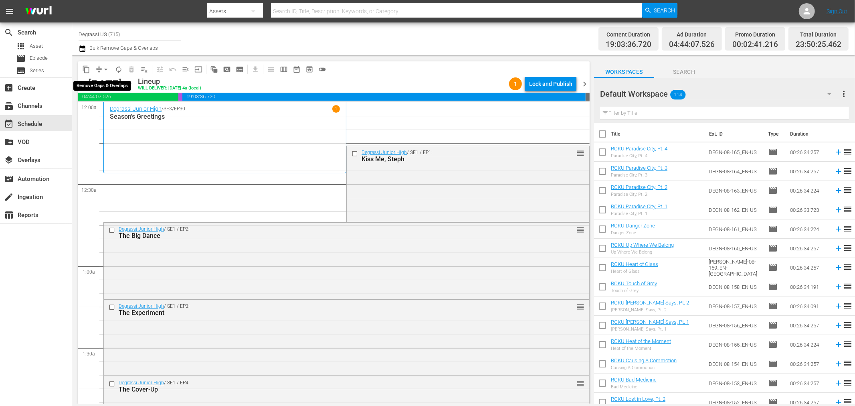
click at [104, 71] on span "arrow_drop_down" at bounding box center [106, 69] width 8 height 8
click at [101, 85] on li "Align to Midnight" at bounding box center [106, 85] width 84 height 13
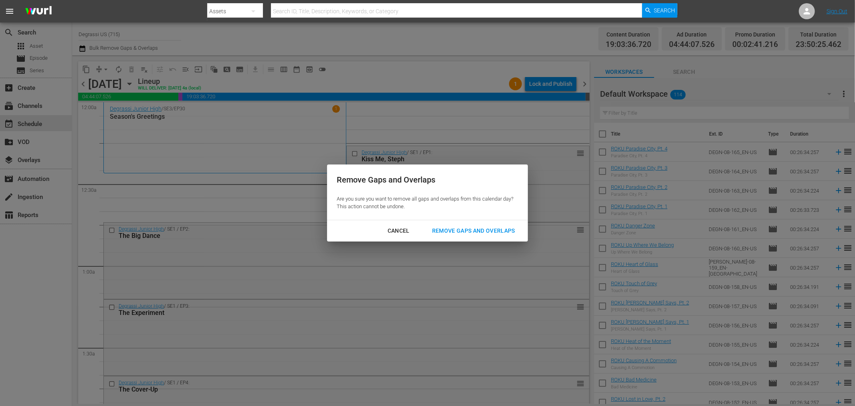
click at [466, 231] on div "Remove Gaps and Overlaps" at bounding box center [474, 231] width 96 height 10
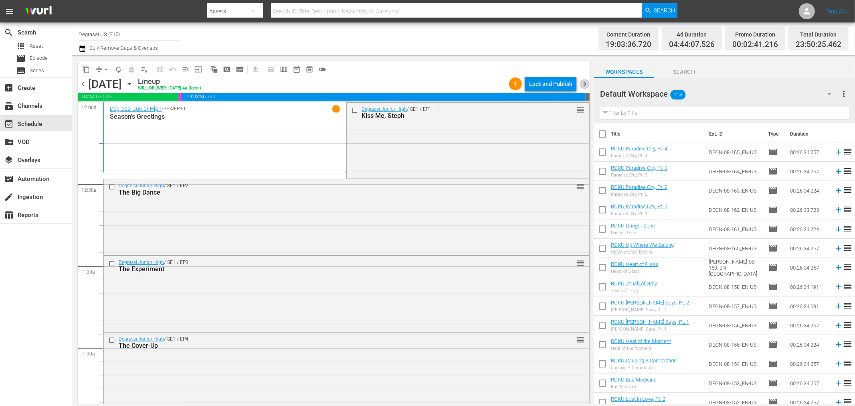
click at [588, 83] on span "chevron_right" at bounding box center [585, 84] width 10 height 10
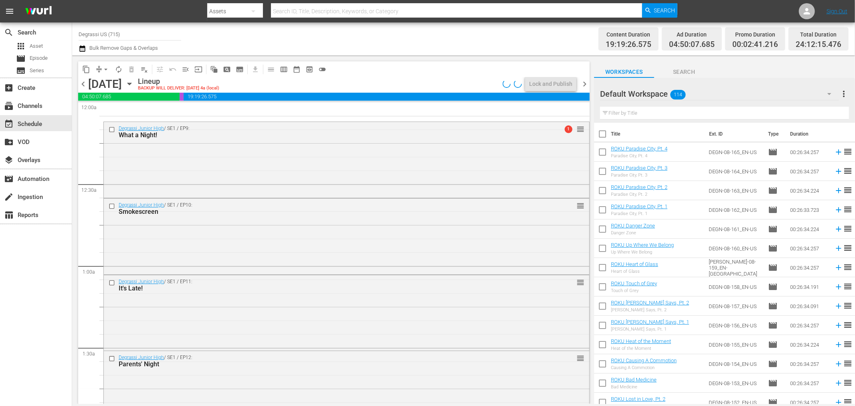
click at [79, 83] on span "chevron_left" at bounding box center [83, 84] width 10 height 10
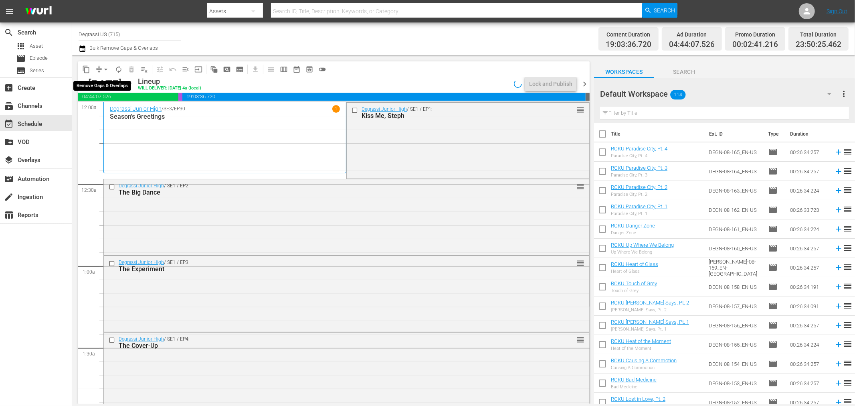
click at [109, 72] on span "arrow_drop_down" at bounding box center [106, 69] width 8 height 8
click at [100, 107] on li "Align to End of Previous Day" at bounding box center [106, 111] width 84 height 13
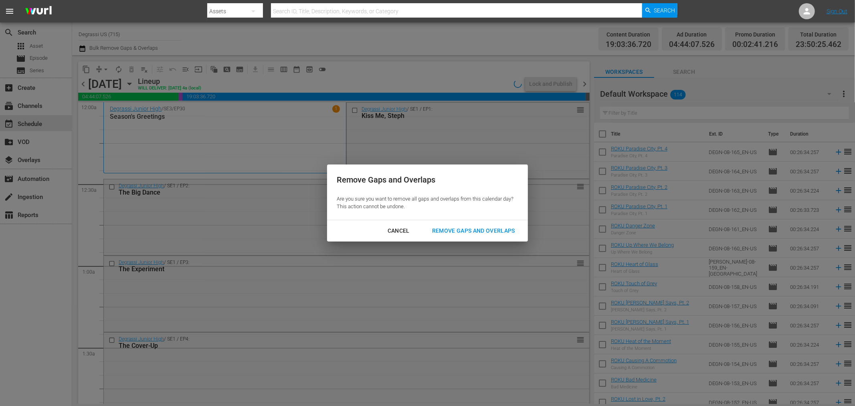
click at [504, 228] on div "Remove Gaps and Overlaps" at bounding box center [474, 231] width 96 height 10
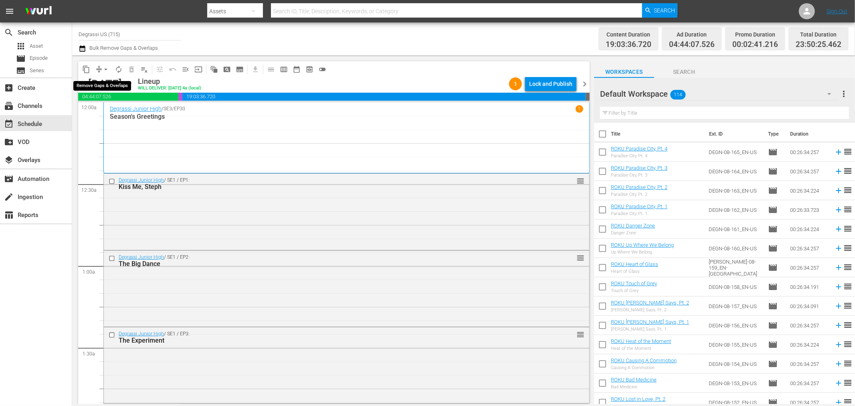
click at [105, 71] on span "arrow_drop_down" at bounding box center [106, 69] width 8 height 8
click at [97, 82] on li "Align to Midnight" at bounding box center [106, 85] width 84 height 13
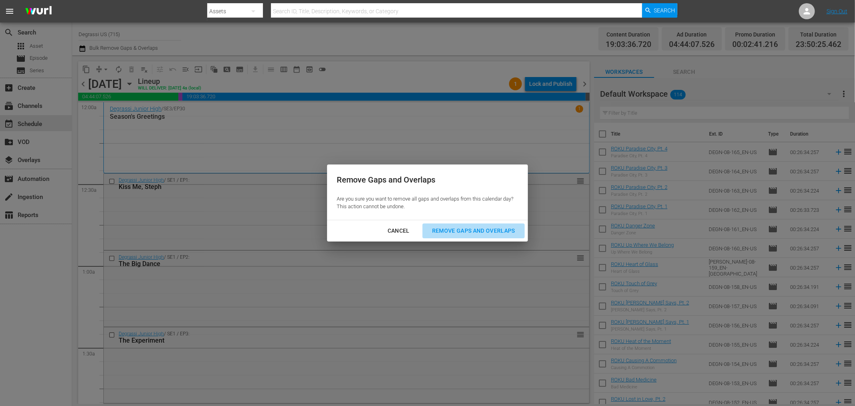
click at [490, 233] on div "Remove Gaps and Overlaps" at bounding box center [474, 231] width 96 height 10
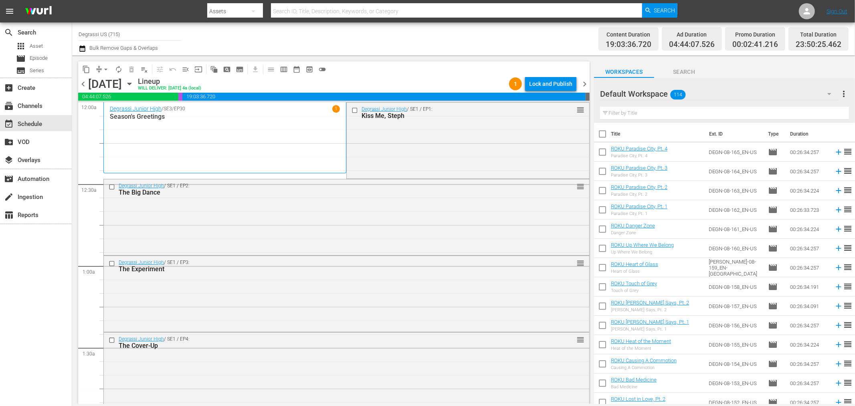
click at [584, 83] on span "chevron_right" at bounding box center [585, 84] width 10 height 10
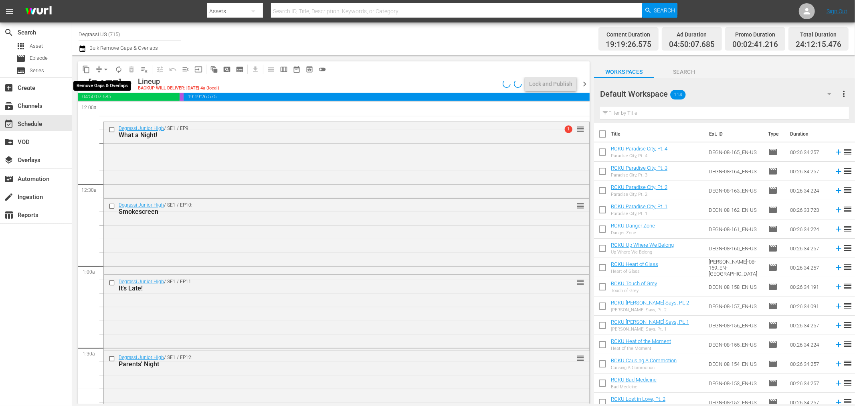
click at [108, 70] on span "arrow_drop_down" at bounding box center [106, 69] width 8 height 8
click at [107, 83] on li "Align to Midnight" at bounding box center [106, 85] width 66 height 13
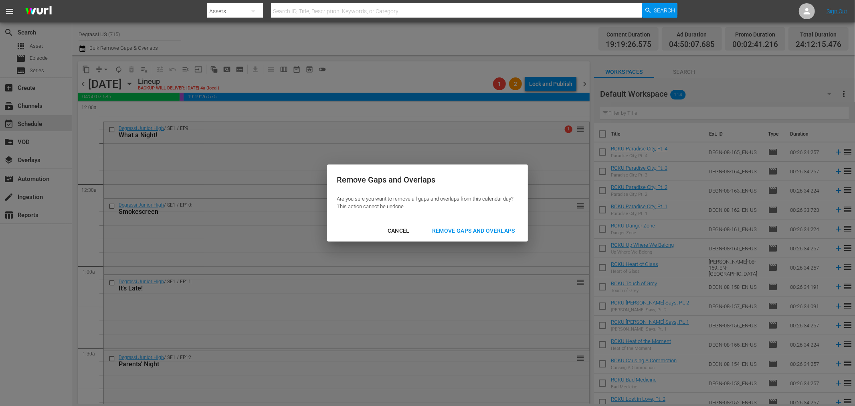
click at [476, 236] on button "Remove Gaps and Overlaps" at bounding box center [473, 230] width 102 height 15
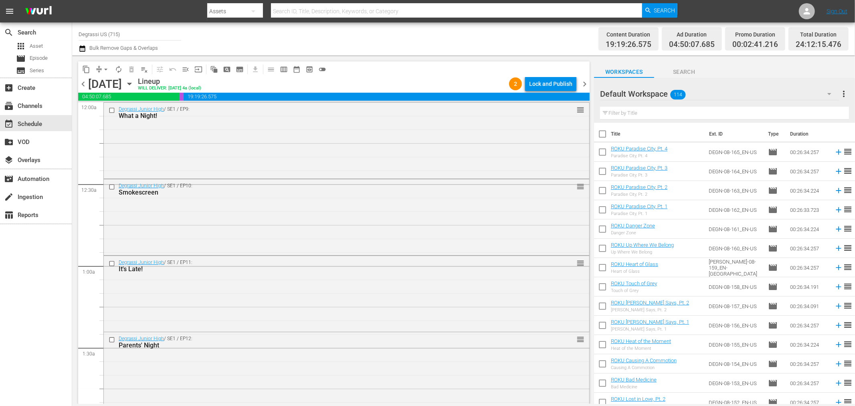
click at [583, 79] on span "chevron_right" at bounding box center [585, 84] width 10 height 10
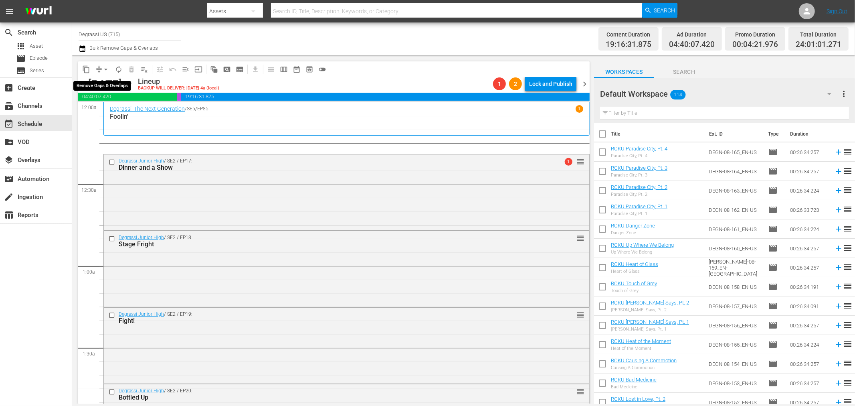
click at [105, 73] on span "arrow_drop_down" at bounding box center [106, 69] width 8 height 8
click at [93, 111] on li "Align to End of Previous Day" at bounding box center [106, 111] width 84 height 13
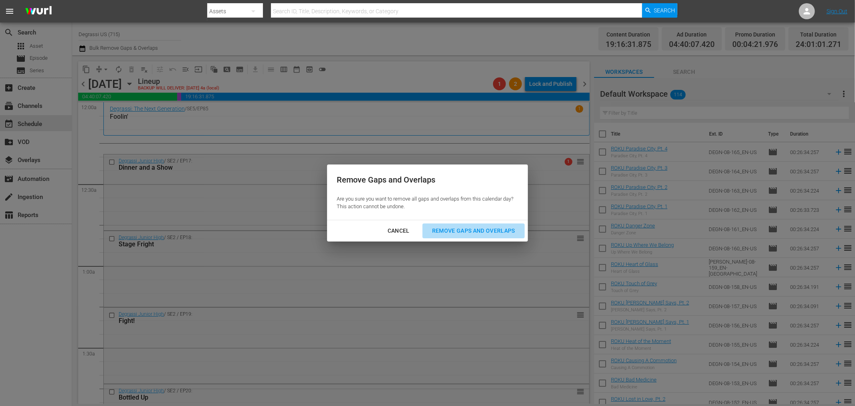
click at [439, 230] on div "Remove Gaps and Overlaps" at bounding box center [474, 231] width 96 height 10
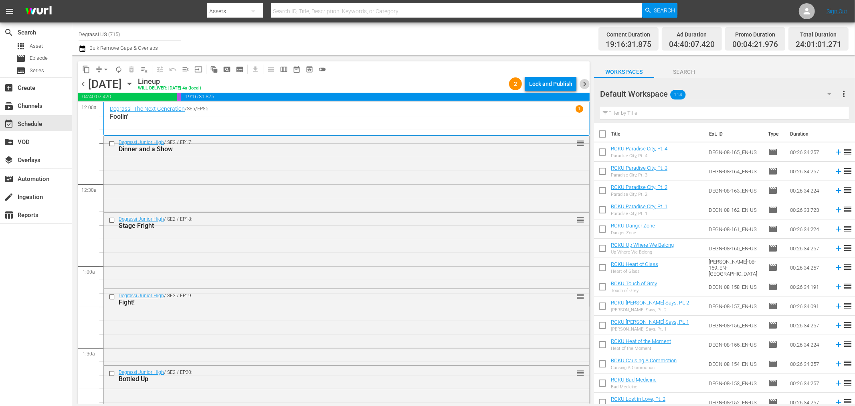
click at [586, 82] on span "chevron_right" at bounding box center [585, 84] width 10 height 10
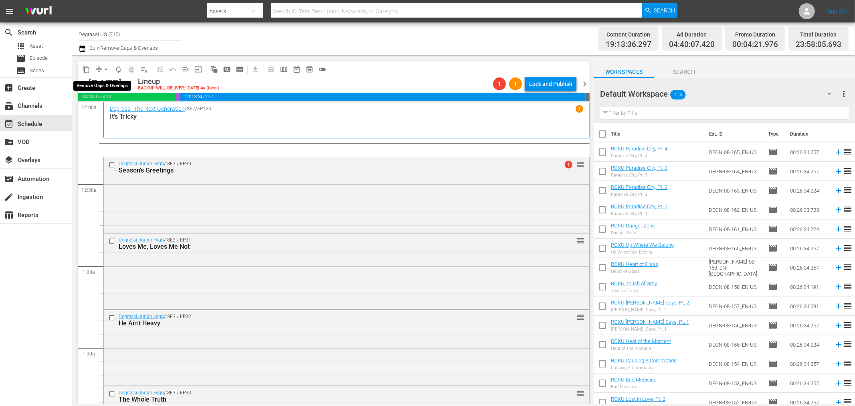
click at [105, 67] on span "arrow_drop_down" at bounding box center [106, 69] width 8 height 8
click at [123, 109] on li "Align to End of Previous Day" at bounding box center [106, 111] width 84 height 13
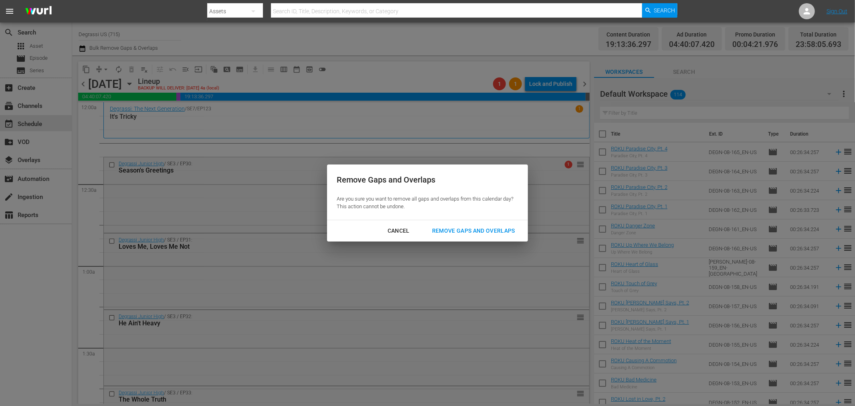
click at [490, 230] on div "Remove Gaps and Overlaps" at bounding box center [474, 231] width 96 height 10
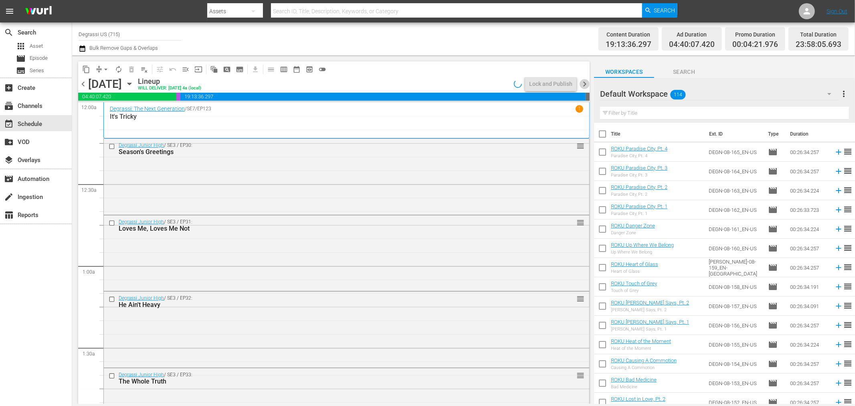
click at [582, 84] on span "chevron_right" at bounding box center [585, 84] width 10 height 10
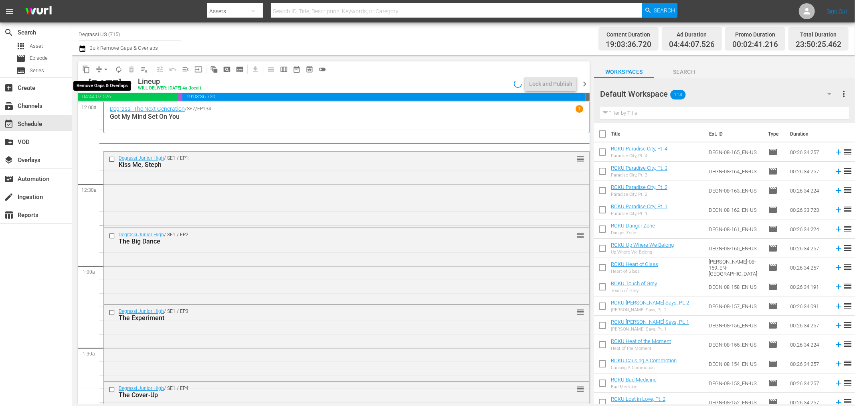
click at [106, 70] on span "arrow_drop_down" at bounding box center [106, 69] width 8 height 8
click at [107, 115] on li "Align to End of Previous Day" at bounding box center [106, 111] width 84 height 13
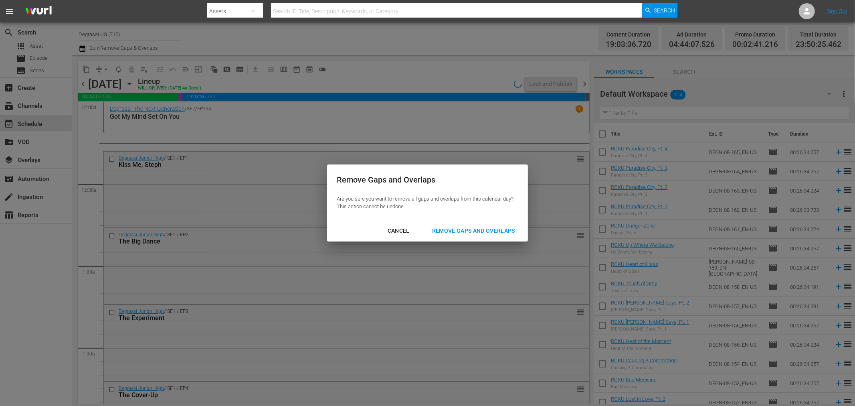
click at [456, 220] on div "Cancel Remove Gaps and Overlaps" at bounding box center [427, 230] width 201 height 21
click at [451, 238] on button "Remove Gaps and Overlaps" at bounding box center [473, 230] width 102 height 15
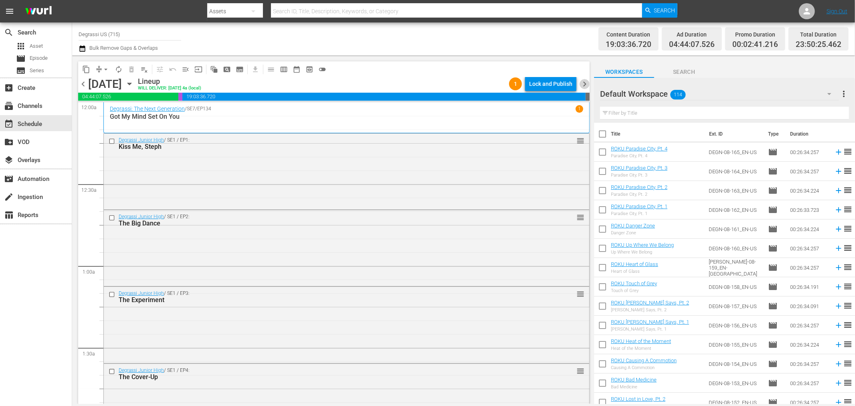
click at [586, 81] on span "chevron_right" at bounding box center [585, 84] width 10 height 10
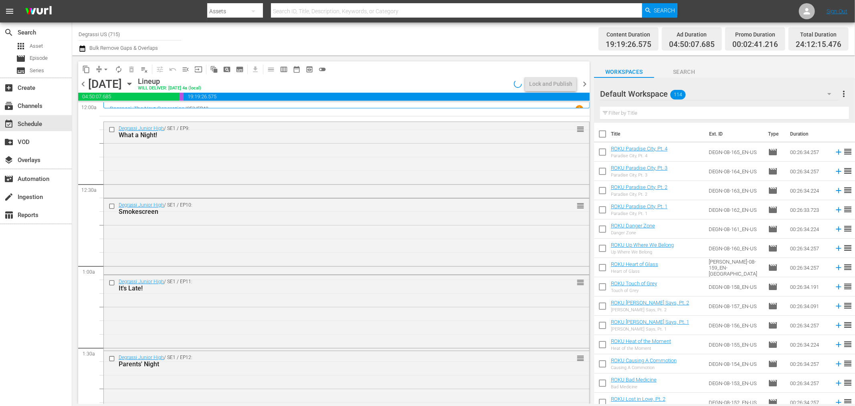
click at [110, 70] on button "arrow_drop_down" at bounding box center [105, 69] width 13 height 13
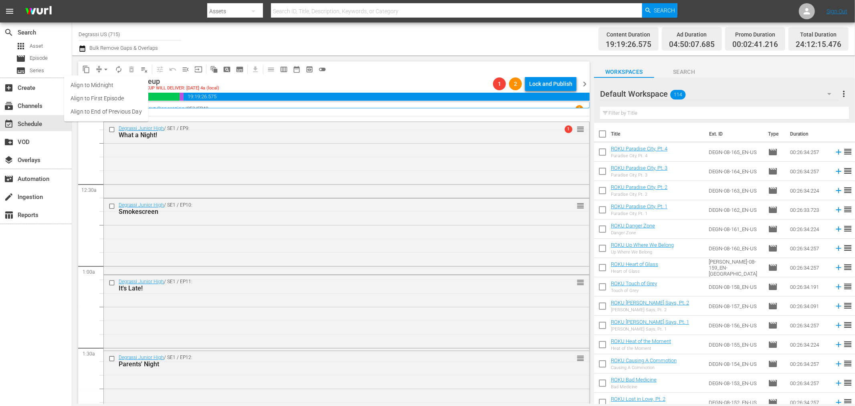
click at [101, 110] on li "Align to End of Previous Day" at bounding box center [106, 111] width 84 height 13
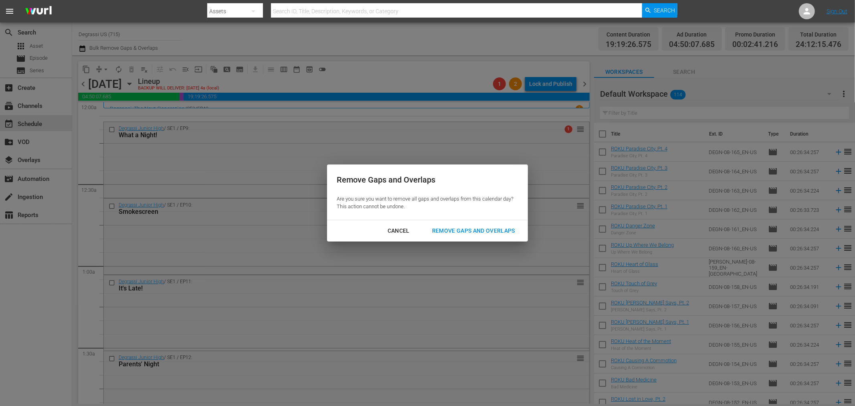
click at [468, 234] on div "Remove Gaps and Overlaps" at bounding box center [474, 231] width 96 height 10
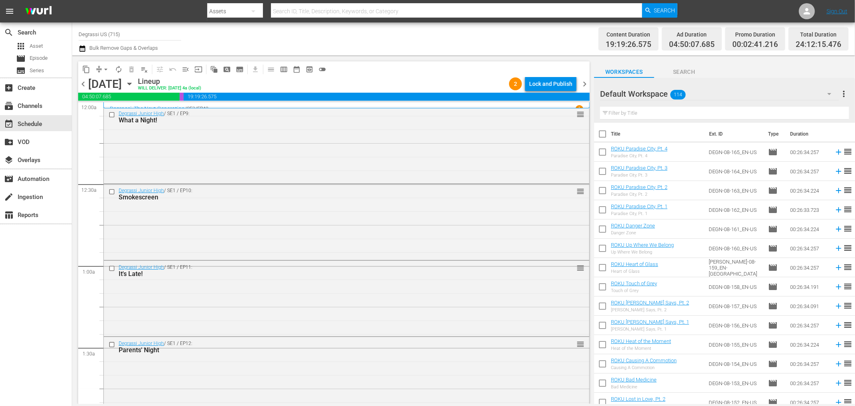
click at [582, 79] on span "chevron_right" at bounding box center [585, 84] width 10 height 10
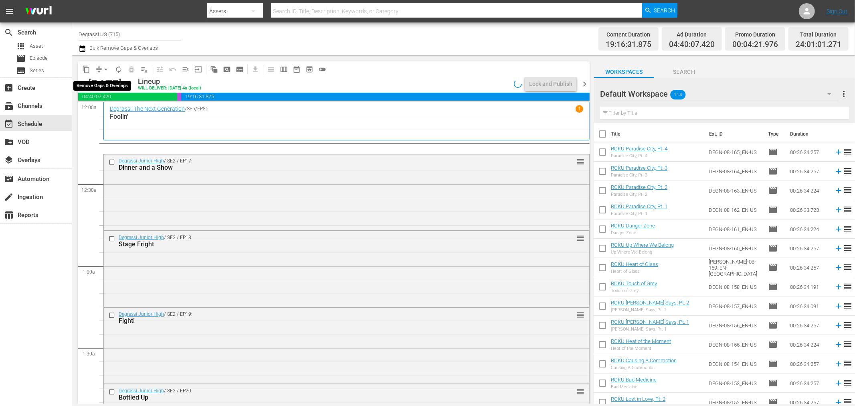
click at [107, 69] on span "arrow_drop_down" at bounding box center [106, 69] width 8 height 8
click at [113, 116] on li "Align to End of Previous Day" at bounding box center [106, 111] width 84 height 13
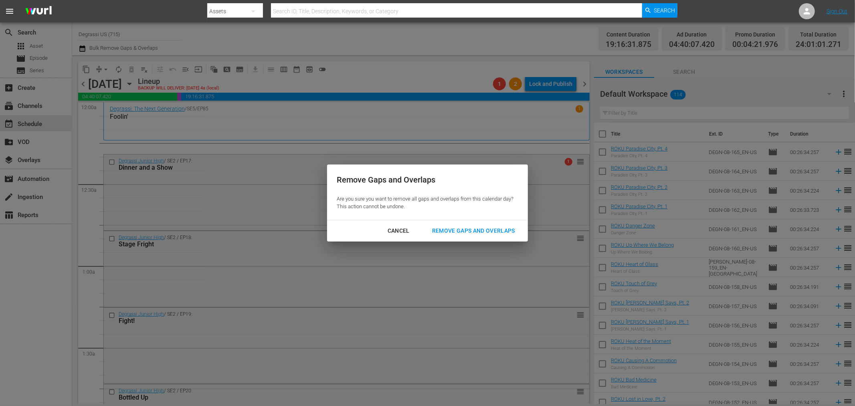
click at [463, 226] on div "Remove Gaps and Overlaps" at bounding box center [474, 231] width 96 height 10
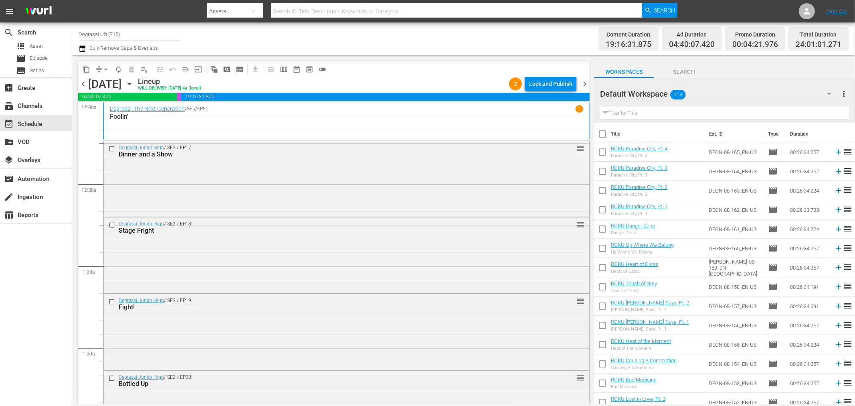
click at [582, 85] on span "chevron_right" at bounding box center [585, 84] width 10 height 10
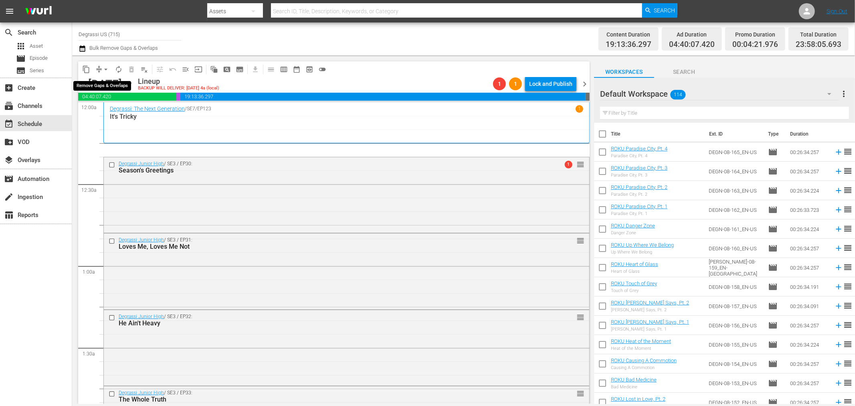
click at [107, 74] on button "arrow_drop_down" at bounding box center [105, 69] width 13 height 13
click at [91, 115] on li "Align to End of Previous Day" at bounding box center [106, 111] width 84 height 13
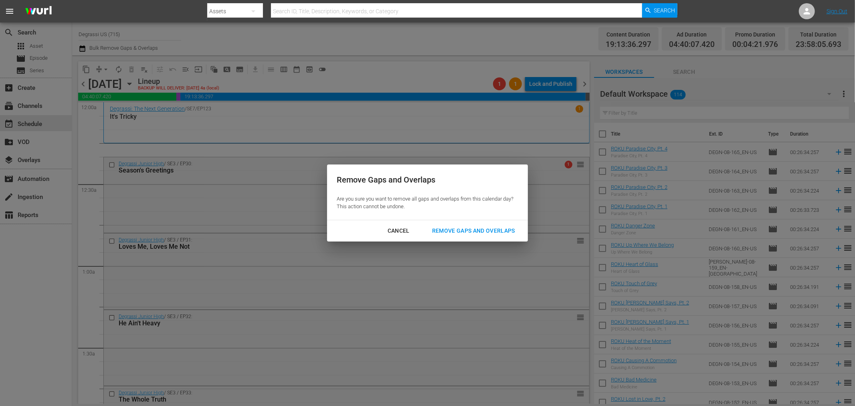
click at [483, 234] on div "Remove Gaps and Overlaps" at bounding box center [474, 231] width 96 height 10
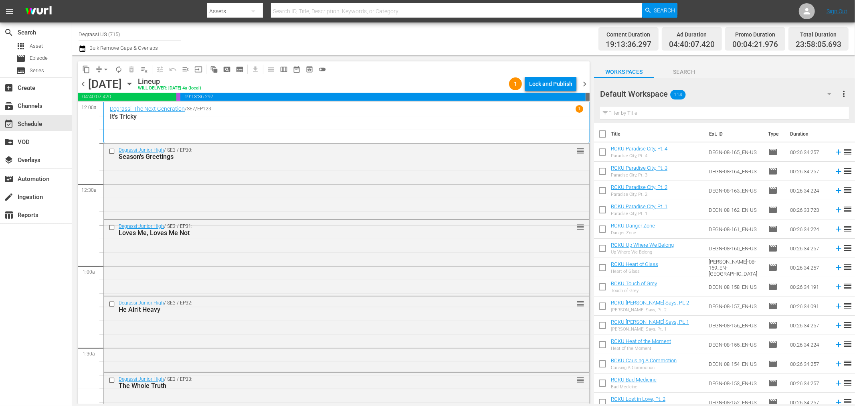
click at [588, 87] on span "chevron_right" at bounding box center [585, 84] width 10 height 10
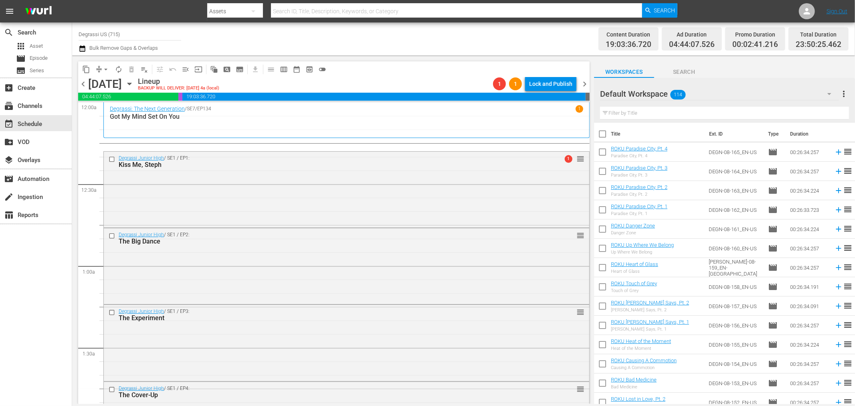
click at [104, 69] on span "arrow_drop_down" at bounding box center [106, 69] width 8 height 8
click at [112, 113] on li "Align to End of Previous Day" at bounding box center [106, 111] width 84 height 13
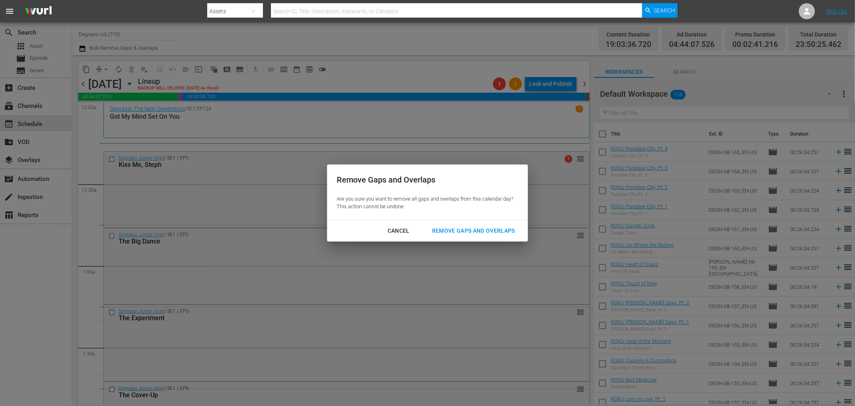
click at [495, 232] on div "Remove Gaps and Overlaps" at bounding box center [474, 231] width 96 height 10
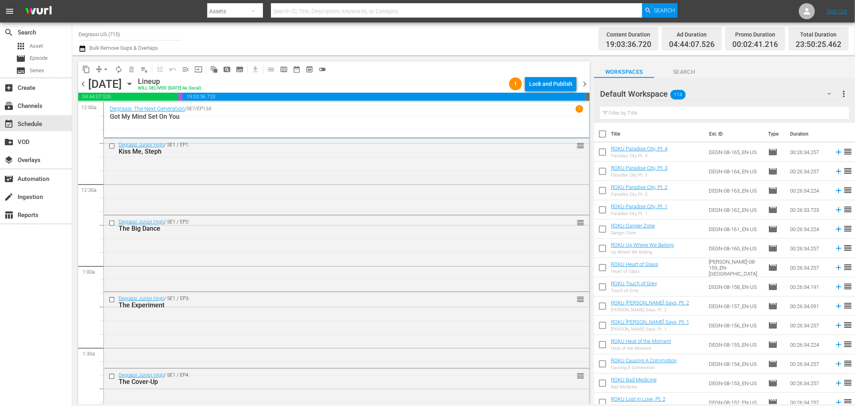
click at [585, 84] on span "chevron_right" at bounding box center [585, 84] width 10 height 10
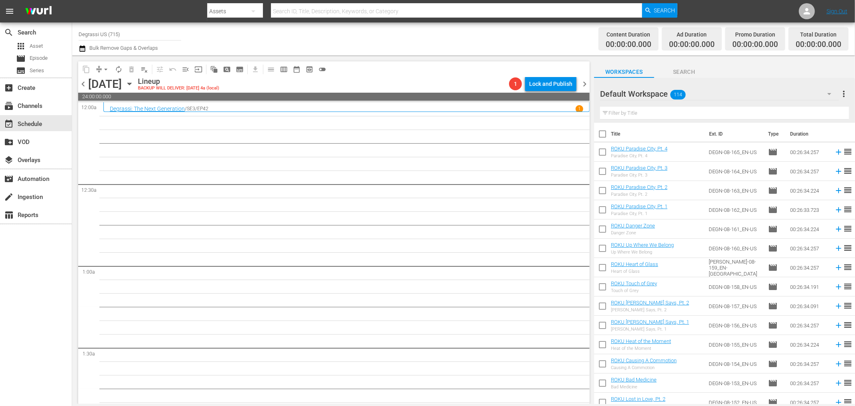
click at [582, 82] on span "chevron_right" at bounding box center [585, 84] width 10 height 10
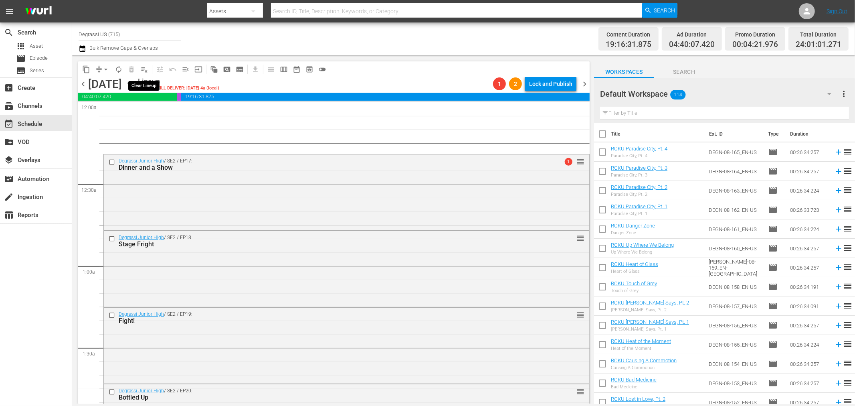
click at [144, 69] on span "playlist_remove_outlined" at bounding box center [144, 69] width 8 height 8
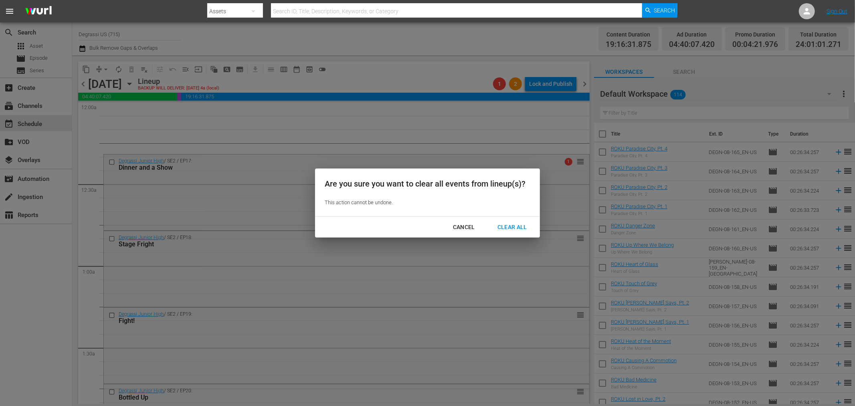
click at [520, 227] on div "Clear All" at bounding box center [512, 227] width 42 height 10
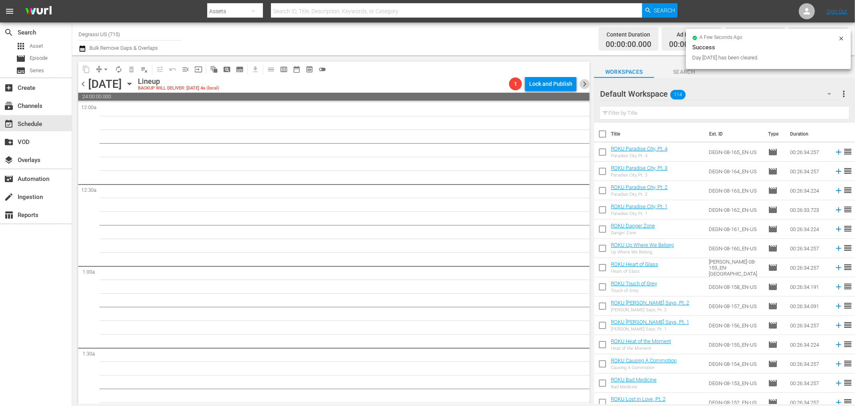
click at [588, 85] on span "chevron_right" at bounding box center [585, 84] width 10 height 10
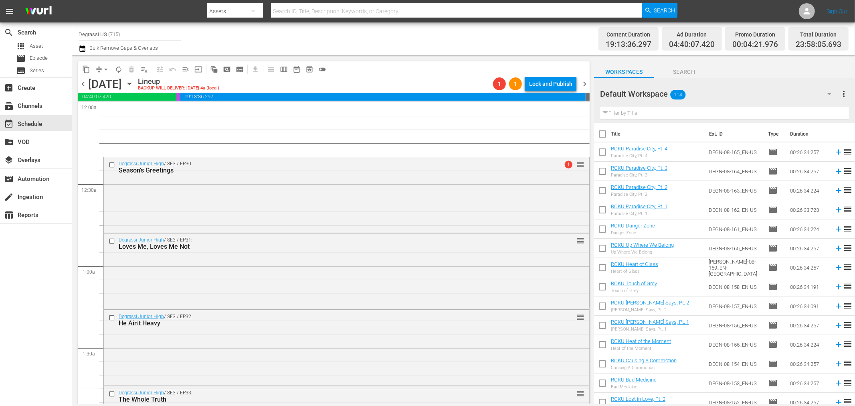
click at [85, 86] on span "chevron_left" at bounding box center [83, 84] width 10 height 10
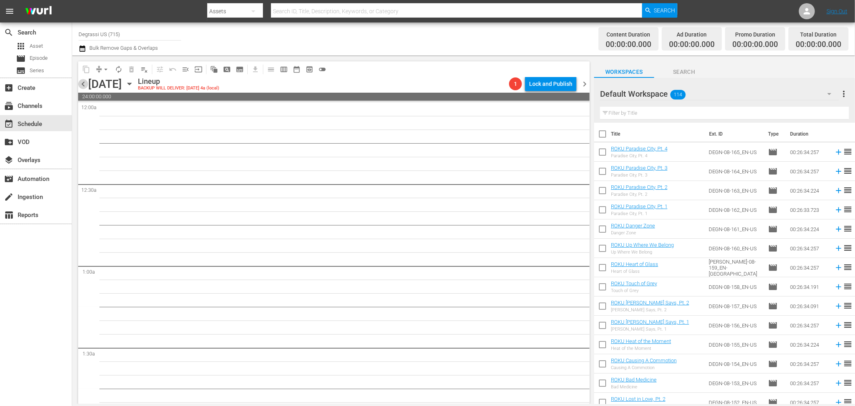
click at [85, 86] on span "chevron_left" at bounding box center [83, 84] width 10 height 10
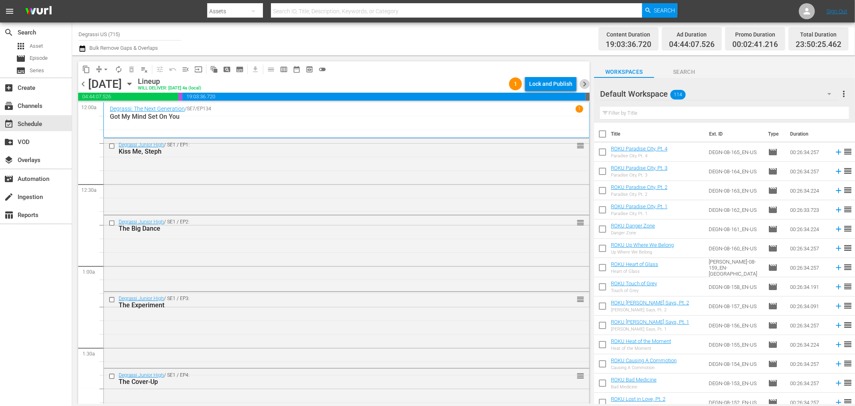
click at [588, 84] on span "chevron_right" at bounding box center [585, 84] width 10 height 10
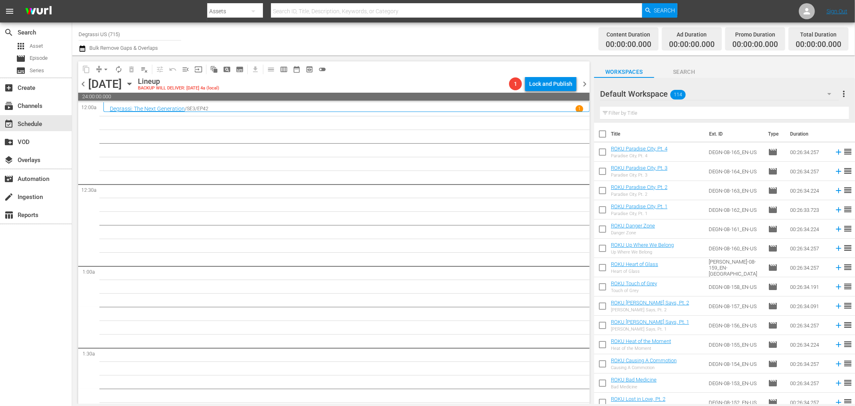
click at [134, 87] on icon "button" at bounding box center [129, 83] width 9 height 9
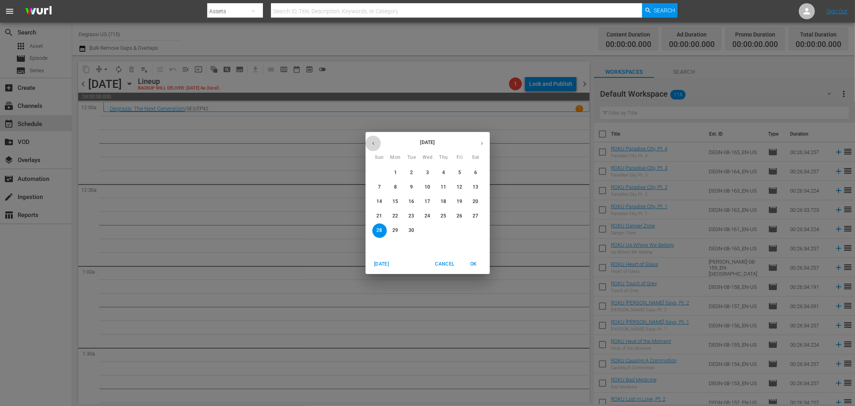
click at [376, 143] on icon "button" at bounding box center [373, 143] width 6 height 6
click at [477, 215] on p "23" at bounding box center [476, 215] width 6 height 7
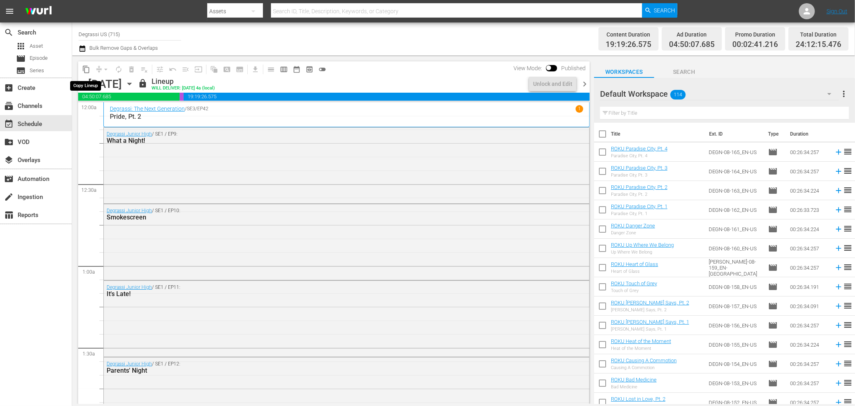
click at [89, 73] on button "content_copy" at bounding box center [86, 69] width 13 height 13
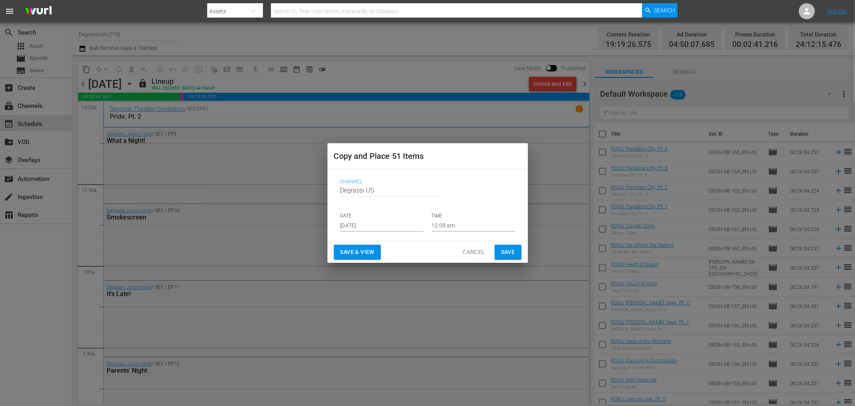
click at [409, 226] on input "Aug 21st 2025" at bounding box center [381, 225] width 83 height 12
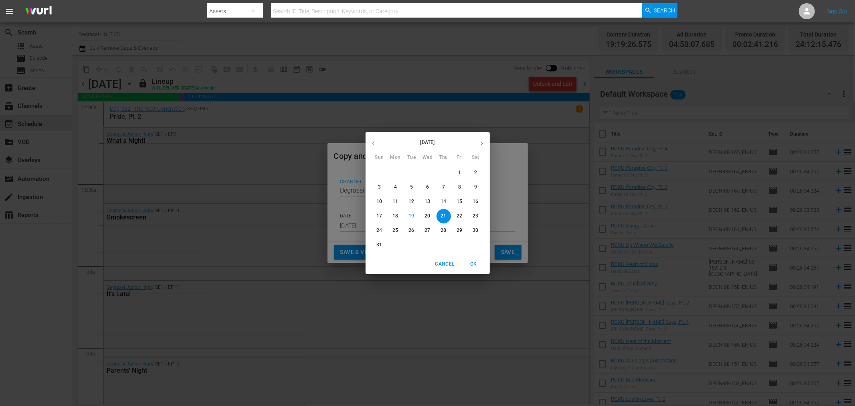
click at [482, 139] on button "button" at bounding box center [482, 143] width 16 height 16
click at [479, 214] on span "27" at bounding box center [476, 215] width 14 height 7
type input "Sep 27th 2025"
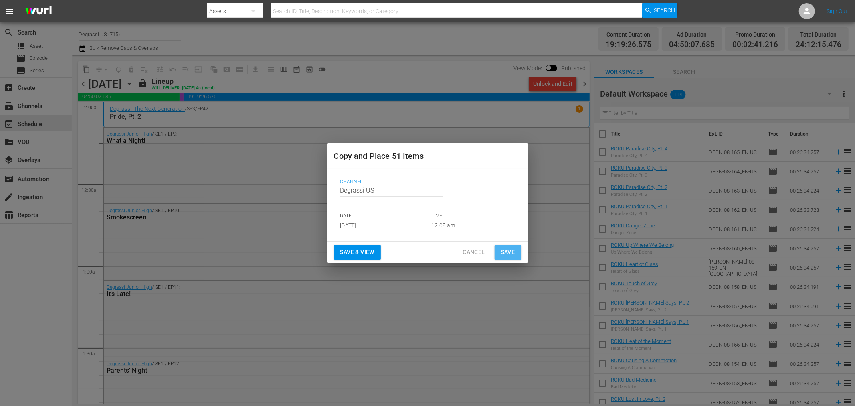
click at [512, 250] on span "Save" at bounding box center [508, 252] width 14 height 10
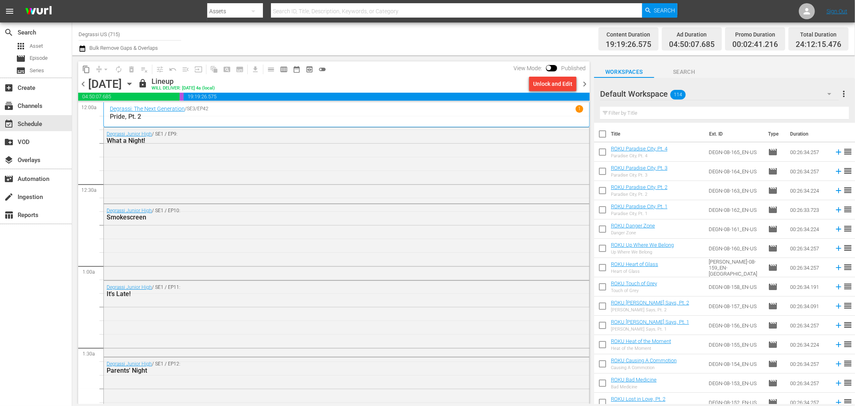
click at [134, 83] on icon "button" at bounding box center [129, 83] width 9 height 9
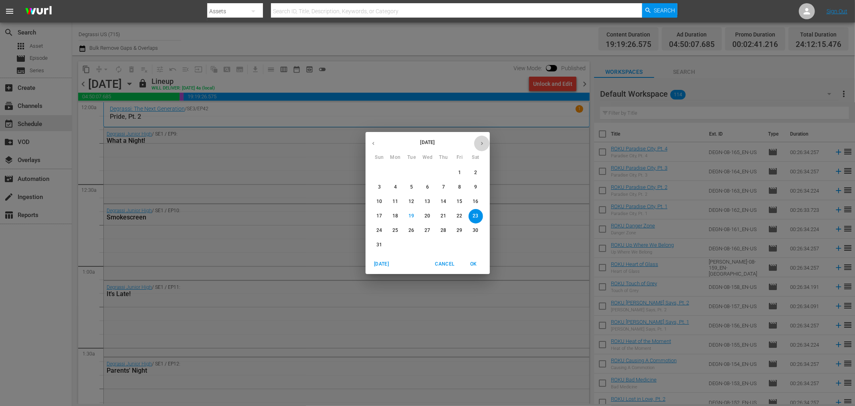
click at [479, 146] on button "button" at bounding box center [482, 143] width 16 height 16
click at [476, 215] on p "27" at bounding box center [476, 215] width 6 height 7
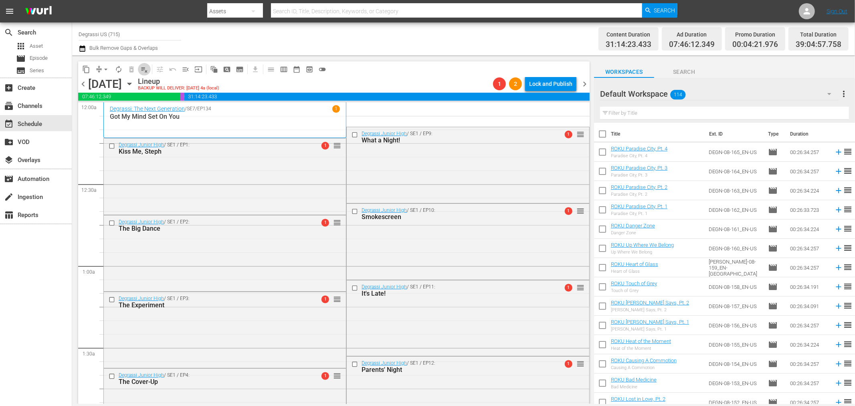
click at [145, 69] on span "playlist_remove_outlined" at bounding box center [144, 69] width 13 height 13
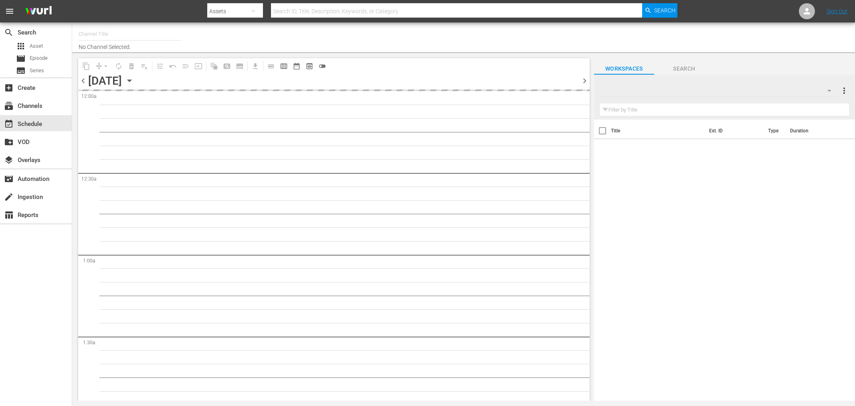
type input "Degrassi US (715)"
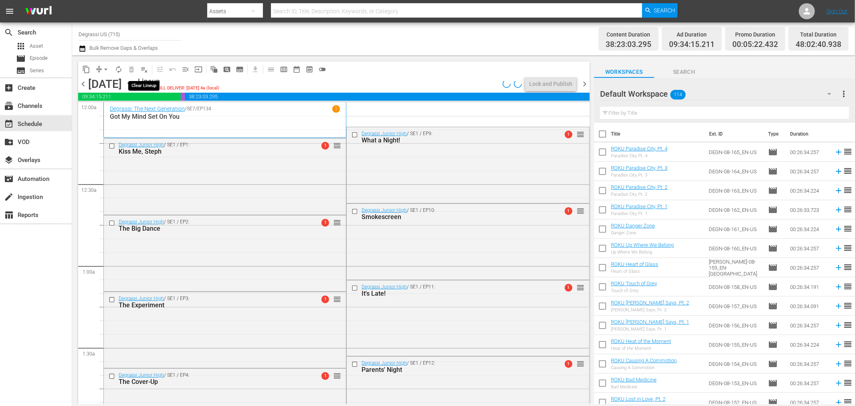
click at [143, 67] on span "playlist_remove_outlined" at bounding box center [144, 69] width 8 height 8
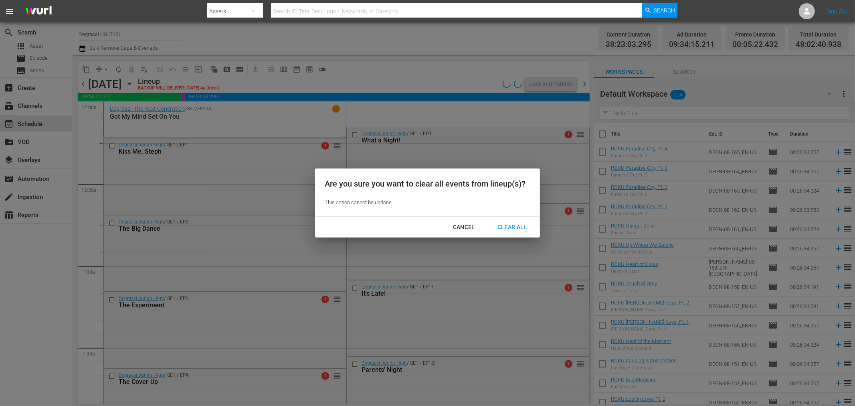
click at [508, 230] on div "Clear All" at bounding box center [512, 227] width 42 height 10
click at [508, 226] on div "Clear All" at bounding box center [512, 227] width 42 height 10
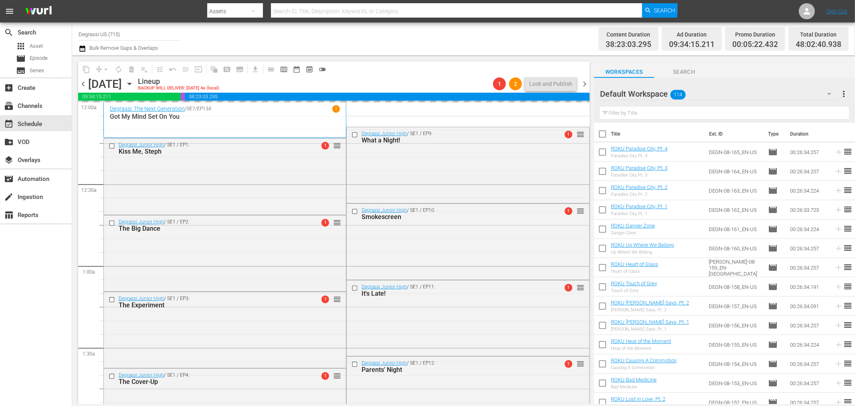
click at [508, 226] on div "Clear All" at bounding box center [512, 227] width 42 height 10
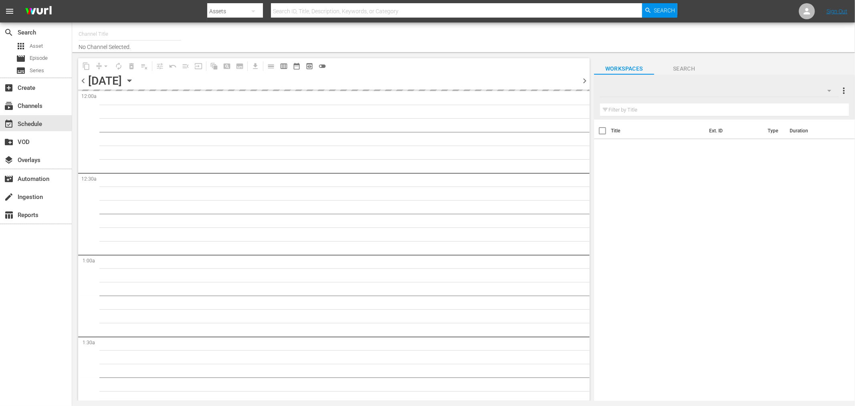
type input "Degrassi US (715)"
